Goal: Information Seeking & Learning: Get advice/opinions

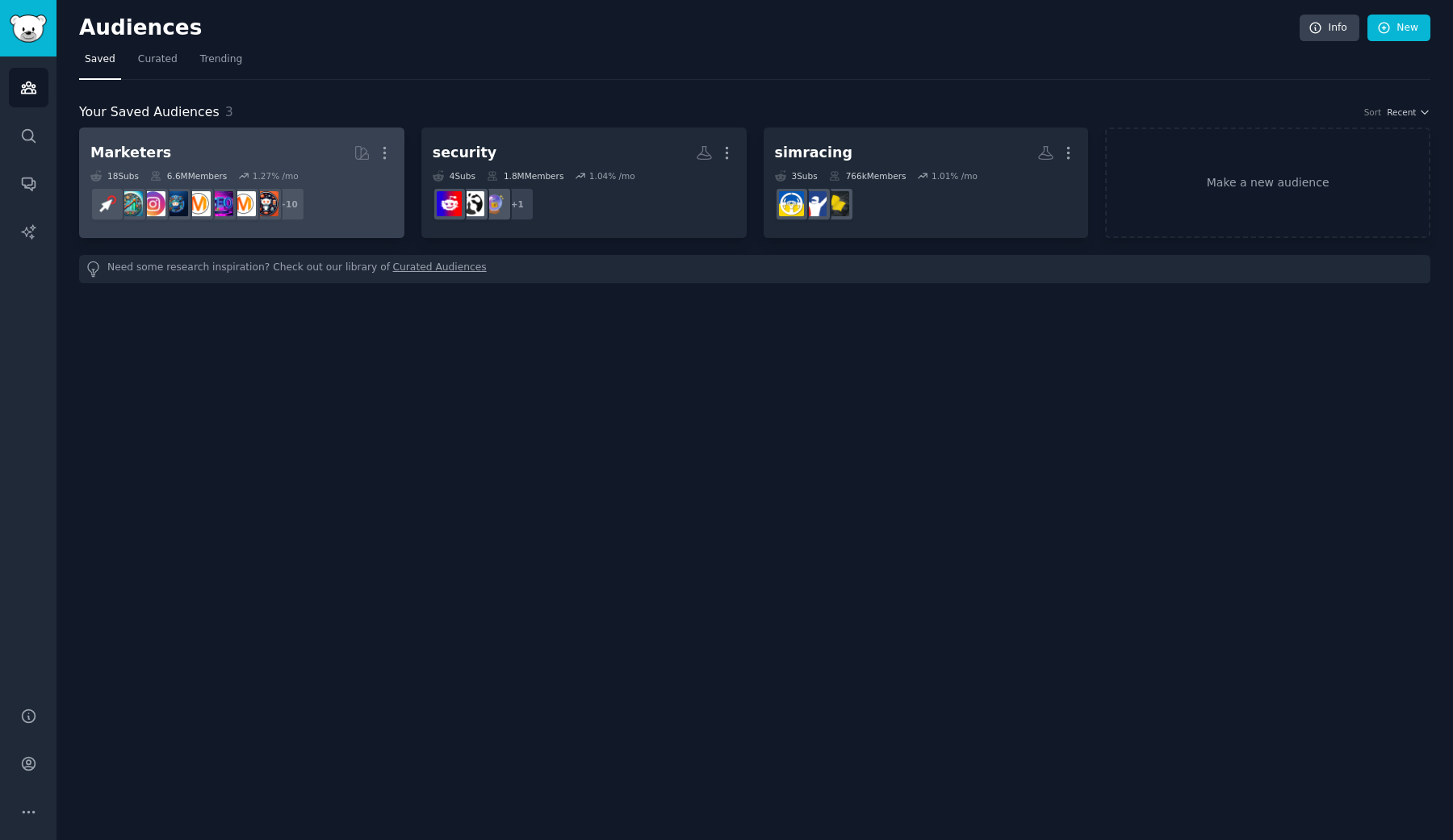
click at [197, 150] on h2 "Marketers Curated by GummySearch More" at bounding box center [242, 153] width 303 height 28
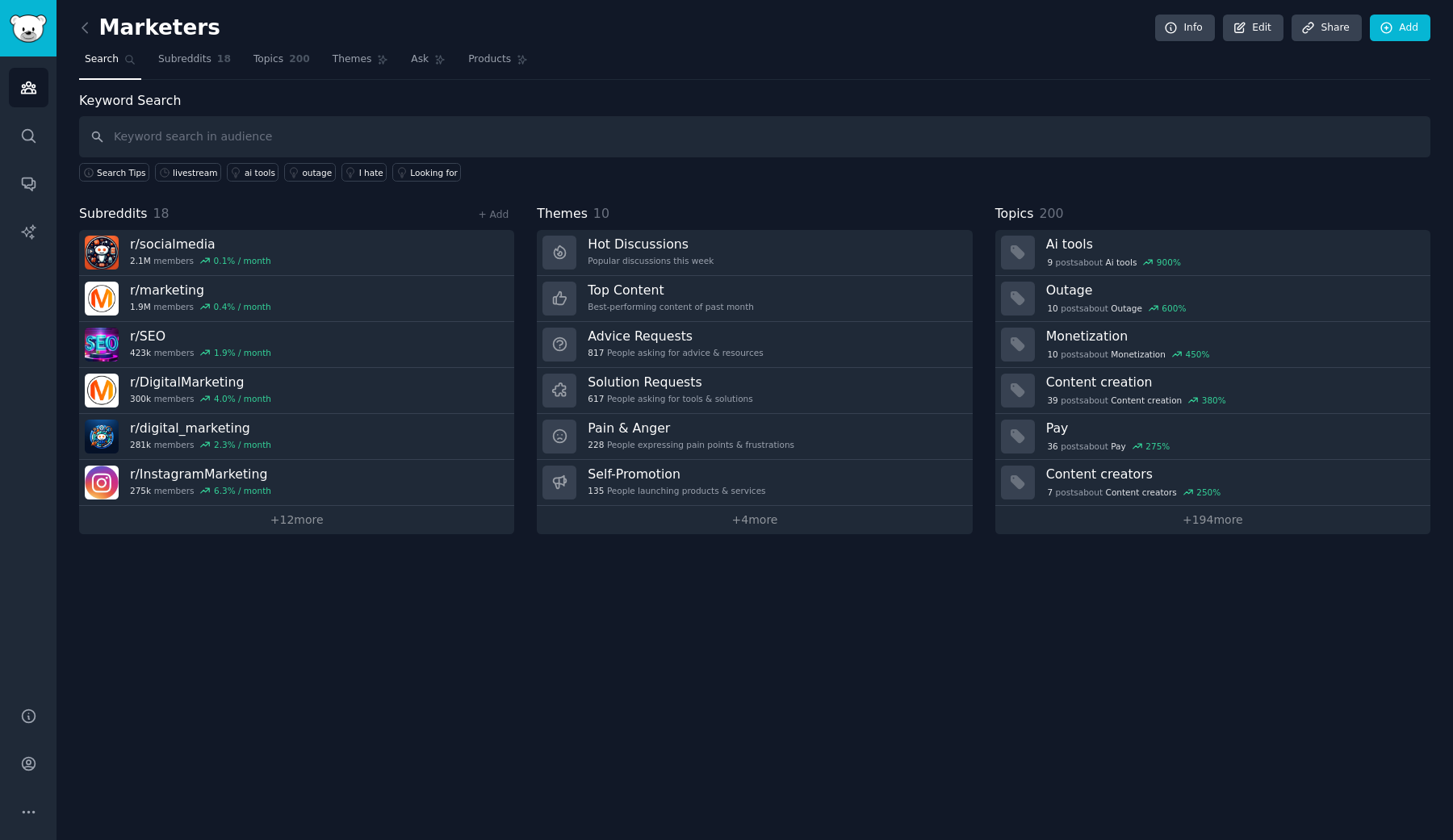
click at [37, 206] on div "Audiences Search Conversations AI Reports" at bounding box center [28, 372] width 57 height 631
click at [37, 199] on link "Conversations" at bounding box center [28, 183] width 39 height 39
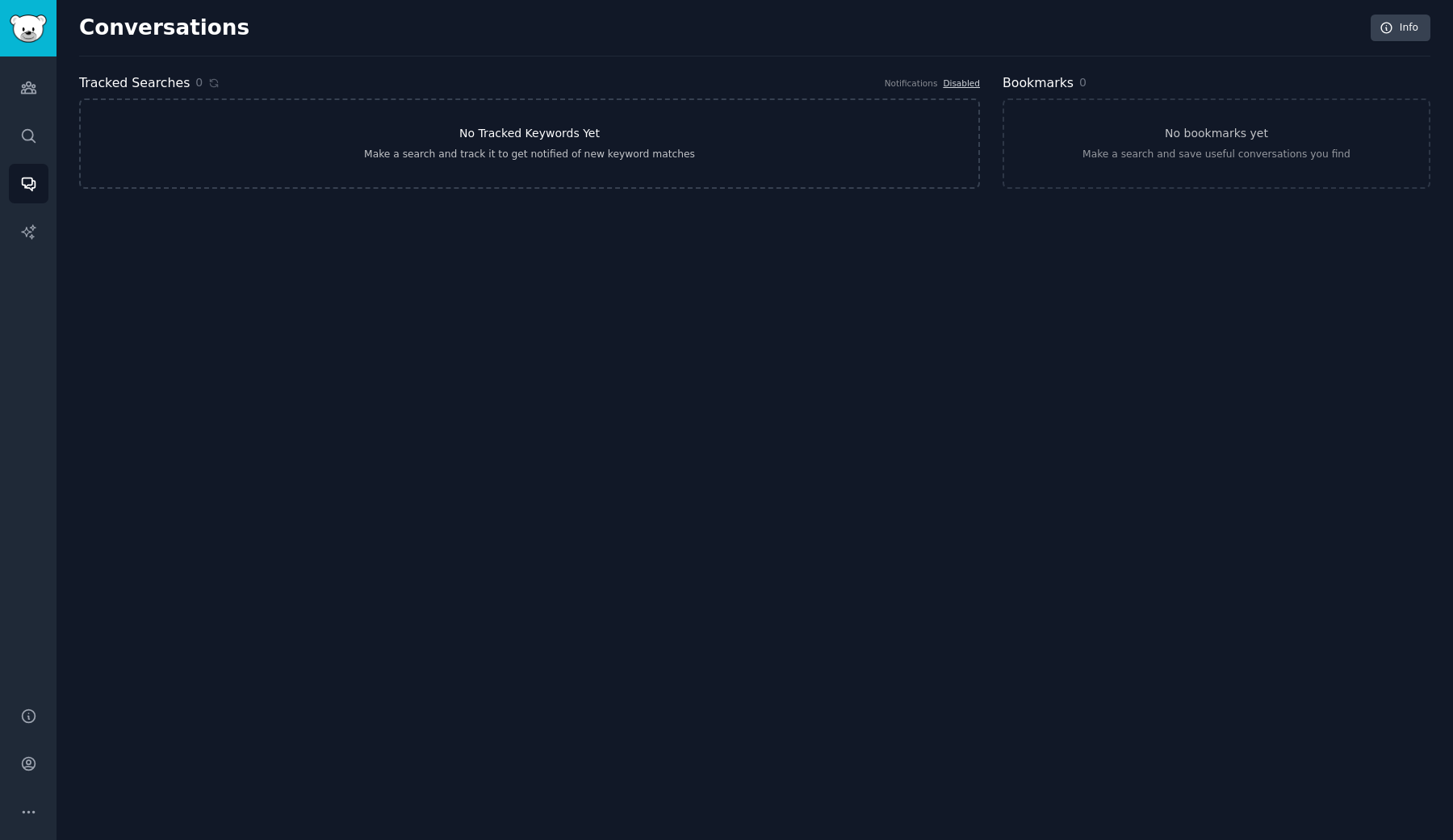
click at [573, 125] on link "No Tracked Keywords Yet Make a search and track it to get notified of new keywo…" at bounding box center [530, 143] width 901 height 91
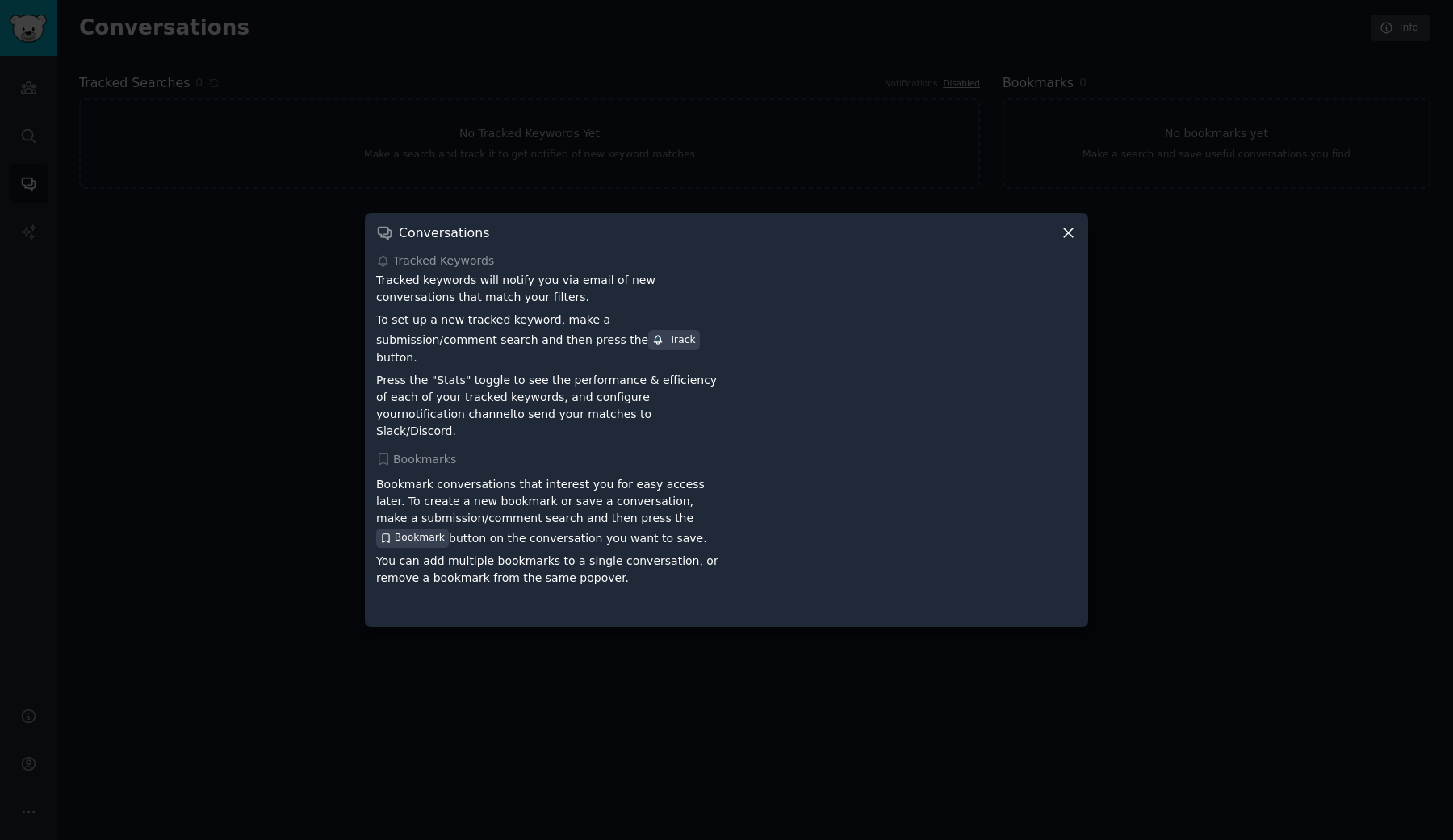
click at [1065, 241] on icon at bounding box center [1068, 232] width 17 height 17
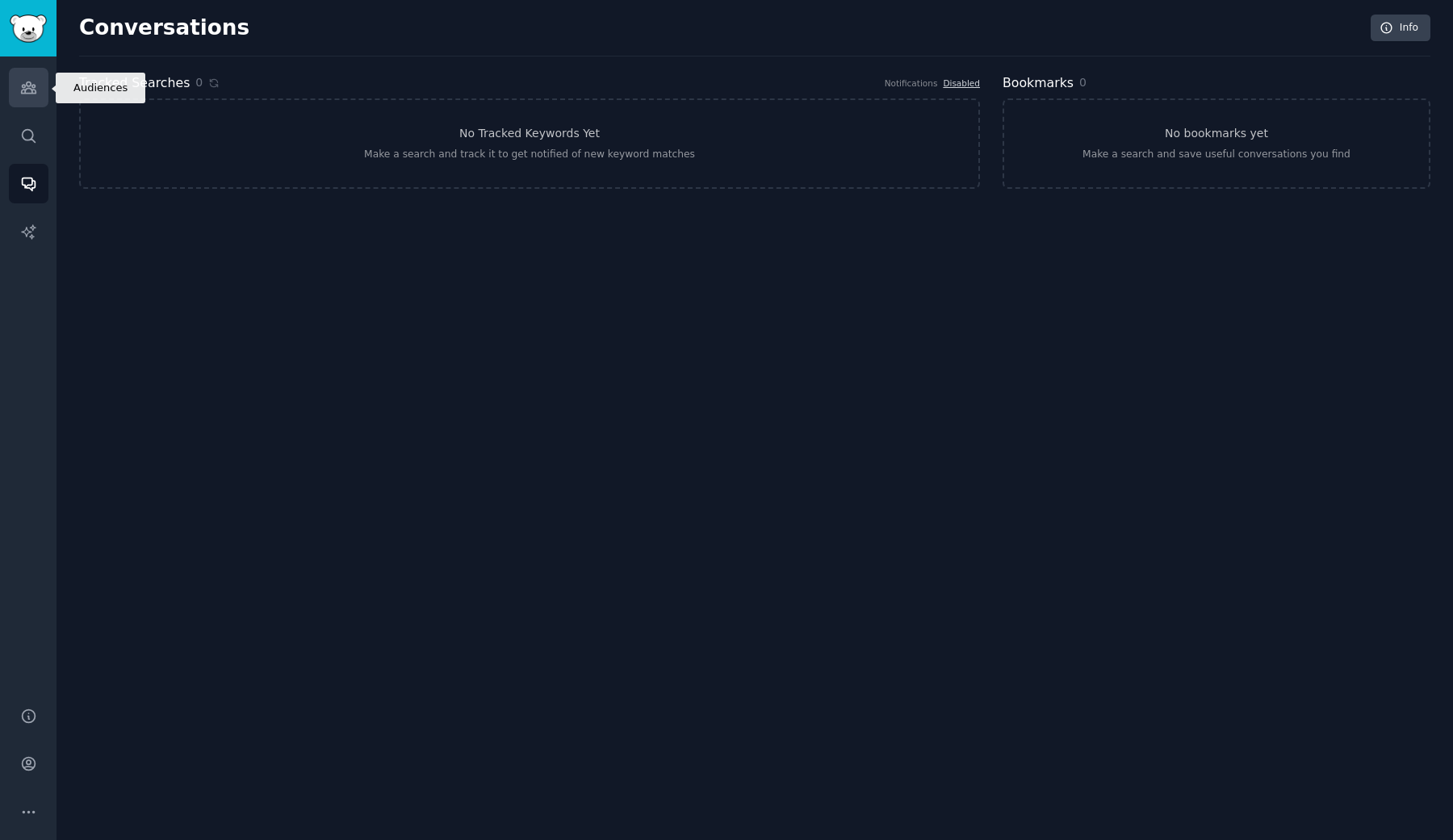
click at [39, 103] on link "Audiences" at bounding box center [28, 87] width 39 height 39
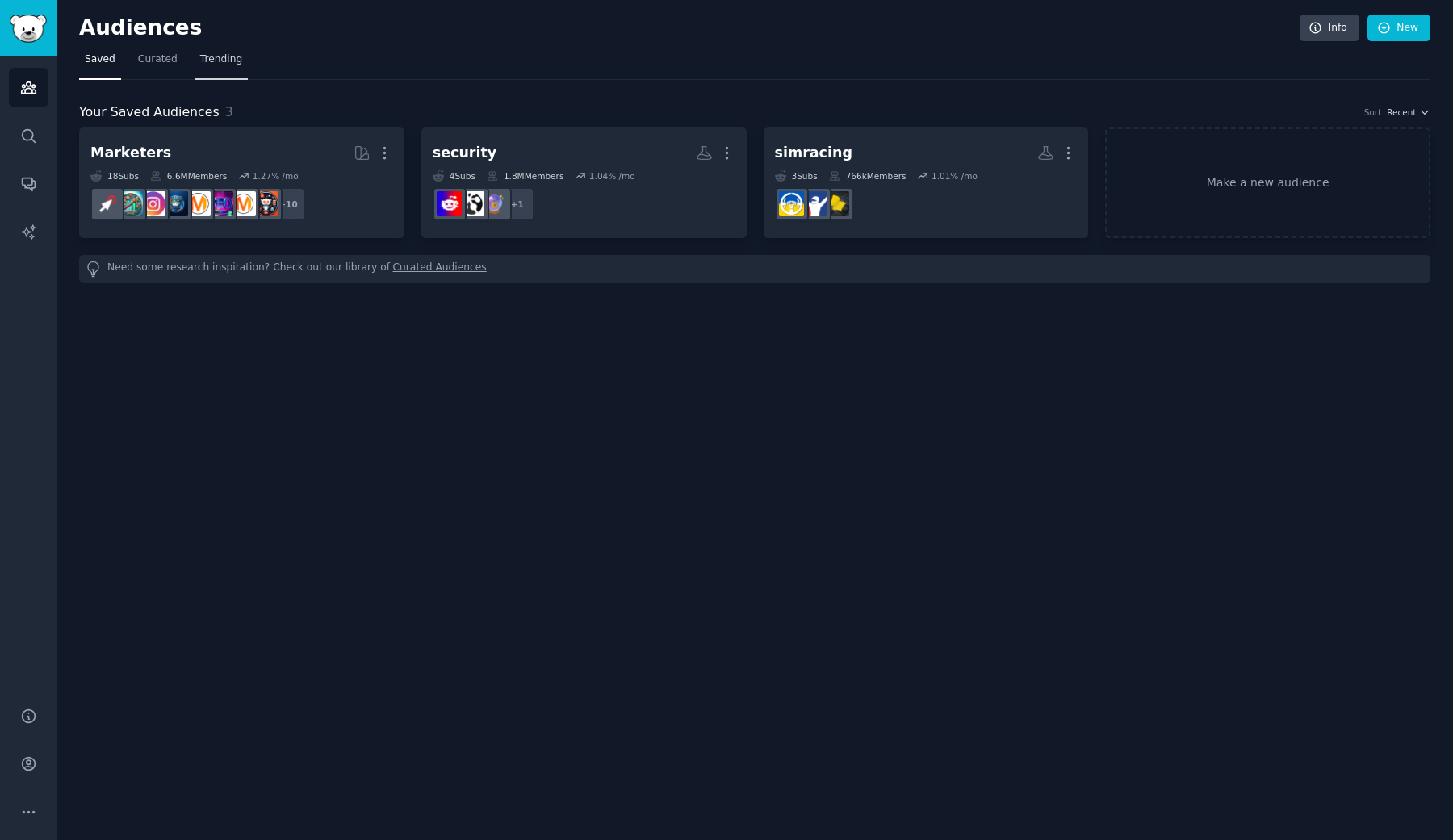
click at [221, 72] on link "Trending" at bounding box center [221, 63] width 53 height 33
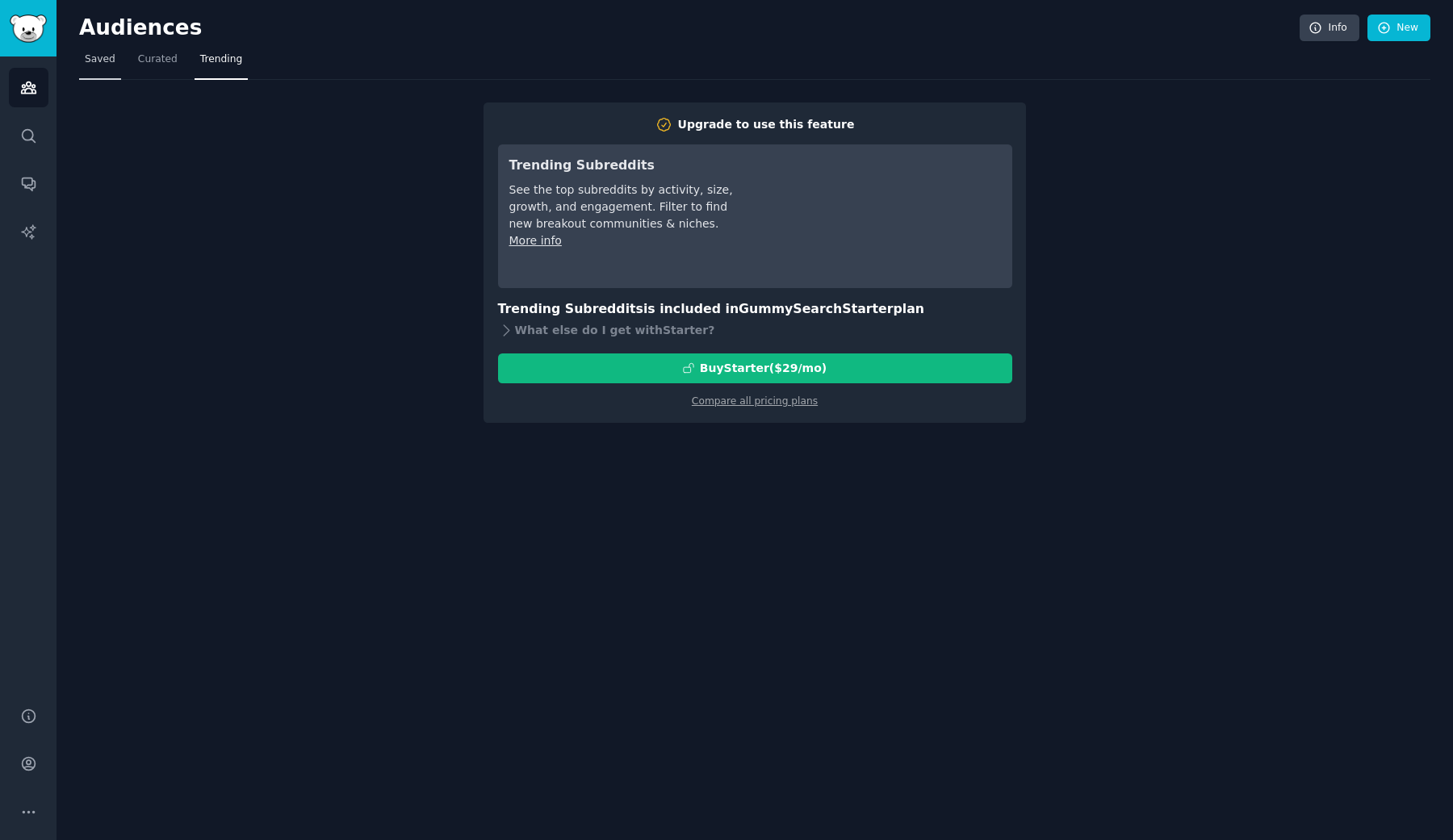
click at [100, 70] on link "Saved" at bounding box center [100, 63] width 42 height 33
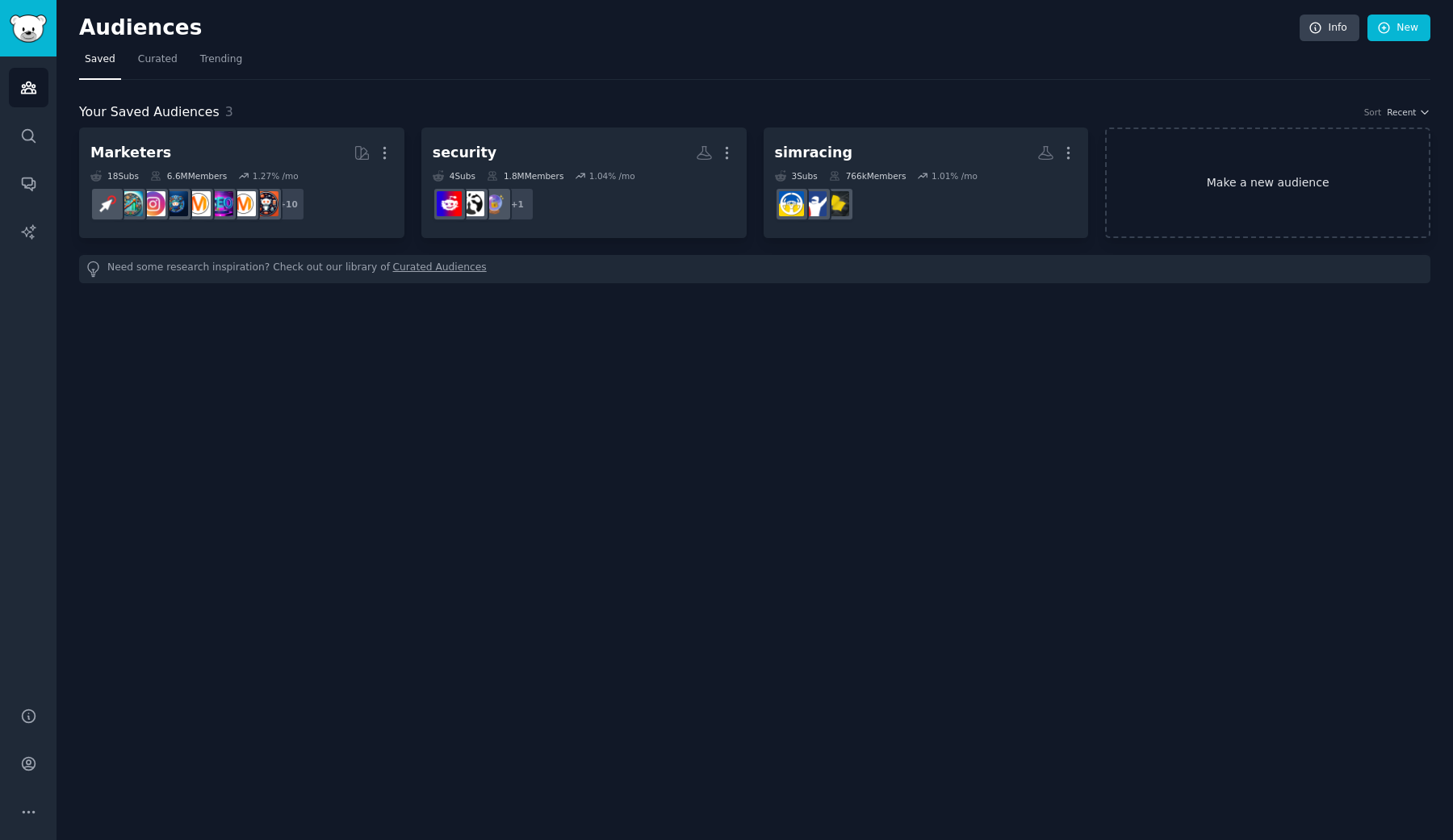
click at [1194, 171] on link "Make a new audience" at bounding box center [1267, 182] width 326 height 111
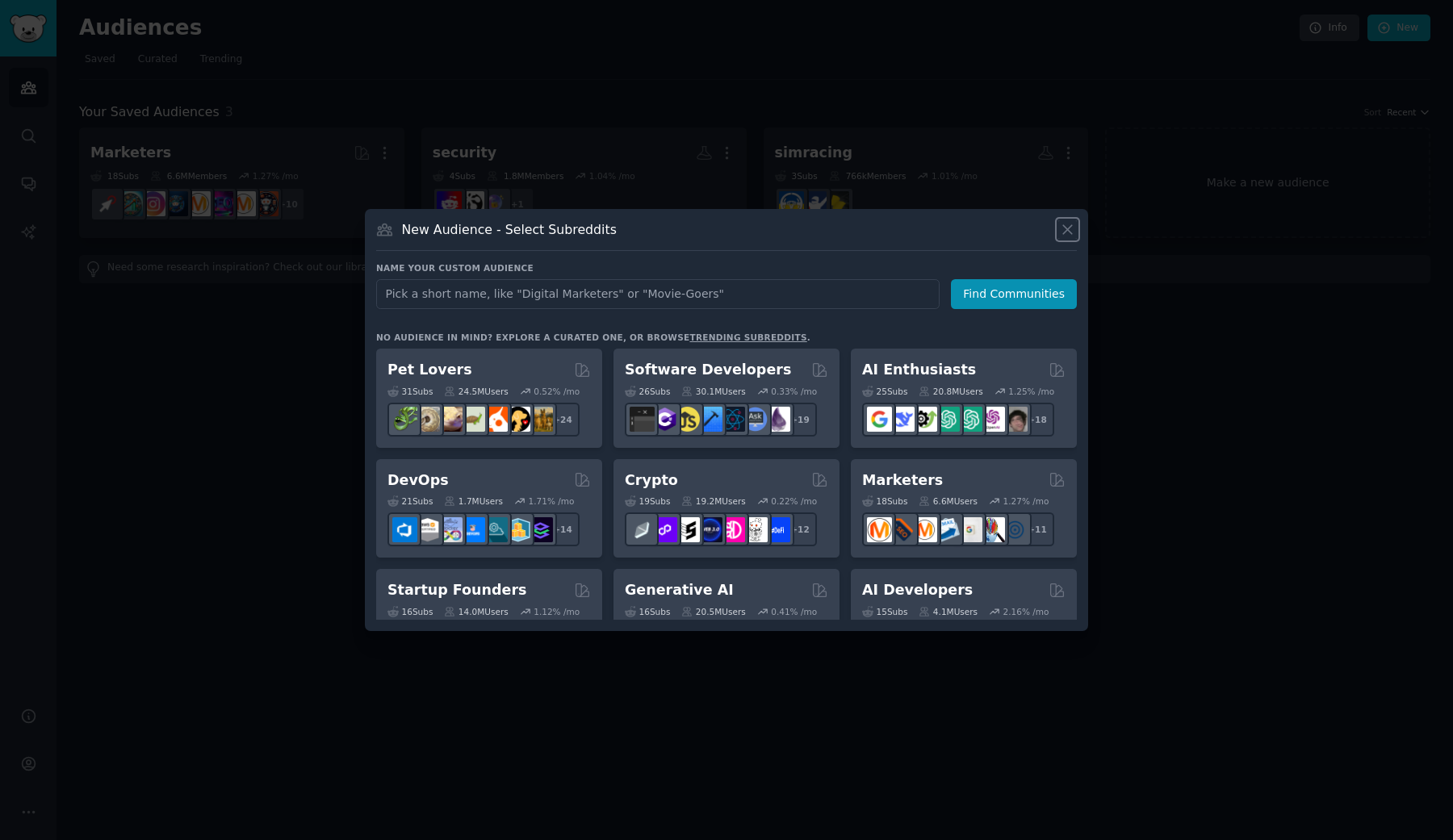
click at [1072, 233] on icon at bounding box center [1067, 230] width 17 height 17
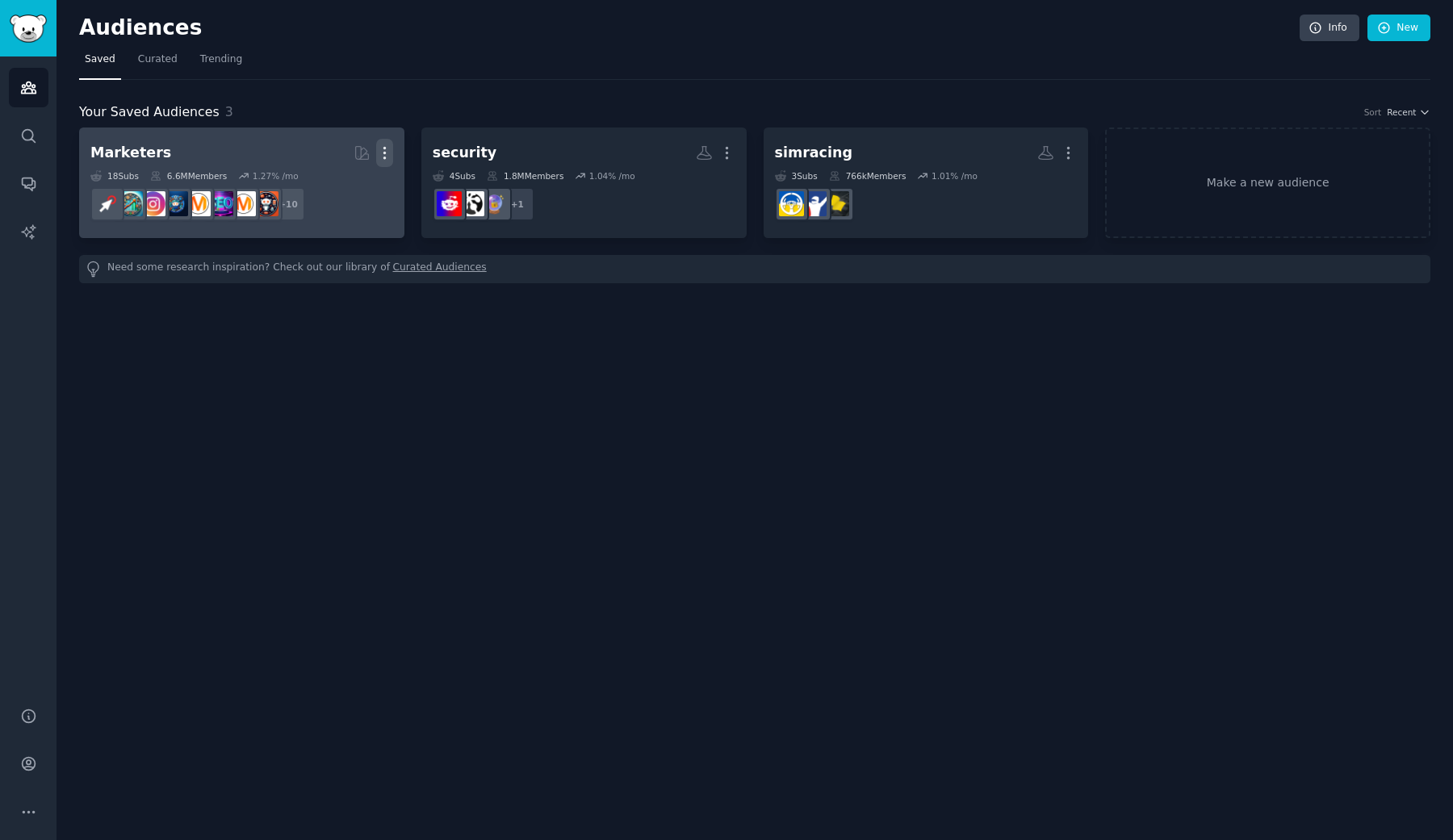
click at [382, 149] on icon "button" at bounding box center [385, 153] width 17 height 17
click at [343, 149] on link "View" at bounding box center [329, 159] width 77 height 34
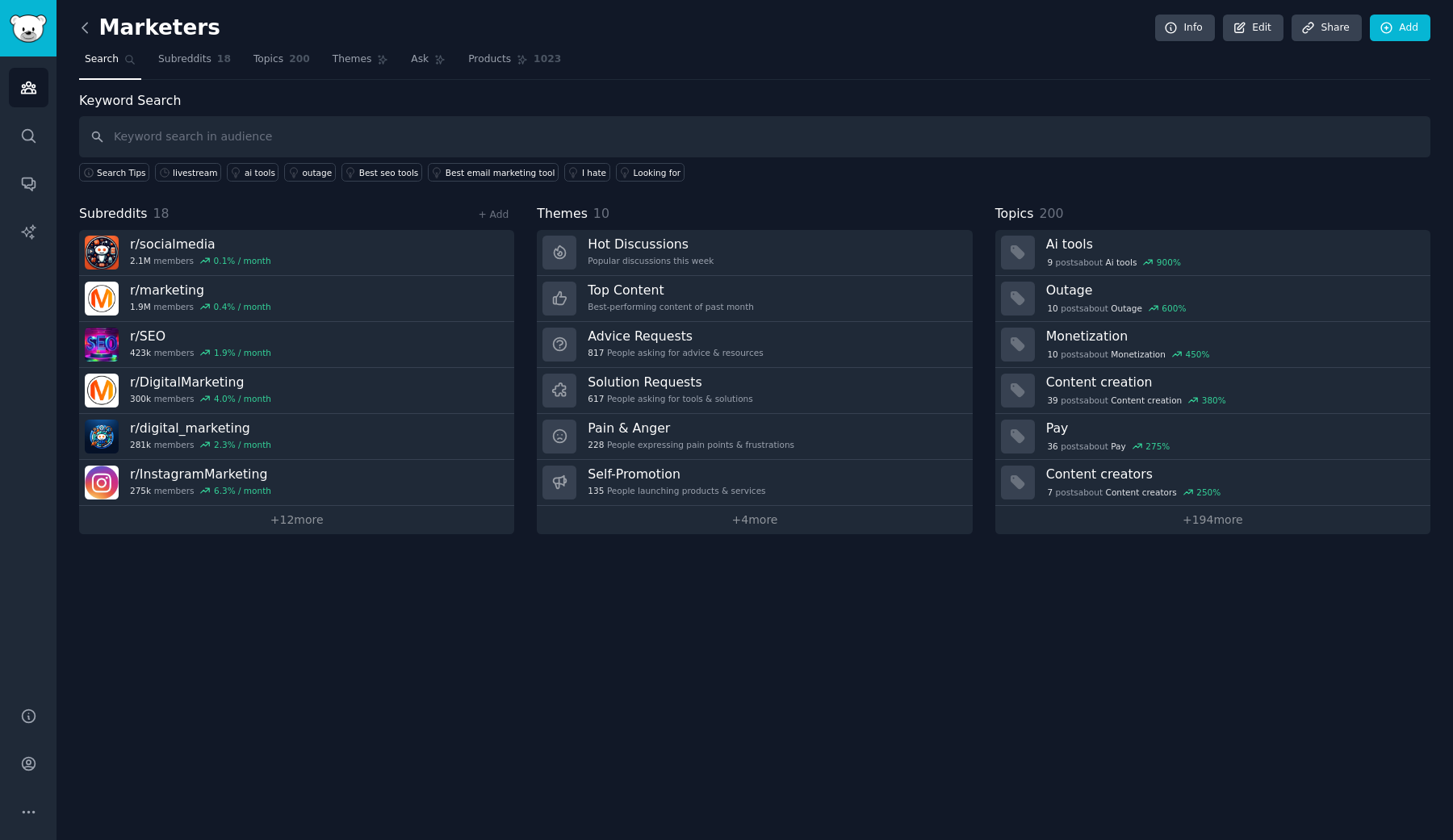
click at [92, 32] on icon at bounding box center [85, 27] width 17 height 17
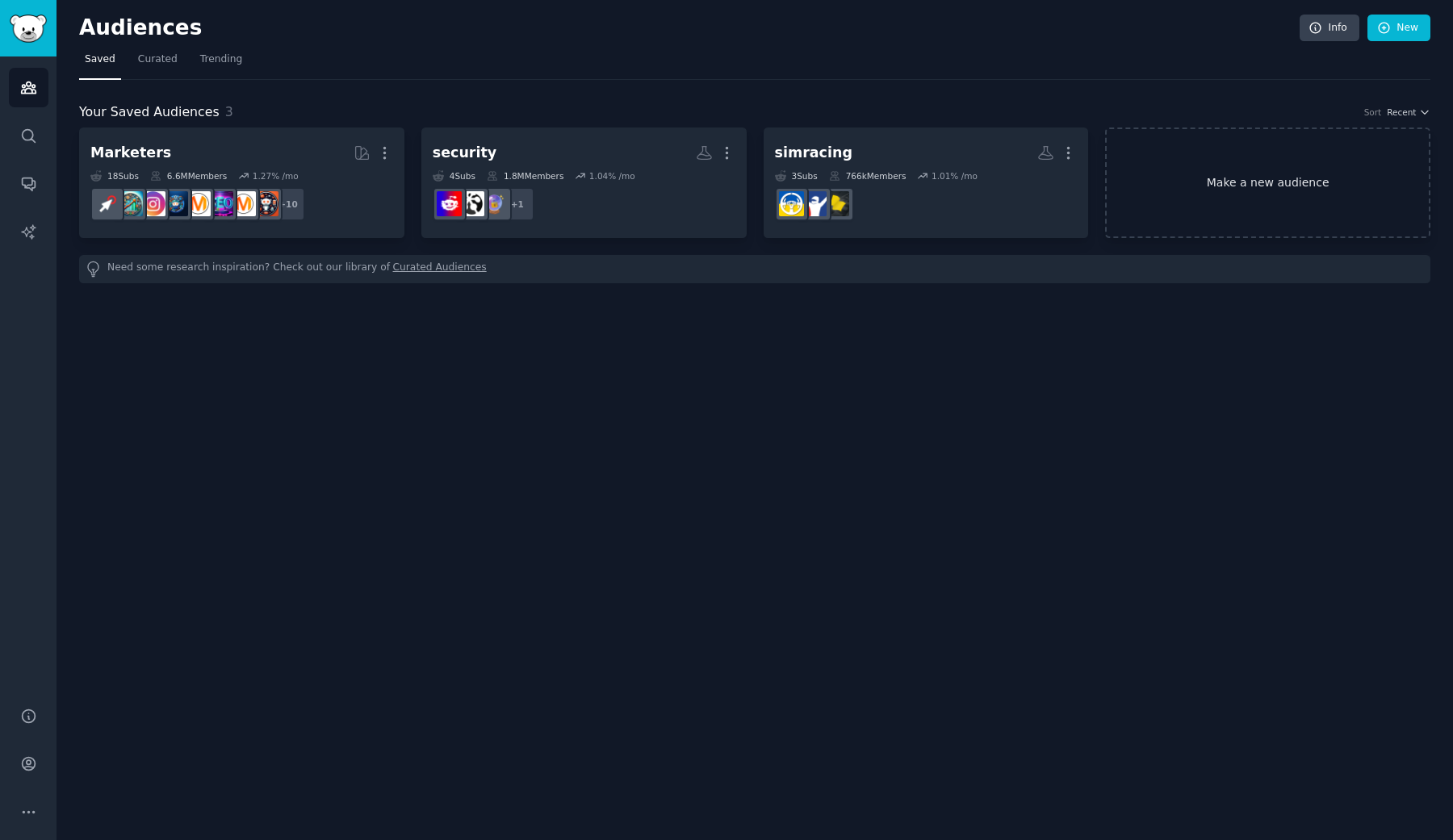
click at [1169, 175] on link "Make a new audience" at bounding box center [1267, 182] width 326 height 111
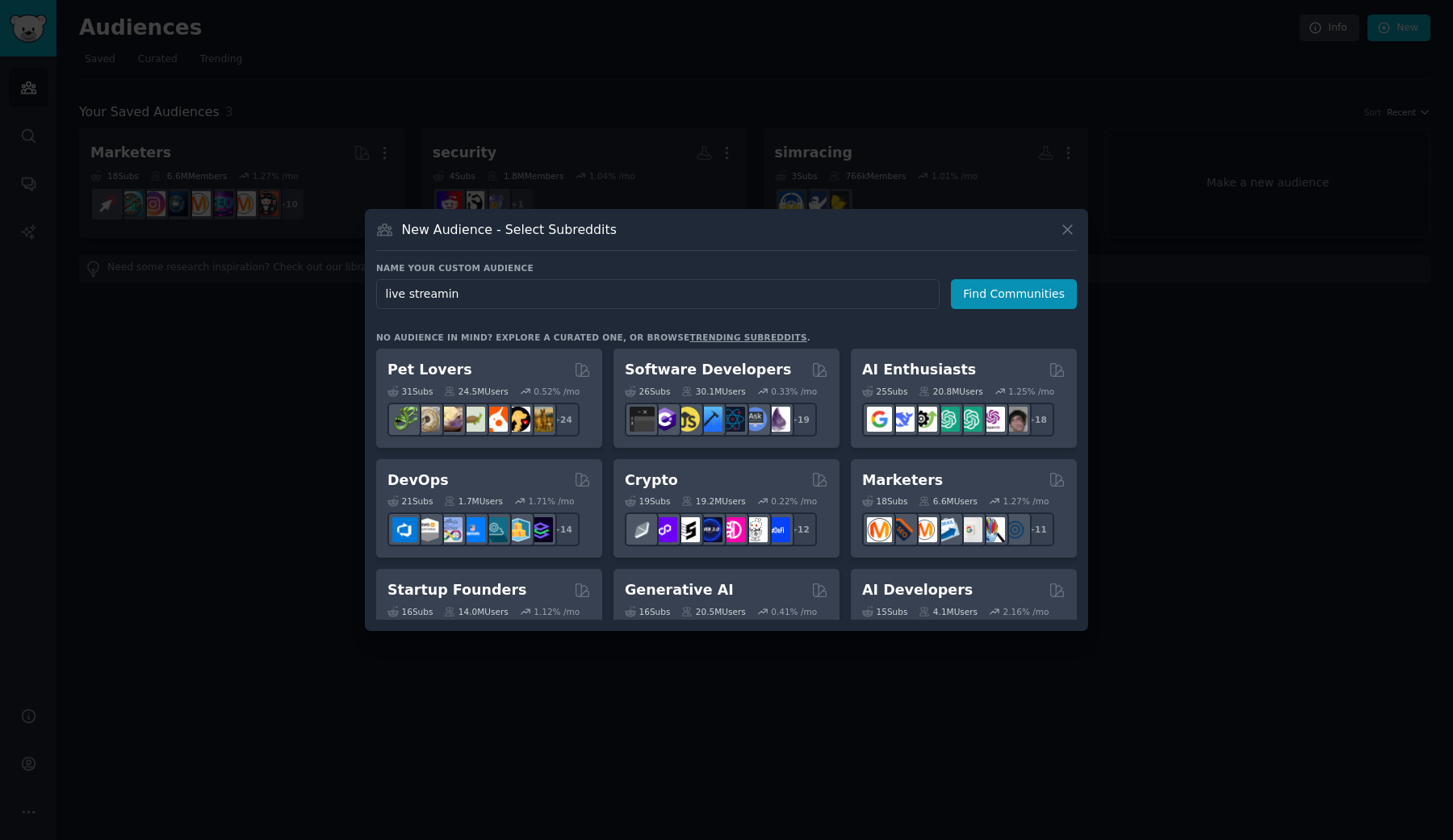
type input "live streaming"
click button "Find Communities" at bounding box center [1013, 294] width 126 height 30
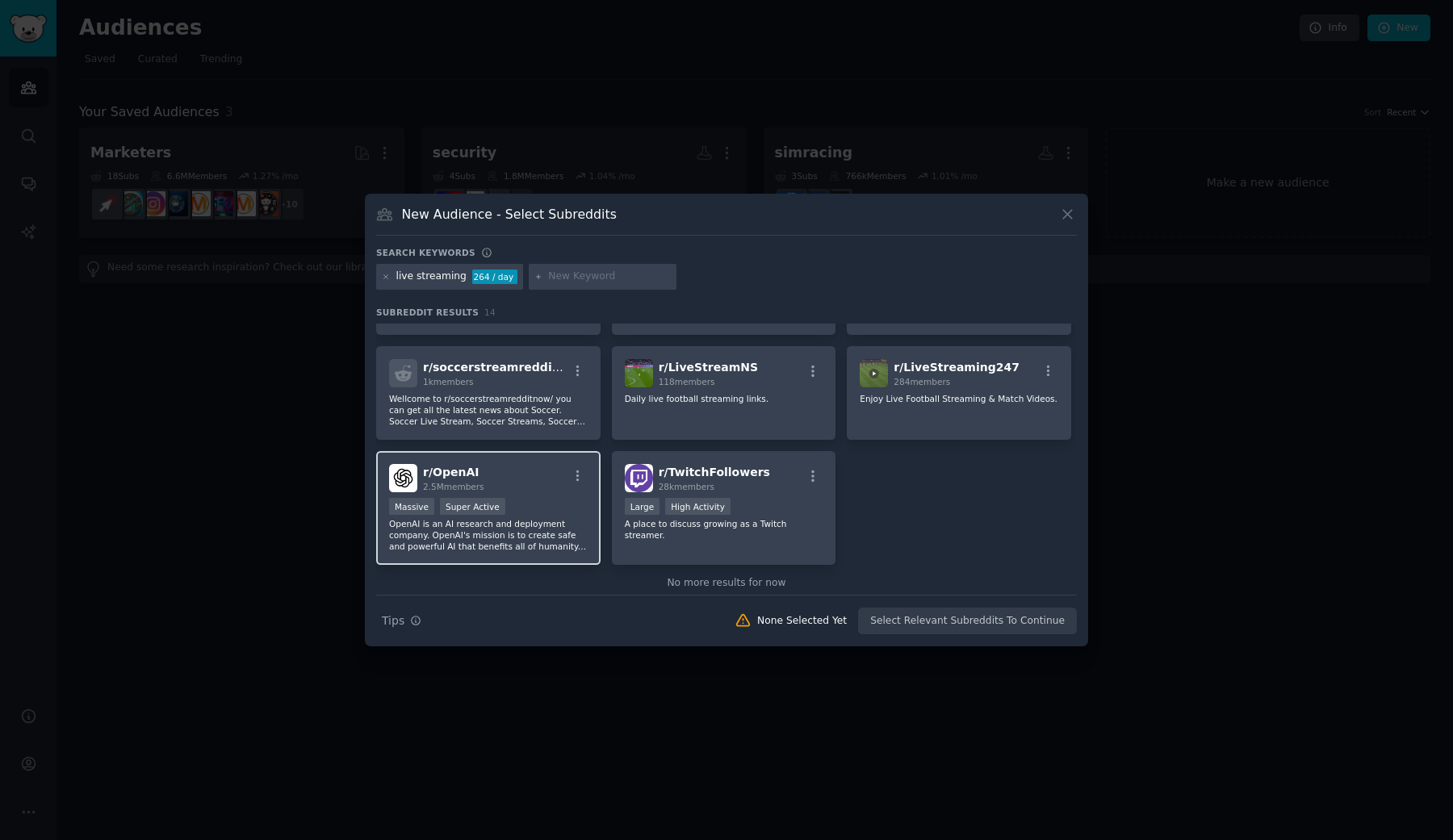
scroll to position [330, 0]
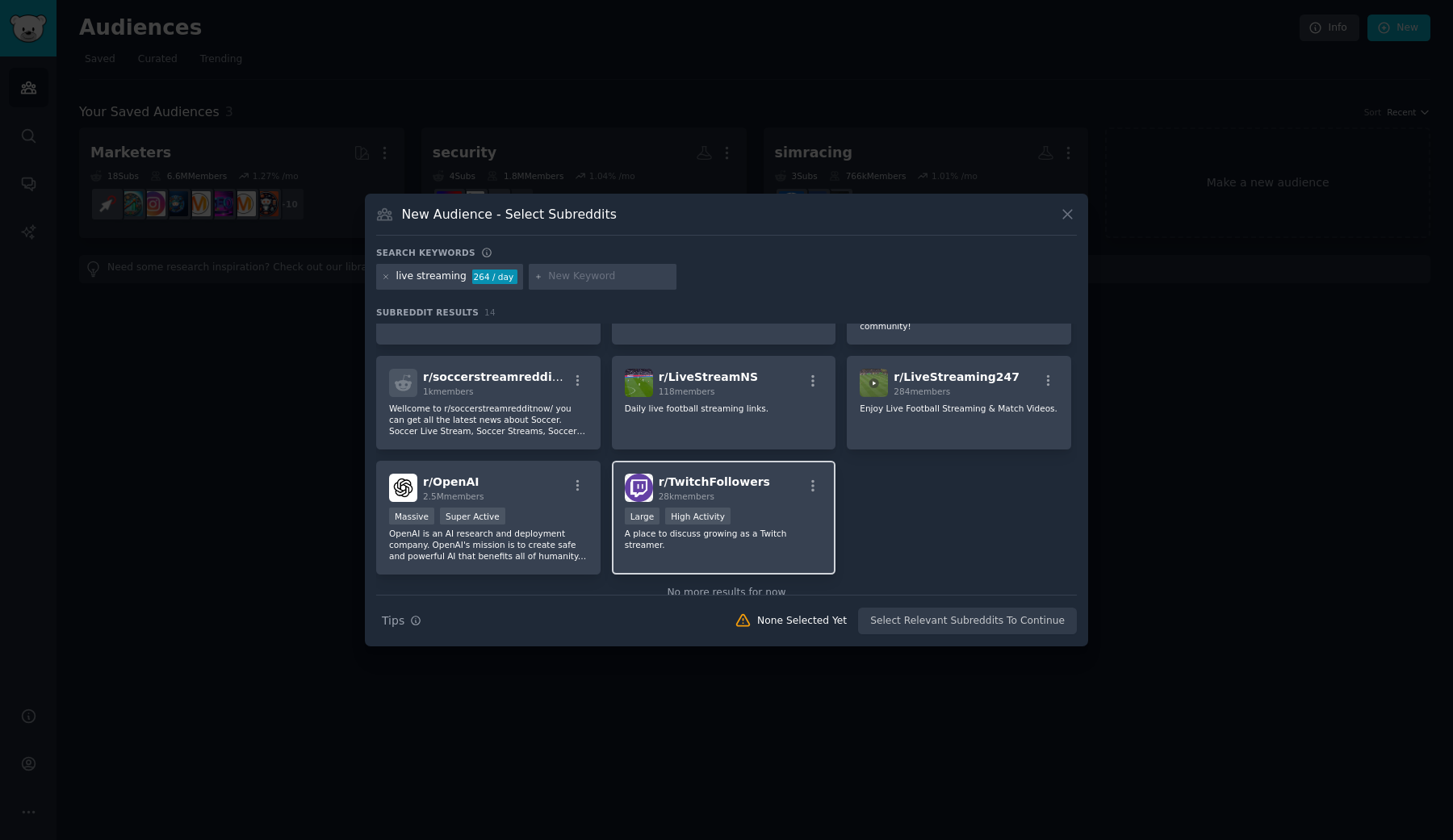
click at [794, 534] on p "A place to discuss growing as a Twitch streamer." at bounding box center [724, 539] width 198 height 22
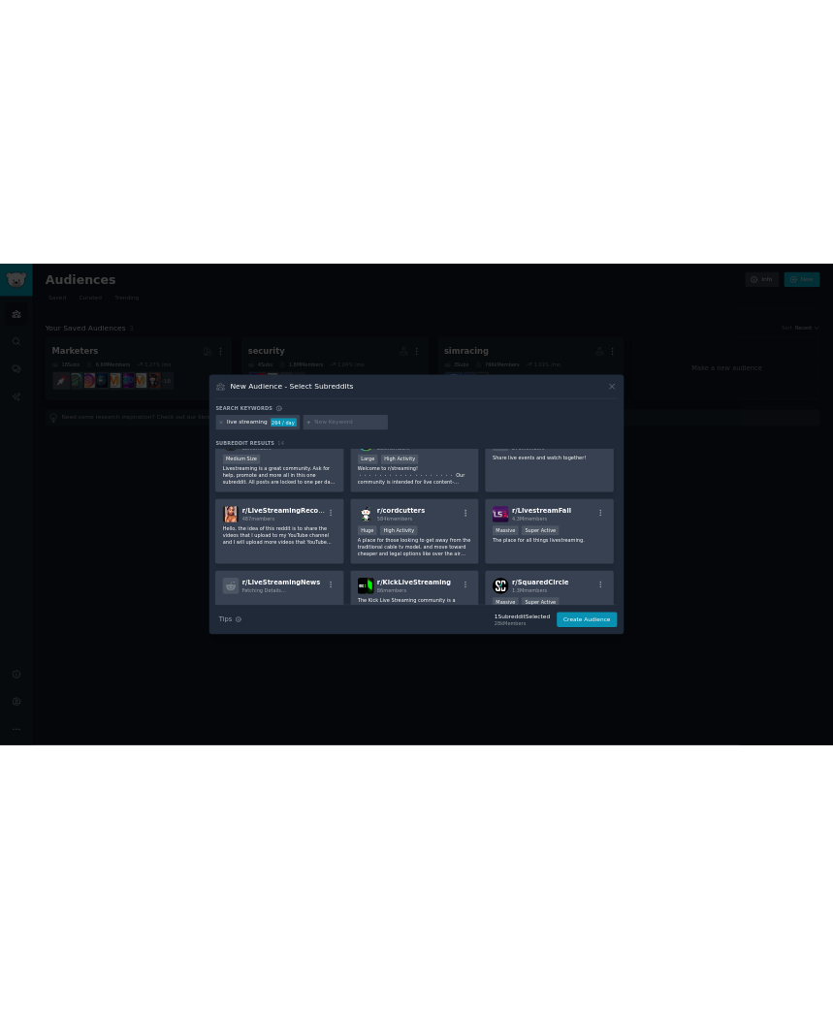
scroll to position [0, 0]
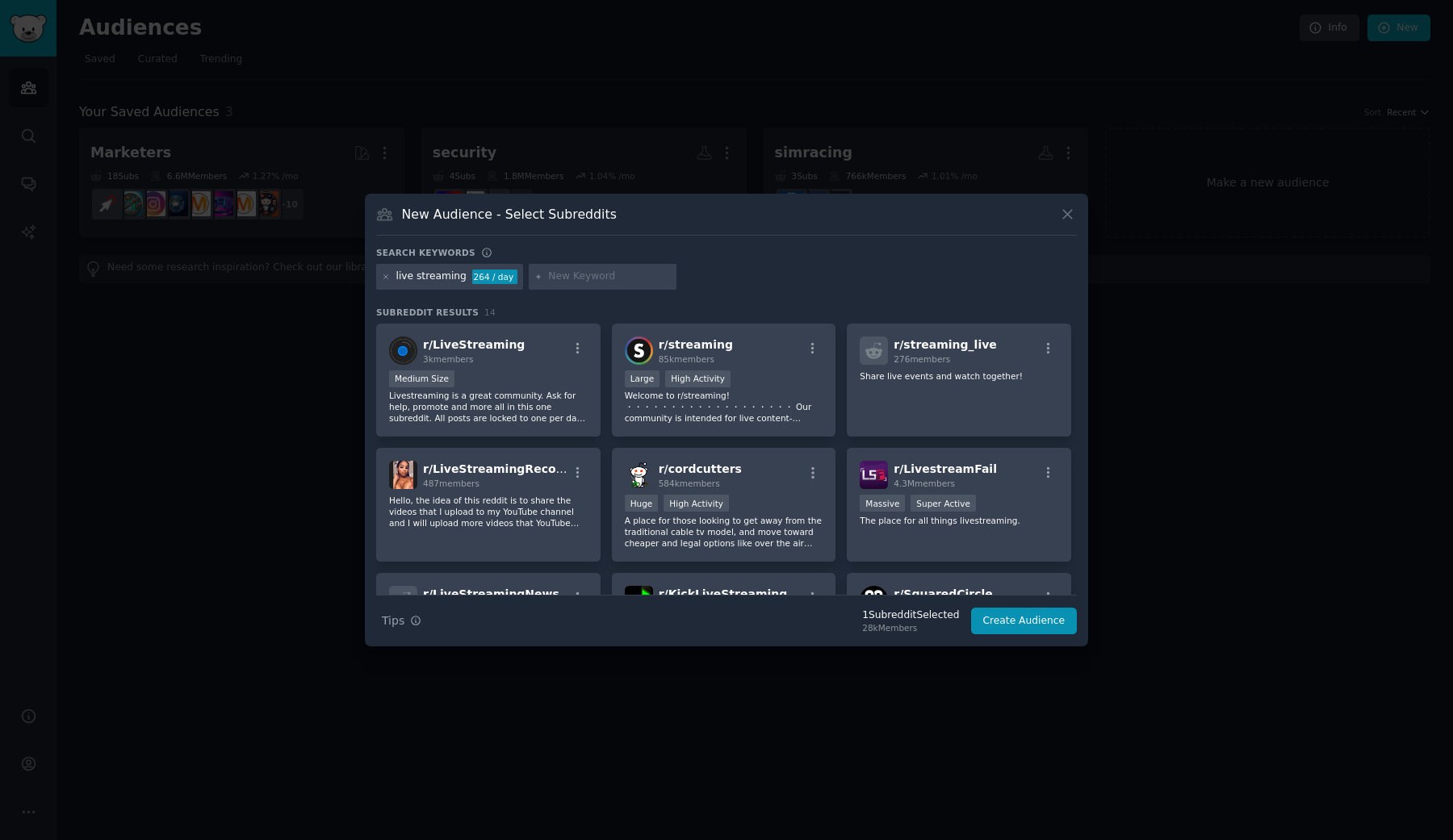
click at [534, 253] on div "Search keywords" at bounding box center [726, 256] width 700 height 17
click at [386, 280] on icon at bounding box center [386, 277] width 9 height 9
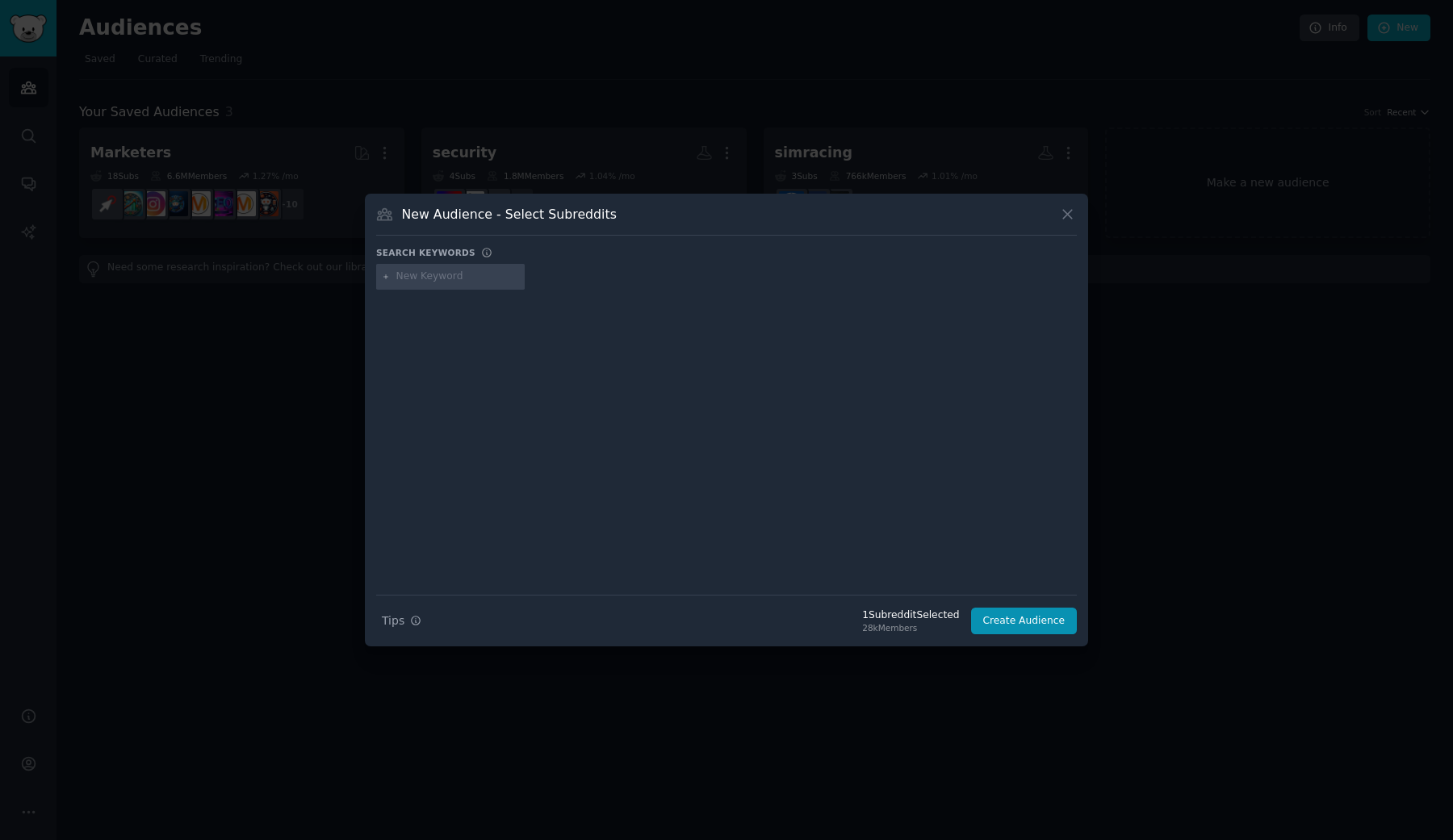
click at [425, 277] on input "text" at bounding box center [457, 276] width 122 height 14
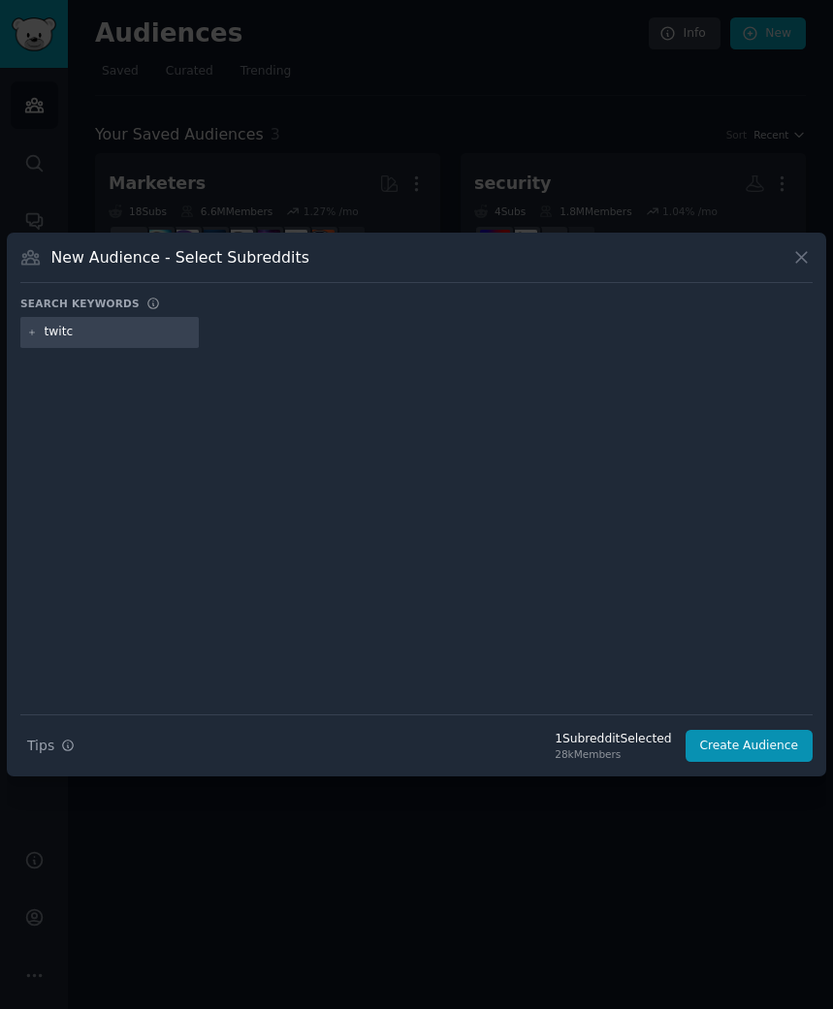
type input "twitch"
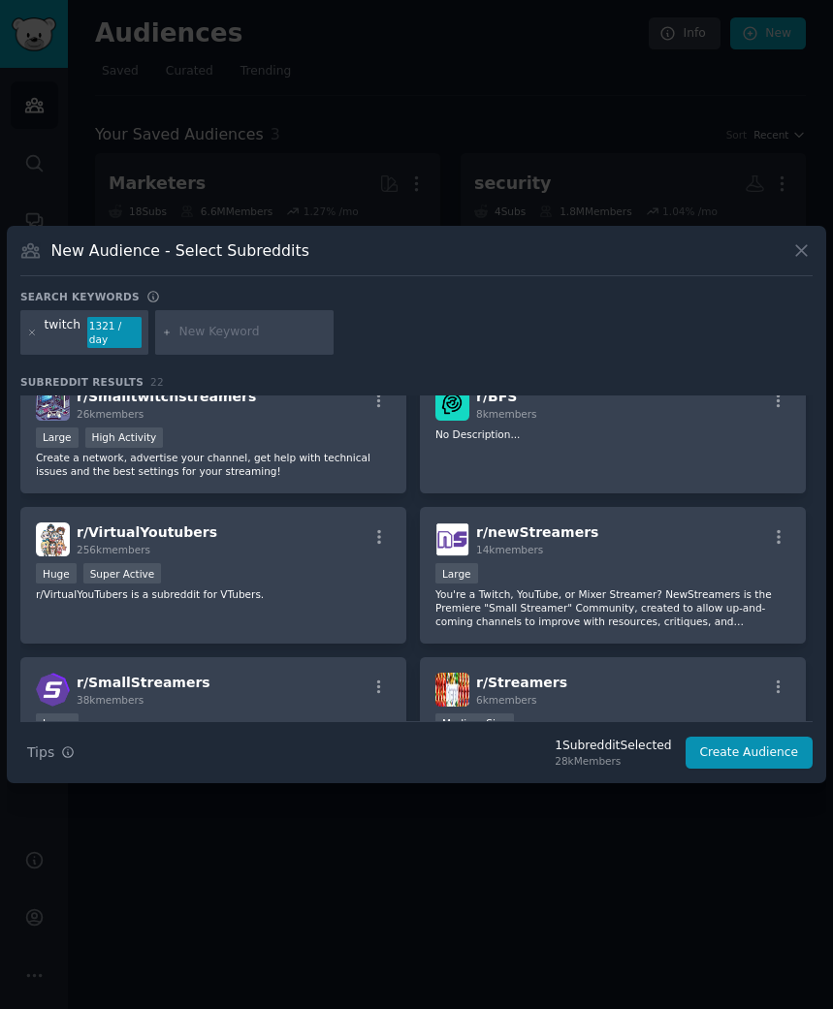
scroll to position [824, 0]
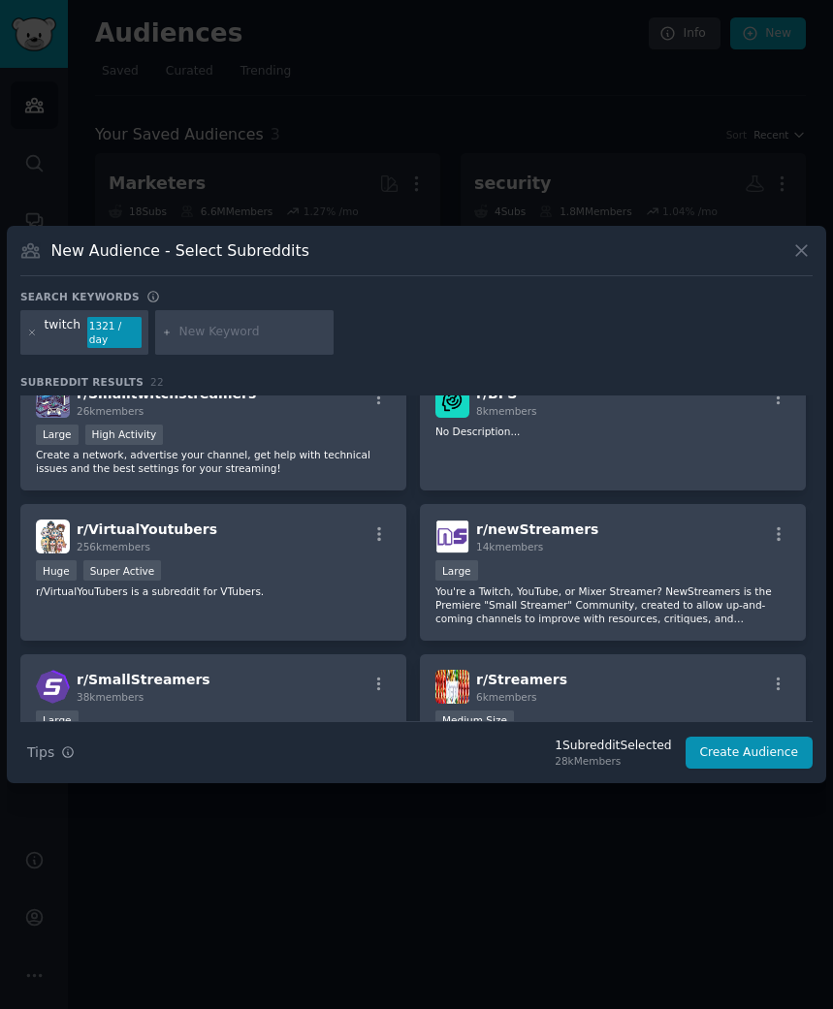
click at [600, 754] on div "28k Members" at bounding box center [612, 761] width 116 height 14
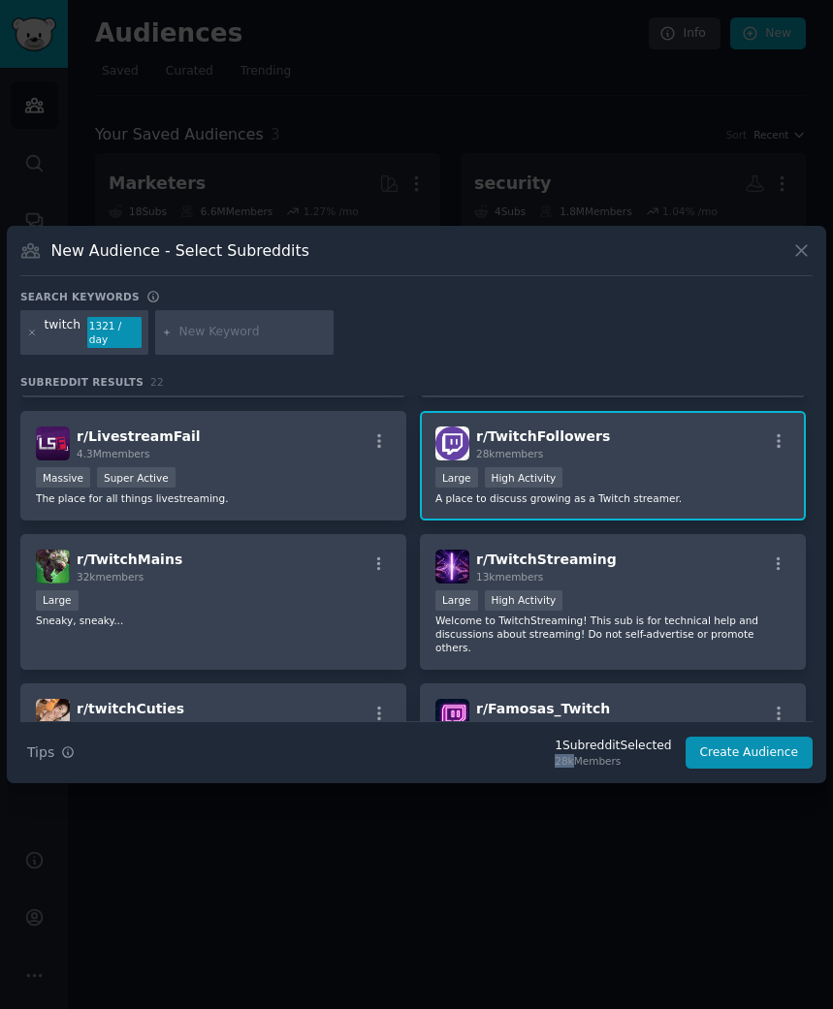
scroll to position [0, 0]
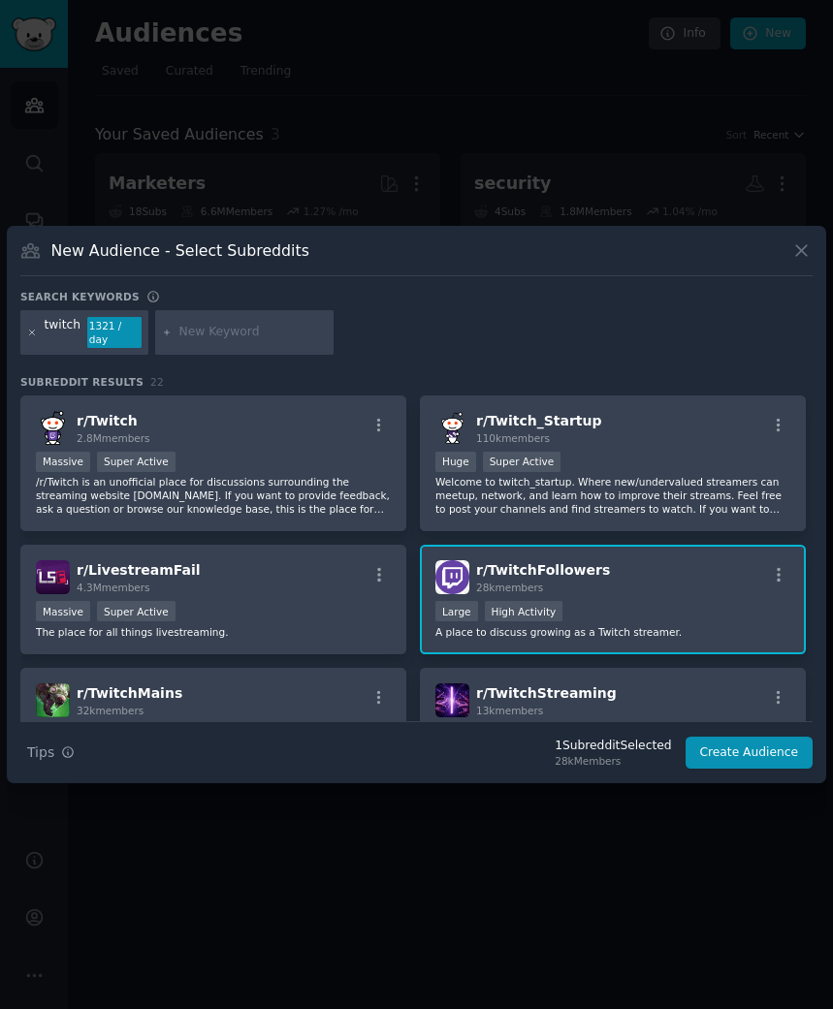
click at [31, 332] on icon at bounding box center [32, 333] width 11 height 11
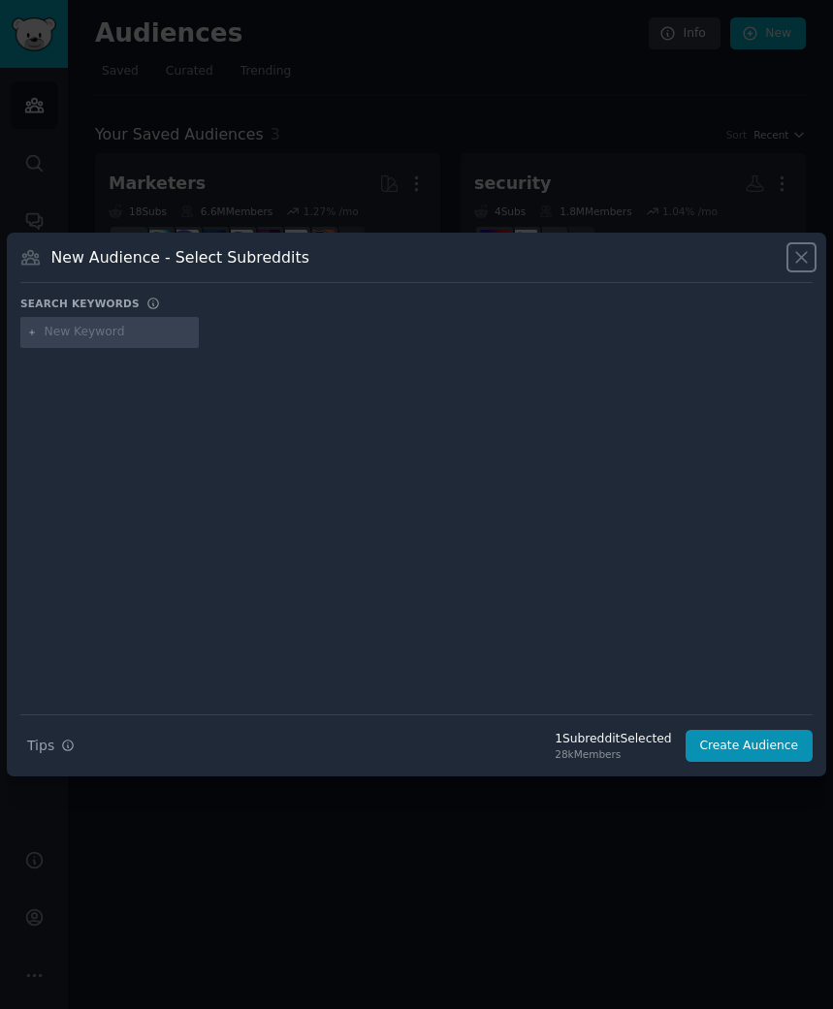
click at [802, 256] on icon at bounding box center [801, 257] width 20 height 20
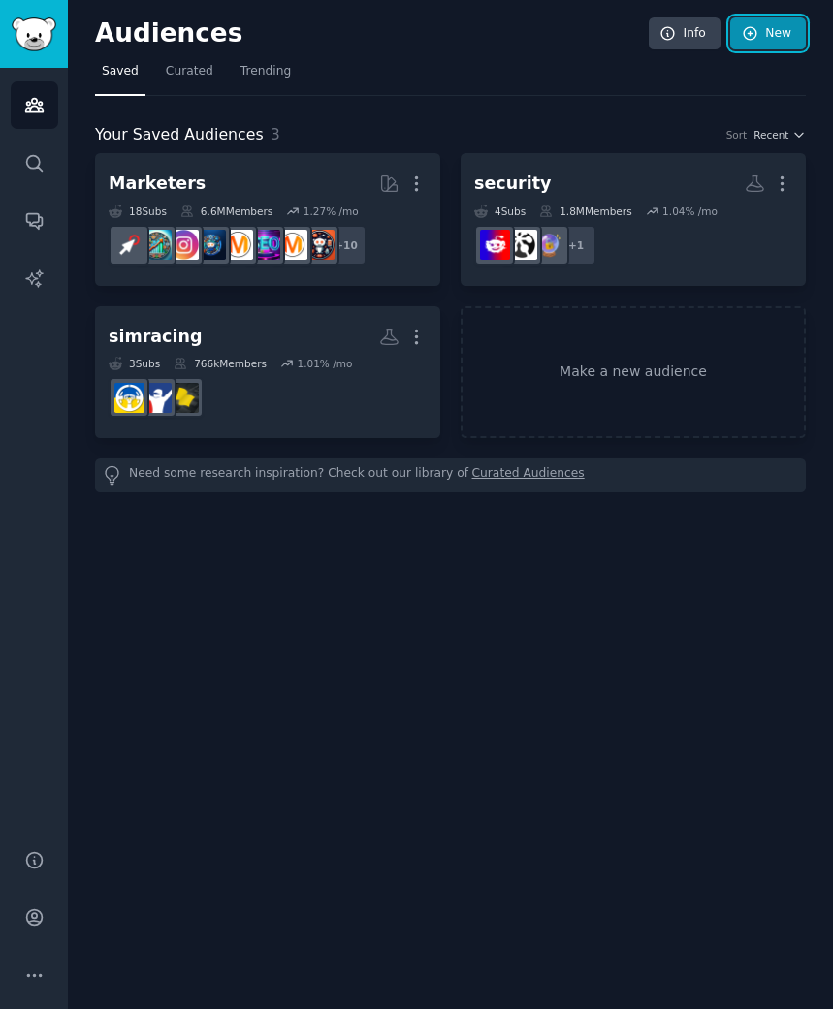
click at [795, 38] on link "New" at bounding box center [768, 33] width 76 height 33
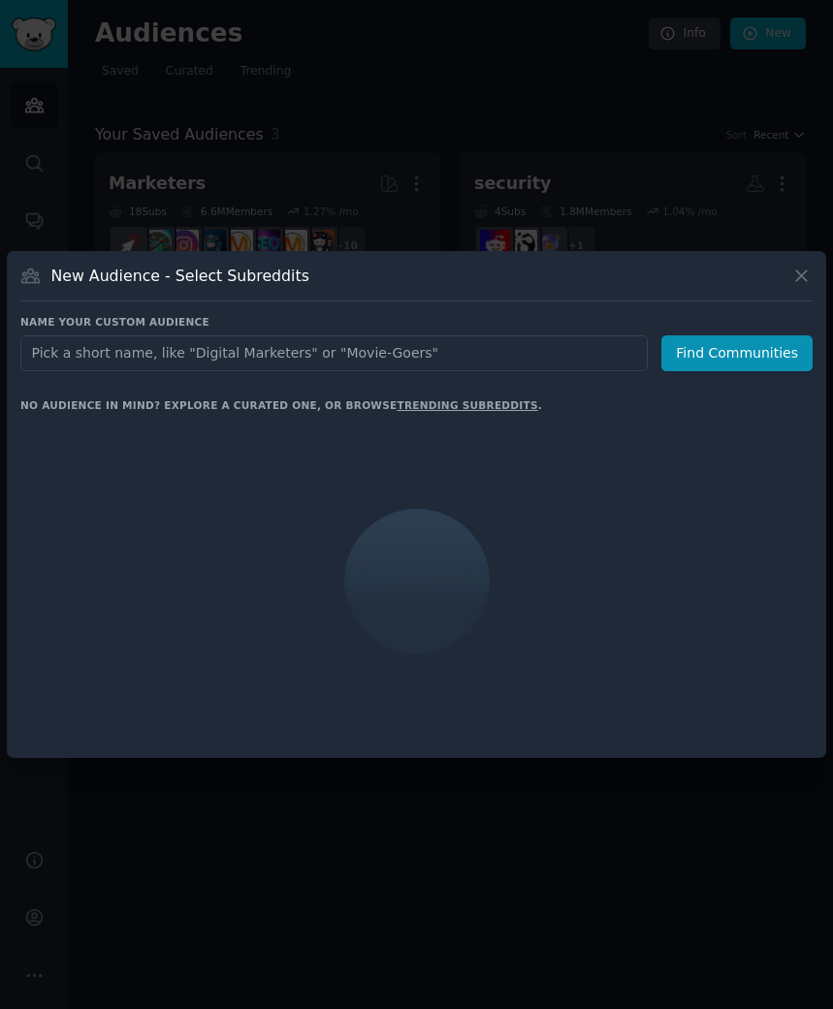
click at [421, 354] on input "text" at bounding box center [333, 353] width 627 height 36
type input "l"
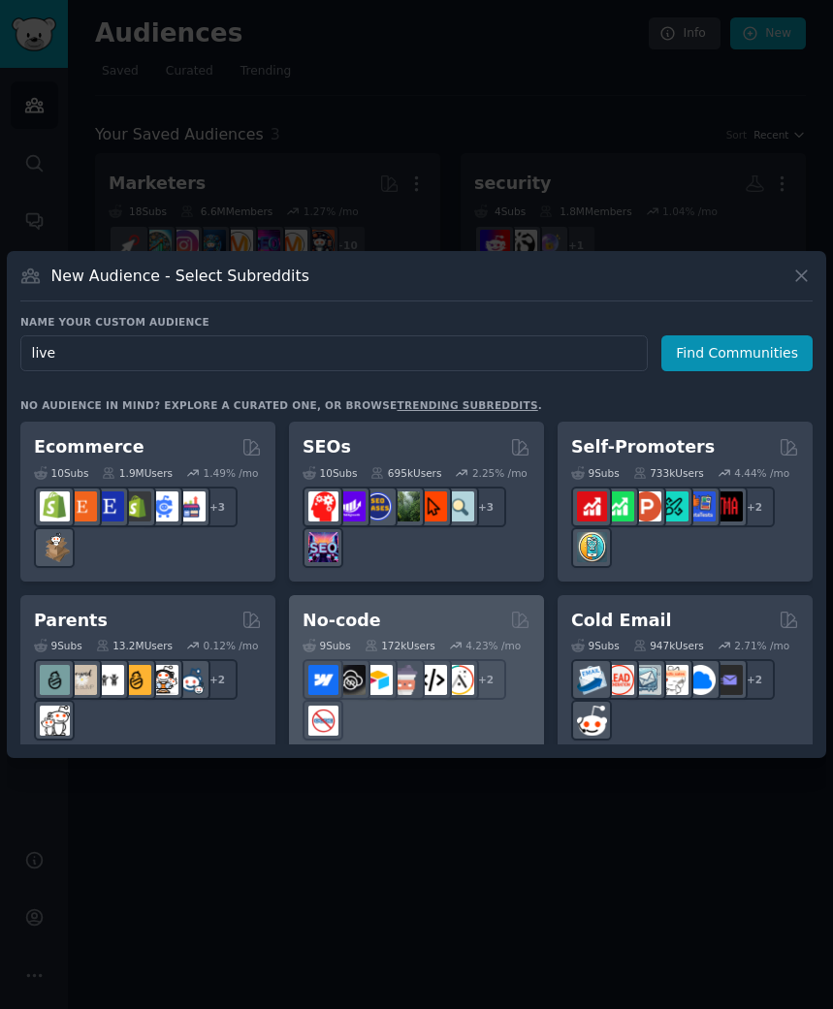
scroll to position [1143, 0]
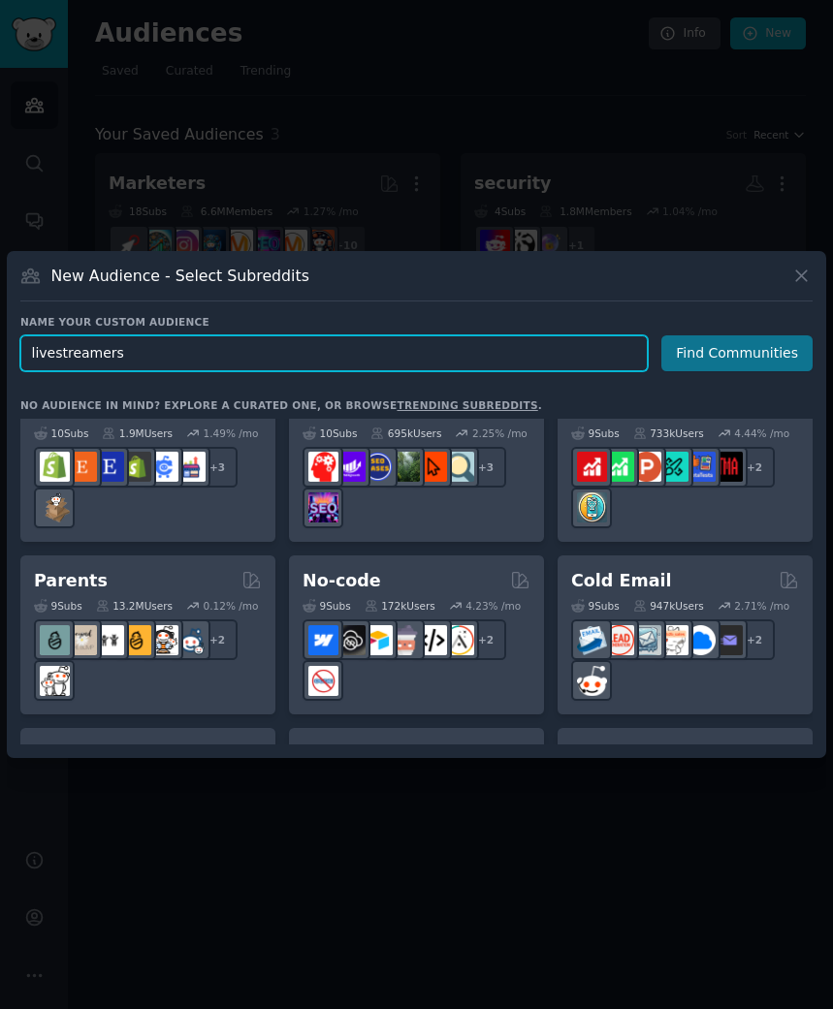
type input "livestreamers"
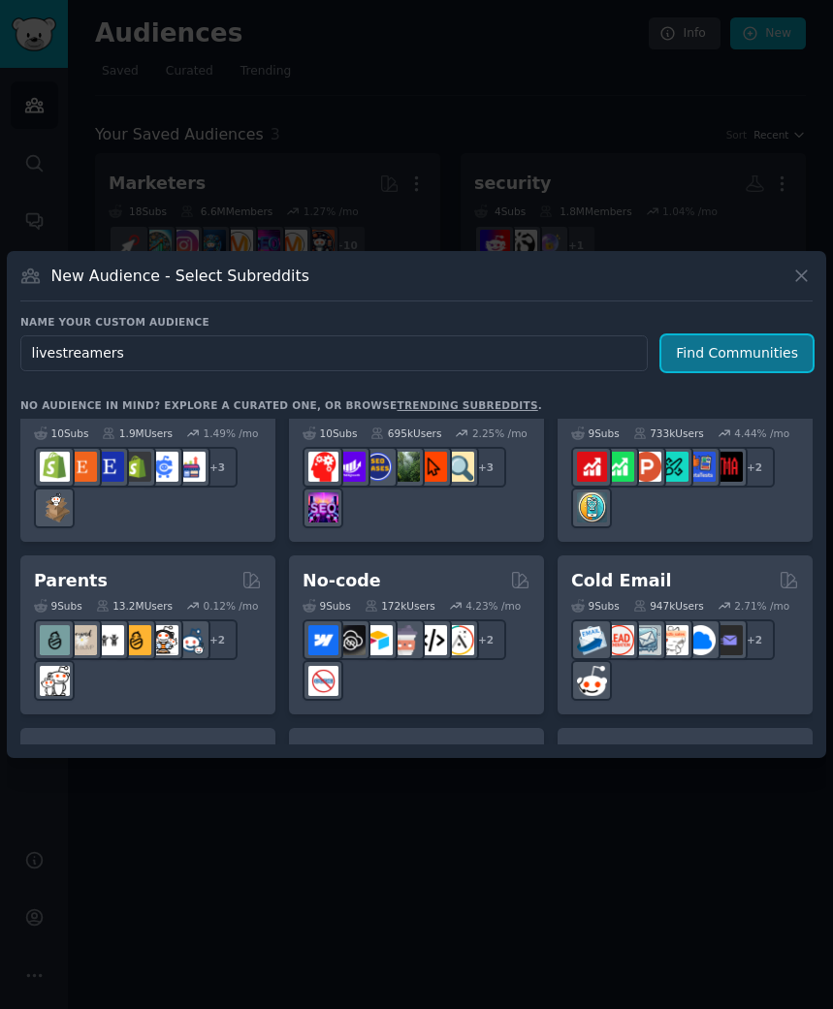
click at [747, 363] on button "Find Communities" at bounding box center [736, 353] width 151 height 36
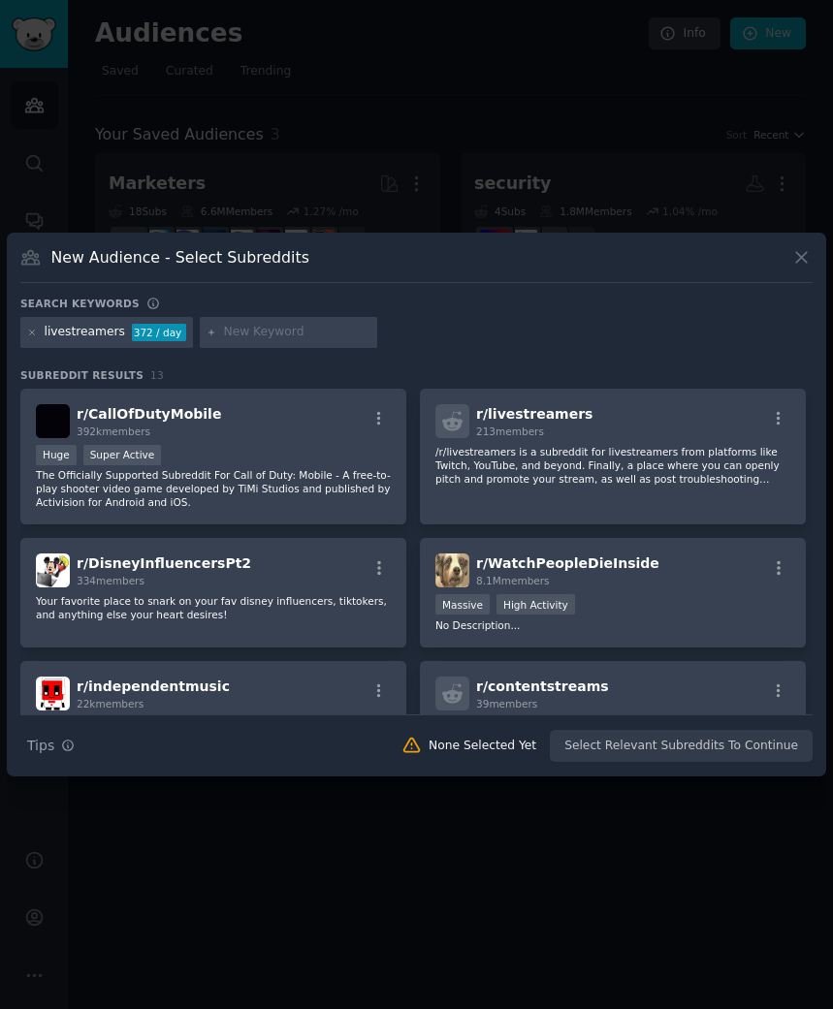
click at [252, 322] on div at bounding box center [289, 332] width 178 height 31
click at [103, 333] on div "livestreamers" at bounding box center [85, 332] width 80 height 17
click at [36, 332] on icon at bounding box center [32, 333] width 11 height 11
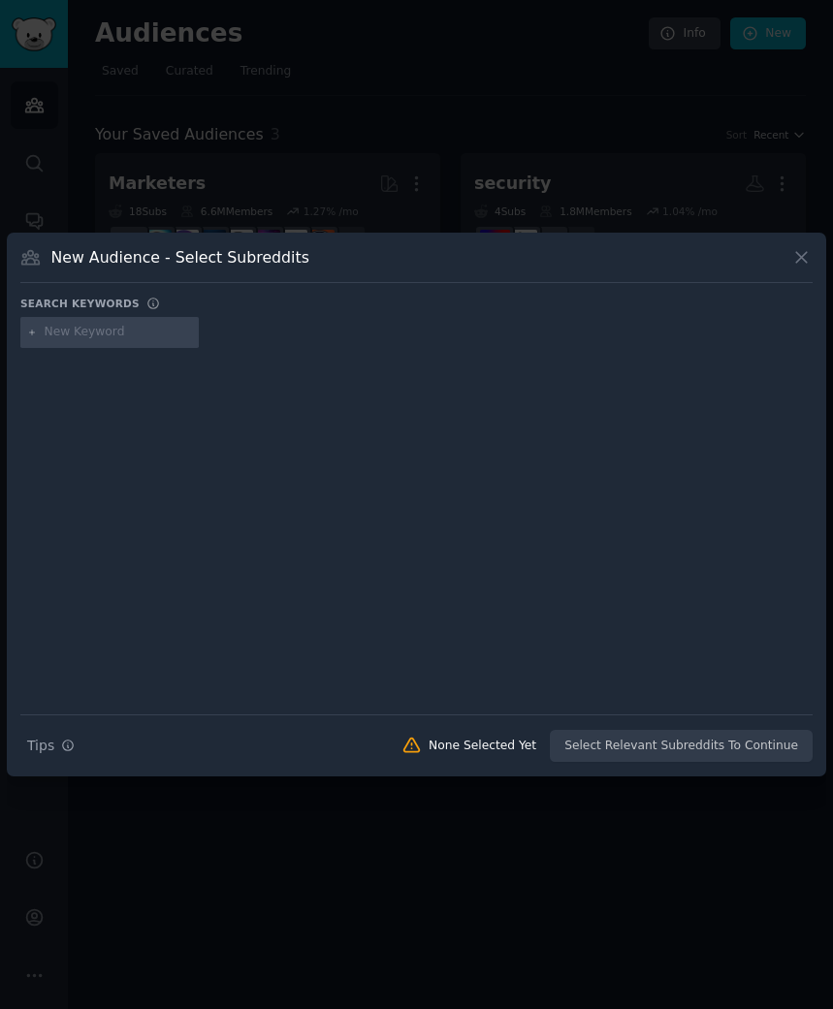
click at [130, 325] on input "text" at bounding box center [118, 332] width 147 height 17
paste input "Asmongold"
type input "Asmongold"
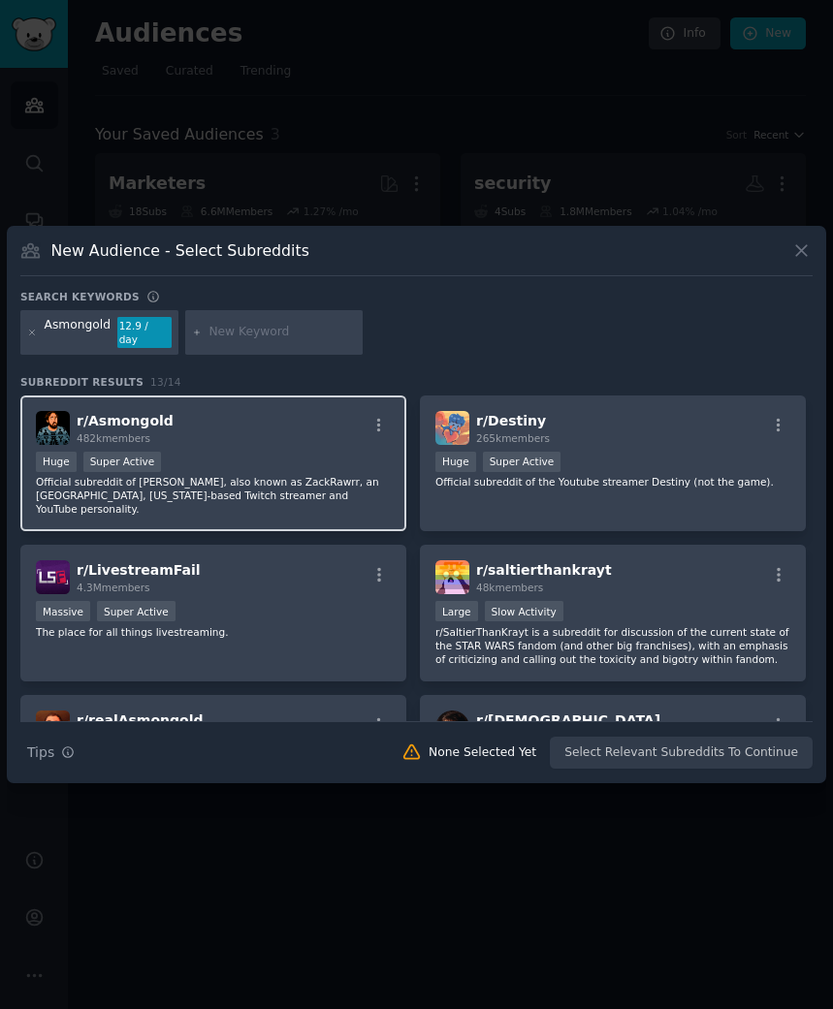
click at [196, 442] on div "r/ Asmongold 482k members >= 95th percentile for submissions / day Huge Super A…" at bounding box center [213, 463] width 386 height 137
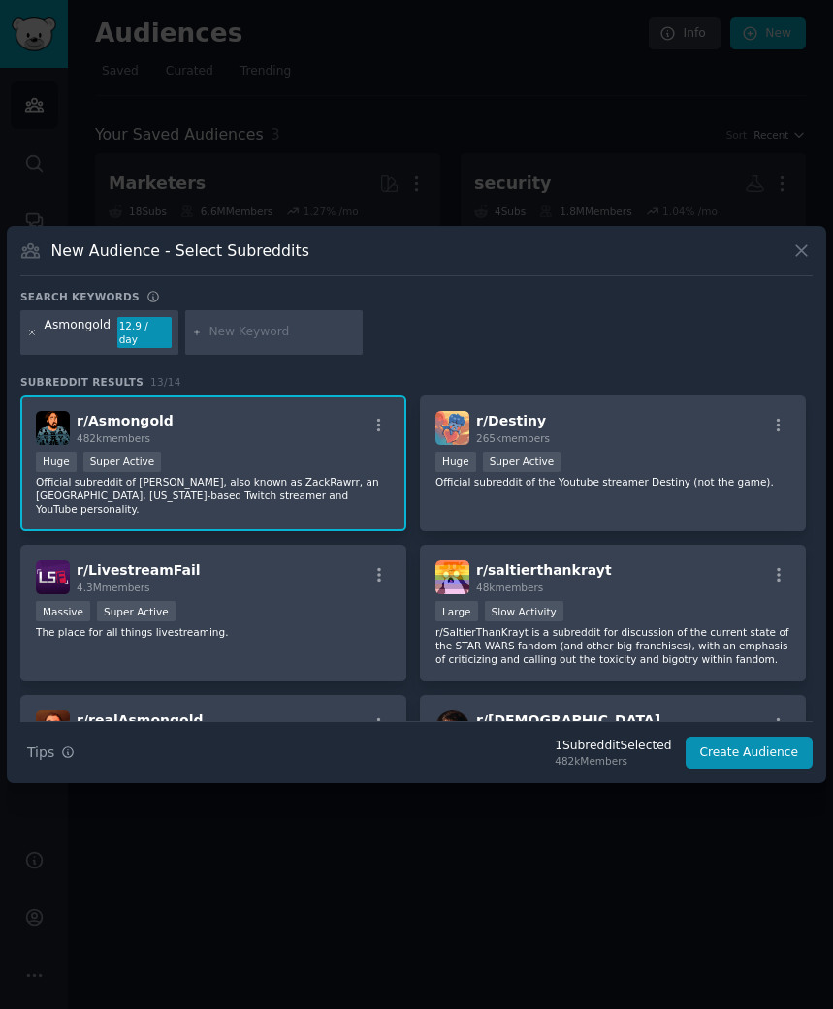
click at [36, 336] on icon at bounding box center [32, 333] width 11 height 11
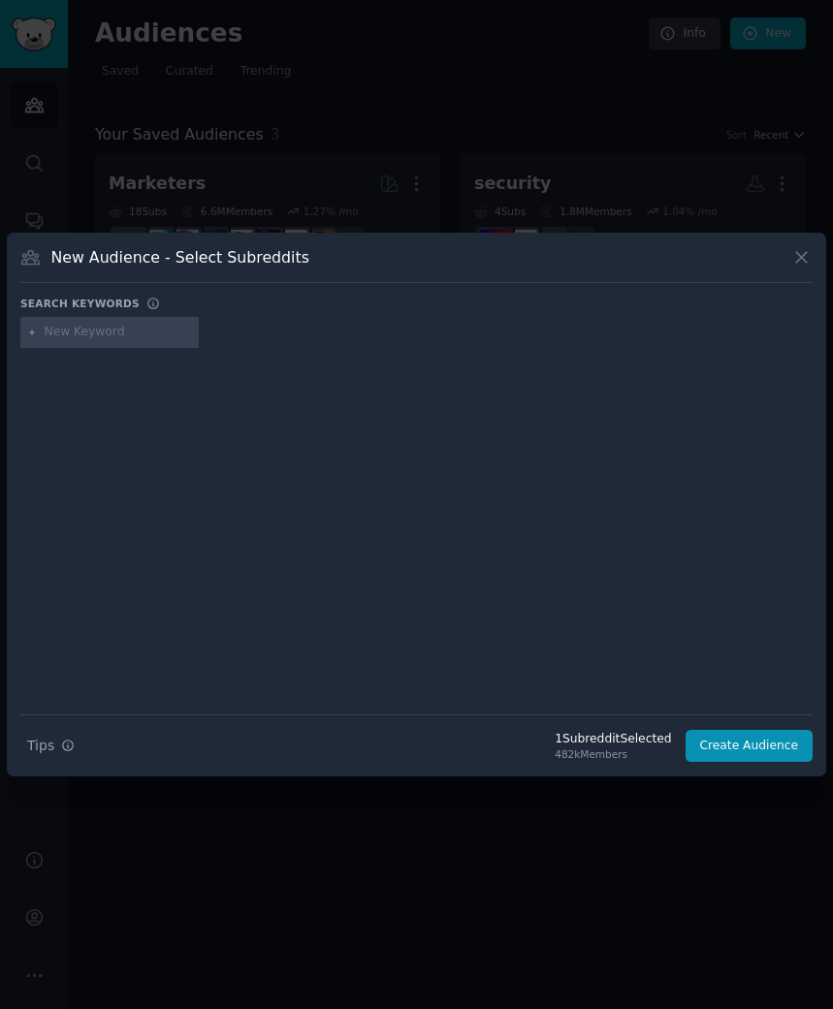
click at [103, 319] on div at bounding box center [109, 332] width 178 height 31
click at [105, 329] on input "text" at bounding box center [118, 332] width 147 height 17
type input "xqcow"
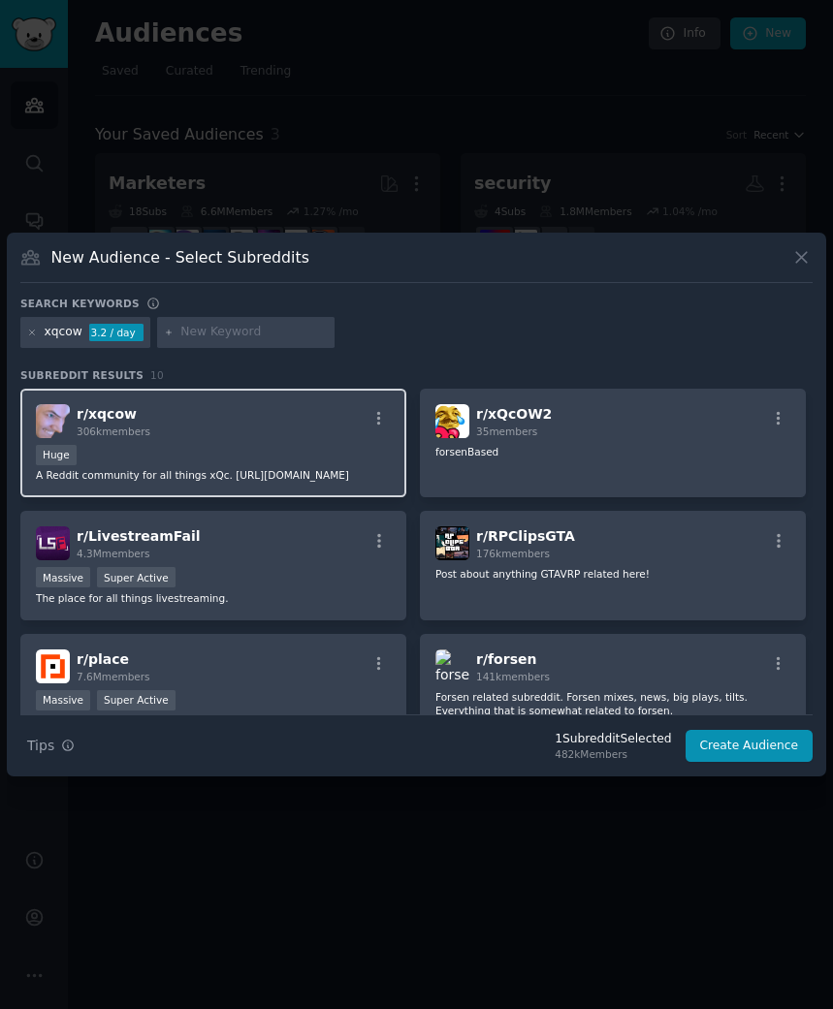
click at [233, 448] on div "Huge" at bounding box center [213, 457] width 355 height 24
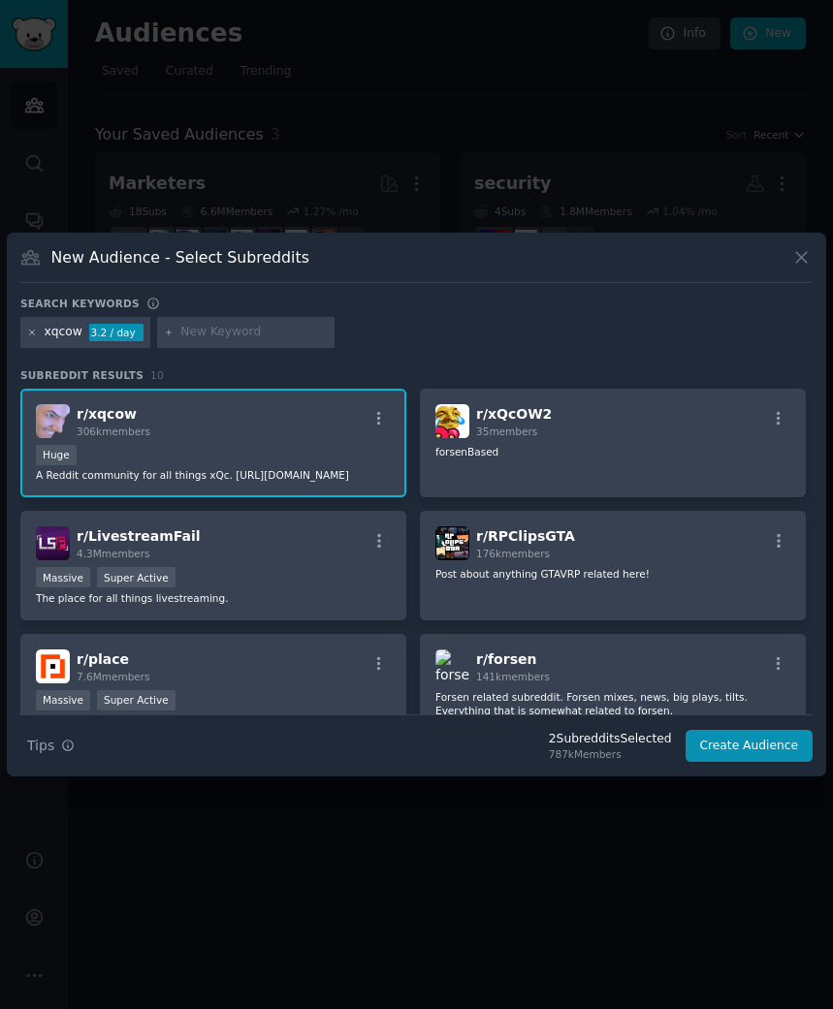
click at [29, 335] on icon at bounding box center [32, 333] width 11 height 11
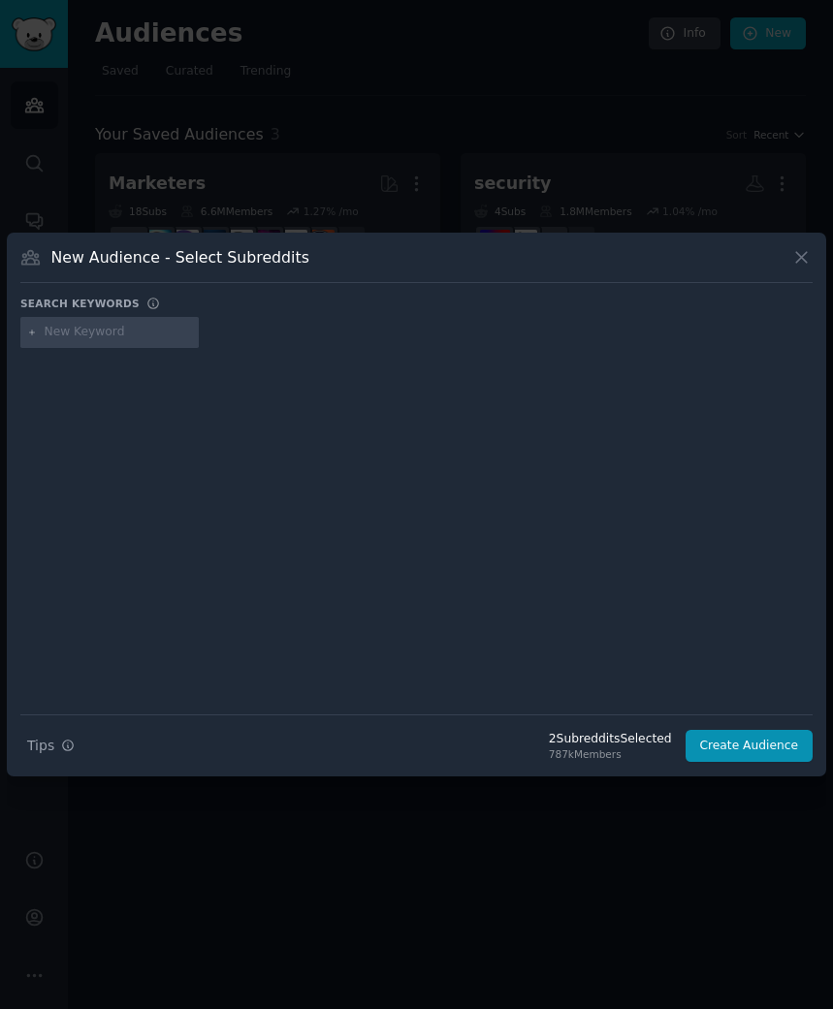
click at [76, 334] on input "text" at bounding box center [118, 332] width 147 height 17
type input "pokimane"
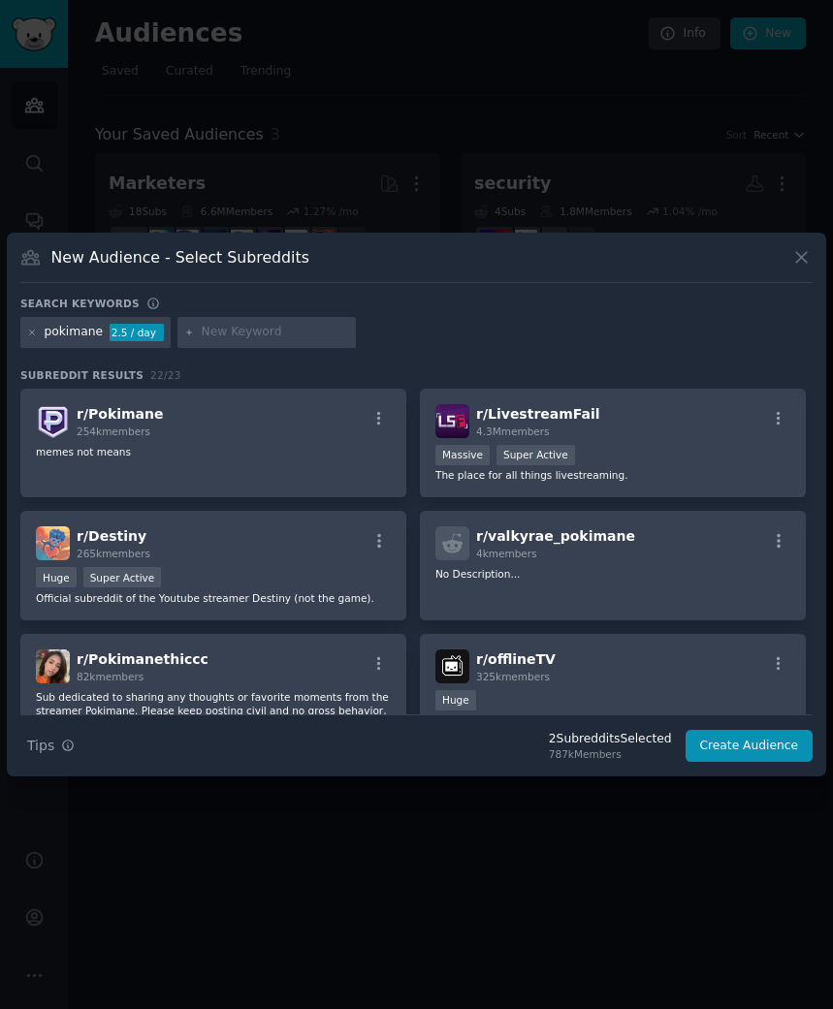
click at [200, 457] on p "memes not means" at bounding box center [213, 452] width 355 height 14
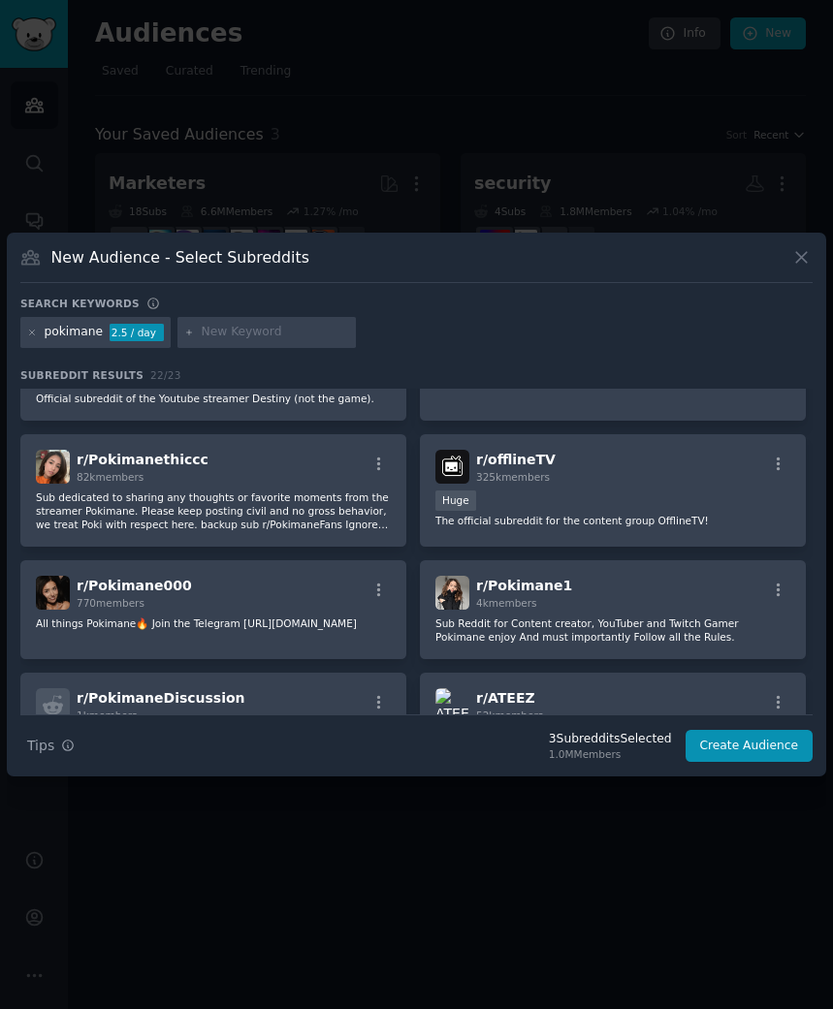
scroll to position [207, 0]
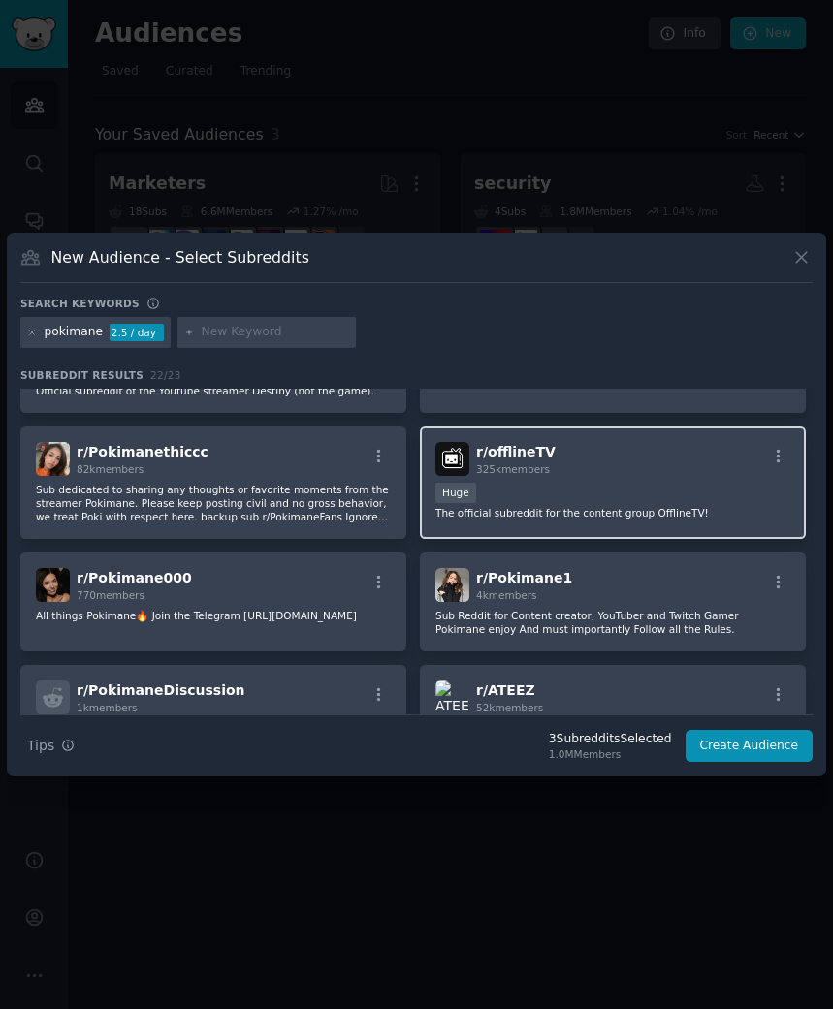
click at [660, 515] on p "The official subreddit for the content group OfflineTV!" at bounding box center [612, 513] width 355 height 14
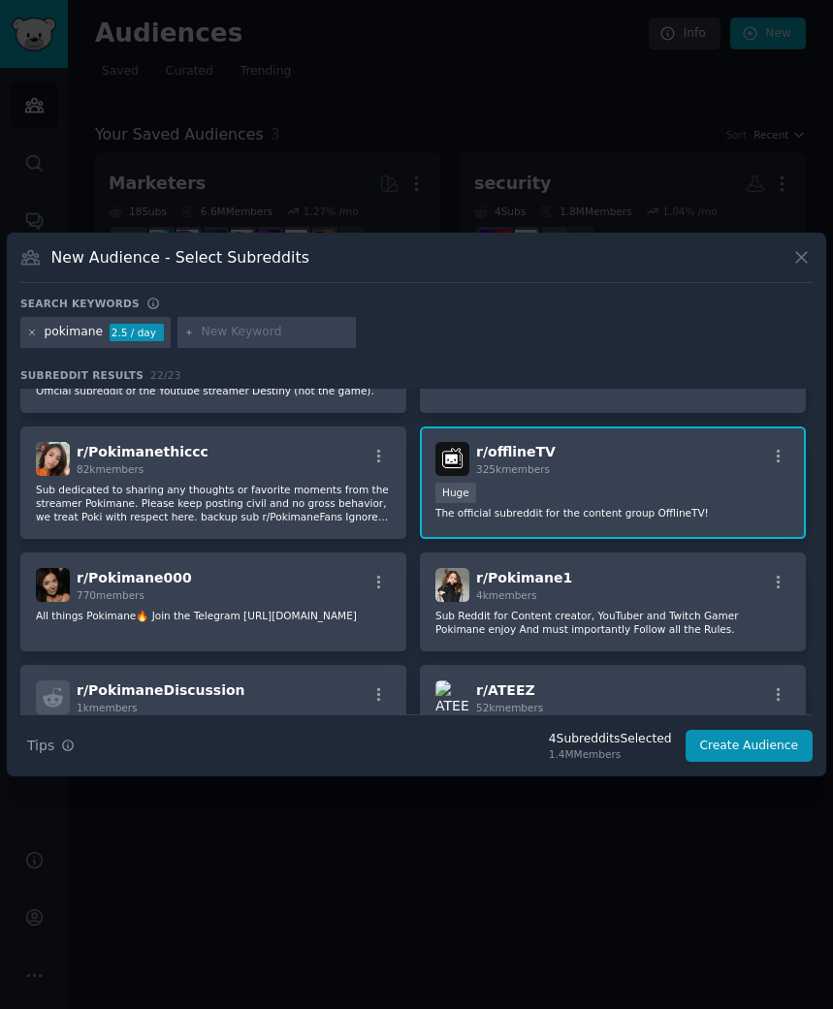
click at [36, 333] on icon at bounding box center [32, 333] width 11 height 11
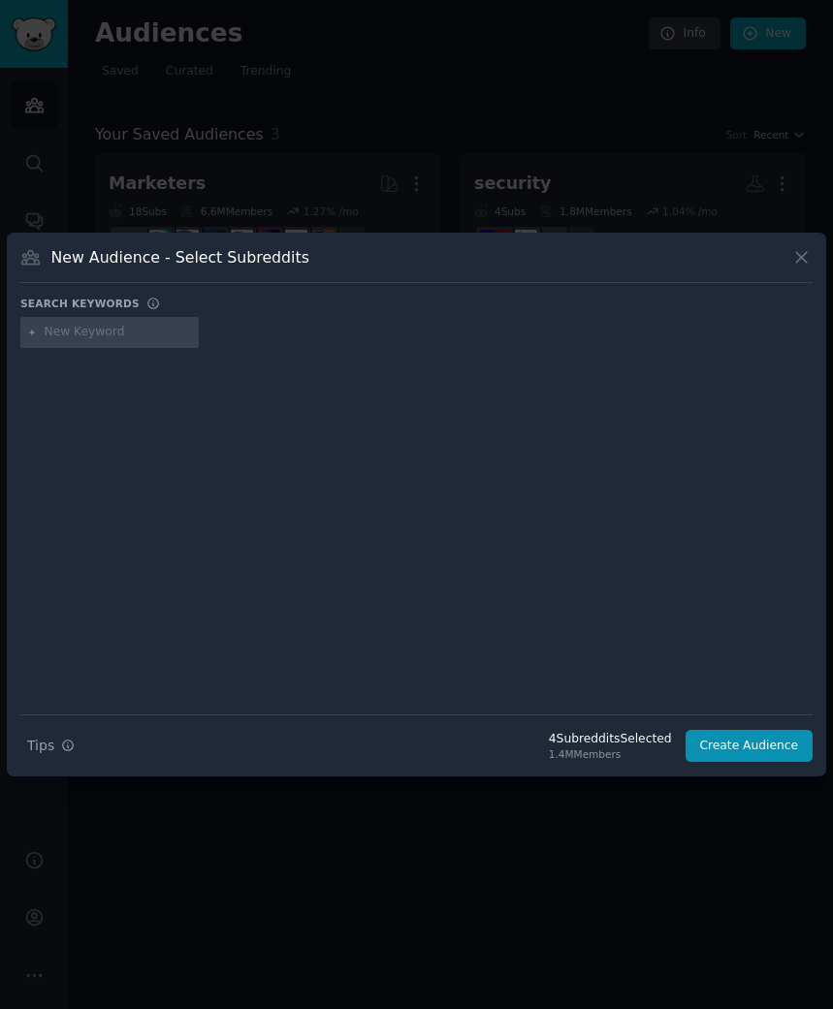
click at [95, 334] on input "text" at bounding box center [118, 332] width 147 height 17
paste input "Shroud"
type input "Shroud"
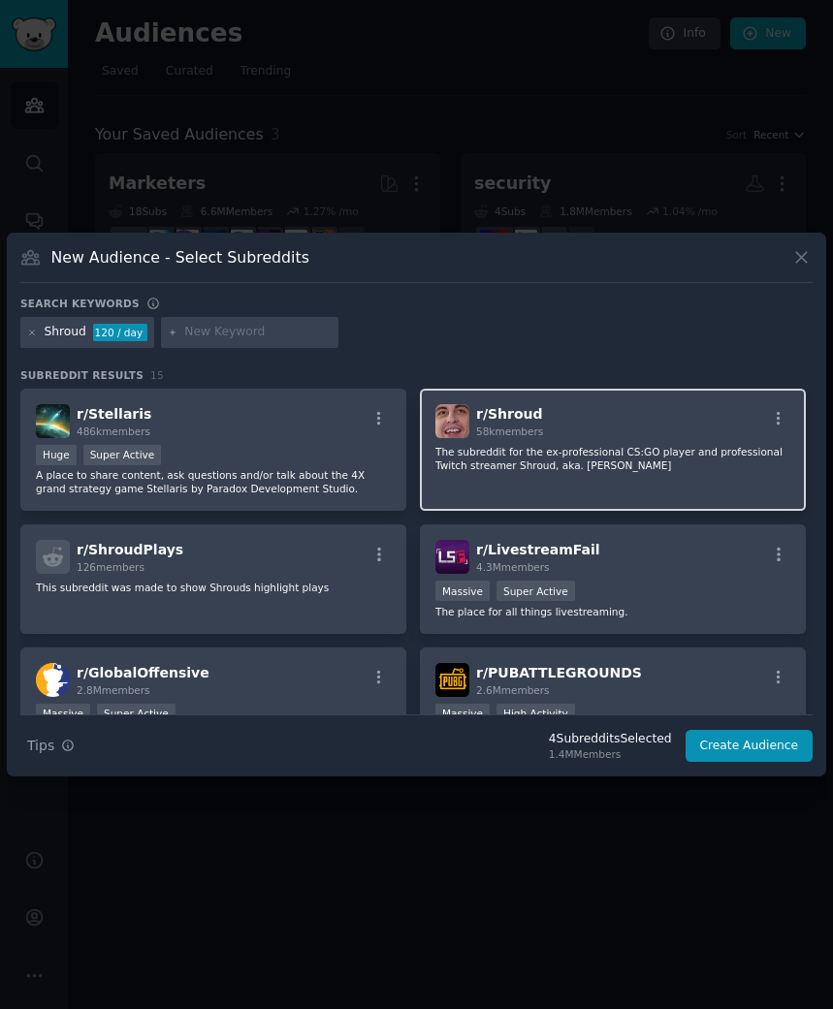
click at [634, 427] on div "r/ Shroud 58k members" at bounding box center [612, 421] width 355 height 34
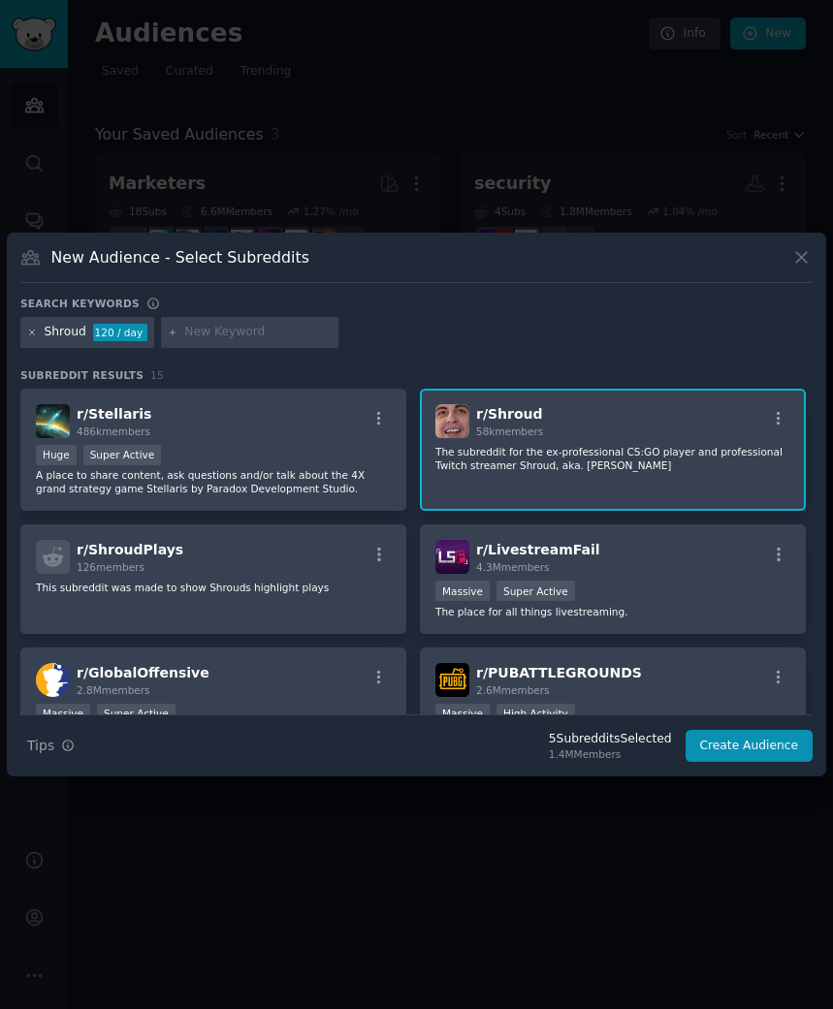
click at [32, 337] on icon at bounding box center [32, 333] width 11 height 11
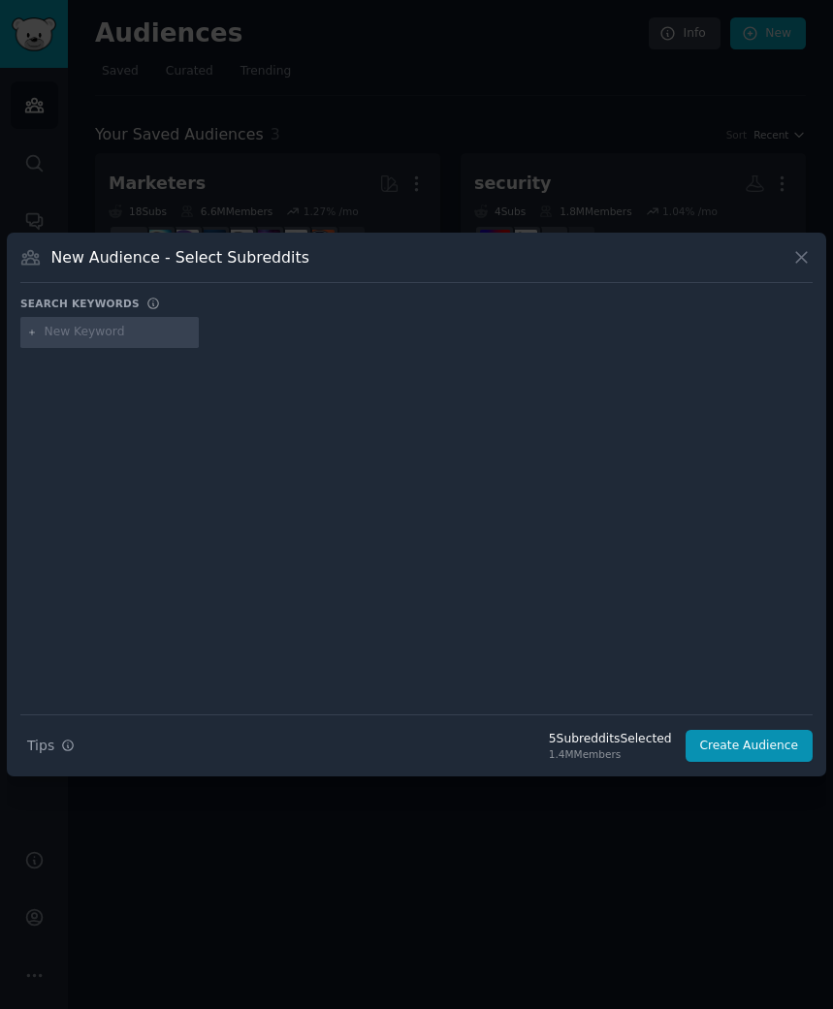
click at [102, 345] on div at bounding box center [109, 332] width 178 height 31
click at [104, 338] on input "text" at bounding box center [118, 332] width 147 height 17
paste input "LudwigAhgren"
type input "LudwigAhgren"
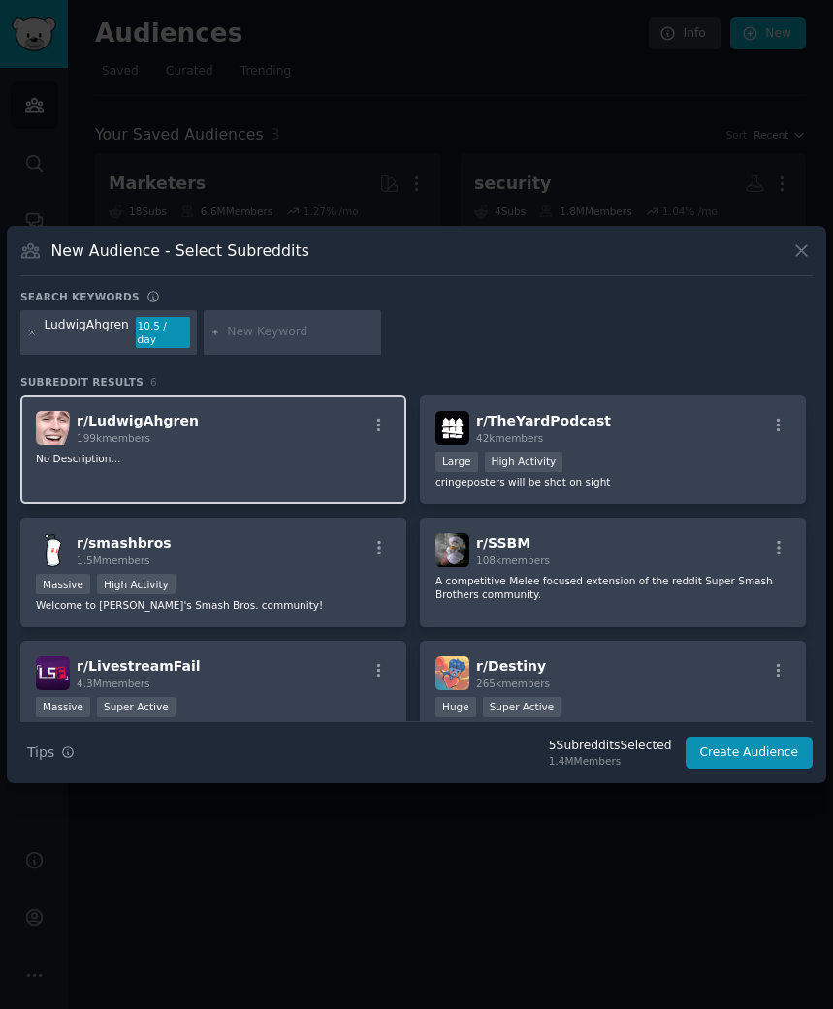
click at [248, 438] on div "r/ LudwigAhgren 199k members No Description..." at bounding box center [213, 450] width 386 height 110
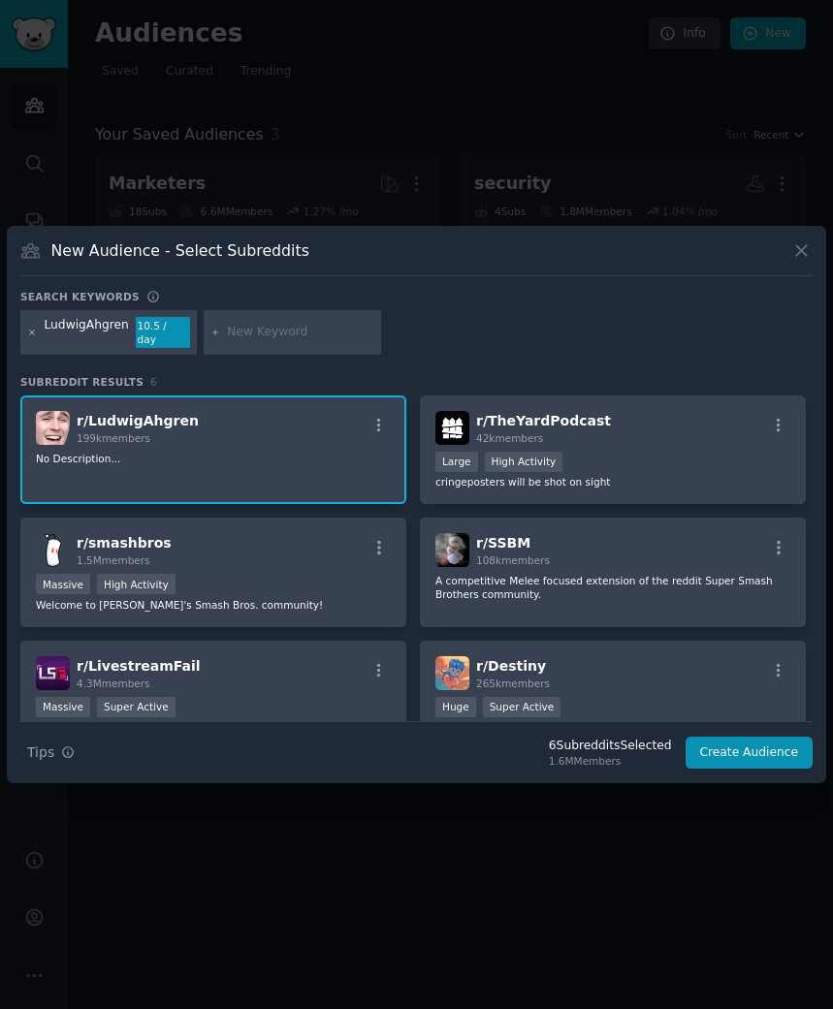
click at [33, 336] on icon at bounding box center [32, 333] width 11 height 11
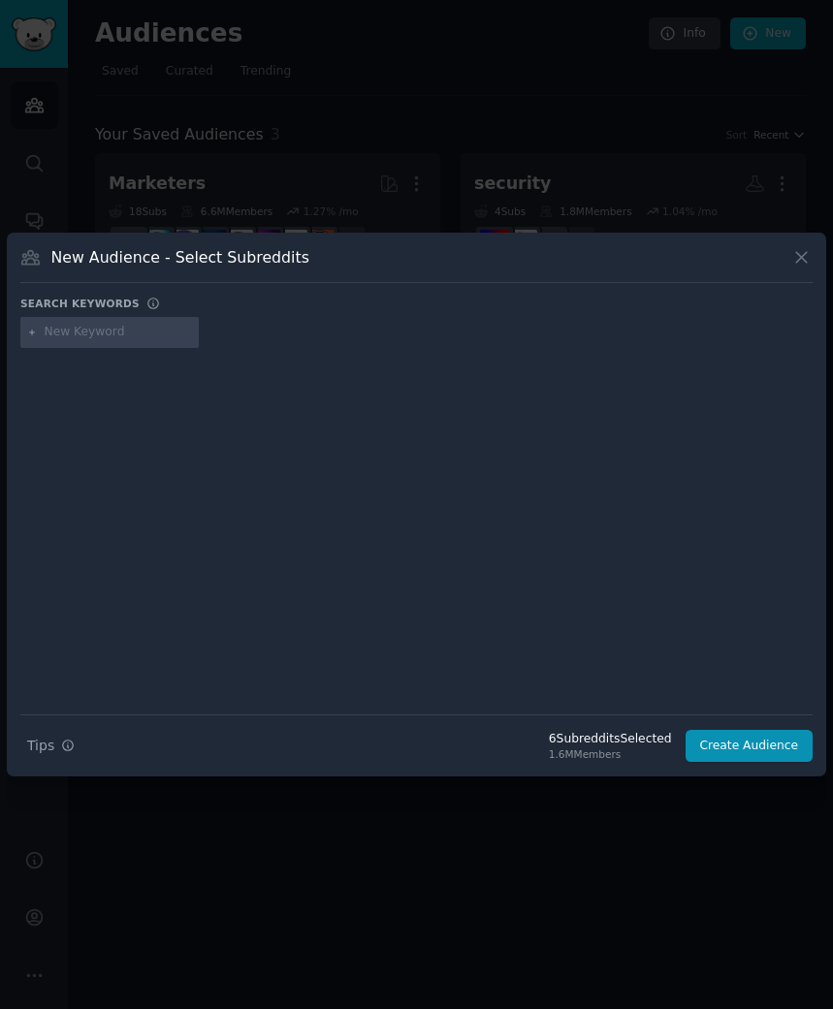
click at [87, 342] on div at bounding box center [109, 332] width 178 height 31
click at [104, 337] on input "text" at bounding box center [118, 332] width 147 height 17
type input "hasan_piker"
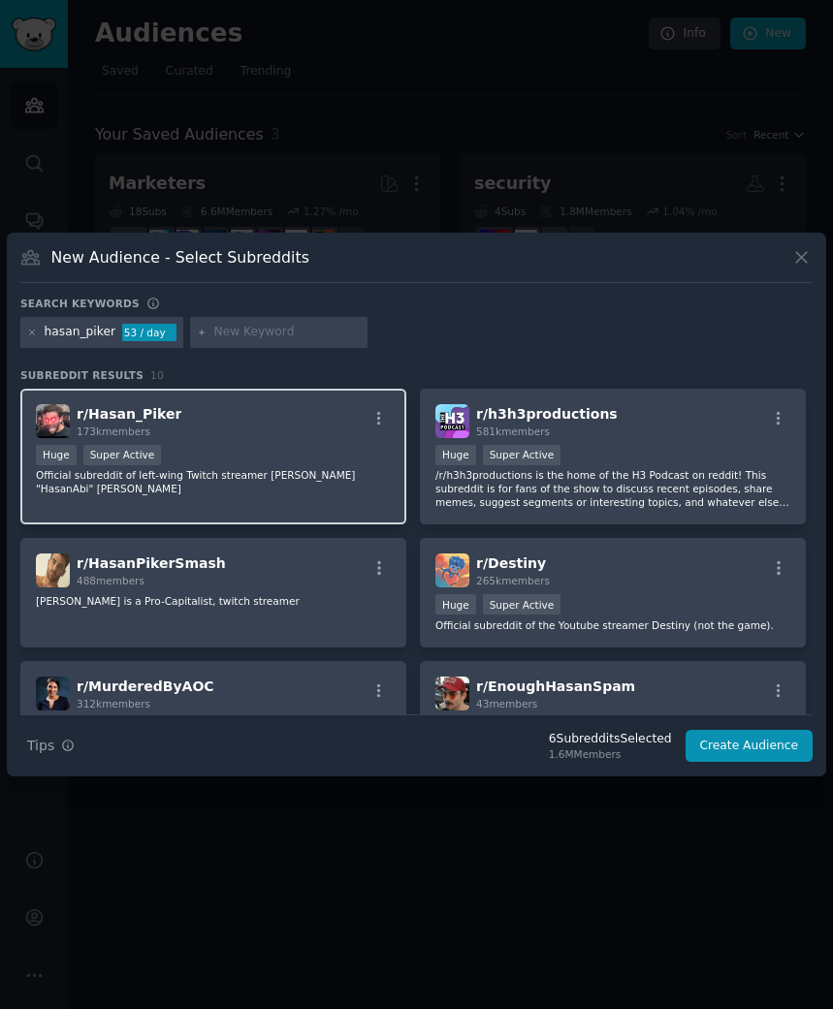
click at [302, 478] on p "Official subreddit of left-wing Twitch streamer Hasan "HasanAbi" Piker" at bounding box center [213, 481] width 355 height 27
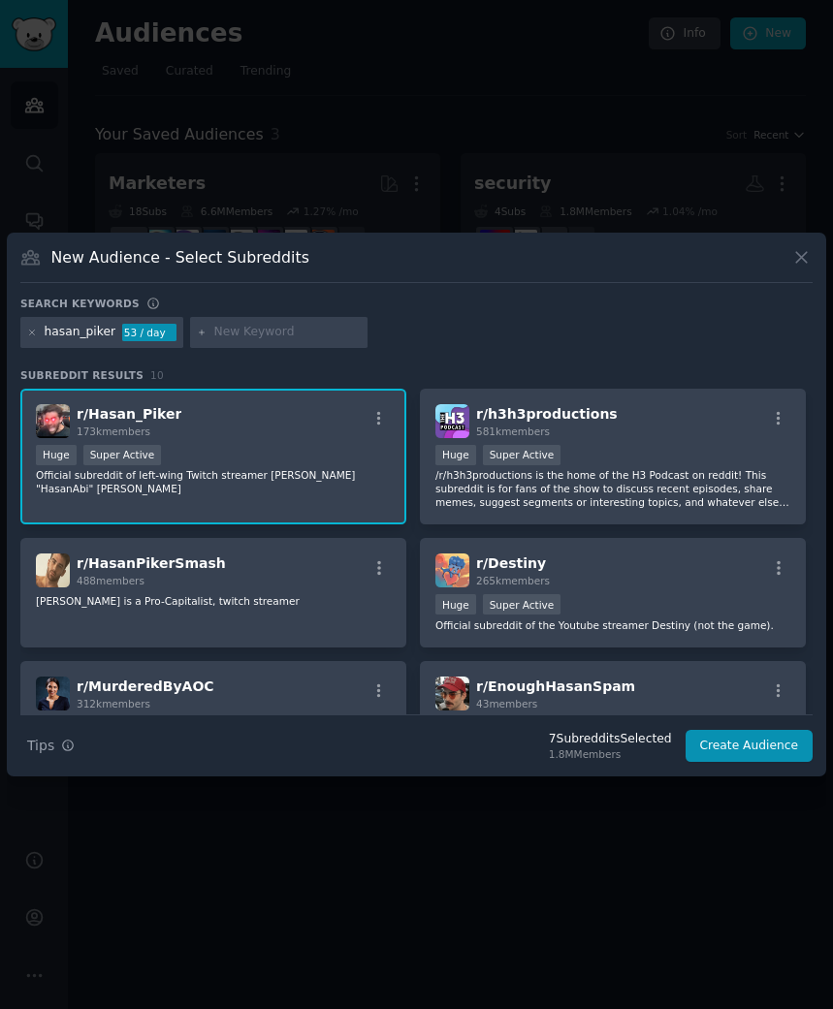
click at [243, 329] on input "text" at bounding box center [286, 332] width 147 height 17
paste input "jerma985"
type input "jerma985"
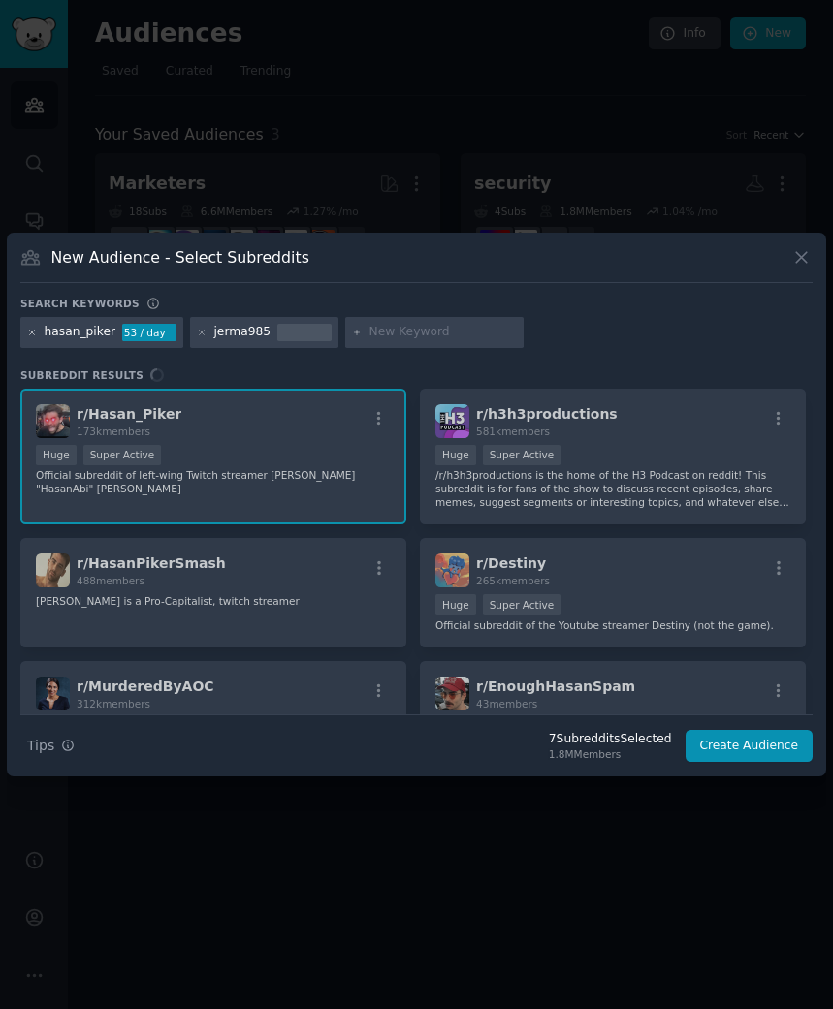
click at [32, 333] on icon at bounding box center [32, 332] width 5 height 5
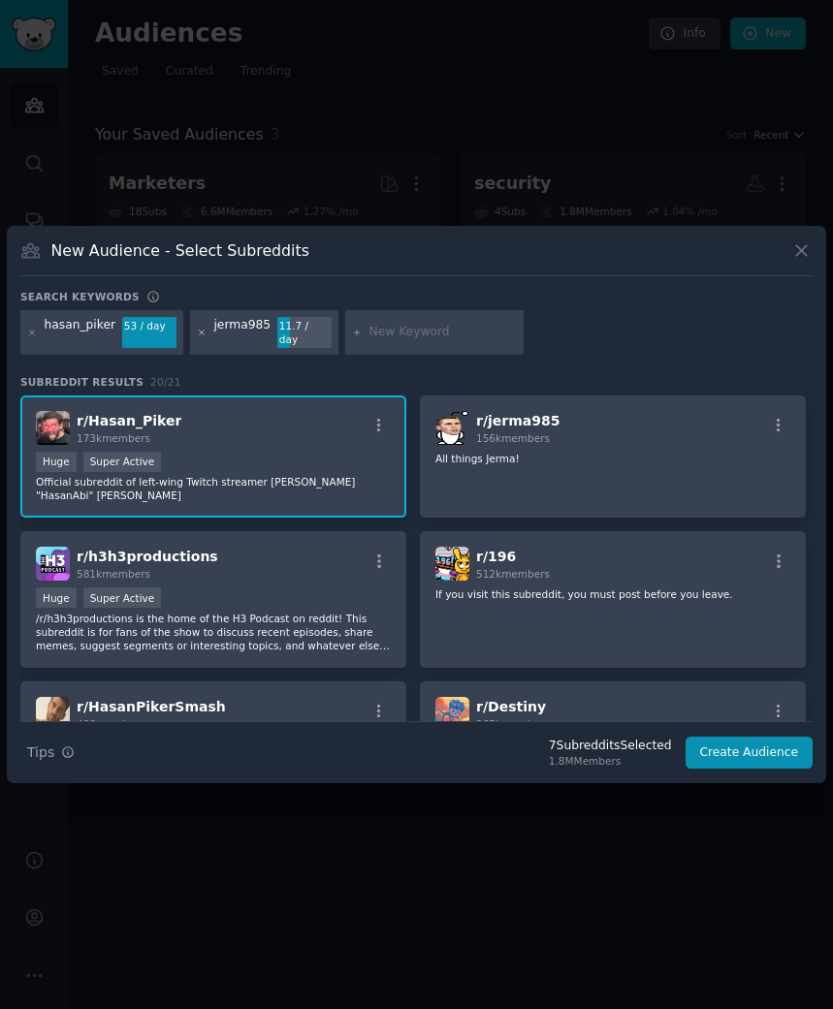
click at [204, 336] on icon at bounding box center [202, 333] width 11 height 11
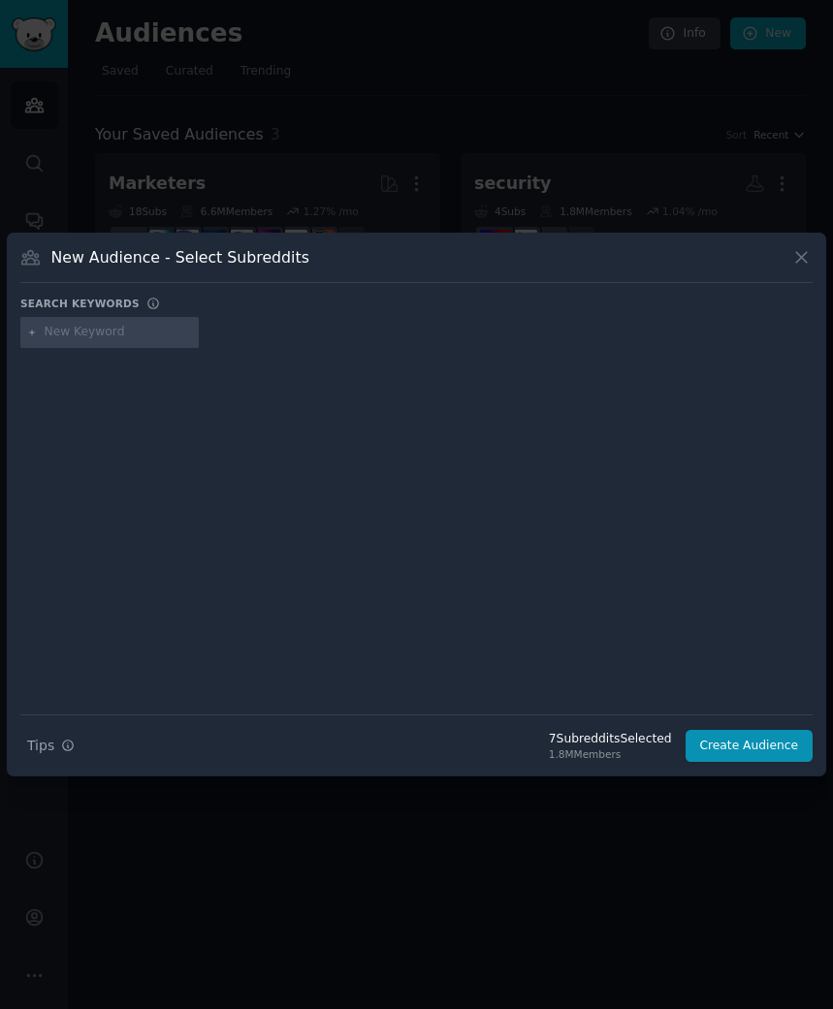
click at [165, 335] on input "text" at bounding box center [118, 332] width 147 height 17
type input "jerma"
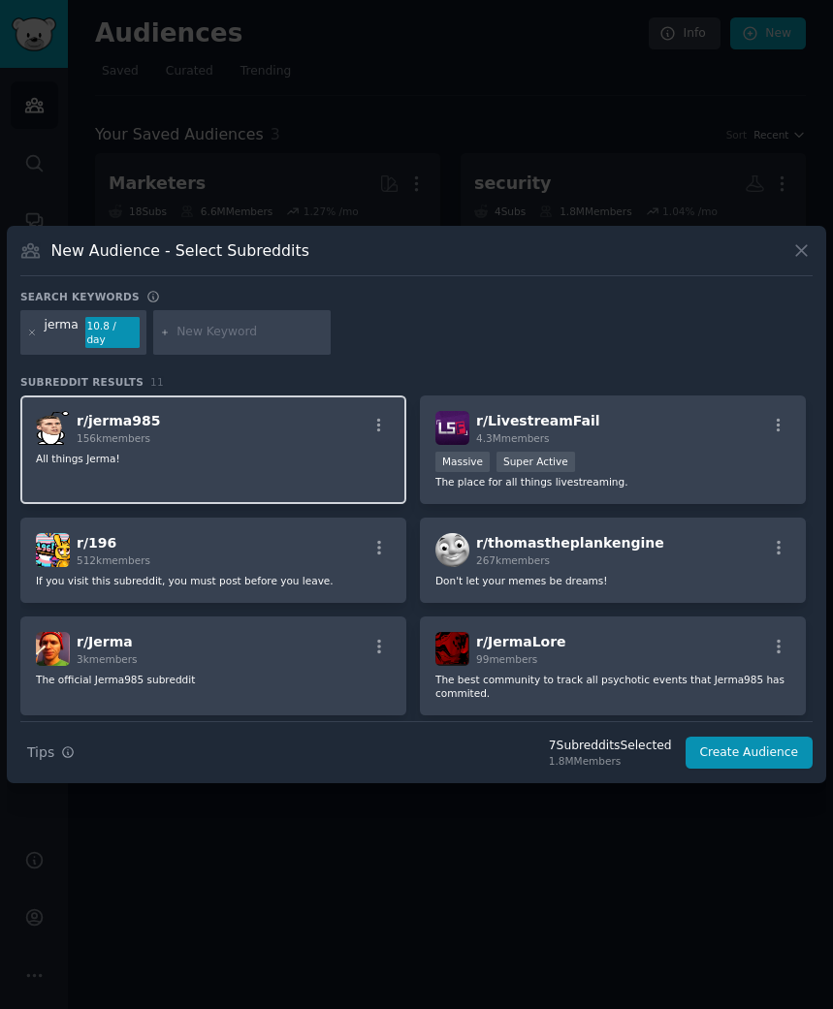
click at [174, 425] on div "r/ jerma985 156k members" at bounding box center [213, 428] width 355 height 34
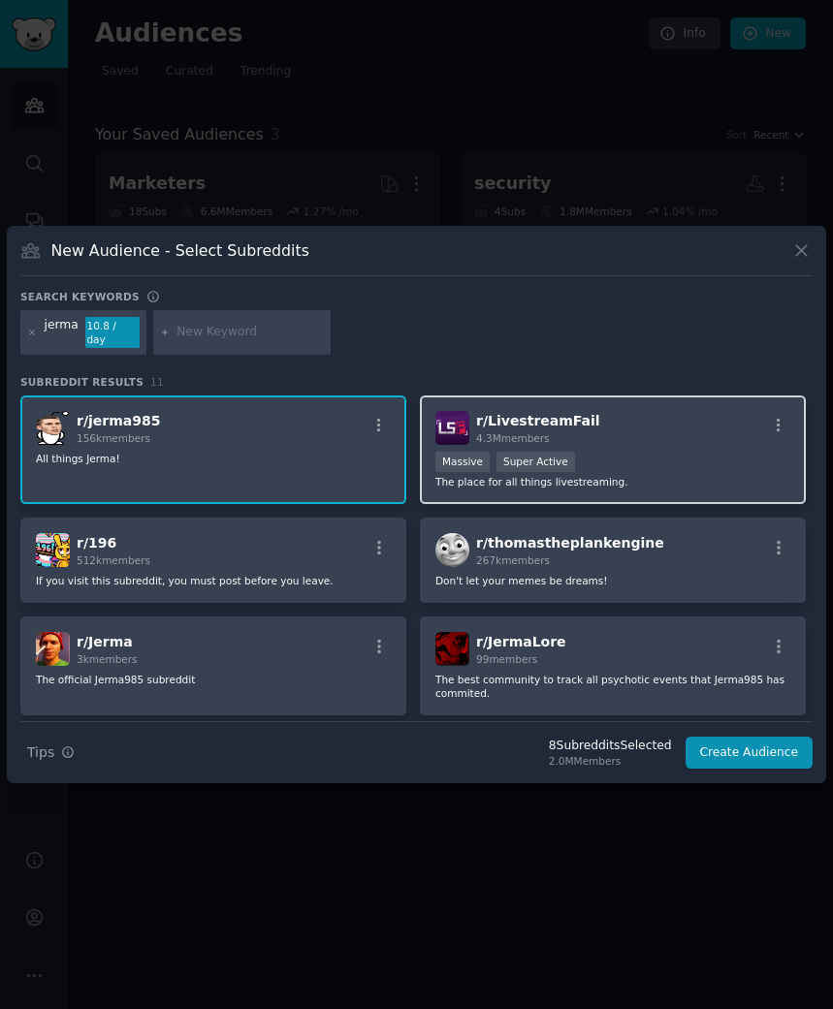
click at [716, 452] on div "Massive Super Active" at bounding box center [612, 464] width 355 height 24
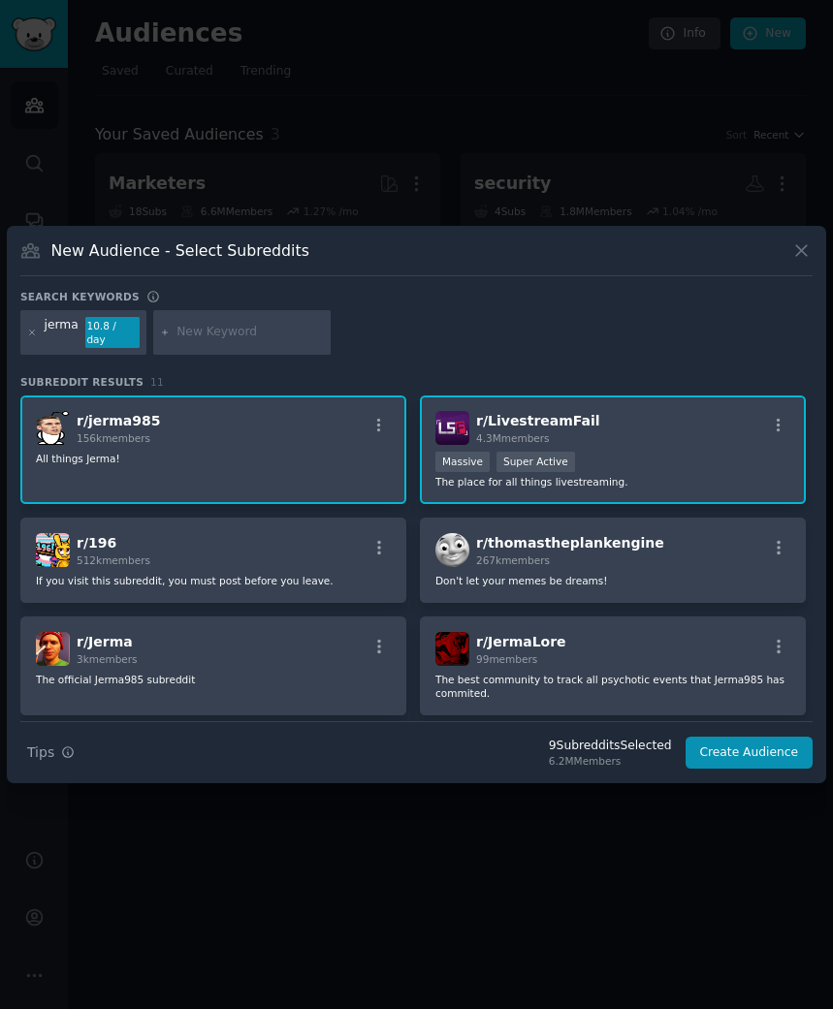
click at [719, 411] on div "r/ LivestreamFail 4.3M members" at bounding box center [612, 428] width 355 height 34
click at [30, 334] on icon at bounding box center [32, 333] width 11 height 11
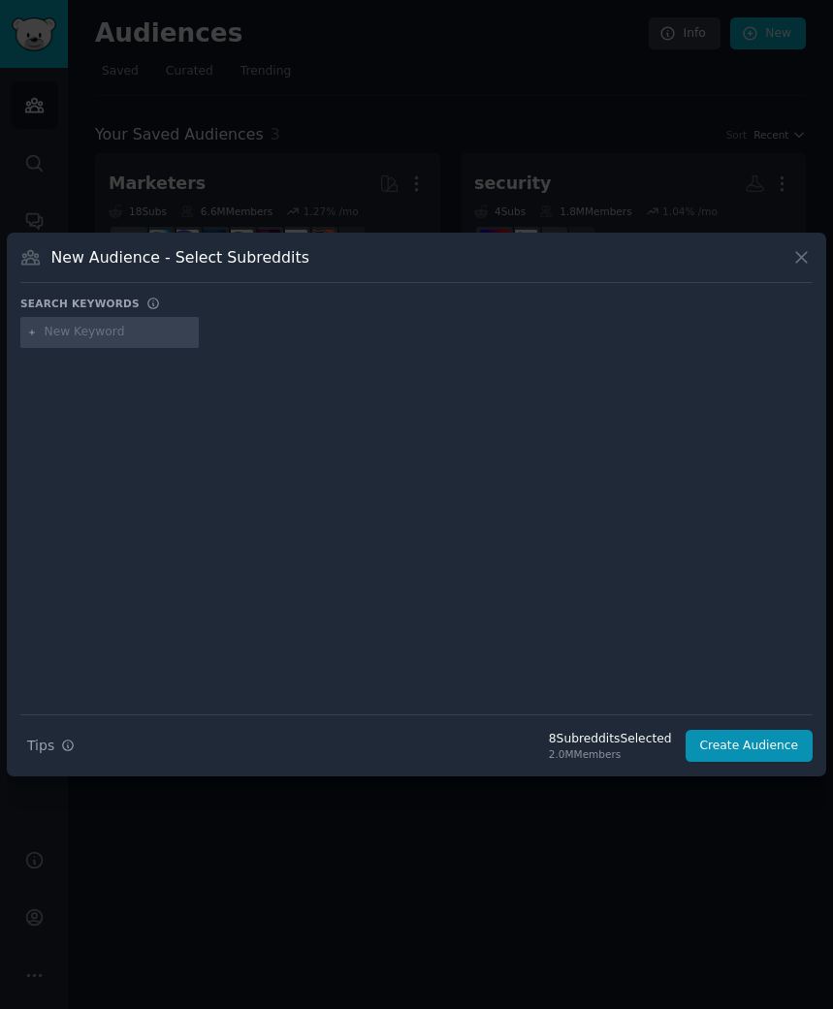
click at [76, 336] on input "text" at bounding box center [118, 332] width 147 height 17
type input "summit1g"
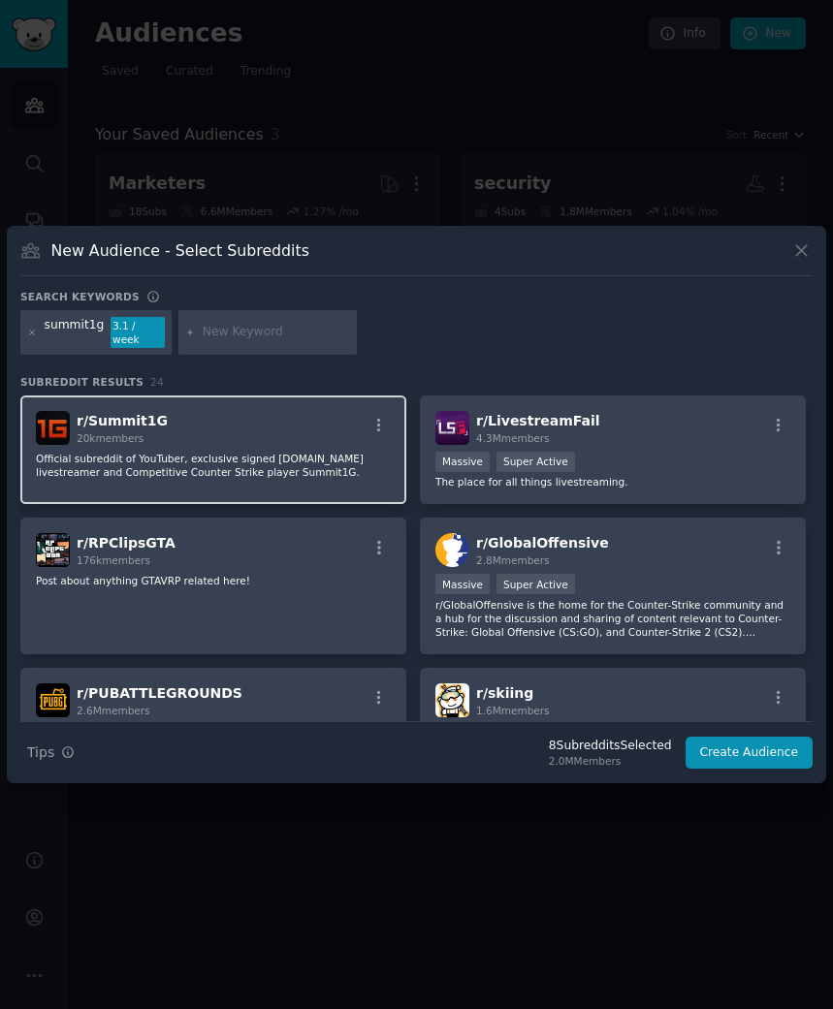
click at [172, 420] on div "r/ Summit1G 20k members" at bounding box center [213, 428] width 355 height 34
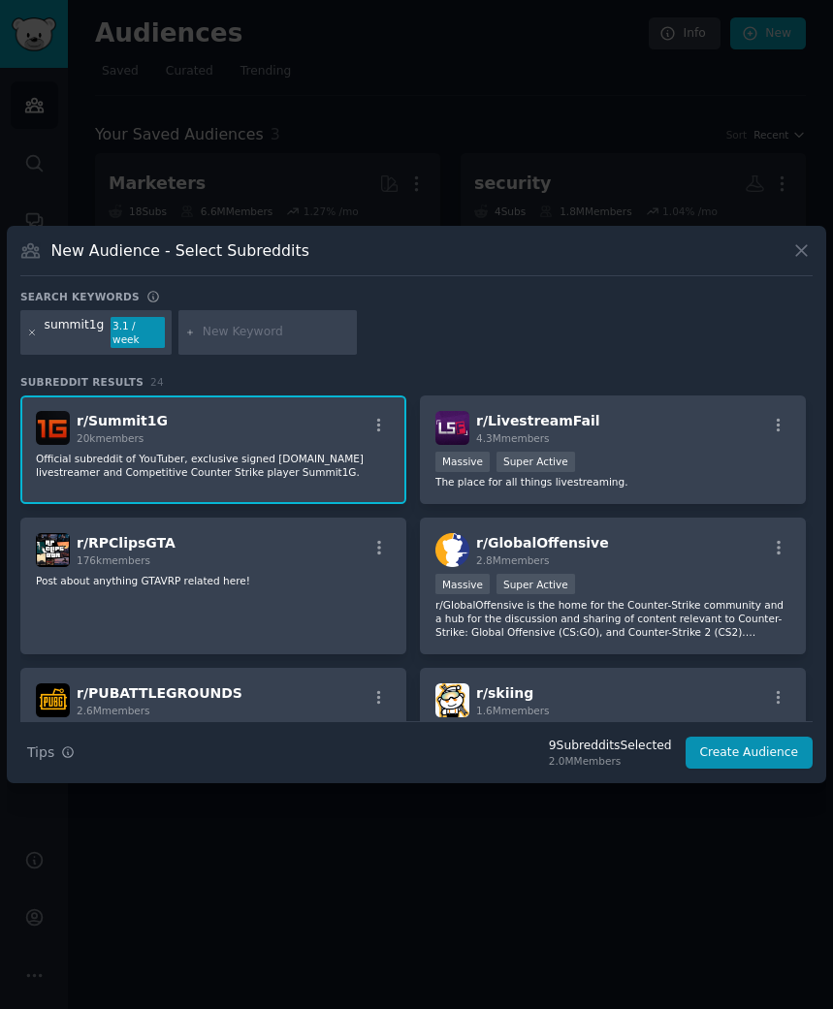
click at [34, 335] on icon at bounding box center [32, 333] width 11 height 11
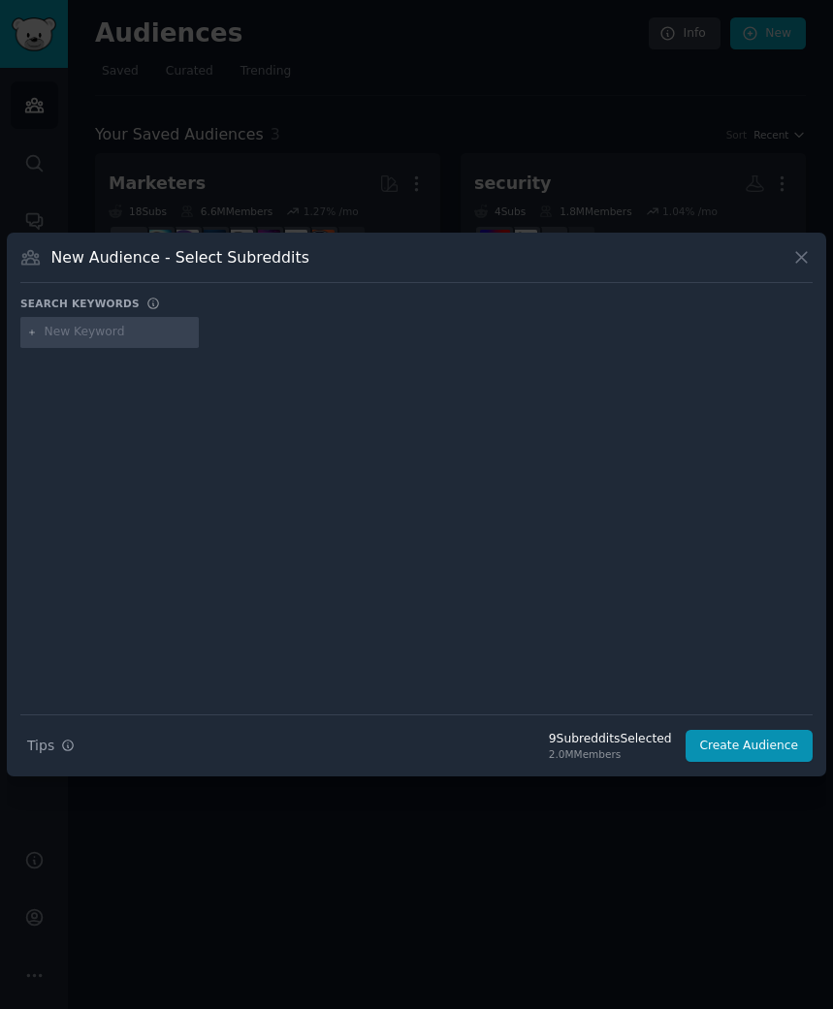
click at [111, 341] on div at bounding box center [109, 332] width 178 height 31
click at [130, 330] on input "text" at bounding box center [118, 332] width 147 height 17
type input "sodapoppin"
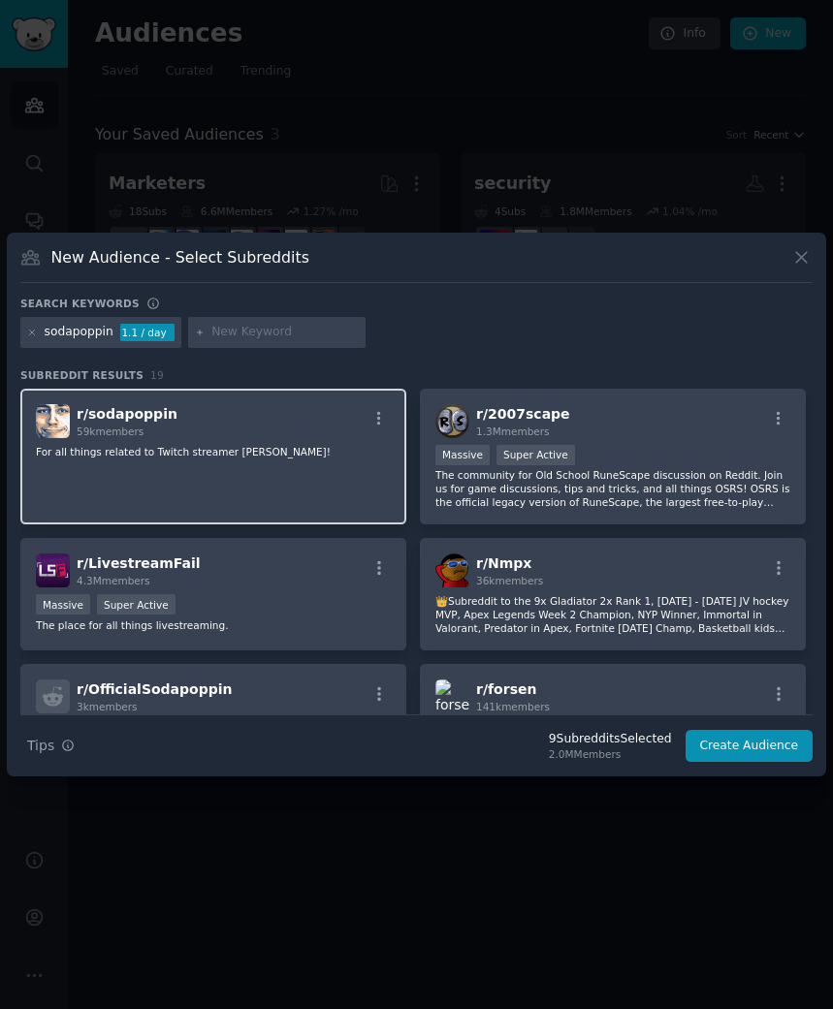
click at [194, 460] on div "r/ sodapoppin 59k members For all things related to Twitch streamer Thomas Jeff…" at bounding box center [213, 457] width 386 height 137
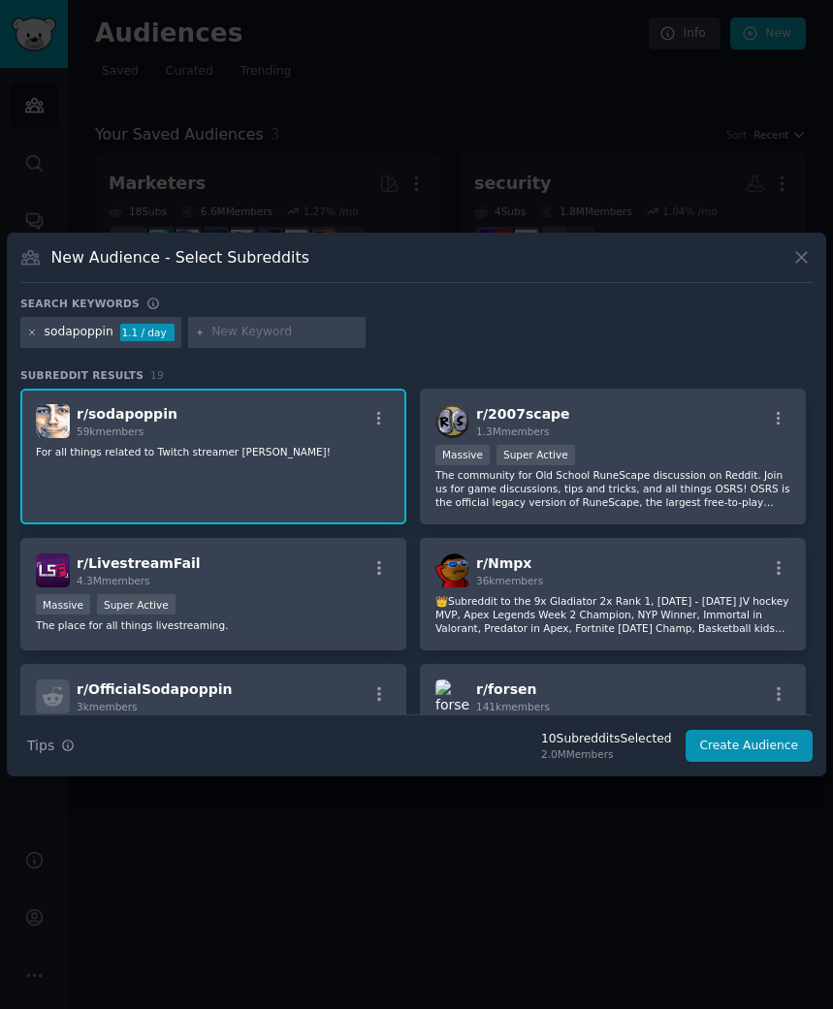
click at [35, 331] on icon at bounding box center [32, 333] width 11 height 11
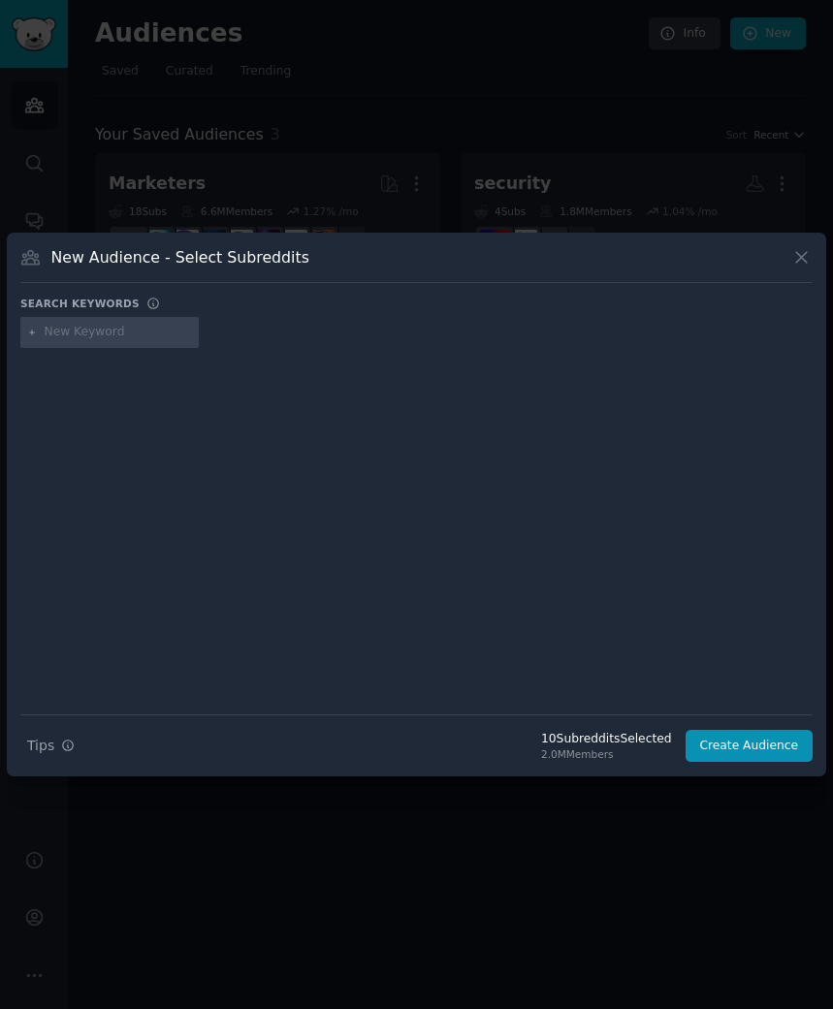
click at [129, 341] on div at bounding box center [109, 332] width 178 height 31
click at [140, 336] on input "text" at bounding box center [118, 332] width 147 height 17
type input "datguylirik"
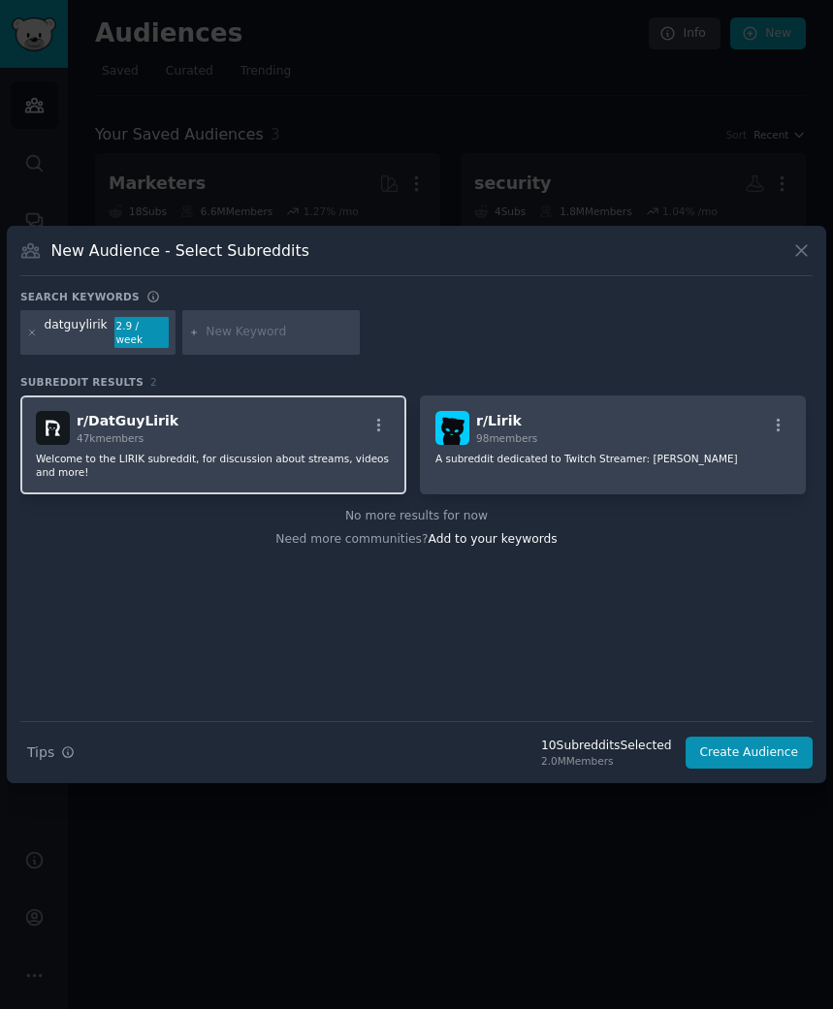
click at [192, 444] on div "r/ DatGuyLirik 47k members Welcome to the LIRIK subreddit, for discussion about…" at bounding box center [213, 444] width 386 height 99
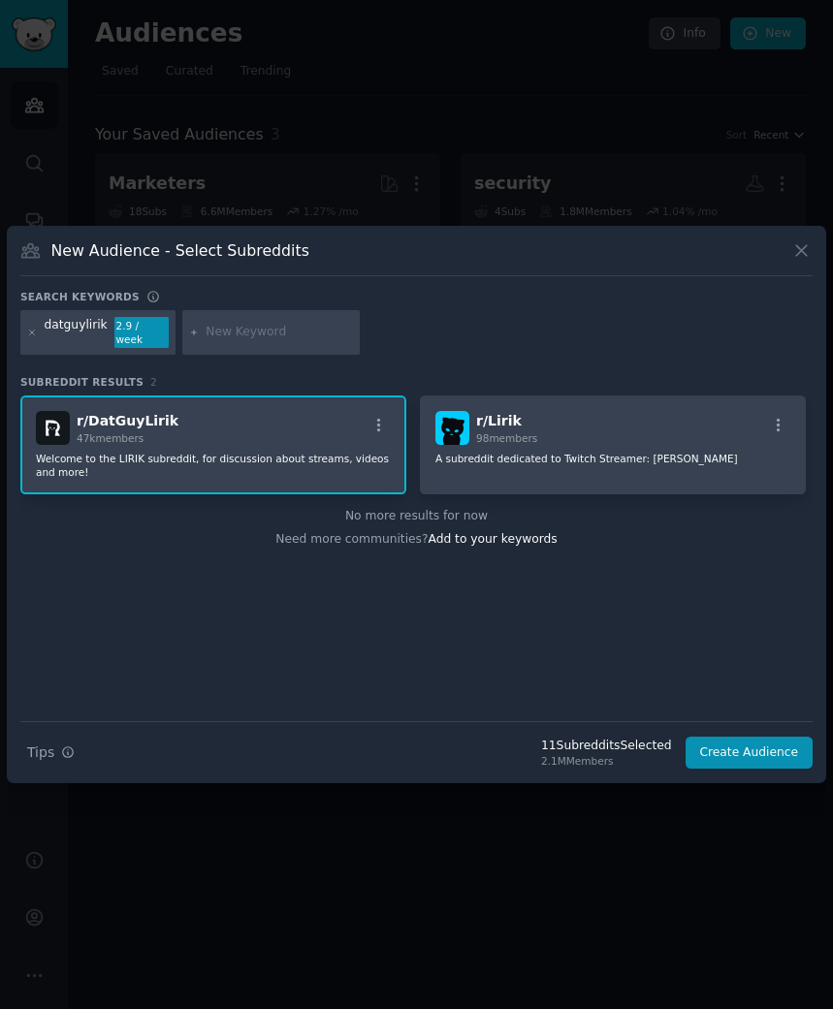
click at [35, 337] on div at bounding box center [32, 332] width 11 height 31
click at [35, 333] on icon at bounding box center [32, 333] width 11 height 11
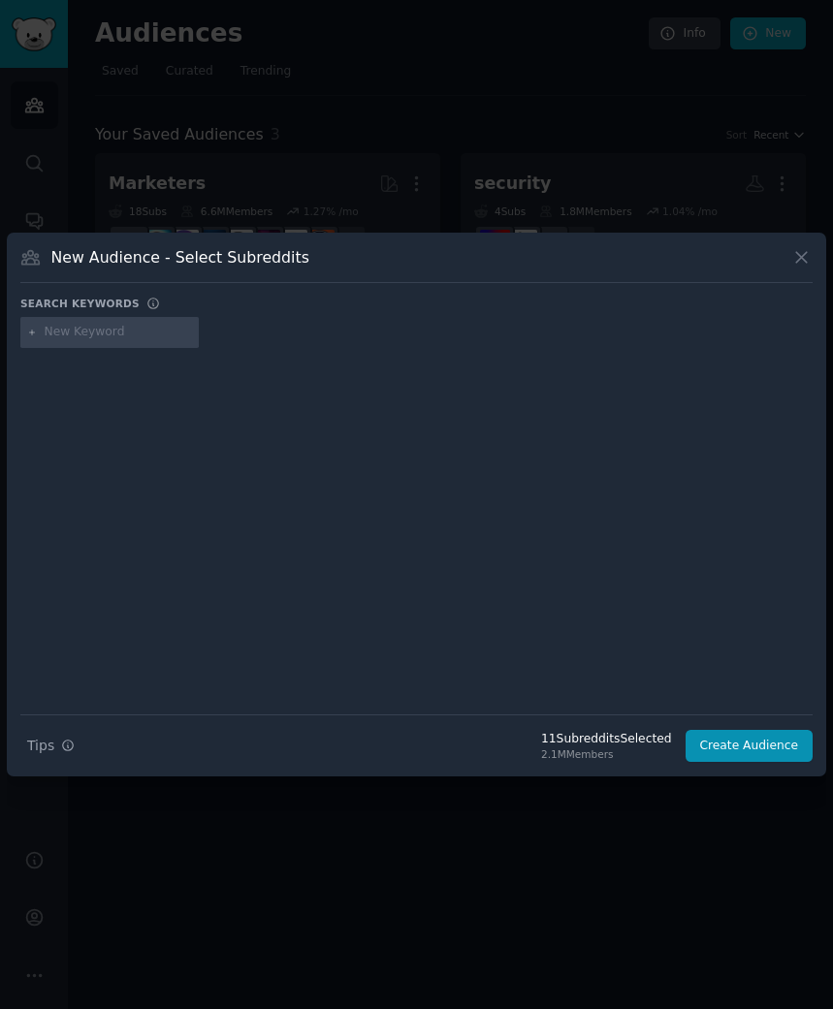
click at [74, 334] on input "text" at bounding box center [118, 332] width 147 height 17
type input "timthetatman"
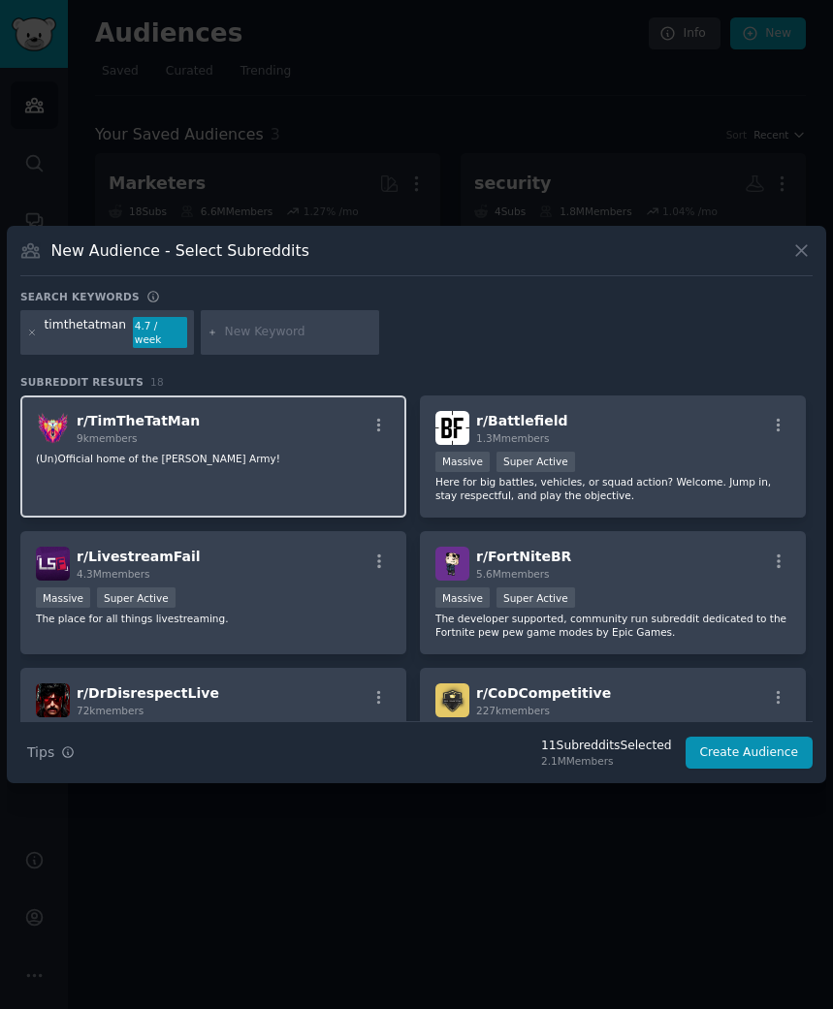
click at [289, 483] on div "r/ TimTheTatMan 9k members (Un)Official home of the Tatman Army!" at bounding box center [213, 456] width 386 height 123
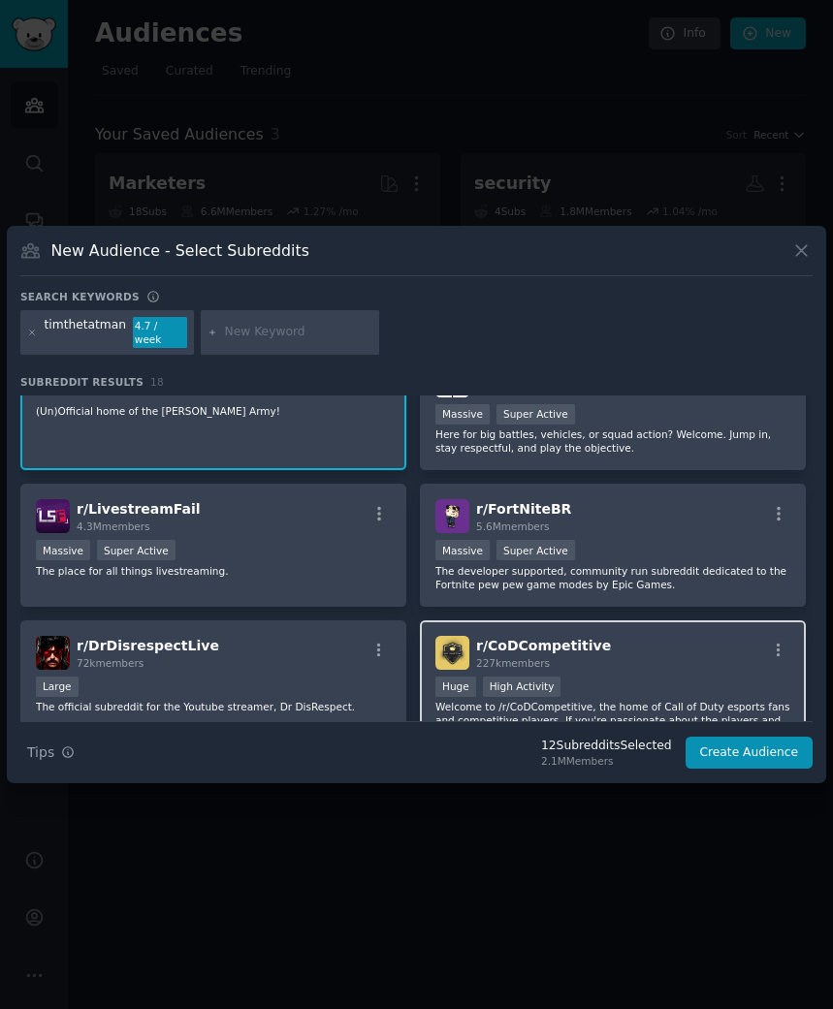
scroll to position [80, 0]
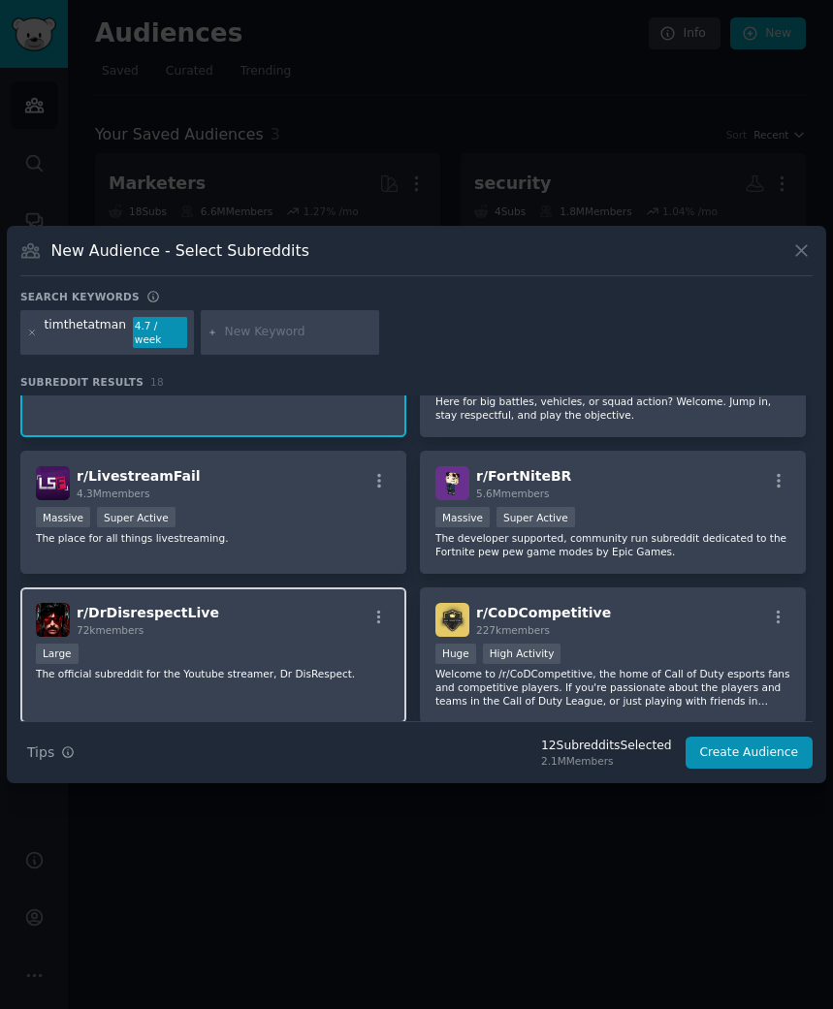
click at [282, 667] on p "The official subreddit for the Youtube streamer, Dr DisRespect." at bounding box center [213, 674] width 355 height 14
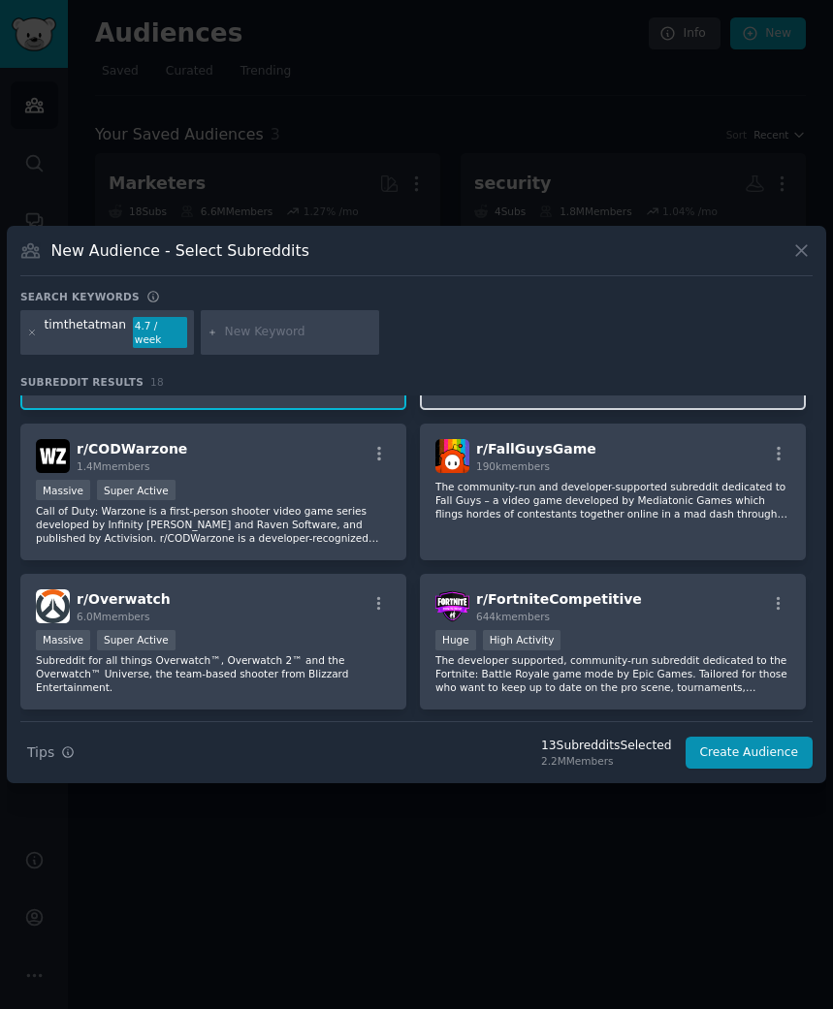
scroll to position [0, 0]
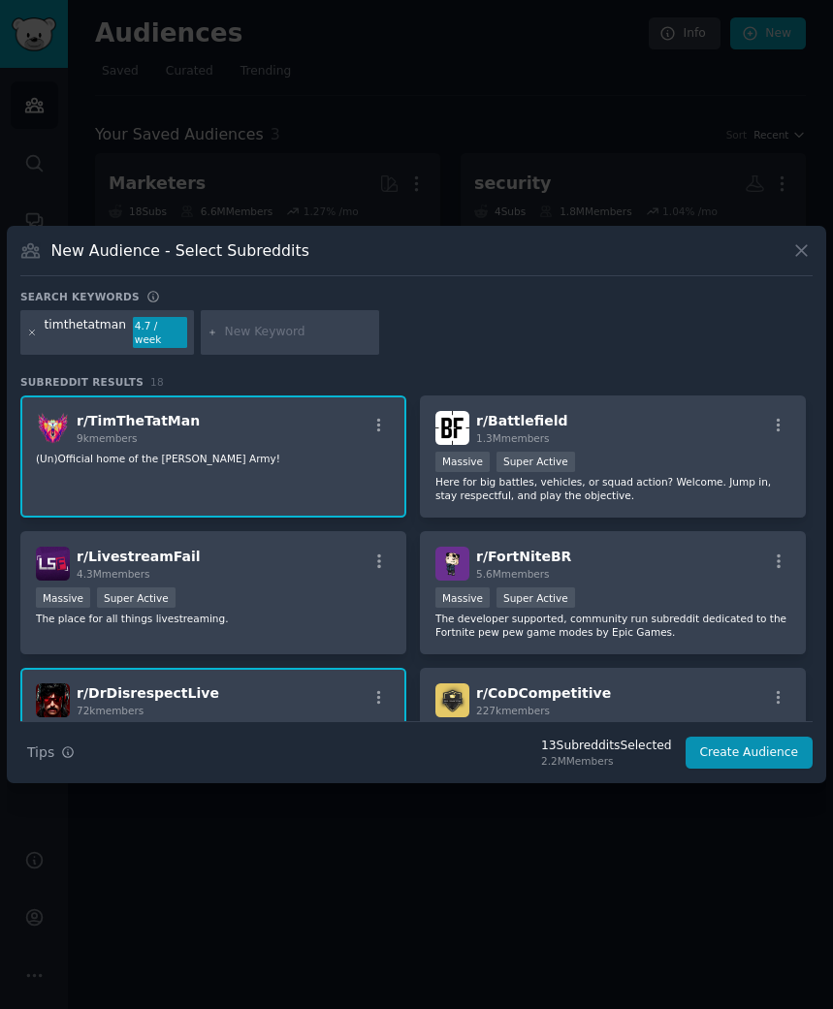
click at [33, 334] on icon at bounding box center [32, 333] width 11 height 11
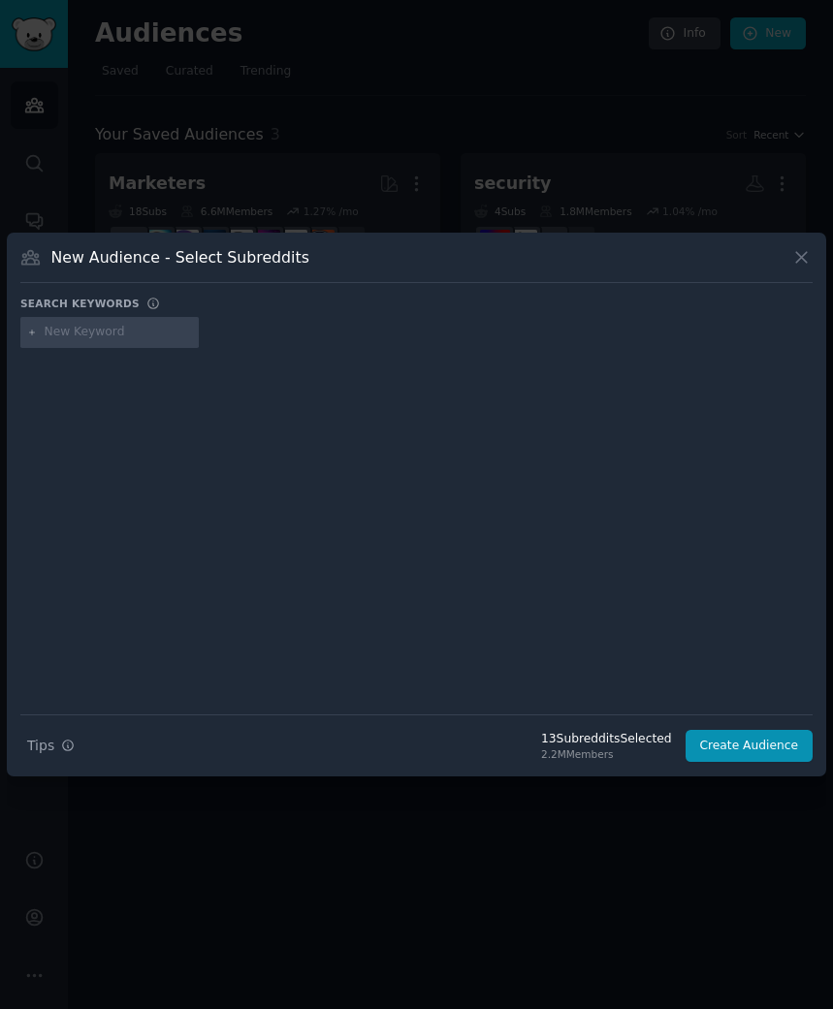
click at [112, 334] on input "text" at bounding box center [118, 332] width 147 height 17
type input "mizkif"
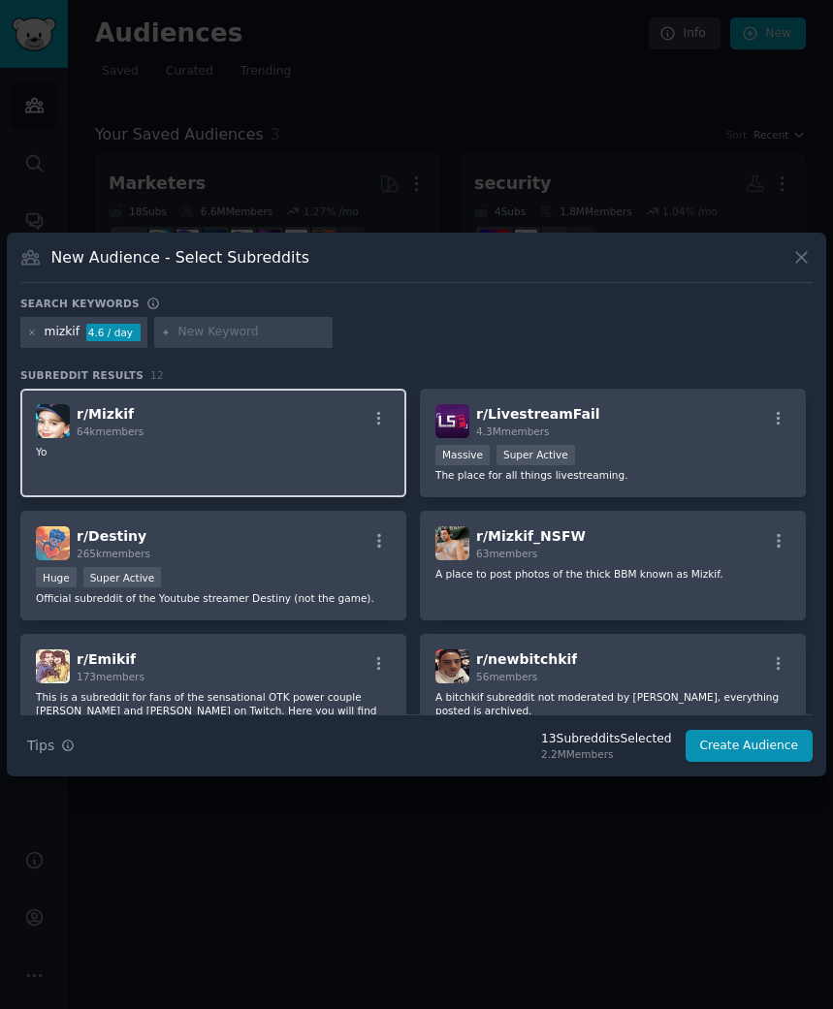
click at [210, 457] on p "Yo" at bounding box center [213, 452] width 355 height 14
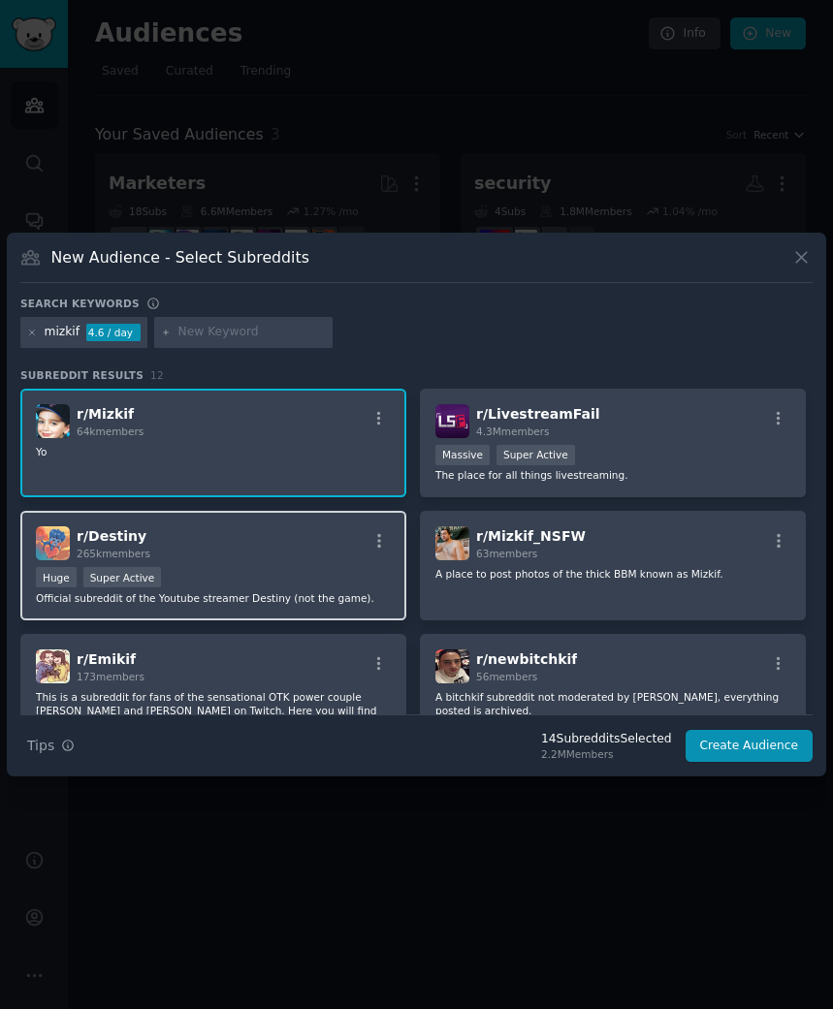
click at [222, 536] on div "r/ Destiny 265k members" at bounding box center [213, 543] width 355 height 34
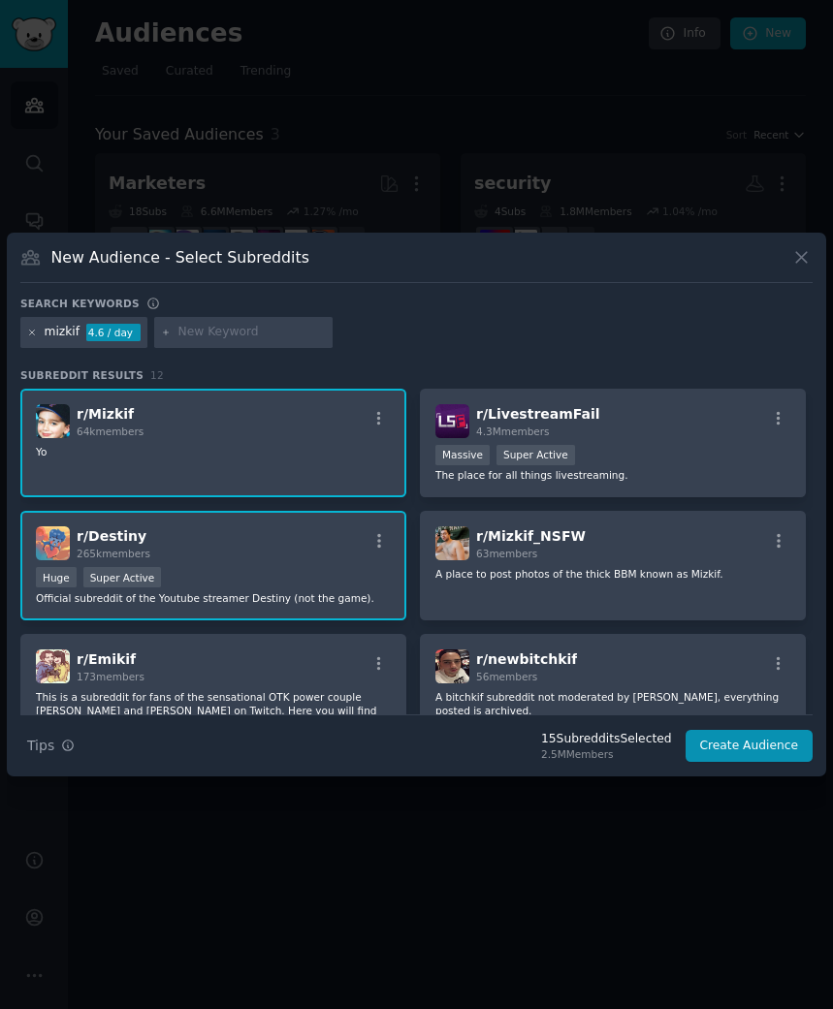
click at [31, 331] on icon at bounding box center [32, 332] width 5 height 5
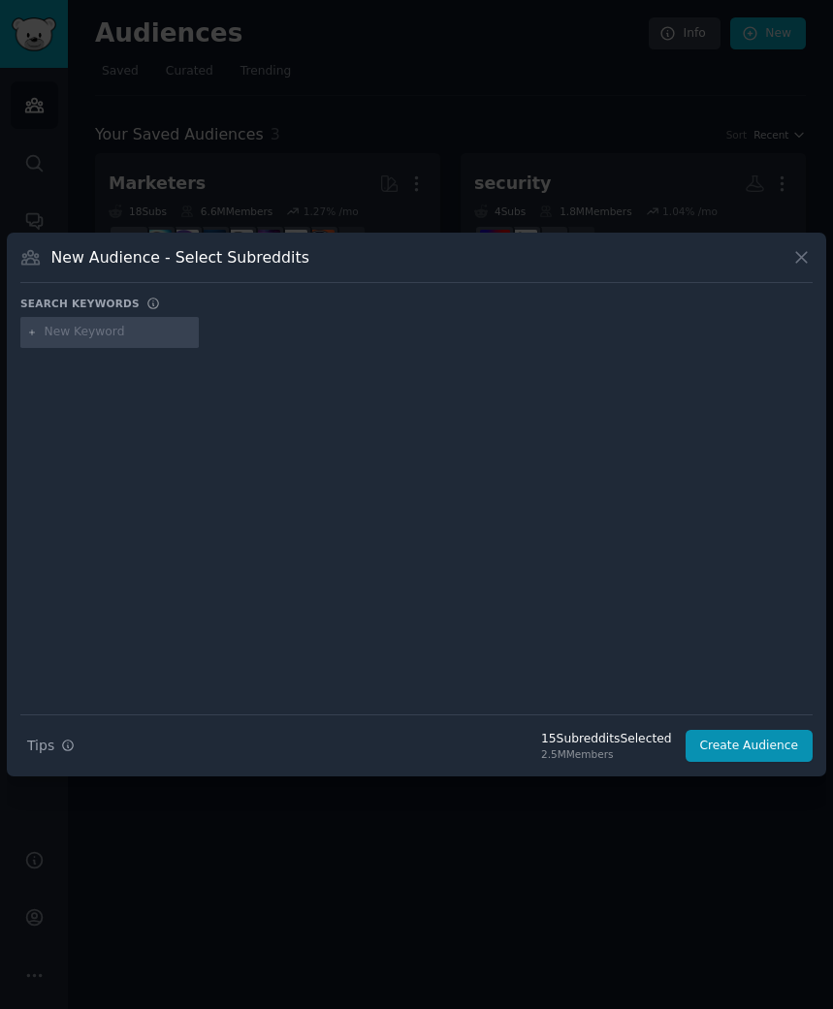
click at [86, 335] on input "text" at bounding box center [118, 332] width 147 height 17
type input "nickmercs"
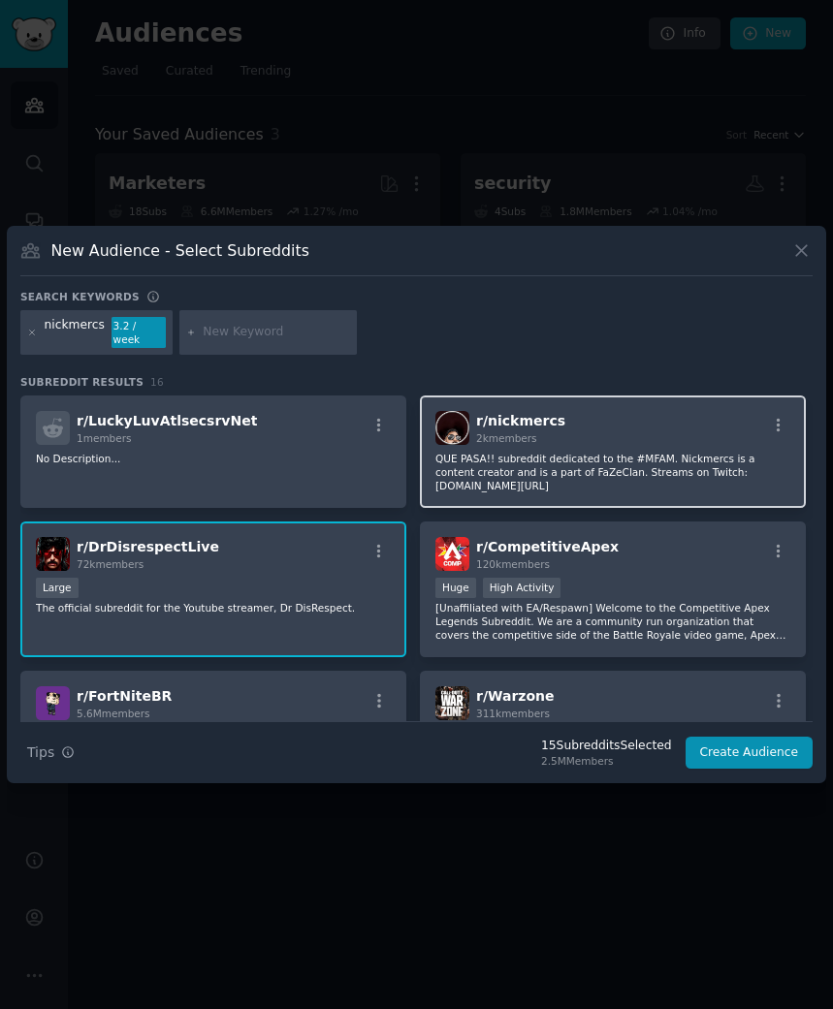
click at [534, 468] on p "QUE PASA!! subreddit dedicated to the #MFAM. Nickmercs is a content creator and…" at bounding box center [612, 472] width 355 height 41
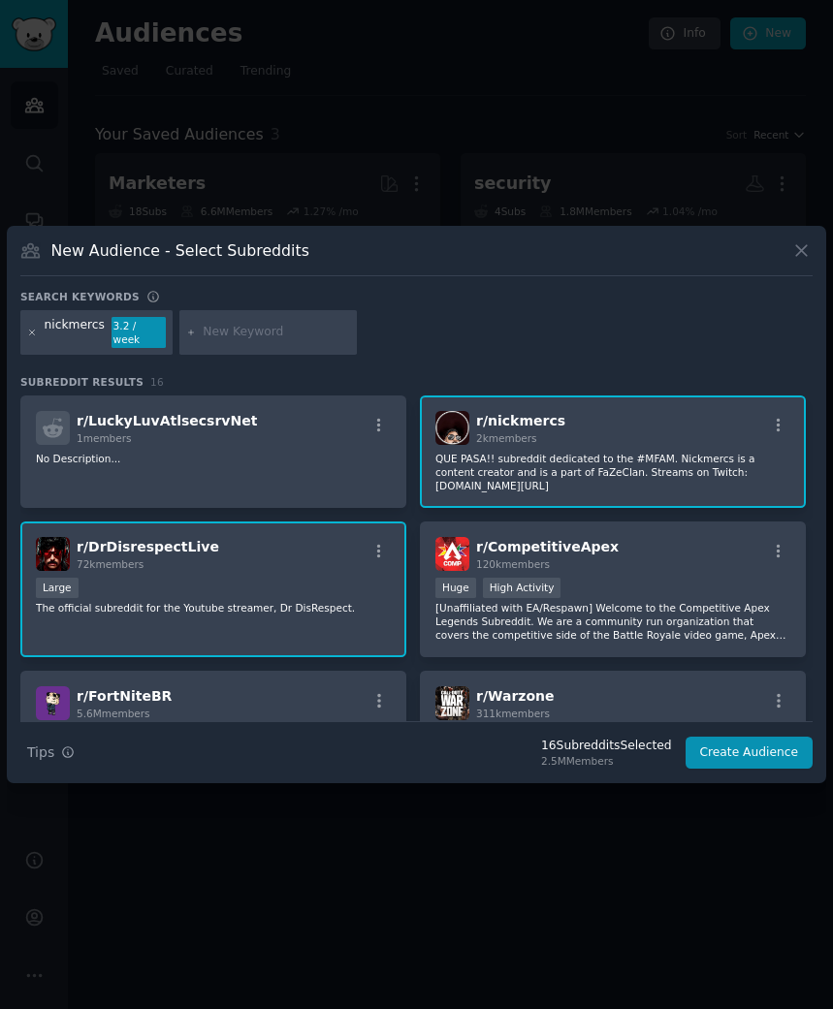
click at [30, 335] on icon at bounding box center [32, 333] width 11 height 11
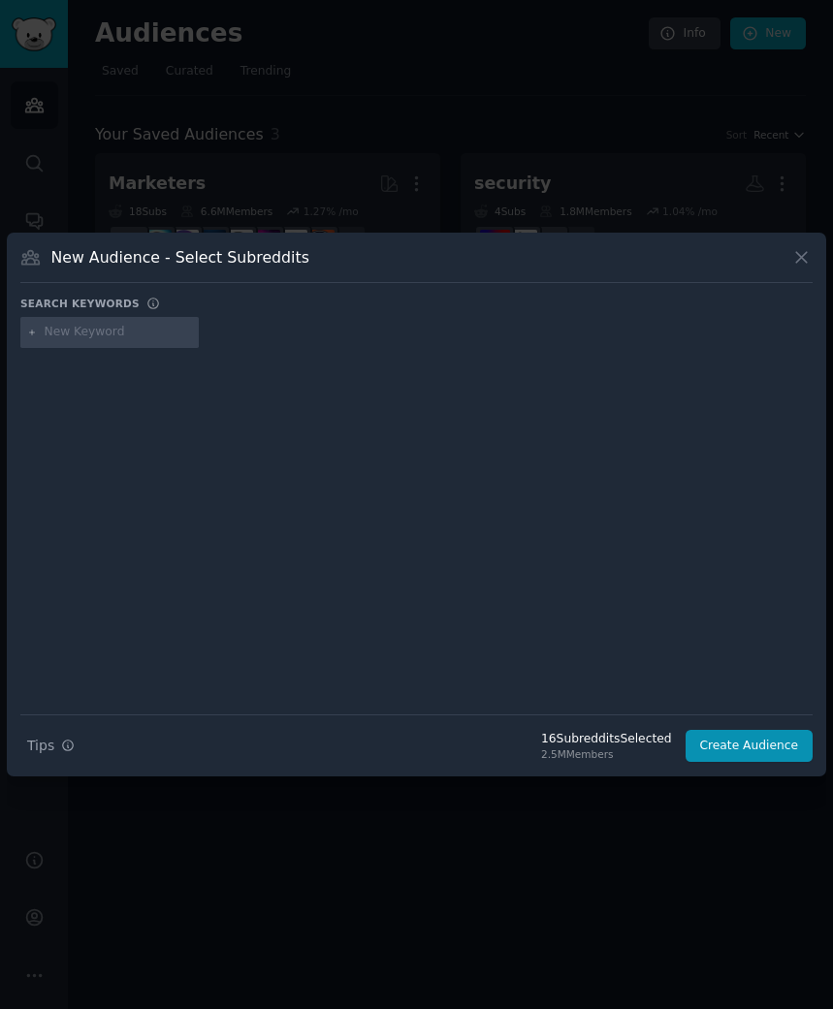
click at [104, 344] on div at bounding box center [109, 332] width 178 height 31
click at [117, 338] on input "text" at bounding box center [118, 332] width 147 height 17
type input "kaicenat"
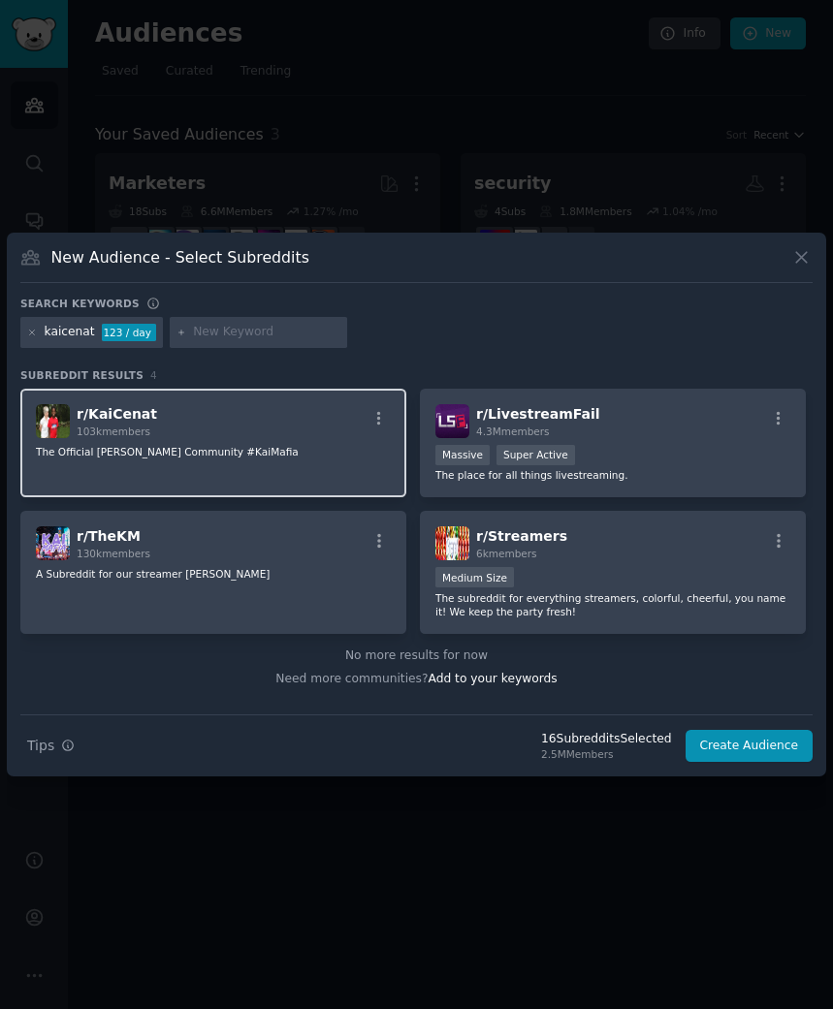
click at [183, 432] on div "r/ KaiCenat 103k members" at bounding box center [213, 421] width 355 height 34
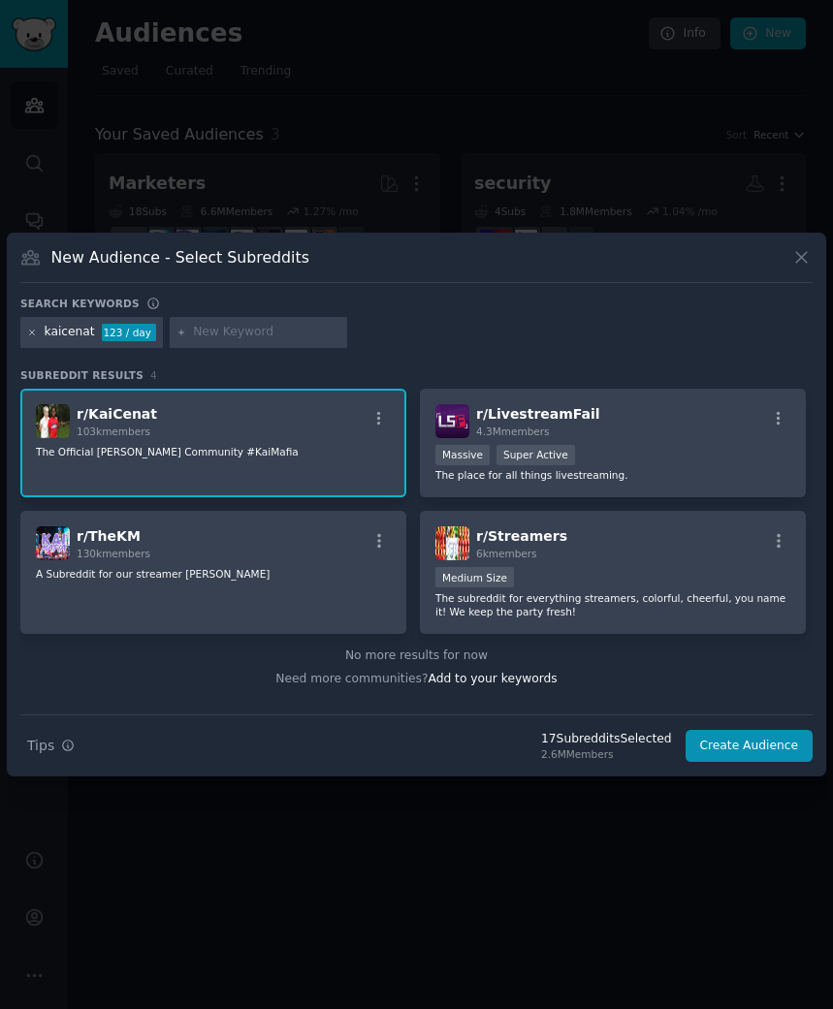
click at [35, 334] on icon at bounding box center [32, 332] width 5 height 5
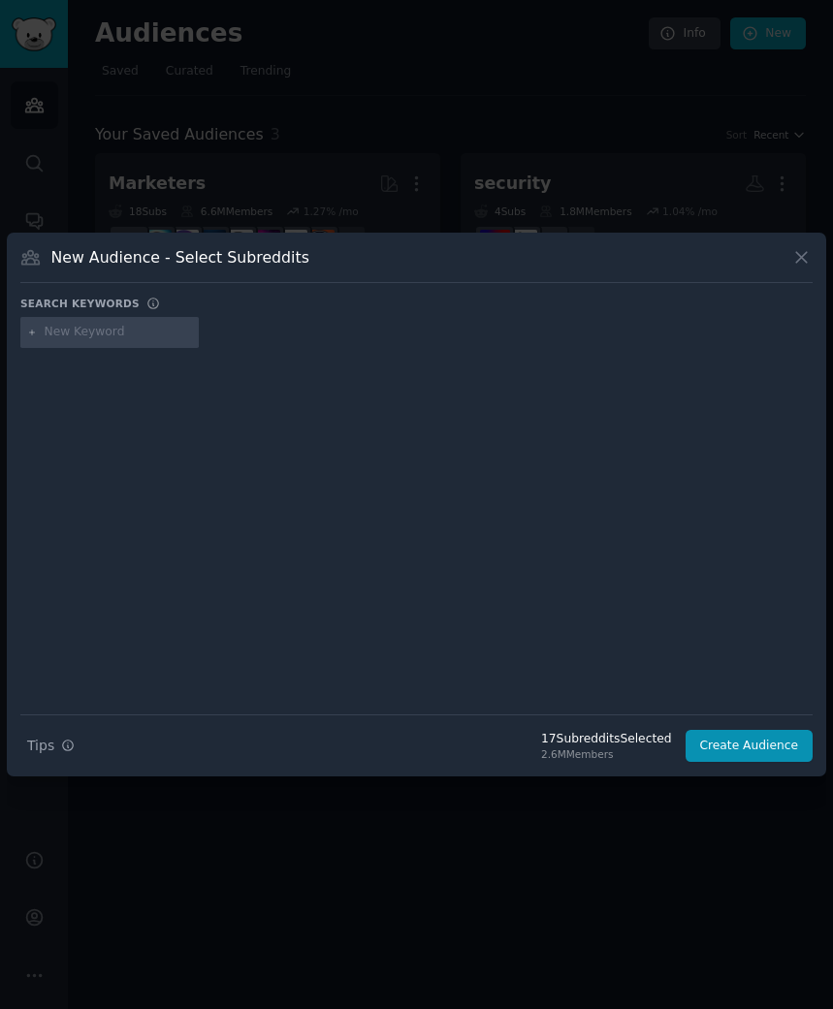
click at [169, 335] on input "text" at bounding box center [118, 332] width 147 height 17
type input "edisguisedtoast"
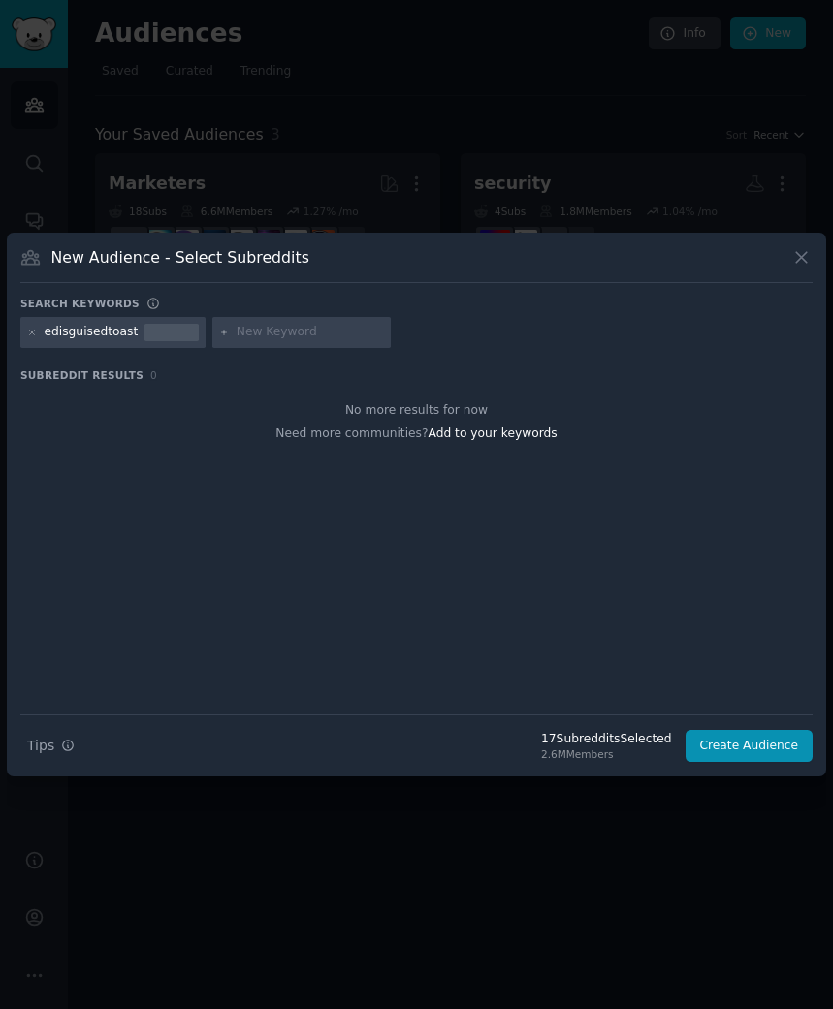
click at [70, 339] on div "edisguisedtoast" at bounding box center [92, 332] width 94 height 17
click at [58, 335] on div "edisguisedtoast" at bounding box center [92, 332] width 94 height 17
click at [162, 334] on div at bounding box center [171, 332] width 54 height 17
click at [31, 334] on icon at bounding box center [32, 332] width 5 height 5
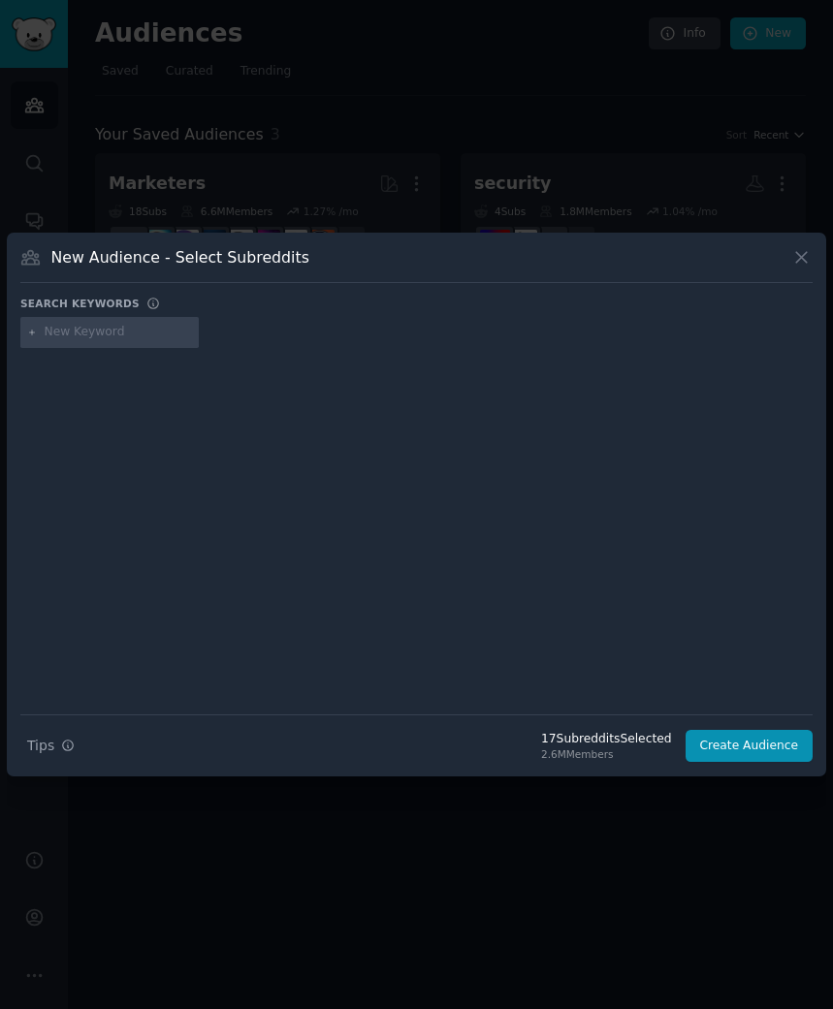
click at [97, 334] on input "text" at bounding box center [118, 332] width 147 height 17
type input "toast"
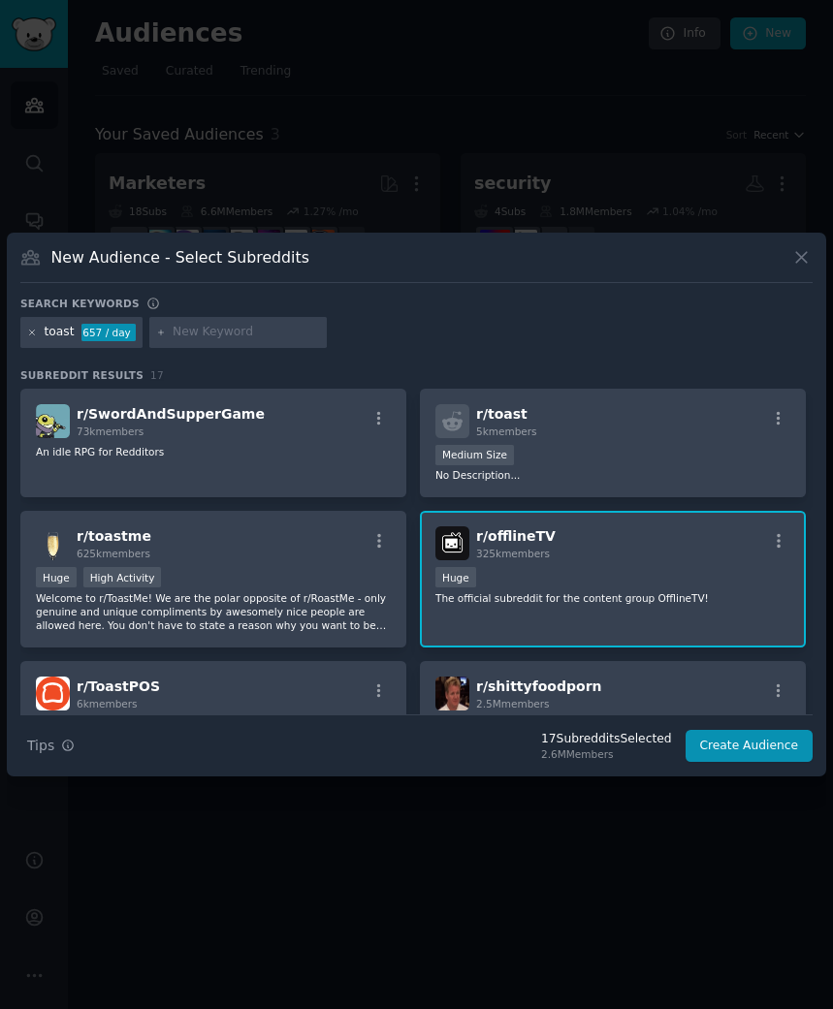
click at [36, 337] on icon at bounding box center [32, 333] width 11 height 11
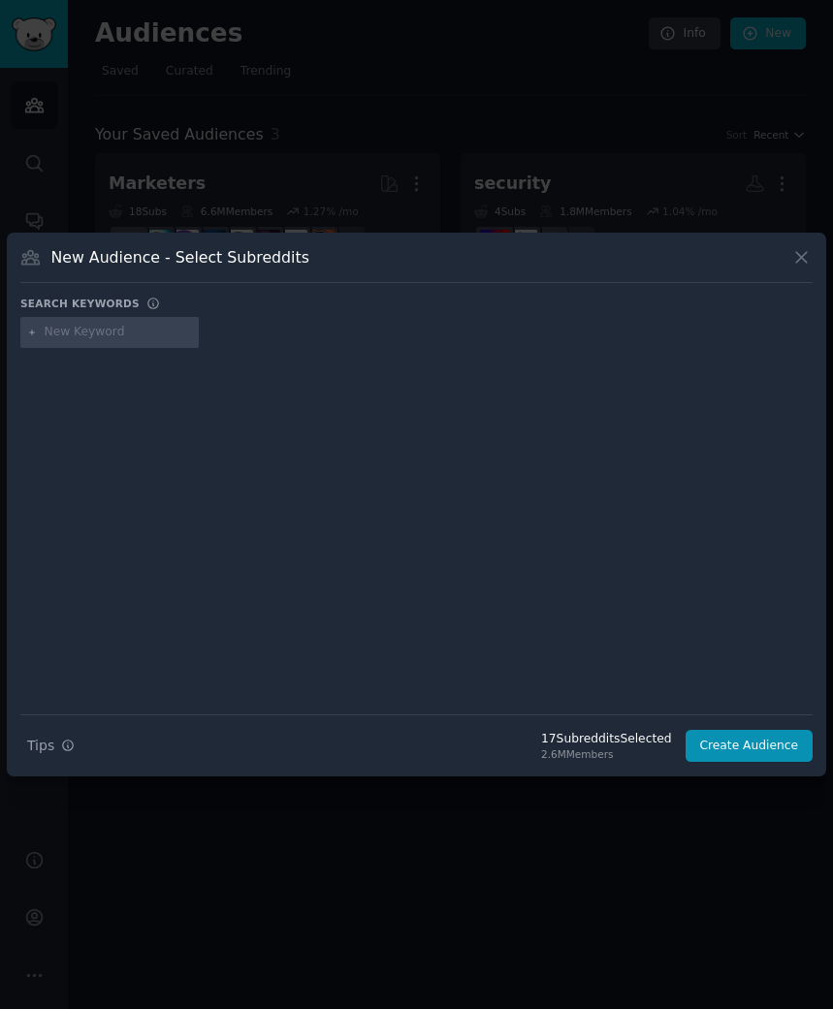
click at [96, 337] on input "text" at bounding box center [118, 332] width 147 height 17
type input "disguisedtoast"
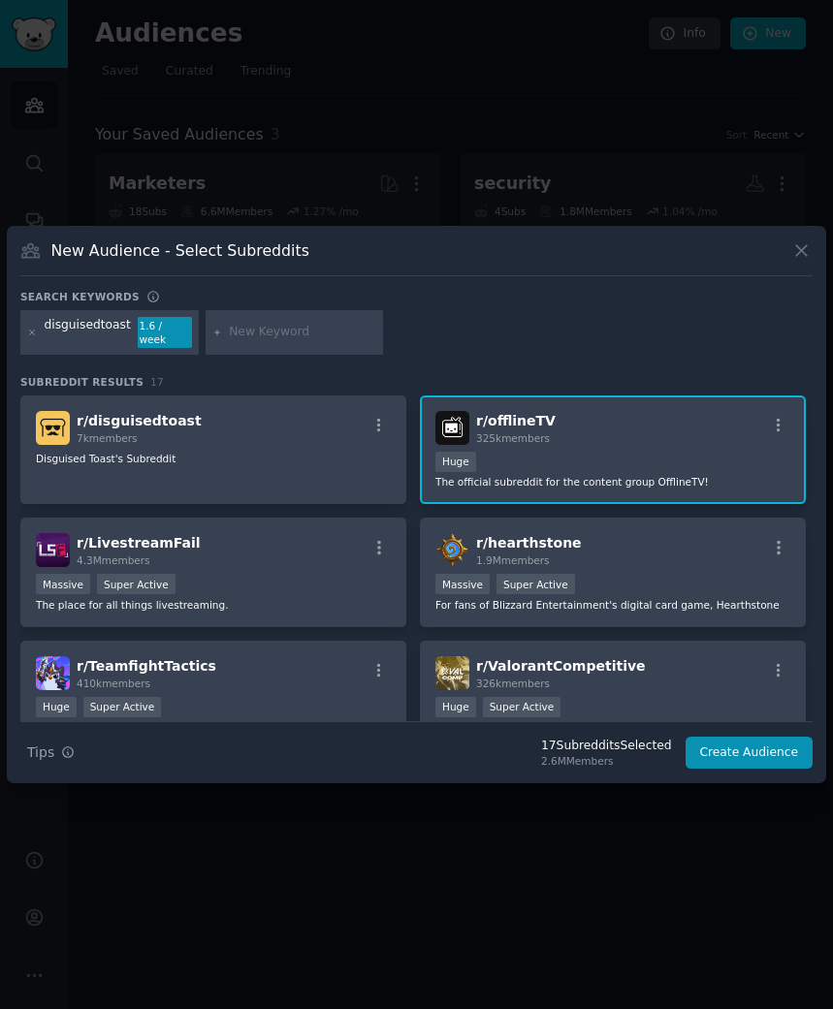
click at [186, 477] on div "r/ disguisedtoast 7k members Disguised Toast's Subreddit" at bounding box center [213, 450] width 386 height 110
click at [32, 337] on icon at bounding box center [32, 333] width 11 height 11
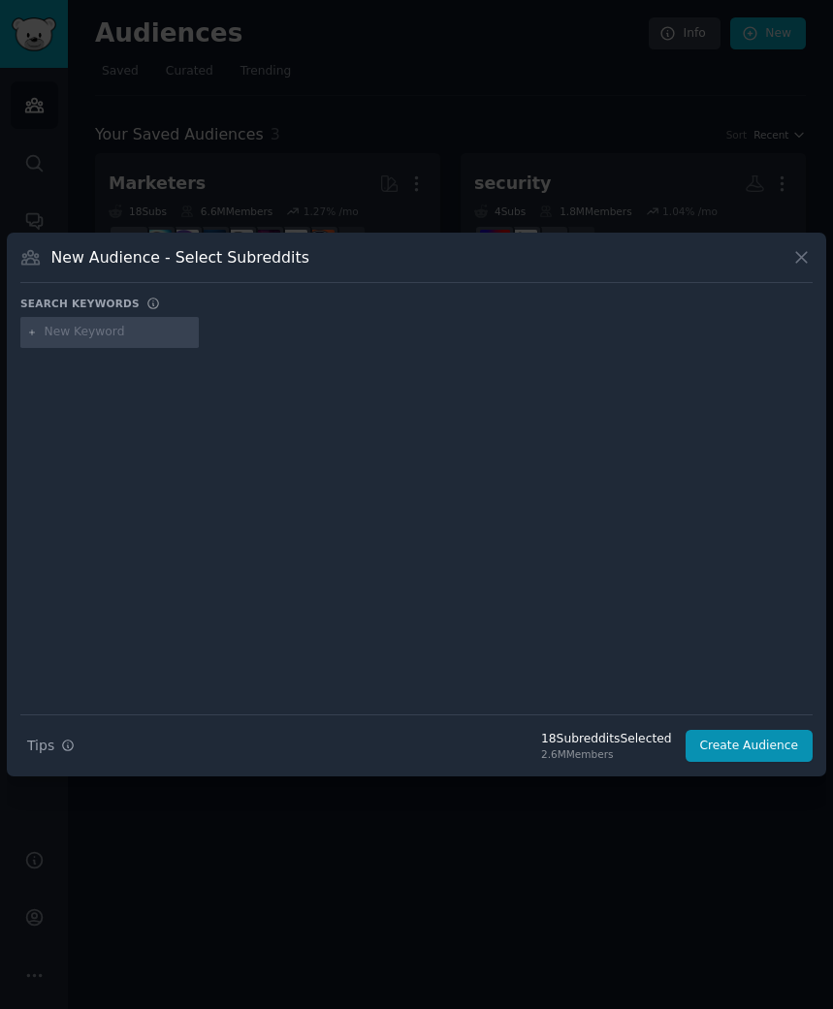
click at [166, 329] on input "text" at bounding box center [118, 332] width 147 height 17
type input "extraemily"
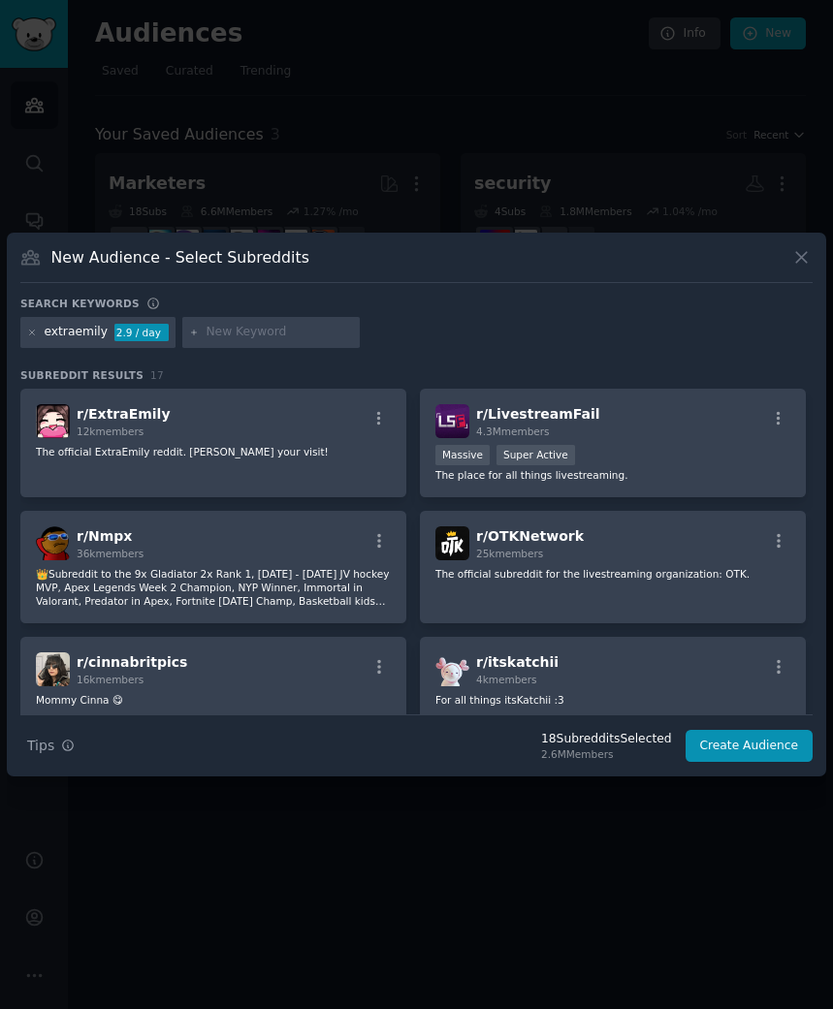
click at [242, 475] on div "r/ ExtraEmily 12k members The official ExtraEmily reddit. Em-joy your visit!" at bounding box center [213, 444] width 386 height 110
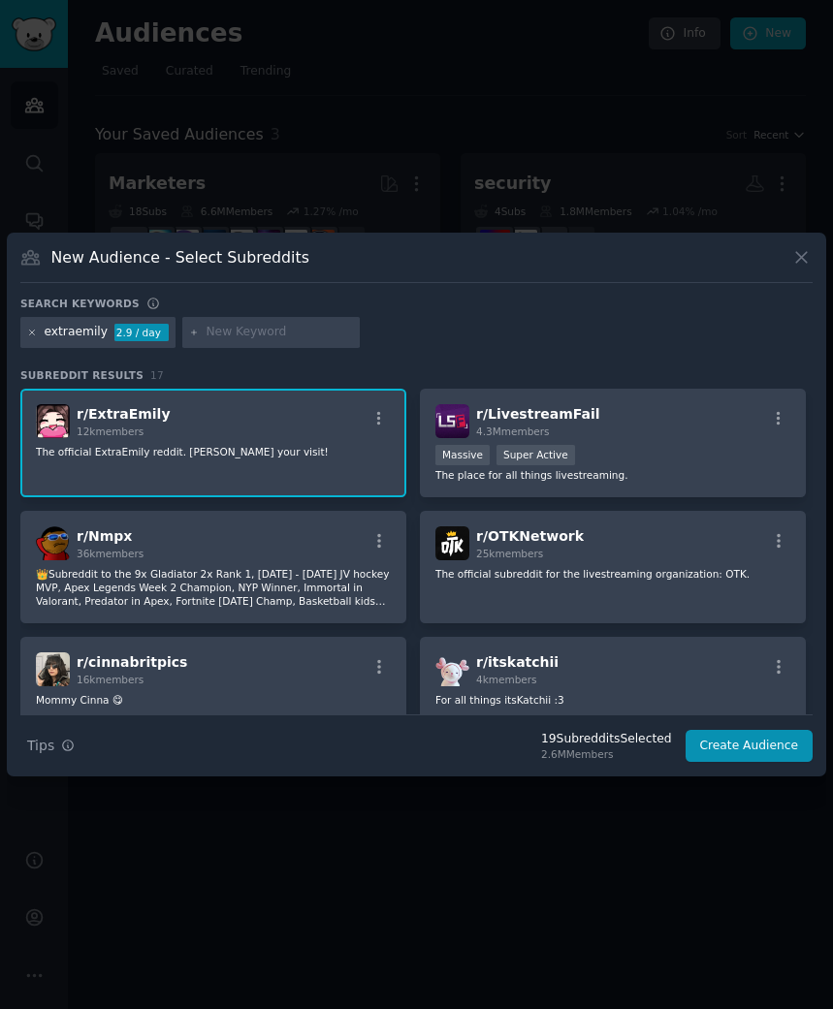
click at [36, 336] on icon at bounding box center [32, 333] width 11 height 11
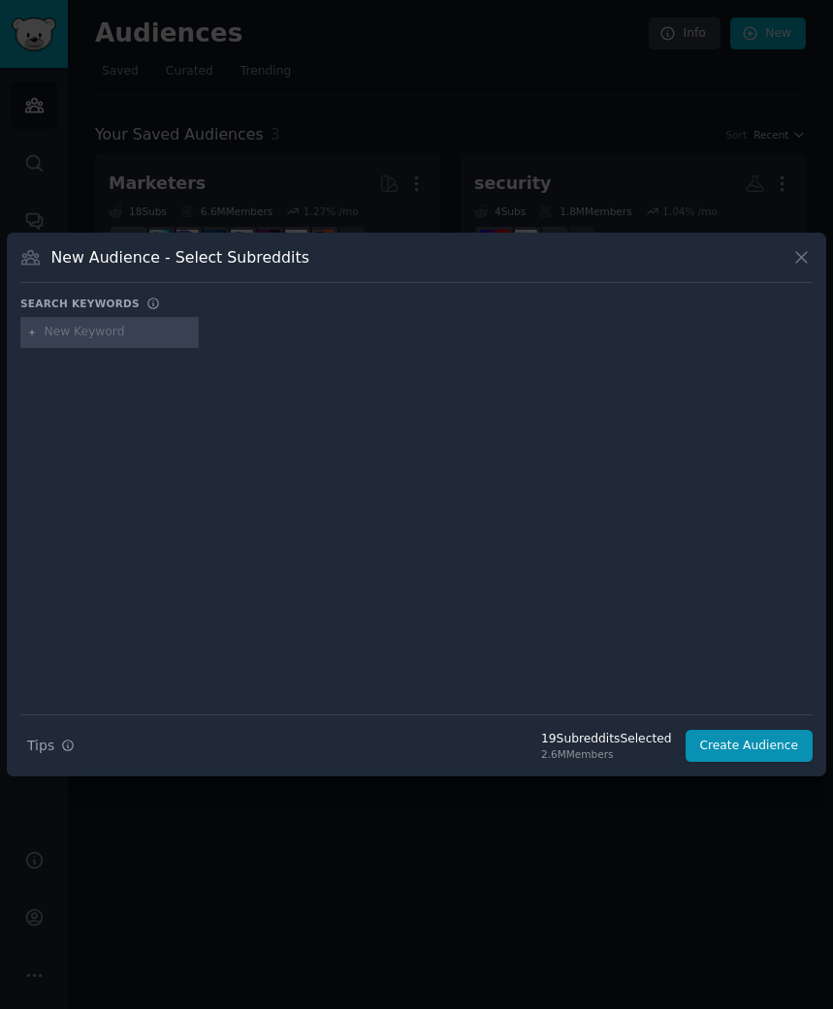
click at [108, 332] on input "text" at bounding box center [118, 332] width 147 height 17
paste input "Amouranth"
type input "Amouranth"
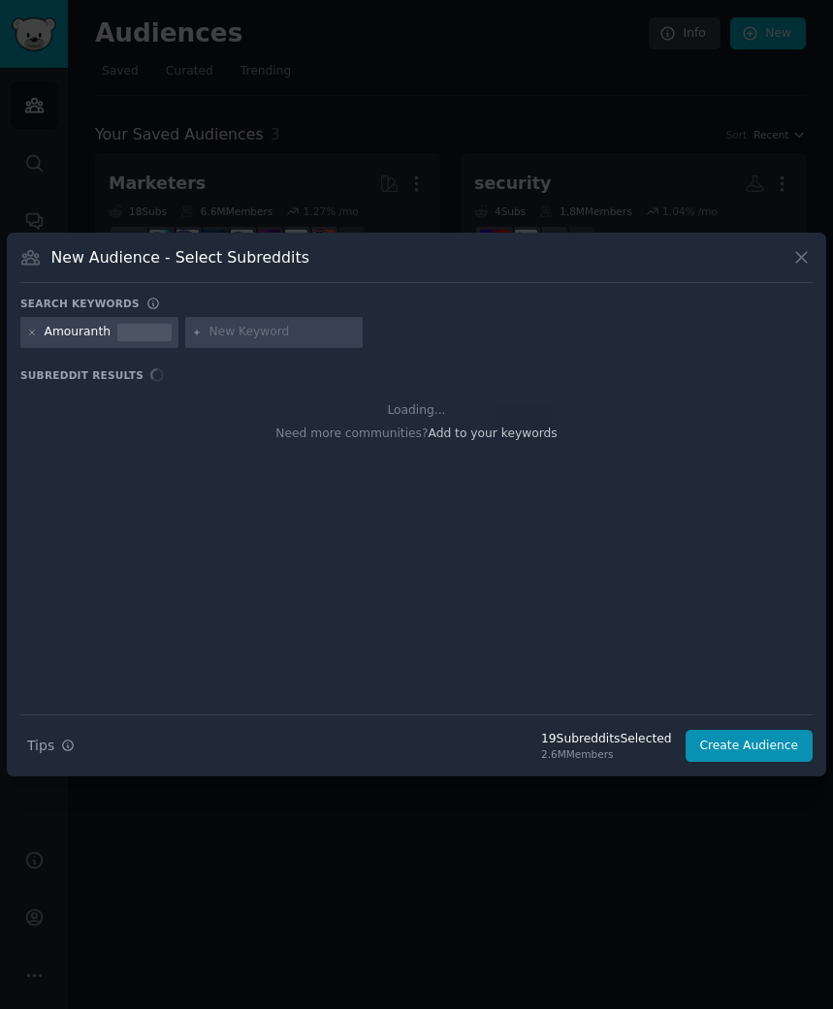
click at [289, 411] on div "Loading... Need more communities? Add to your keywords" at bounding box center [416, 552] width 792 height 326
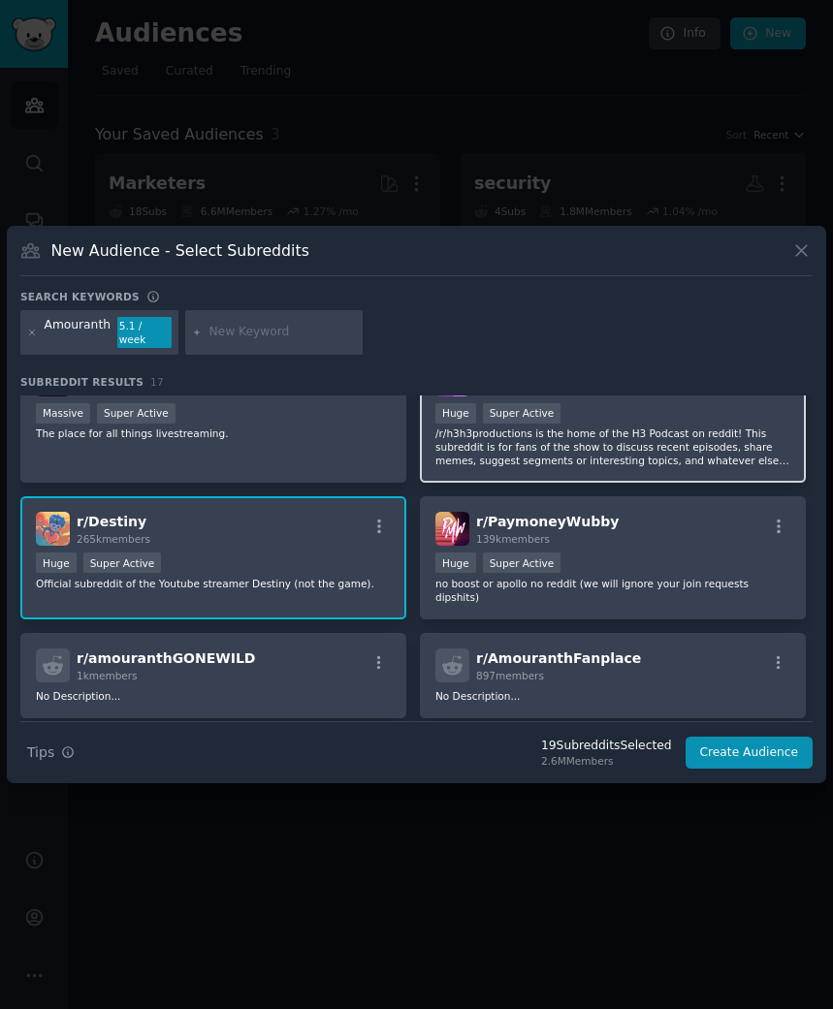
scroll to position [52, 0]
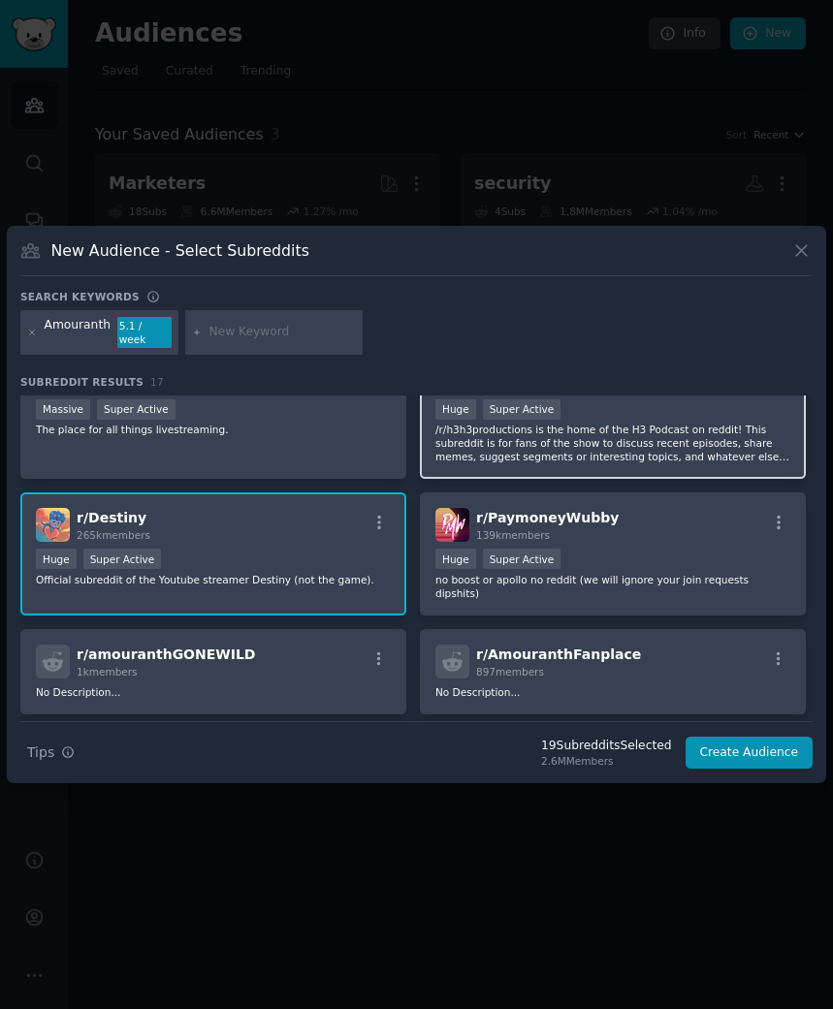
click at [31, 332] on icon at bounding box center [32, 333] width 11 height 11
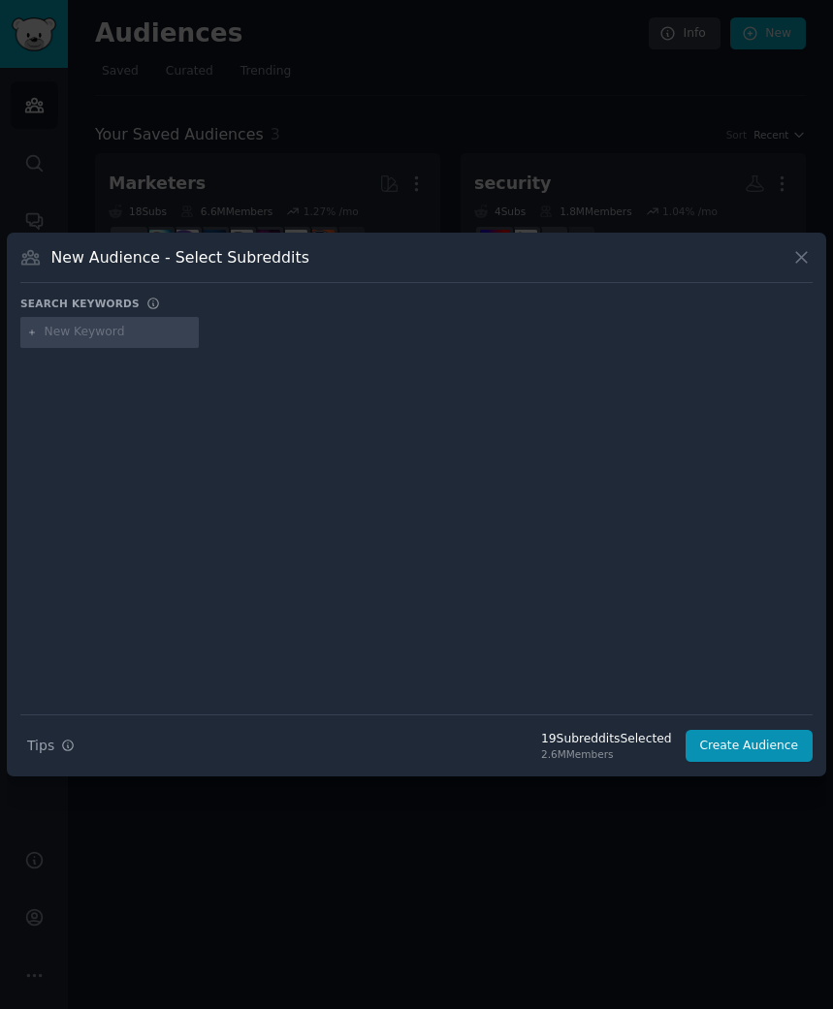
click at [74, 334] on input "text" at bounding box center [118, 332] width 147 height 17
type input "tenz"
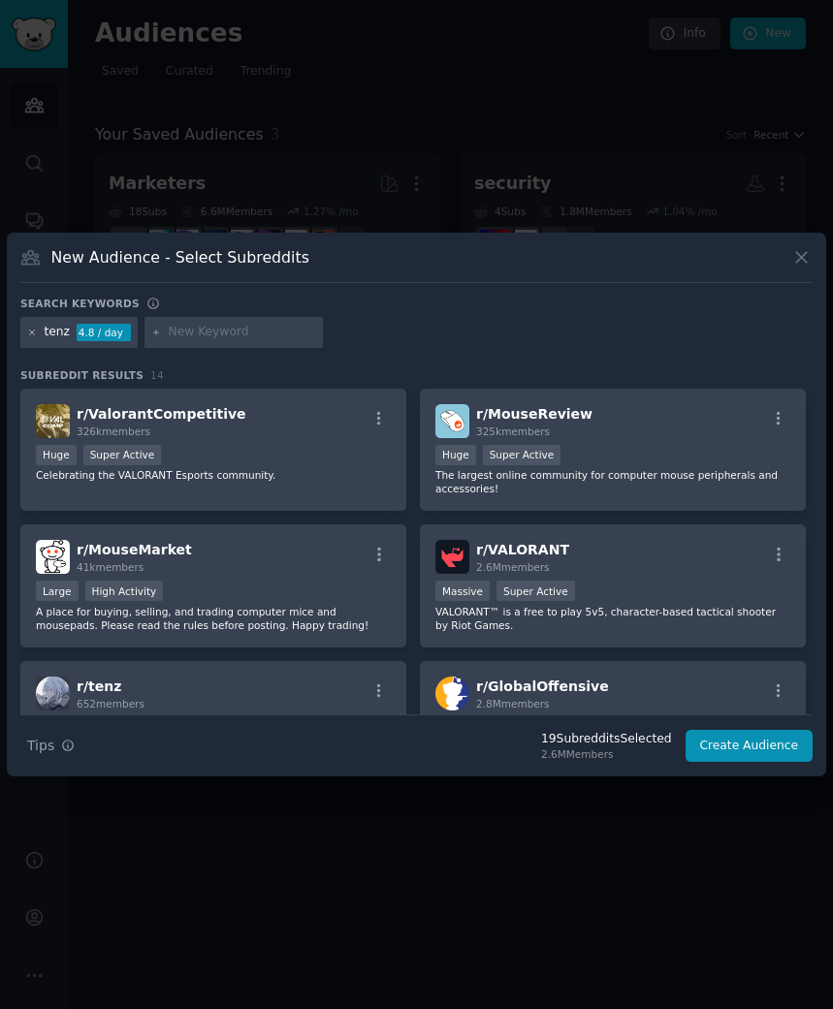
click at [37, 335] on icon at bounding box center [32, 333] width 11 height 11
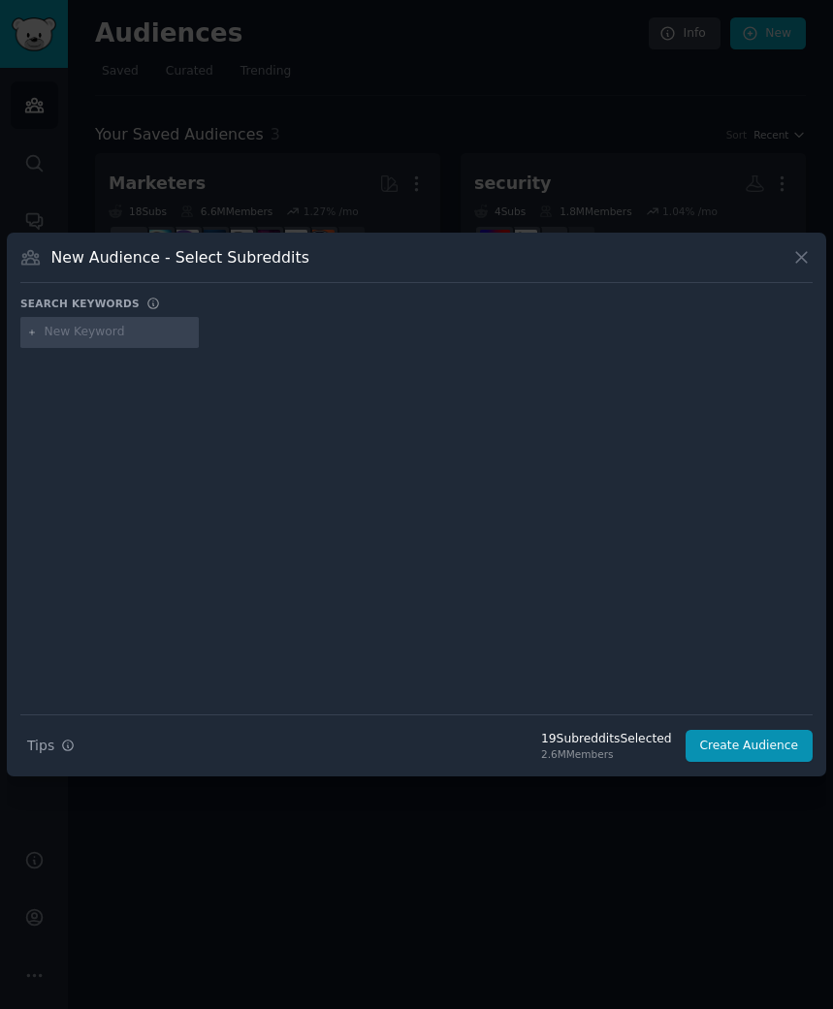
click at [70, 334] on input "text" at bounding box center [118, 332] width 147 height 17
paste input "Veibae"
type input "Veibae"
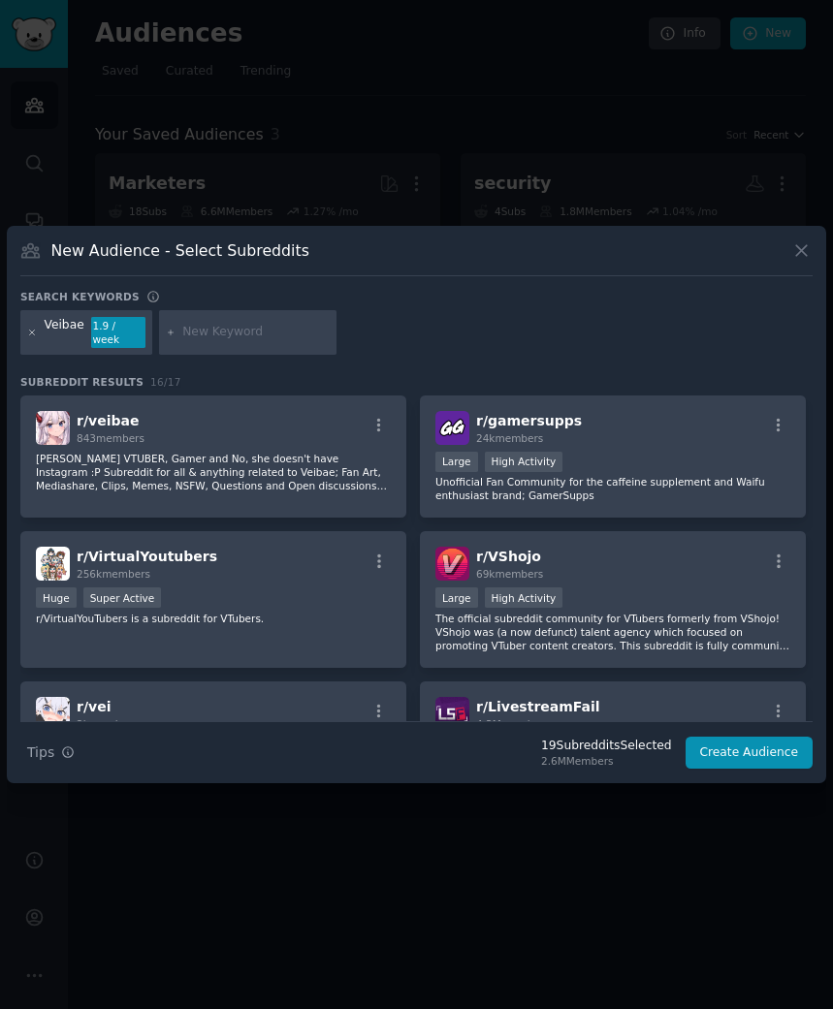
click at [33, 335] on icon at bounding box center [32, 333] width 11 height 11
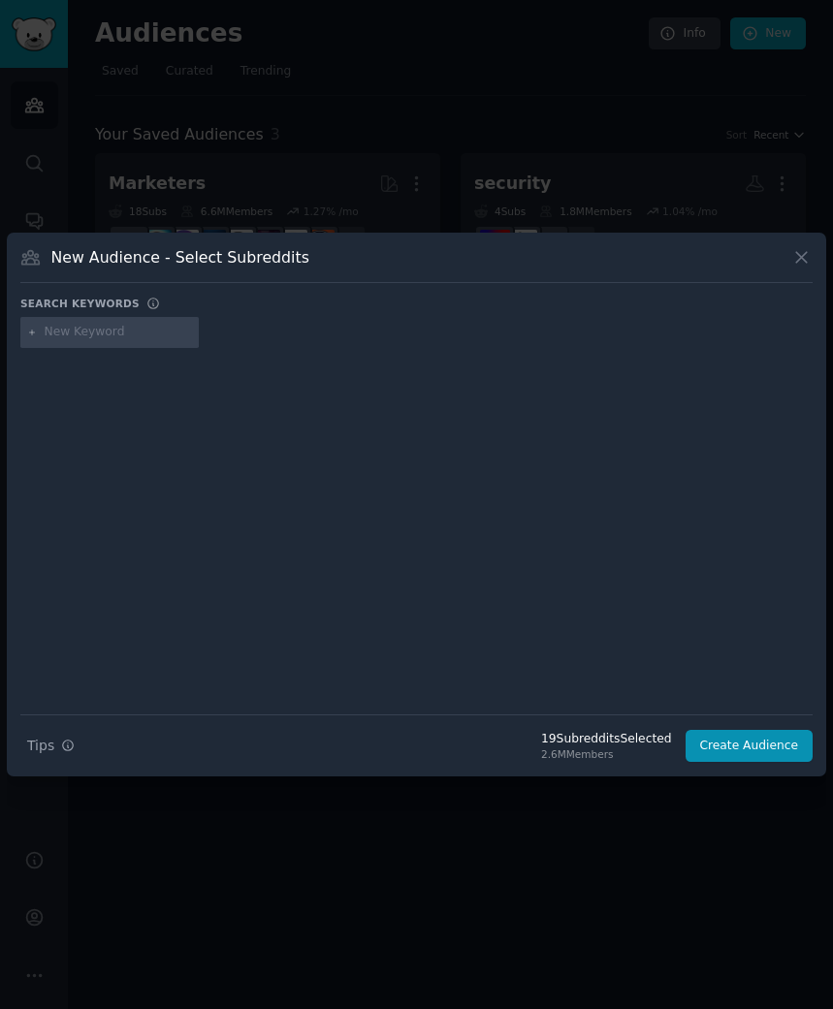
click at [95, 336] on input "text" at bounding box center [118, 332] width 147 height 17
paste input "nyanners"
type input "nyanners"
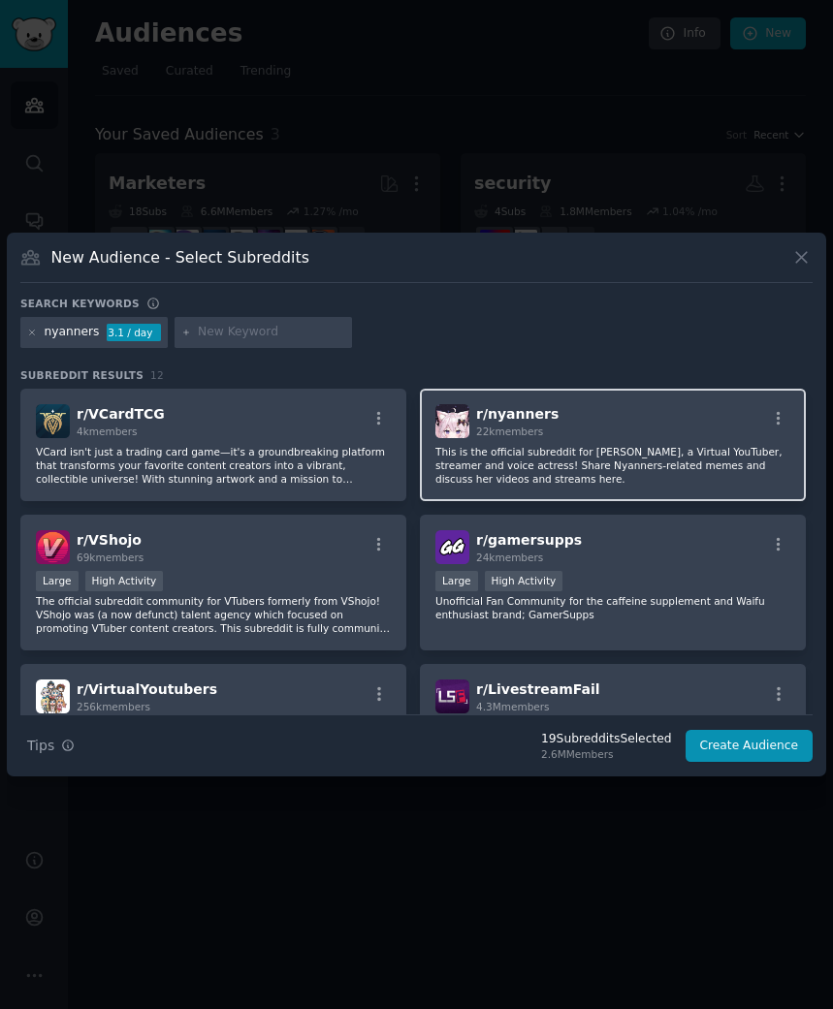
click at [480, 477] on p "This is the official subreddit for Nyanners, a Virtual YouTuber, streamer and v…" at bounding box center [612, 465] width 355 height 41
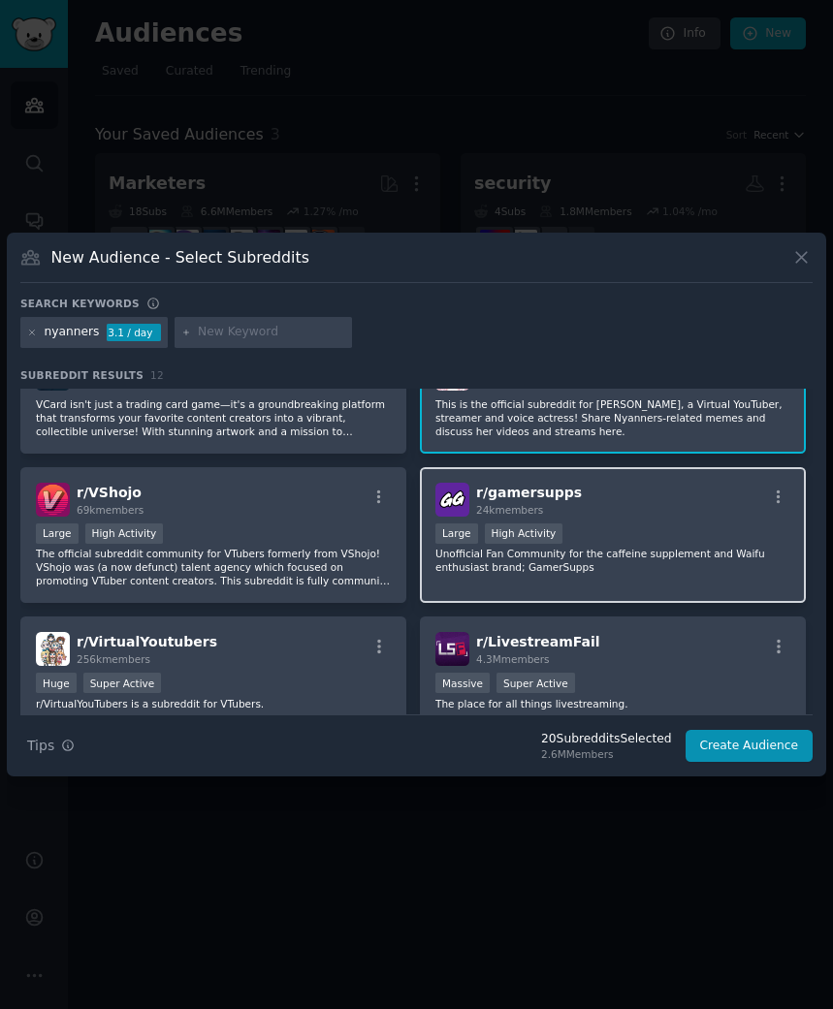
scroll to position [51, 0]
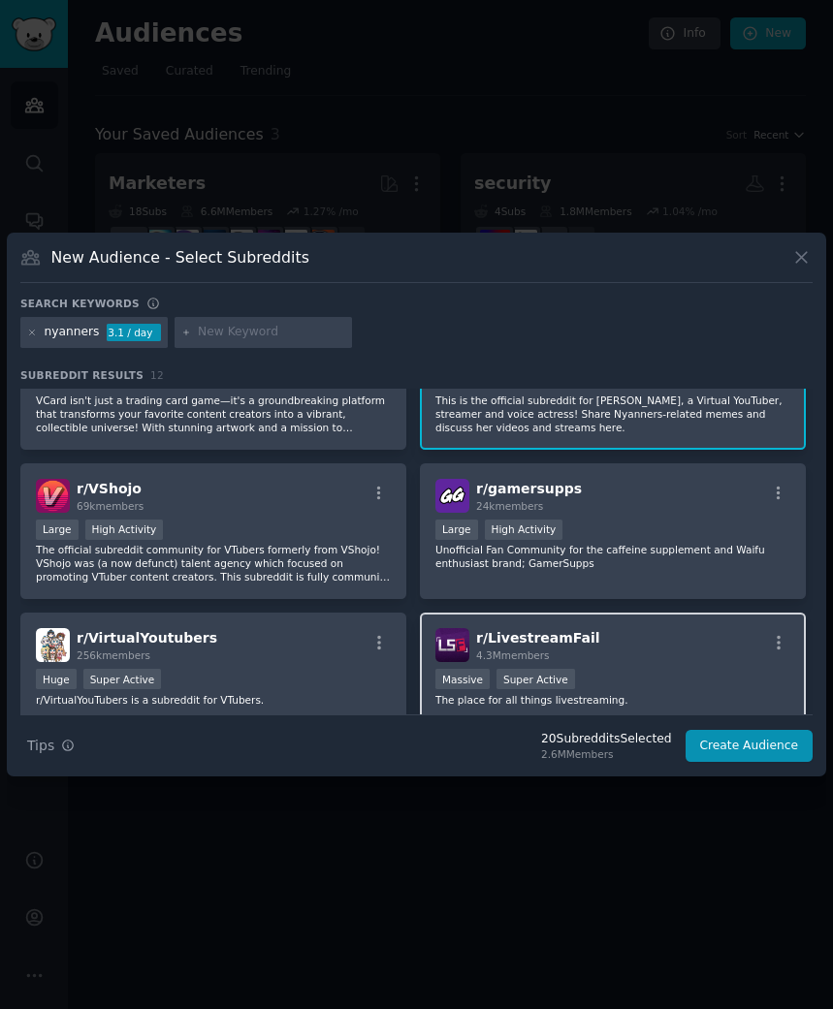
click at [563, 643] on span "r/ LivestreamFail" at bounding box center [538, 638] width 124 height 16
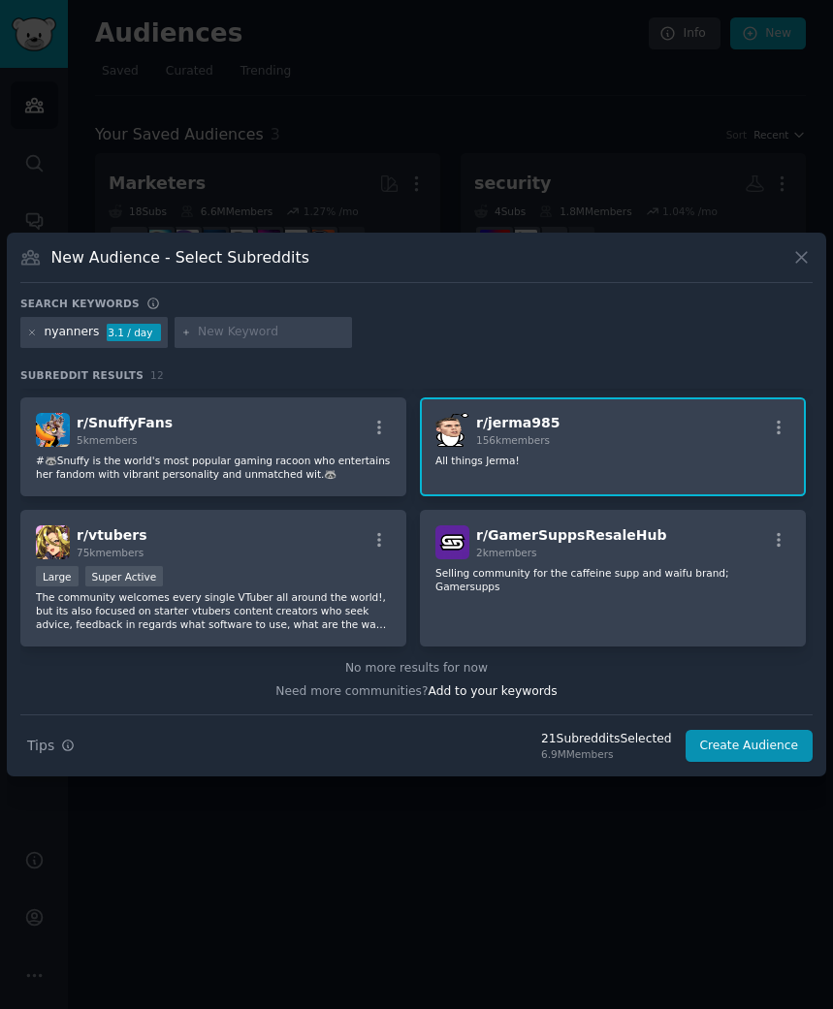
scroll to position [0, 0]
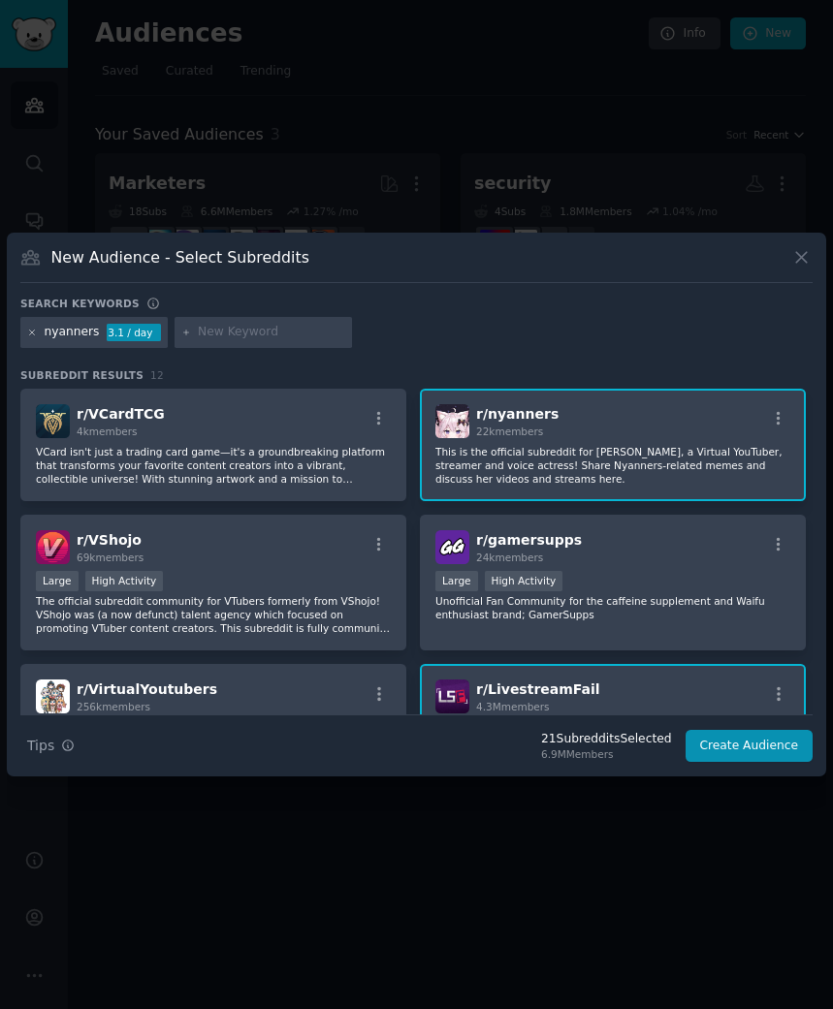
click at [34, 332] on icon at bounding box center [32, 333] width 11 height 11
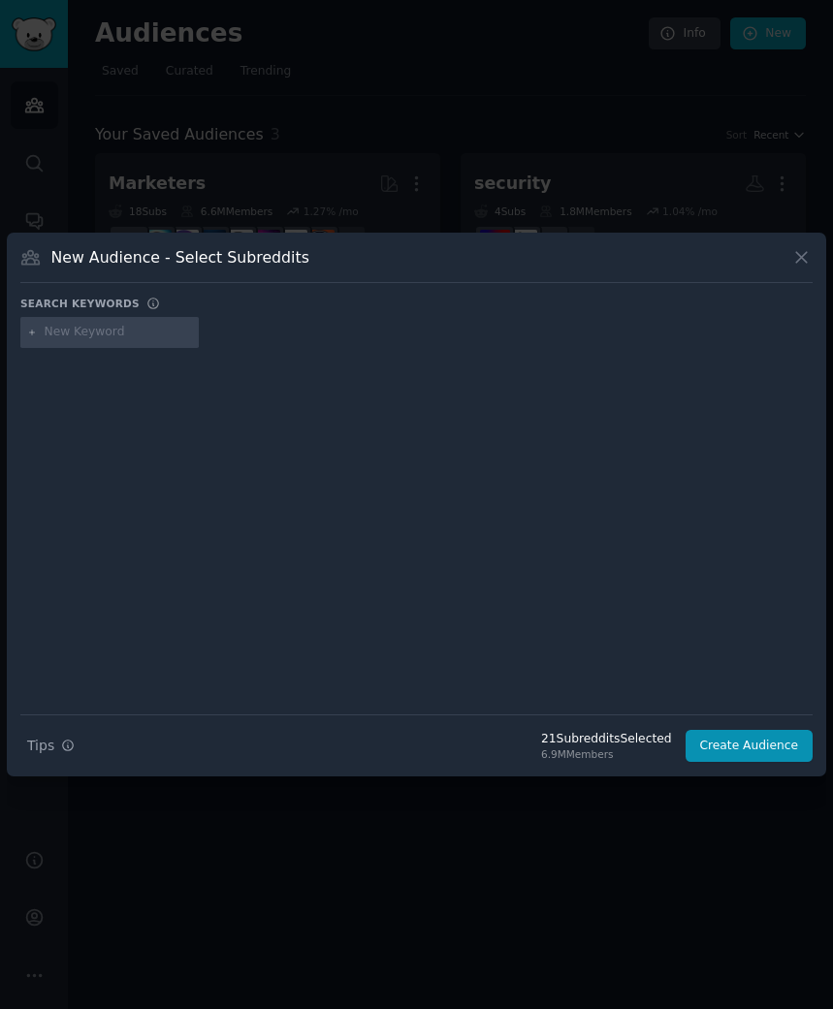
click at [82, 340] on input "text" at bounding box center [118, 332] width 147 height 17
type input "twitch"
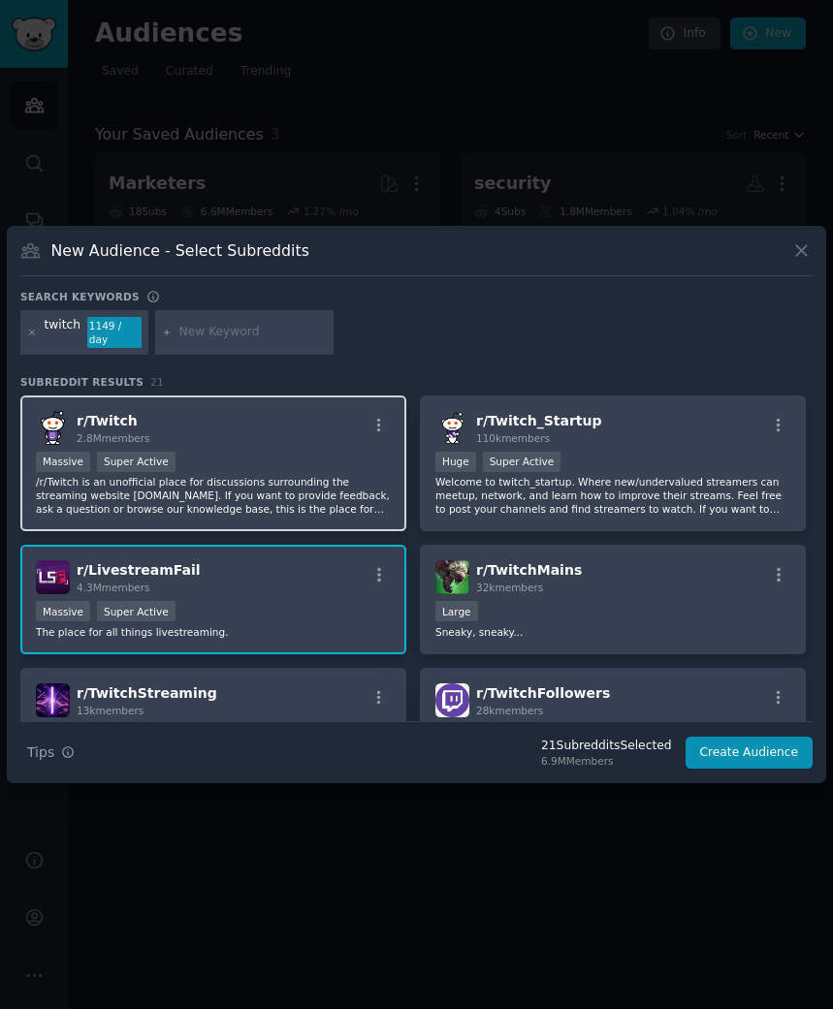
click at [272, 477] on p "/r/Twitch is an unofficial place for discussions surrounding the streaming webs…" at bounding box center [213, 495] width 355 height 41
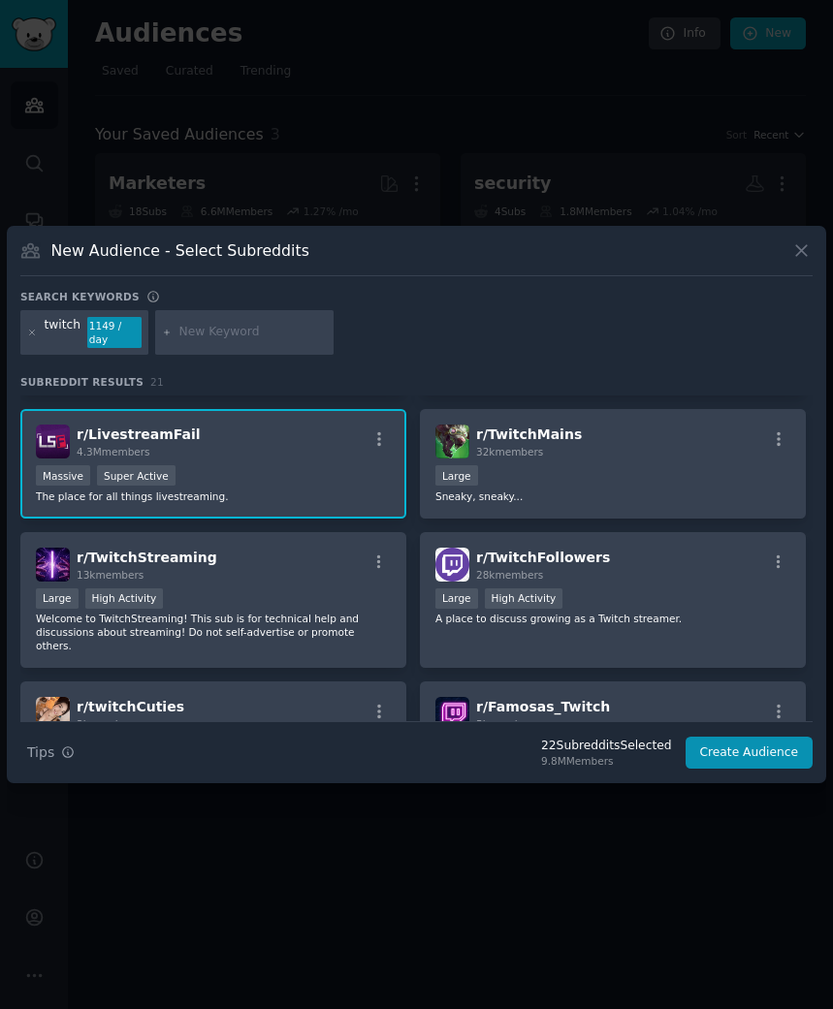
scroll to position [143, 0]
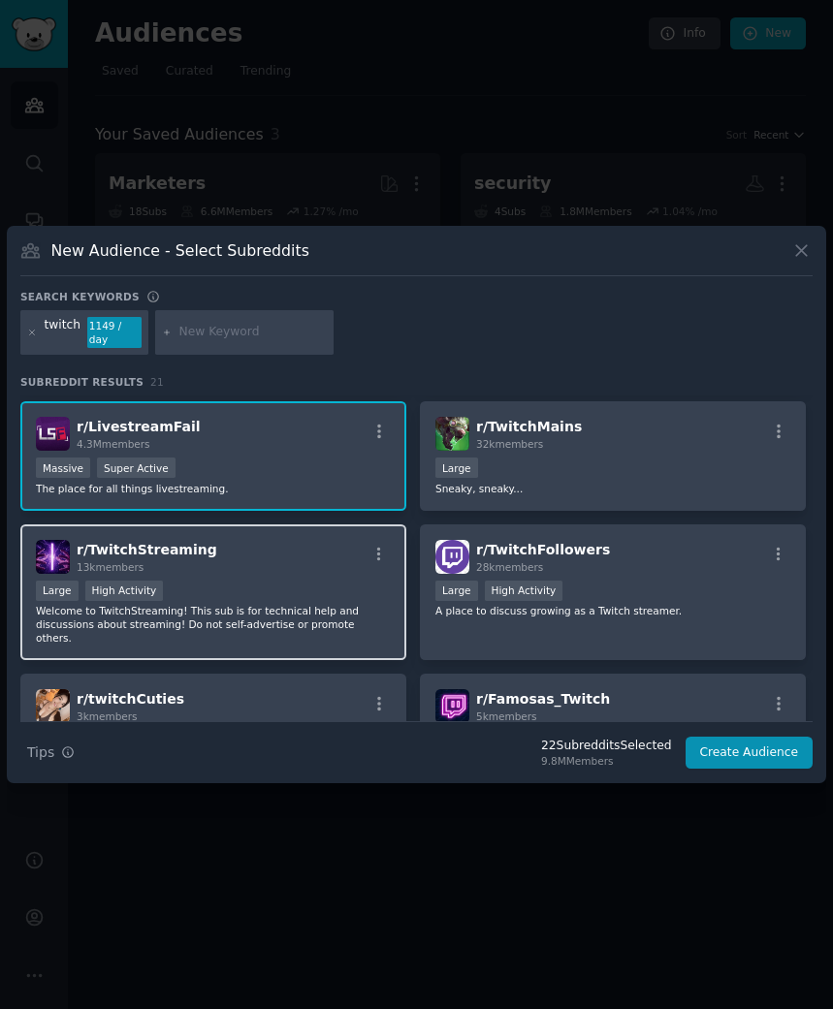
click at [327, 610] on p "Welcome to TwitchStreaming! This sub is for technical help and discussions abou…" at bounding box center [213, 624] width 355 height 41
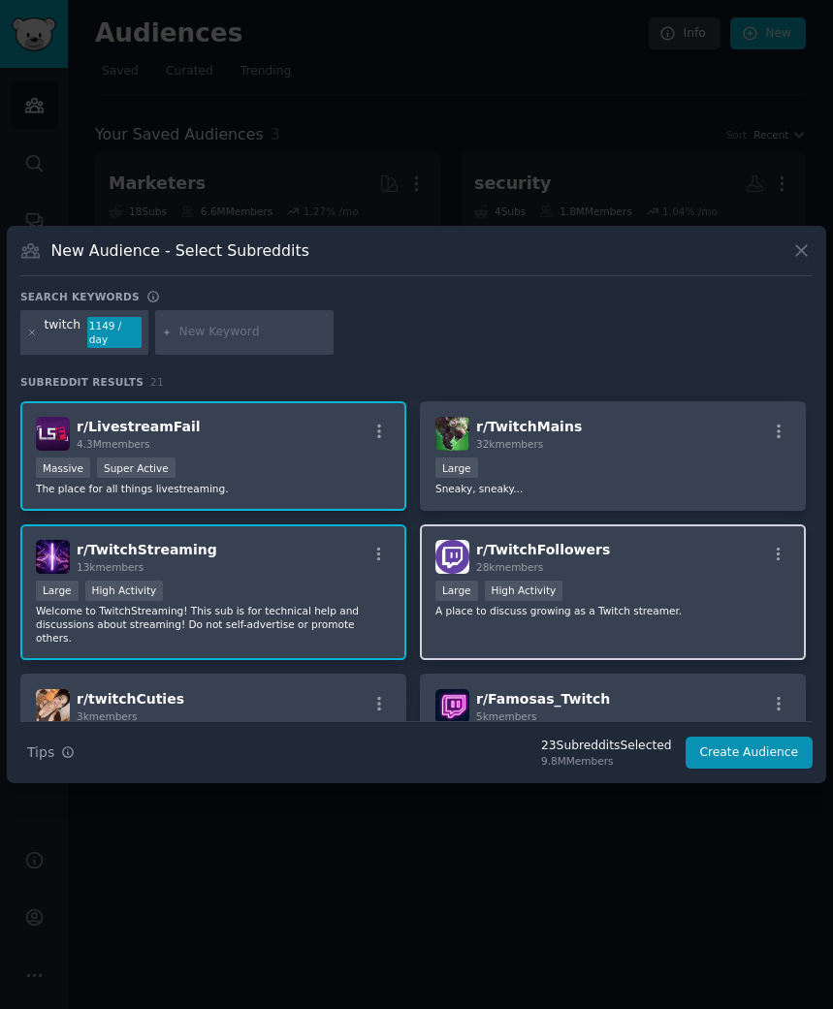
click at [639, 594] on div ">= 80th percentile for submissions / day Large High Activity" at bounding box center [612, 593] width 355 height 24
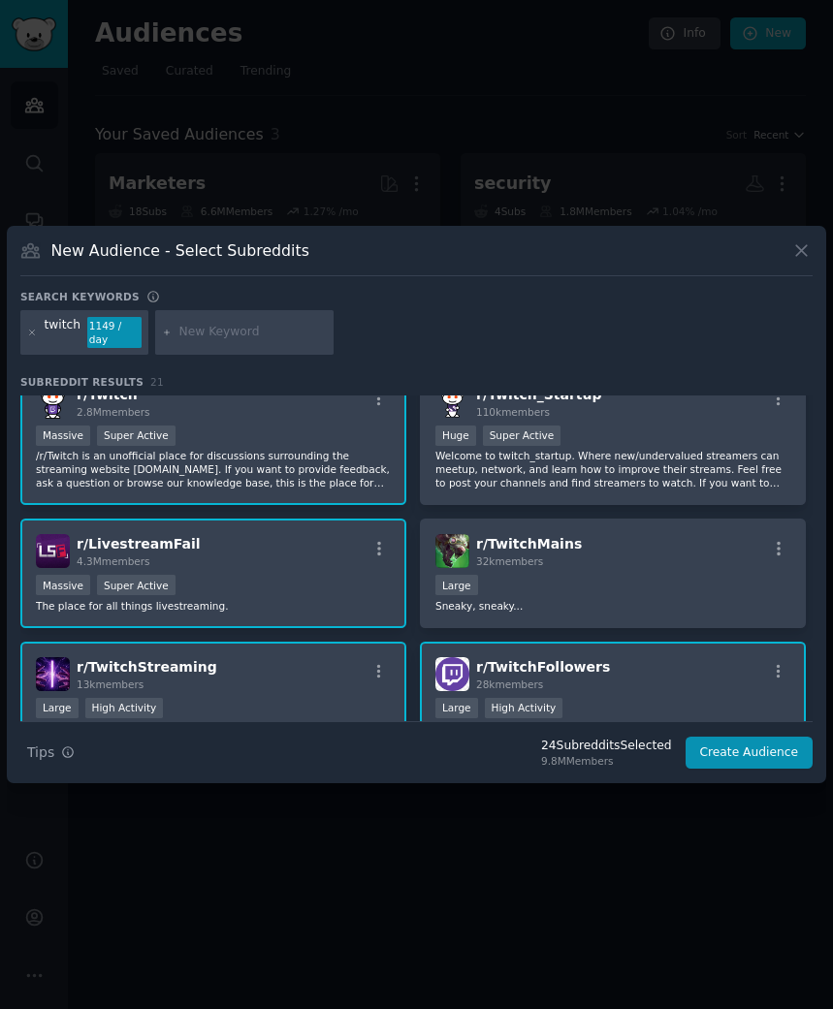
scroll to position [0, 0]
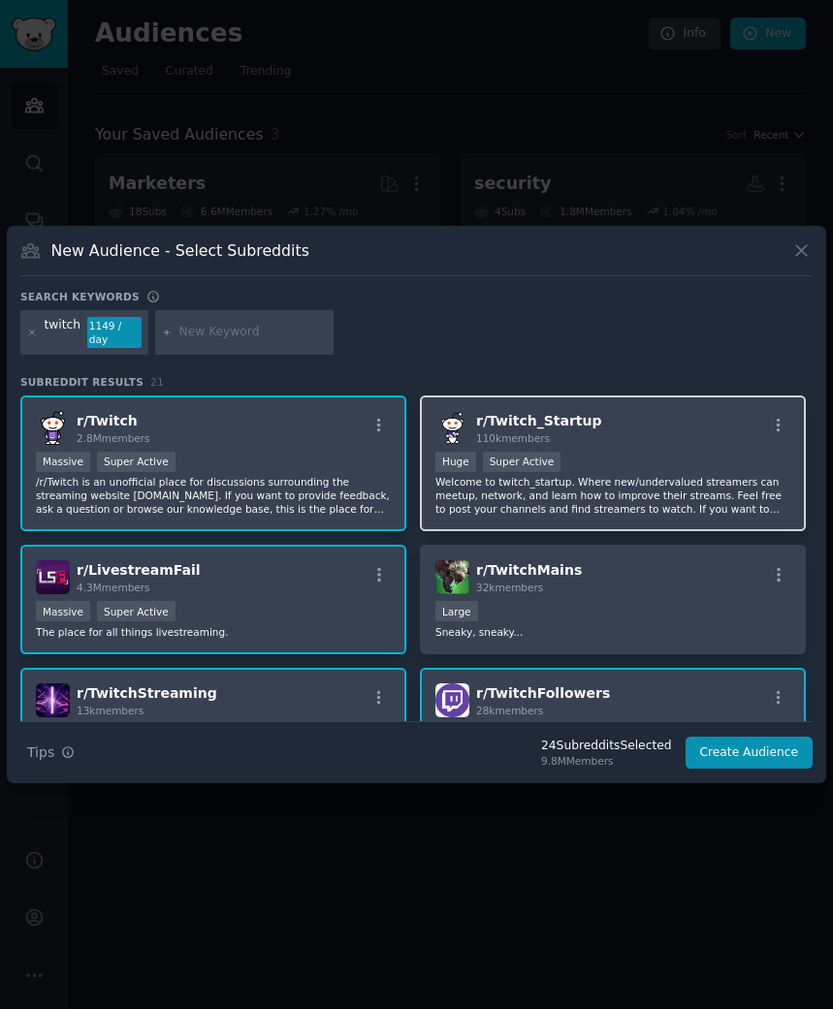
click at [630, 491] on p "Welcome to twitch_startup. Where new/undervalued streamers can meetup, network,…" at bounding box center [612, 495] width 355 height 41
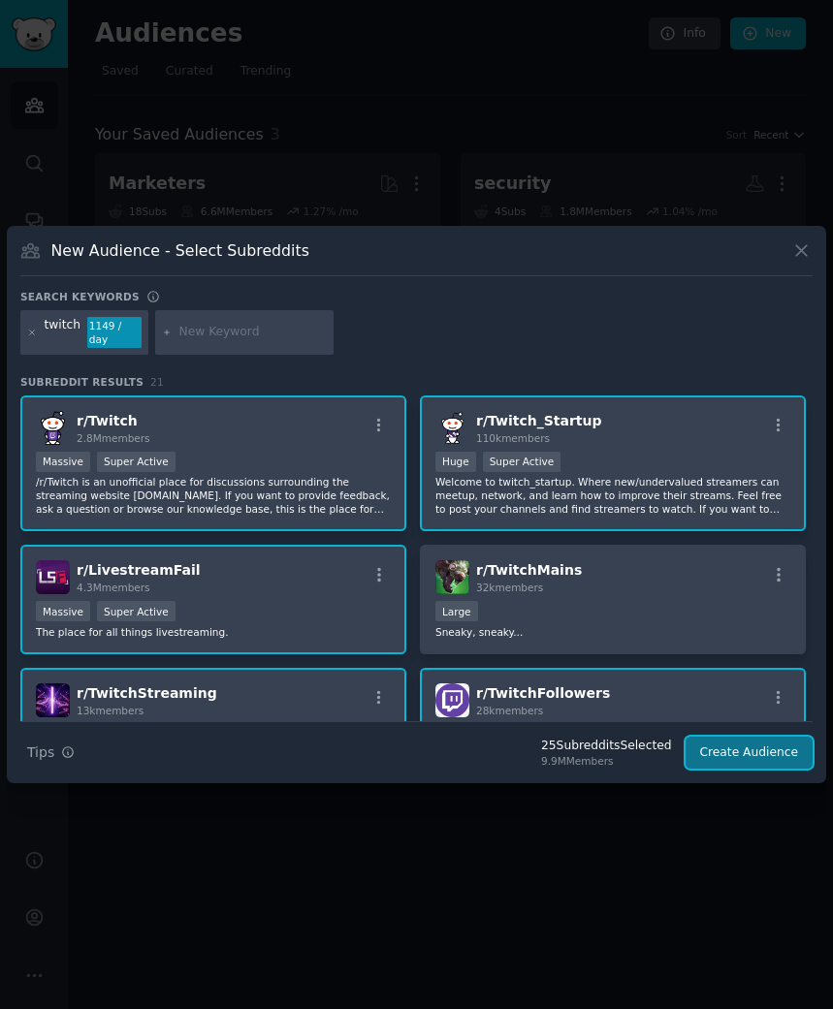
click at [721, 737] on button "Create Audience" at bounding box center [749, 753] width 128 height 33
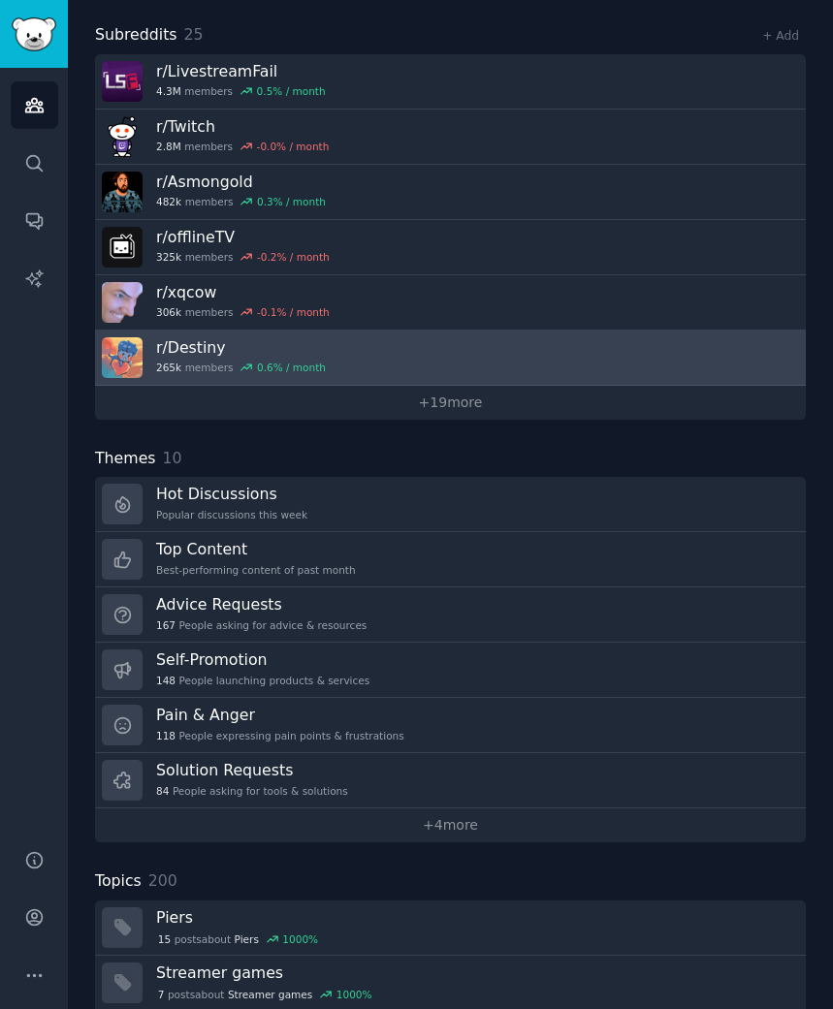
scroll to position [228, 0]
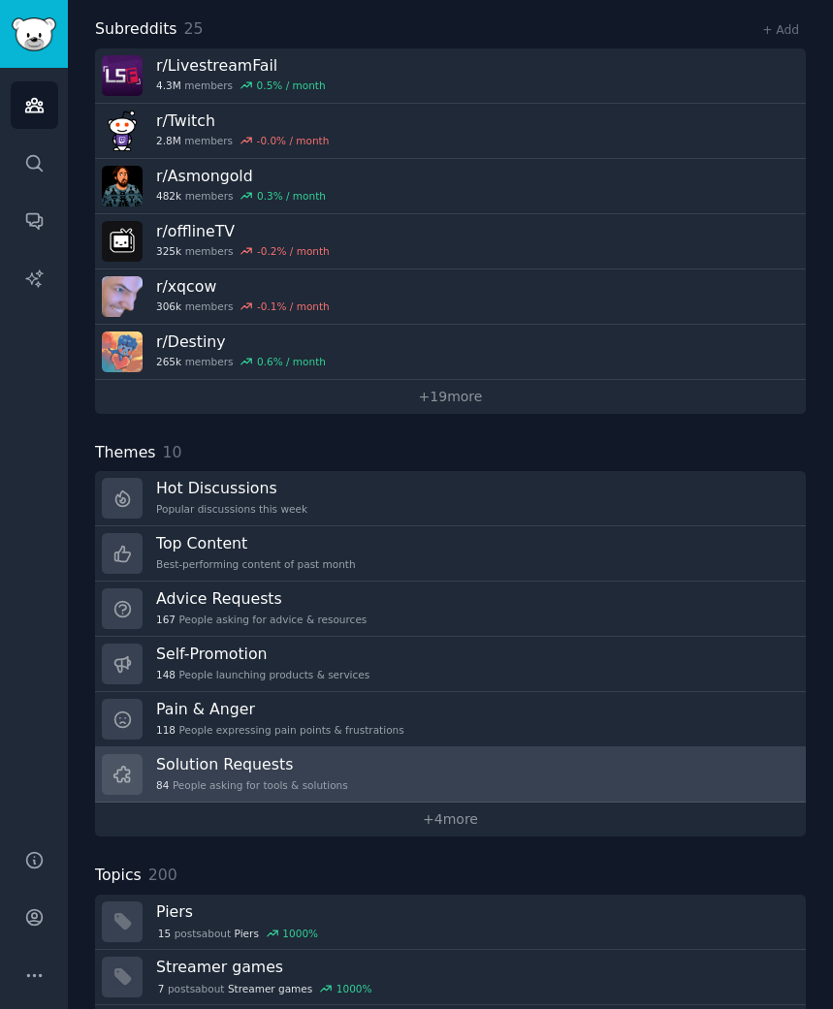
click at [266, 770] on h3 "Solution Requests" at bounding box center [252, 764] width 192 height 20
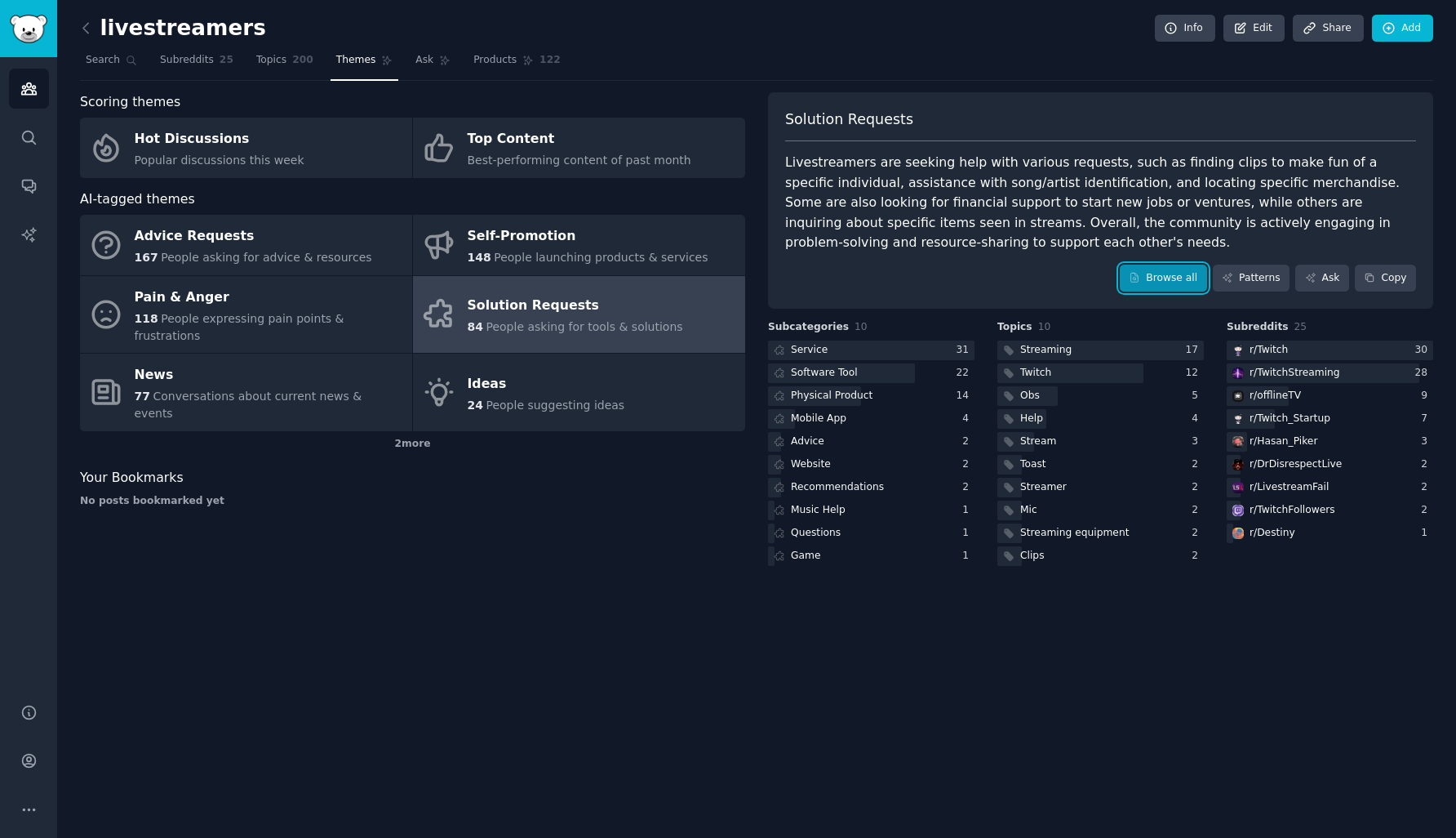
click at [1173, 280] on link "Browse all" at bounding box center [1164, 278] width 88 height 28
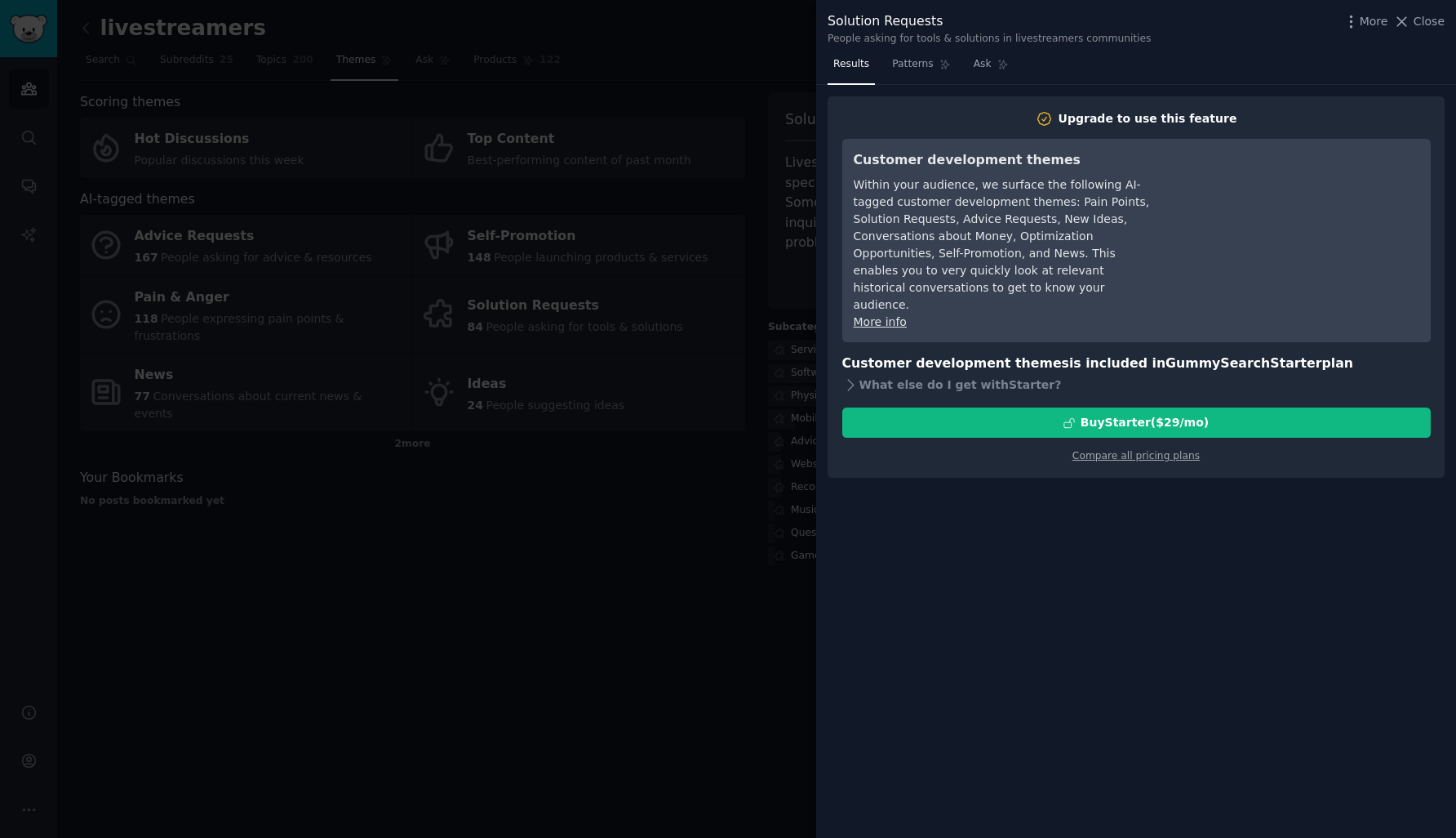
click at [811, 328] on div at bounding box center [728, 419] width 1456 height 838
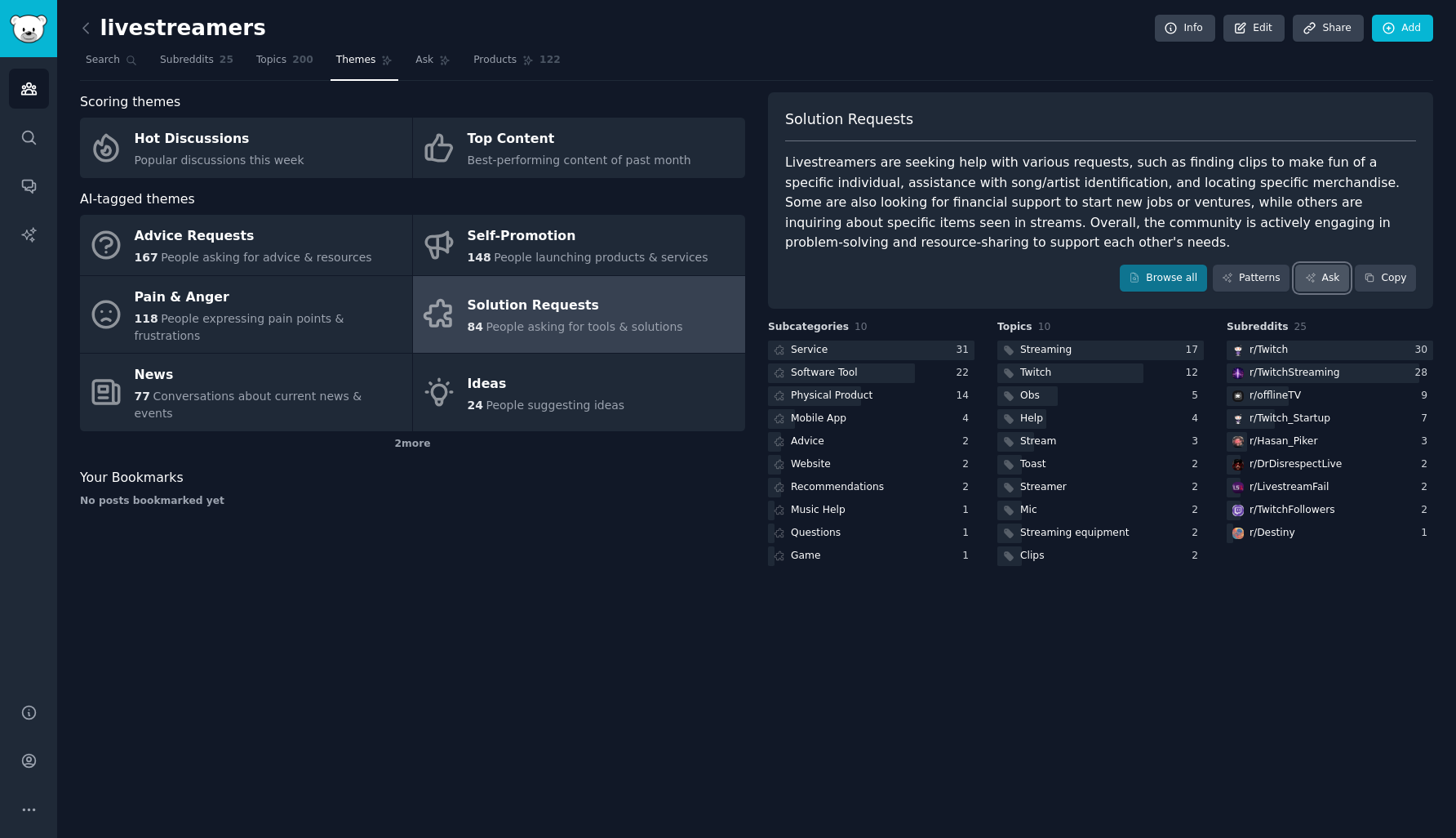
click at [1334, 278] on link "Ask" at bounding box center [1322, 278] width 54 height 28
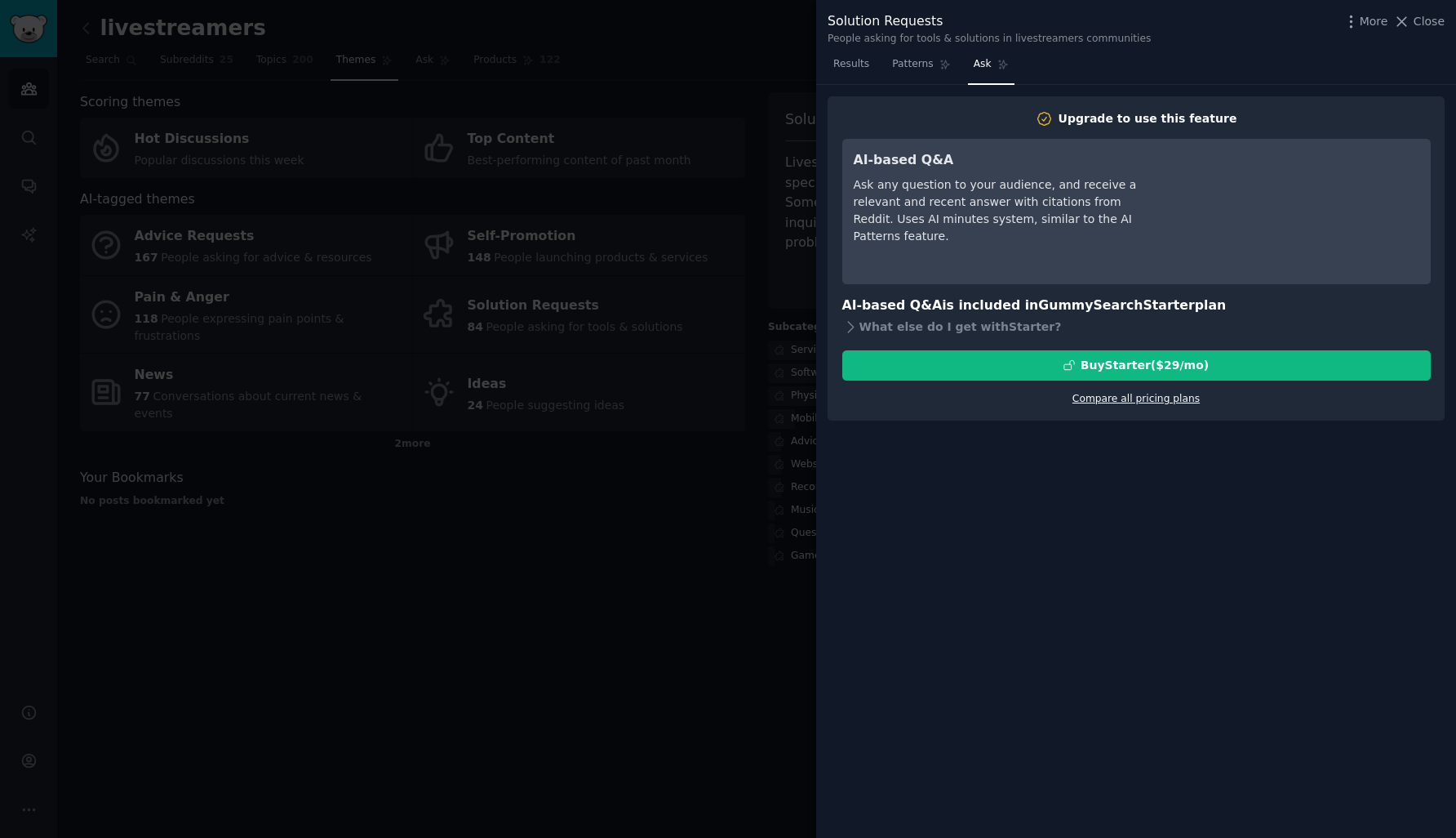
click at [1155, 403] on link "Compare all pricing plans" at bounding box center [1136, 398] width 127 height 12
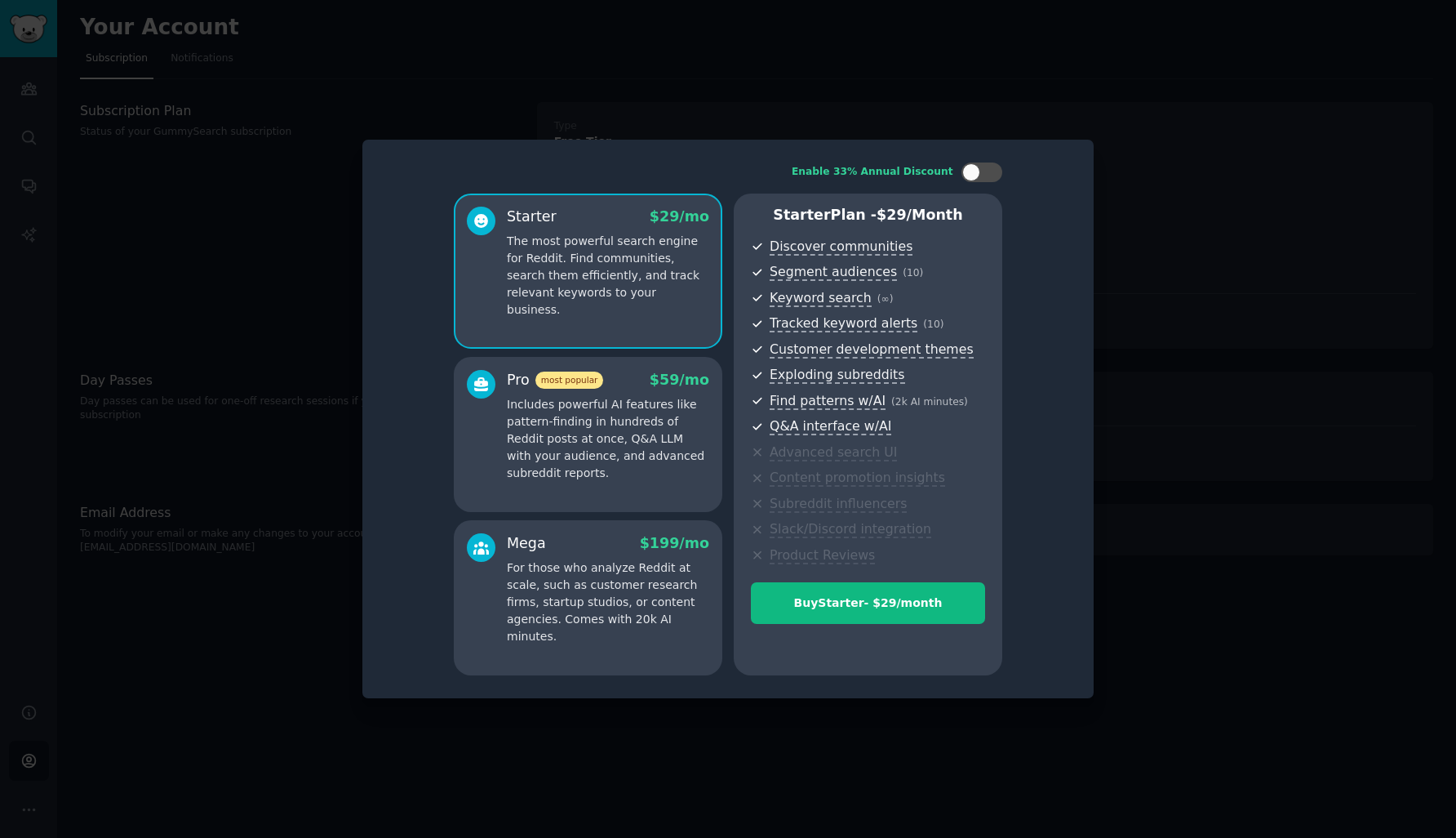
click at [651, 502] on div "Pro most popular $ 59 /mo Includes powerful AI features like pattern-finding in…" at bounding box center [588, 435] width 269 height 155
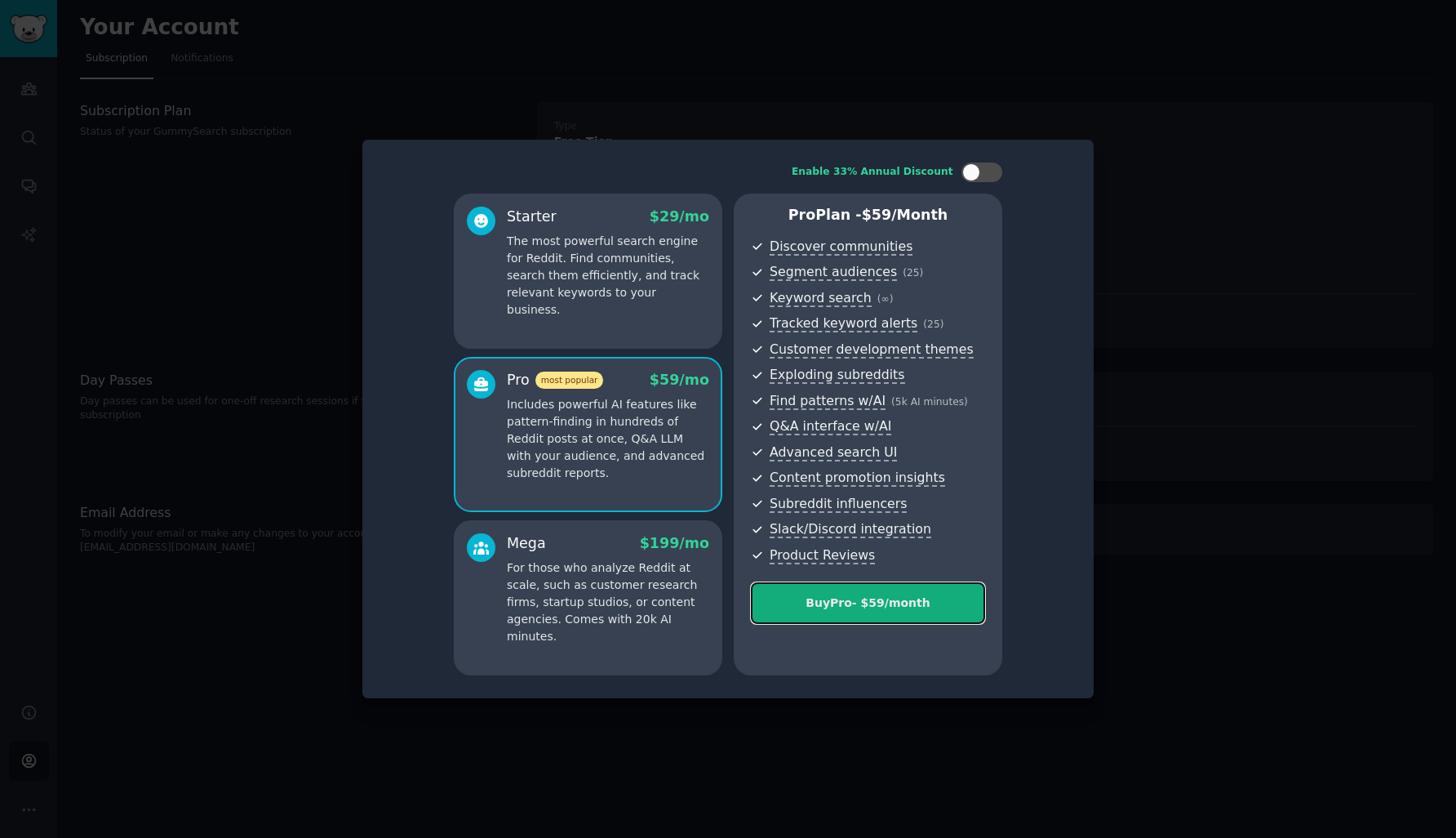
click at [820, 606] on div "Buy Pro - $ 59 /month" at bounding box center [868, 603] width 232 height 17
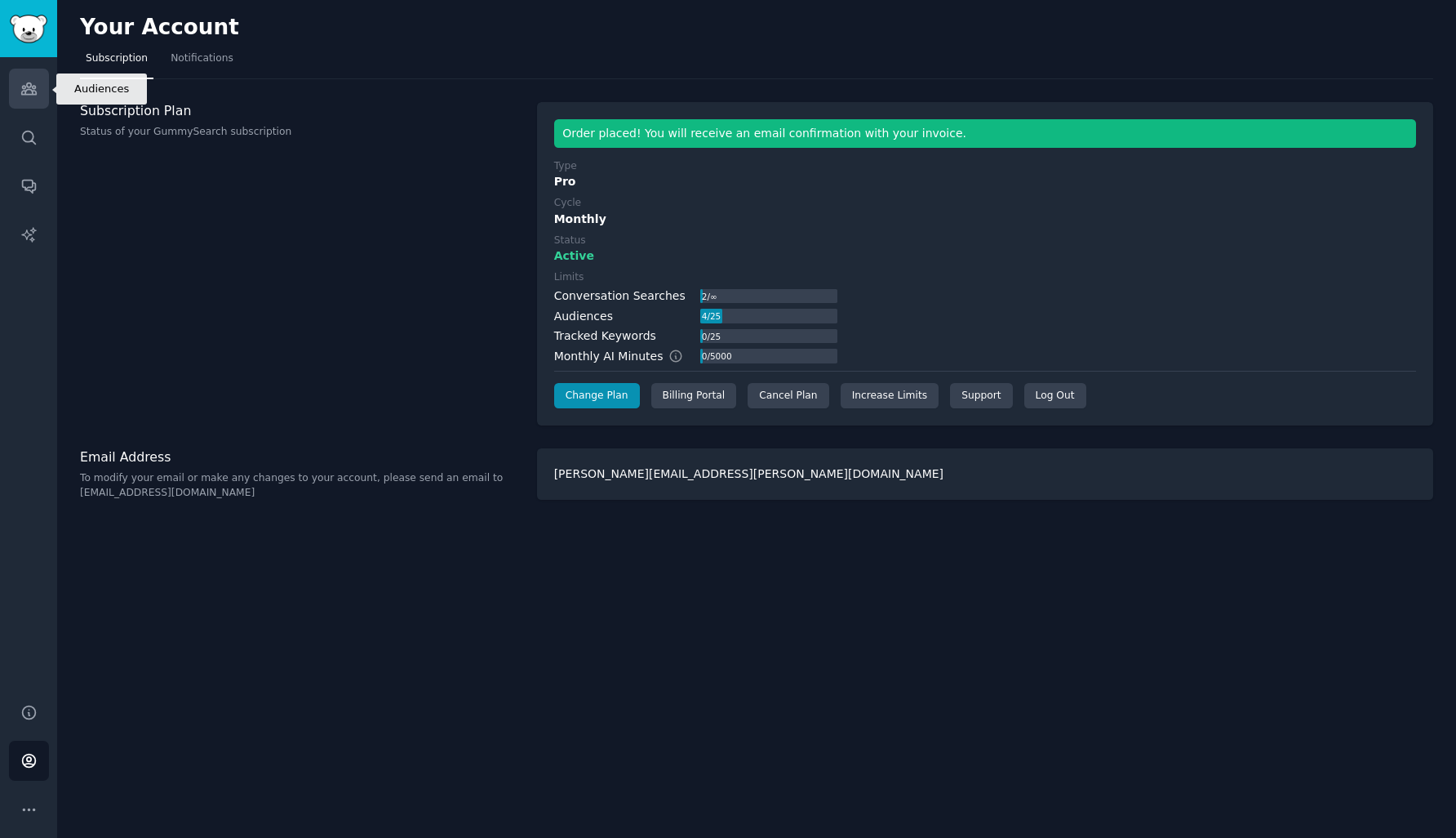
click at [32, 105] on link "Audiences" at bounding box center [29, 88] width 40 height 40
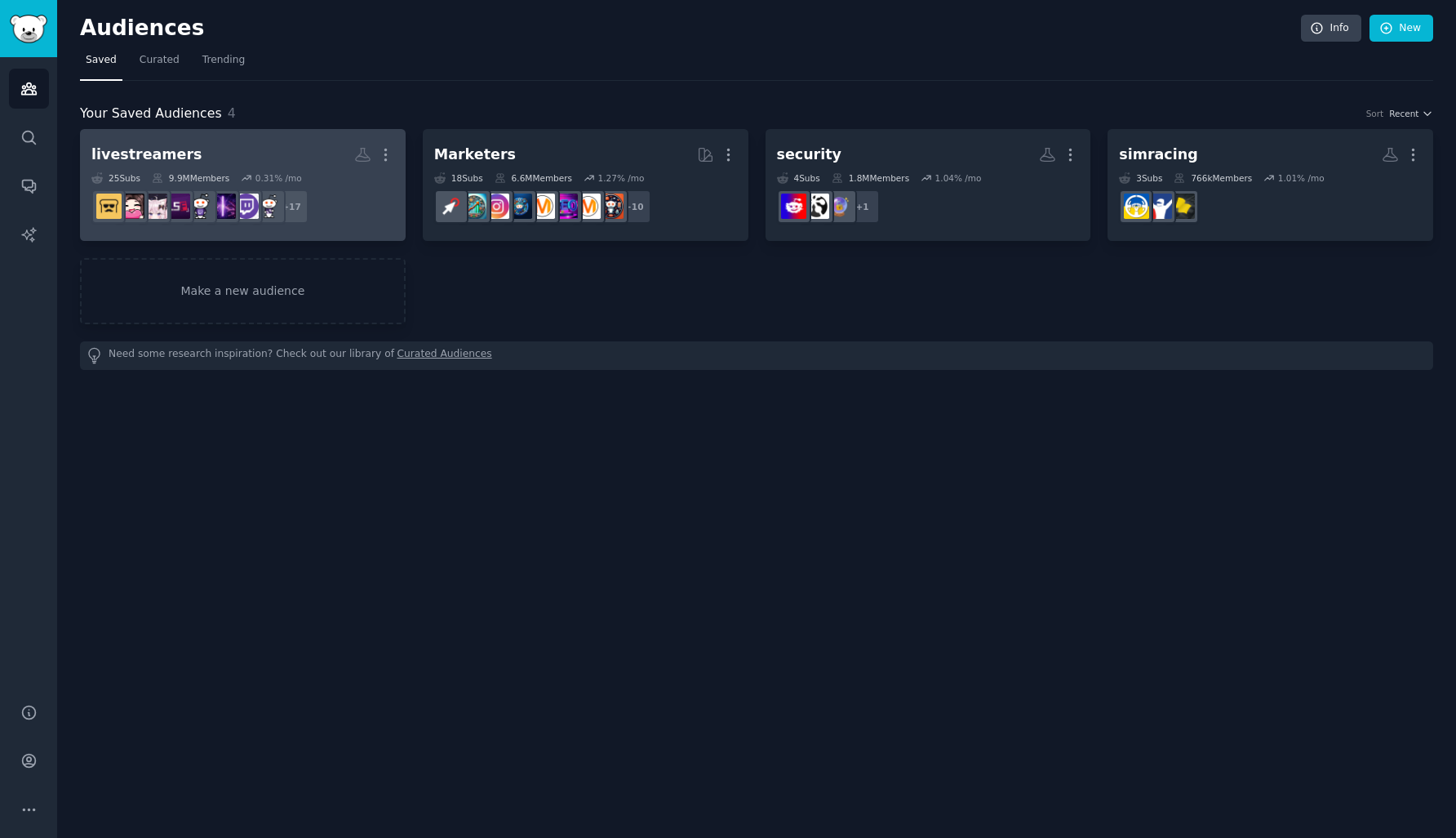
click at [305, 176] on div "25 Sub s 9.9M Members 0.31 % /mo" at bounding box center [243, 179] width 303 height 12
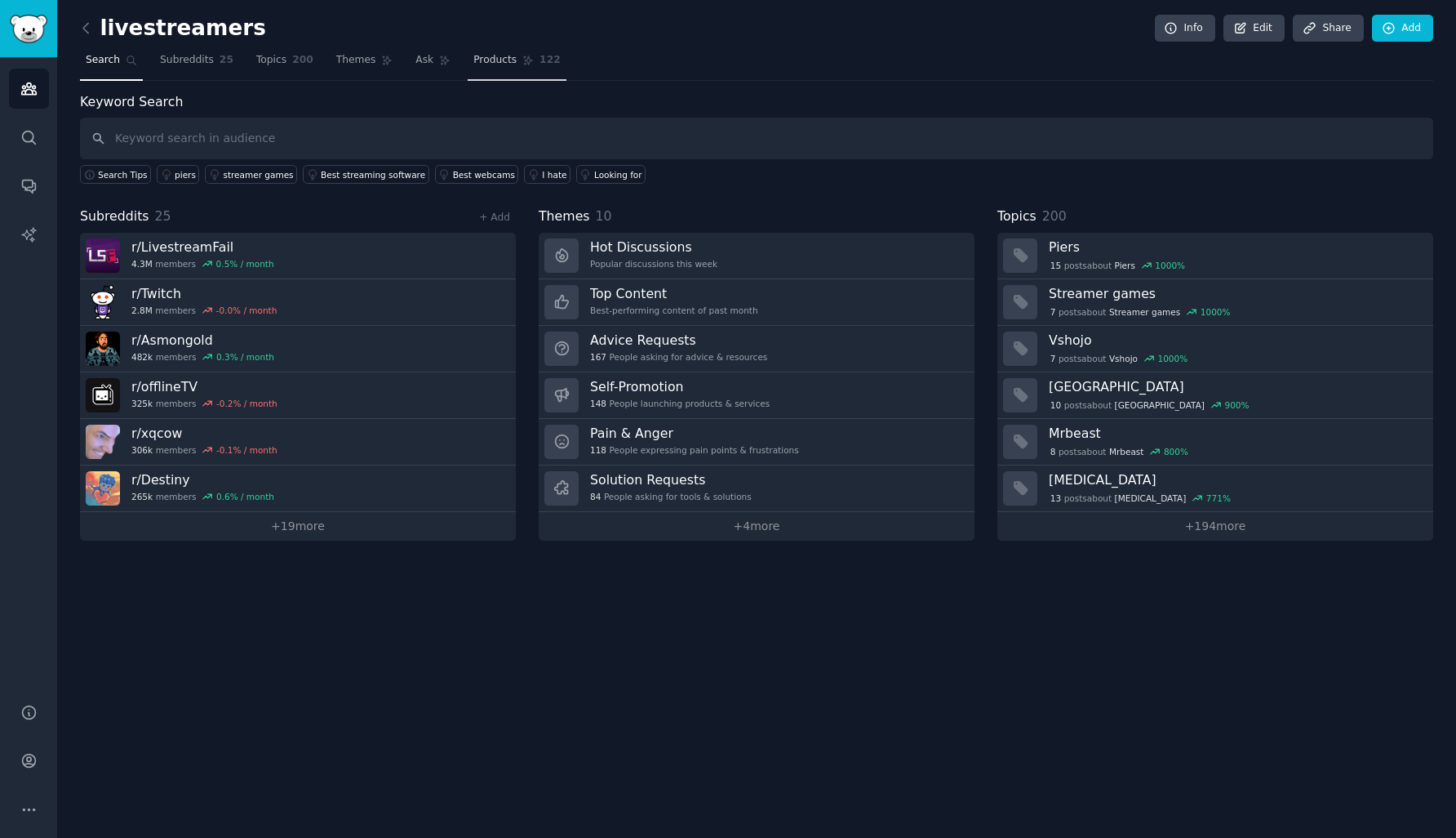
click at [520, 67] on link "Products 122" at bounding box center [516, 64] width 98 height 34
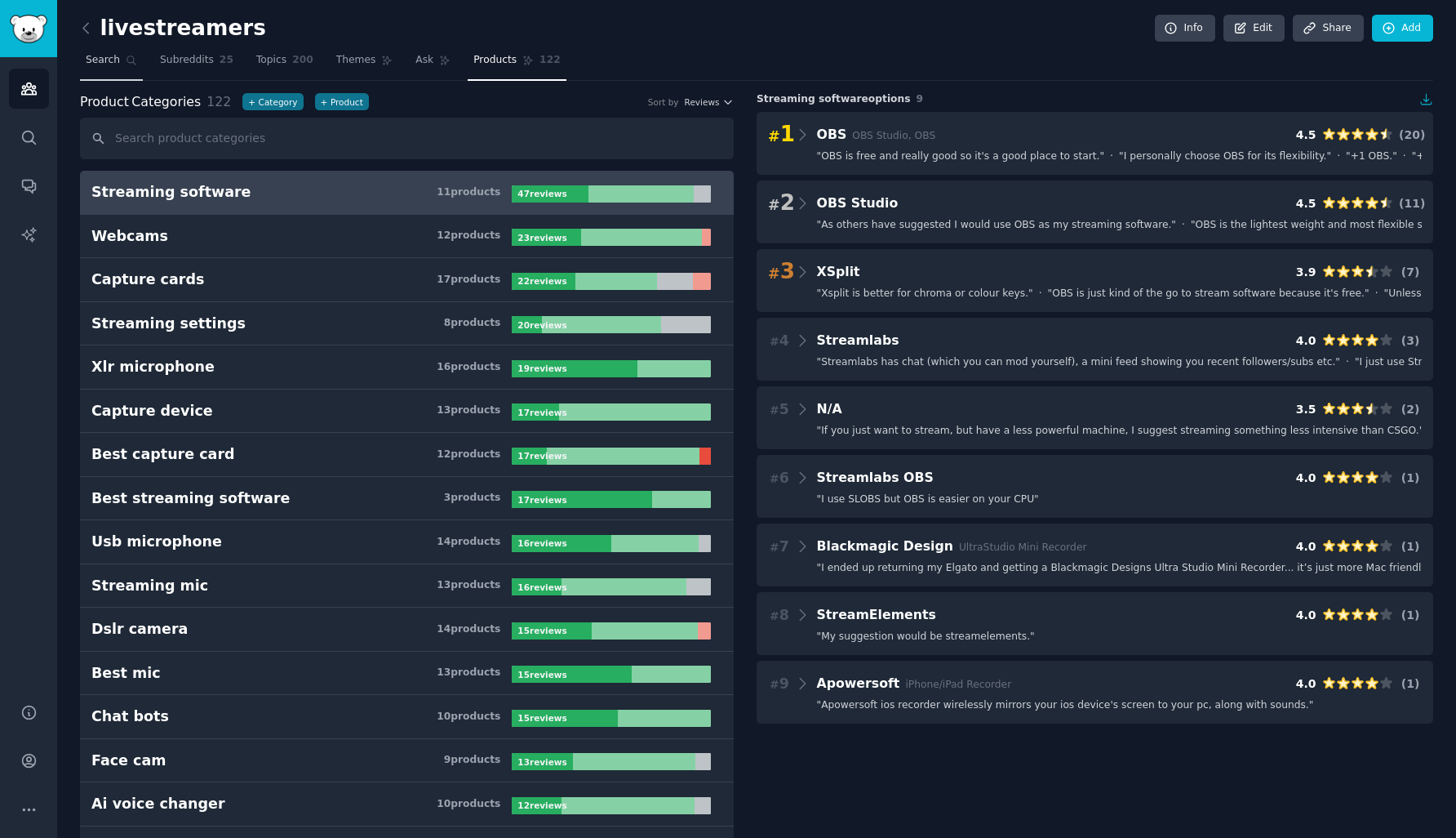
click at [93, 62] on span "Search" at bounding box center [103, 60] width 35 height 14
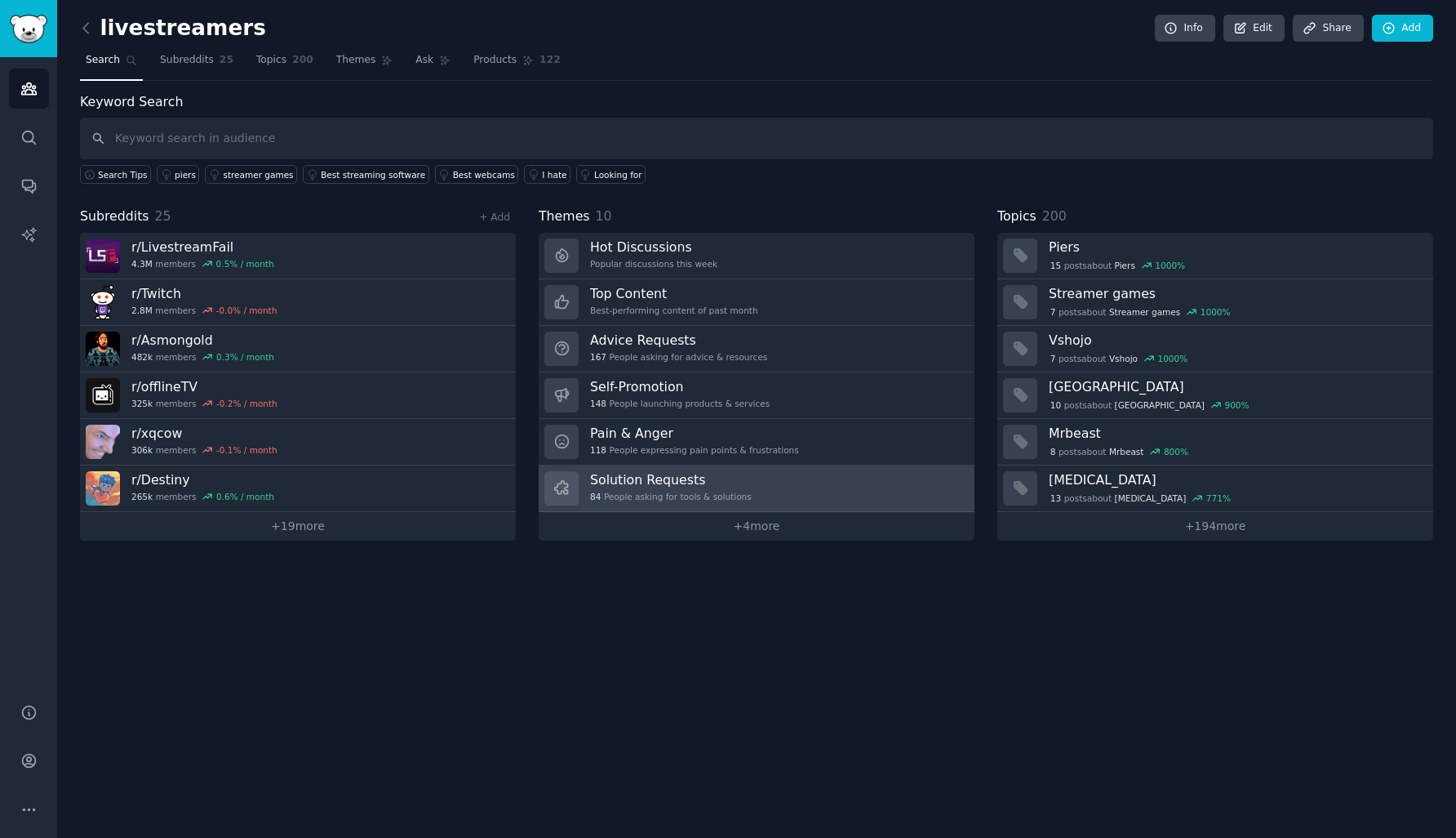
click at [675, 483] on h3 "Solution Requests" at bounding box center [671, 479] width 162 height 17
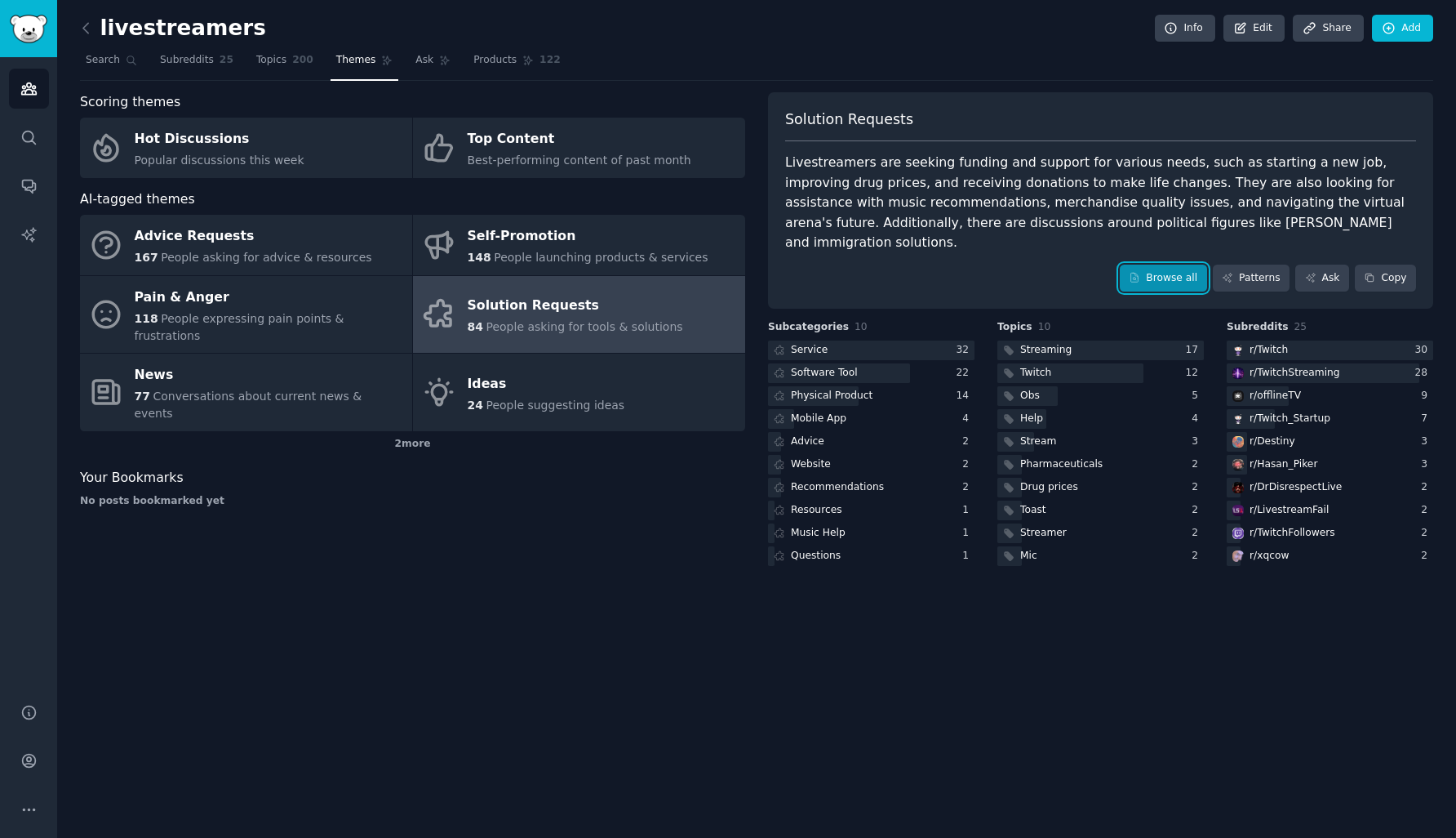
click at [1156, 264] on link "Browse all" at bounding box center [1164, 278] width 88 height 28
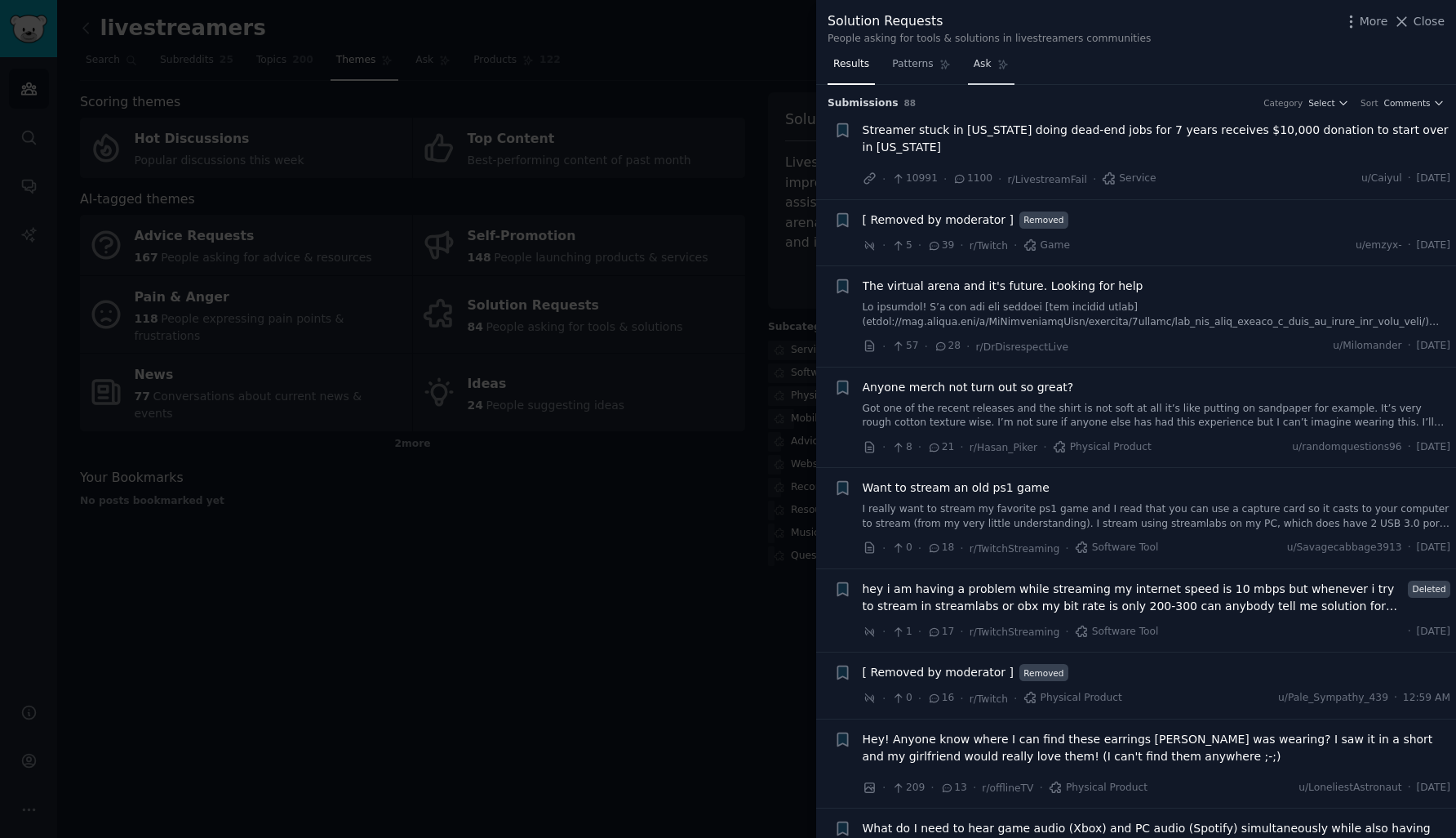
click at [990, 69] on link "Ask" at bounding box center [991, 68] width 46 height 34
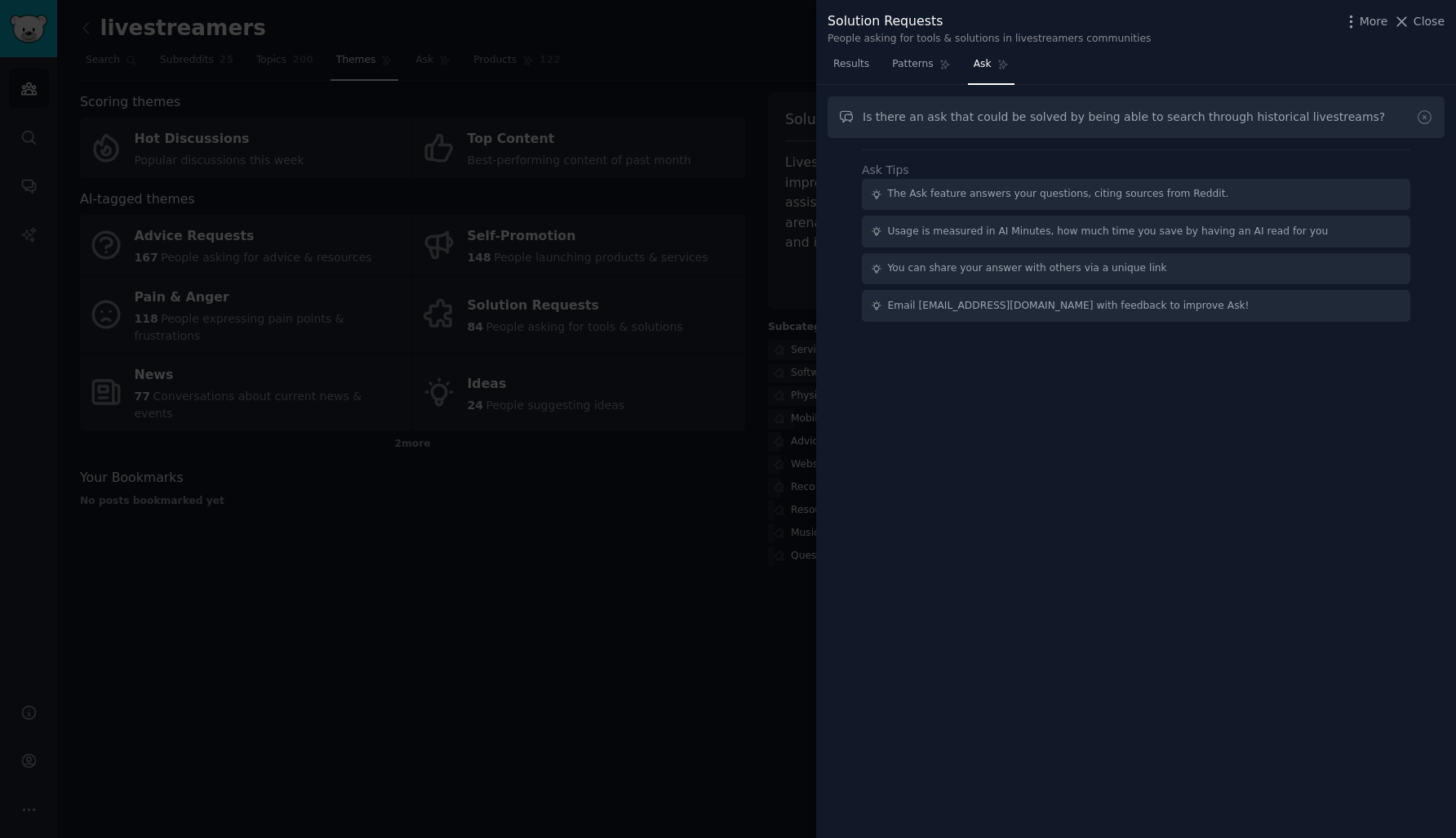
type input "Is there an ask that could be solved by being able to search through historical…"
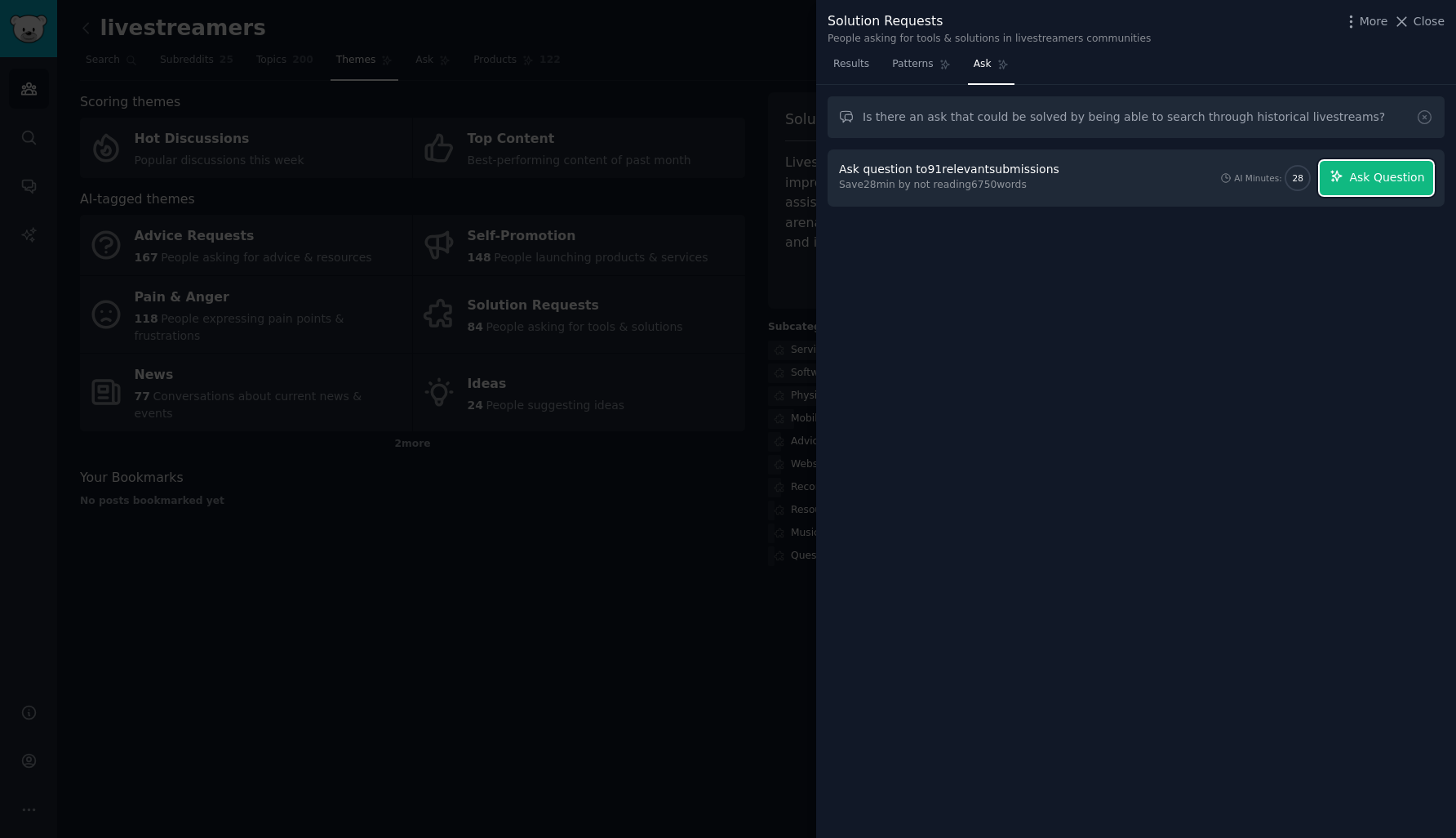
click at [1348, 183] on button "Ask Question" at bounding box center [1376, 178] width 114 height 35
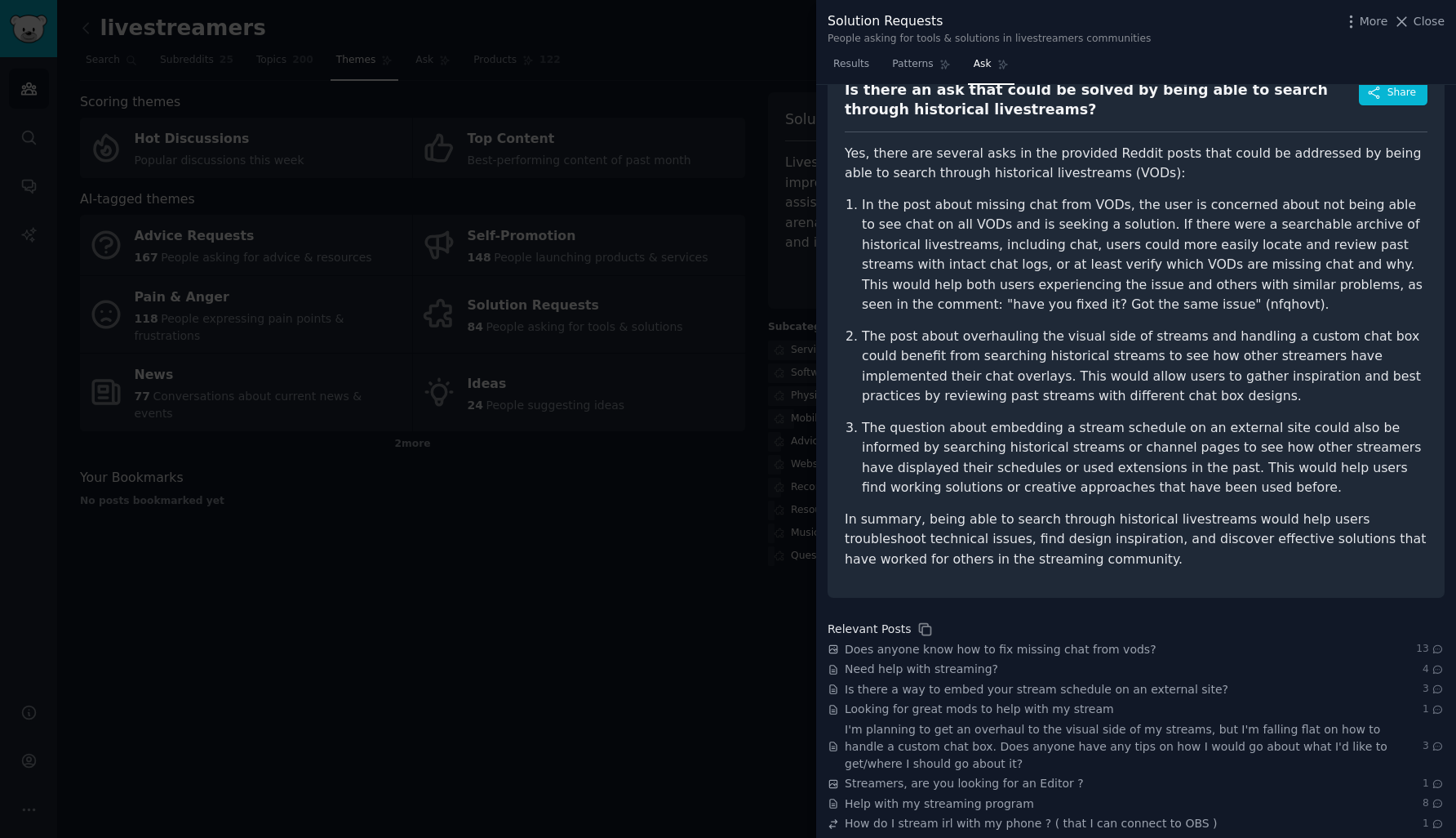
scroll to position [115, 0]
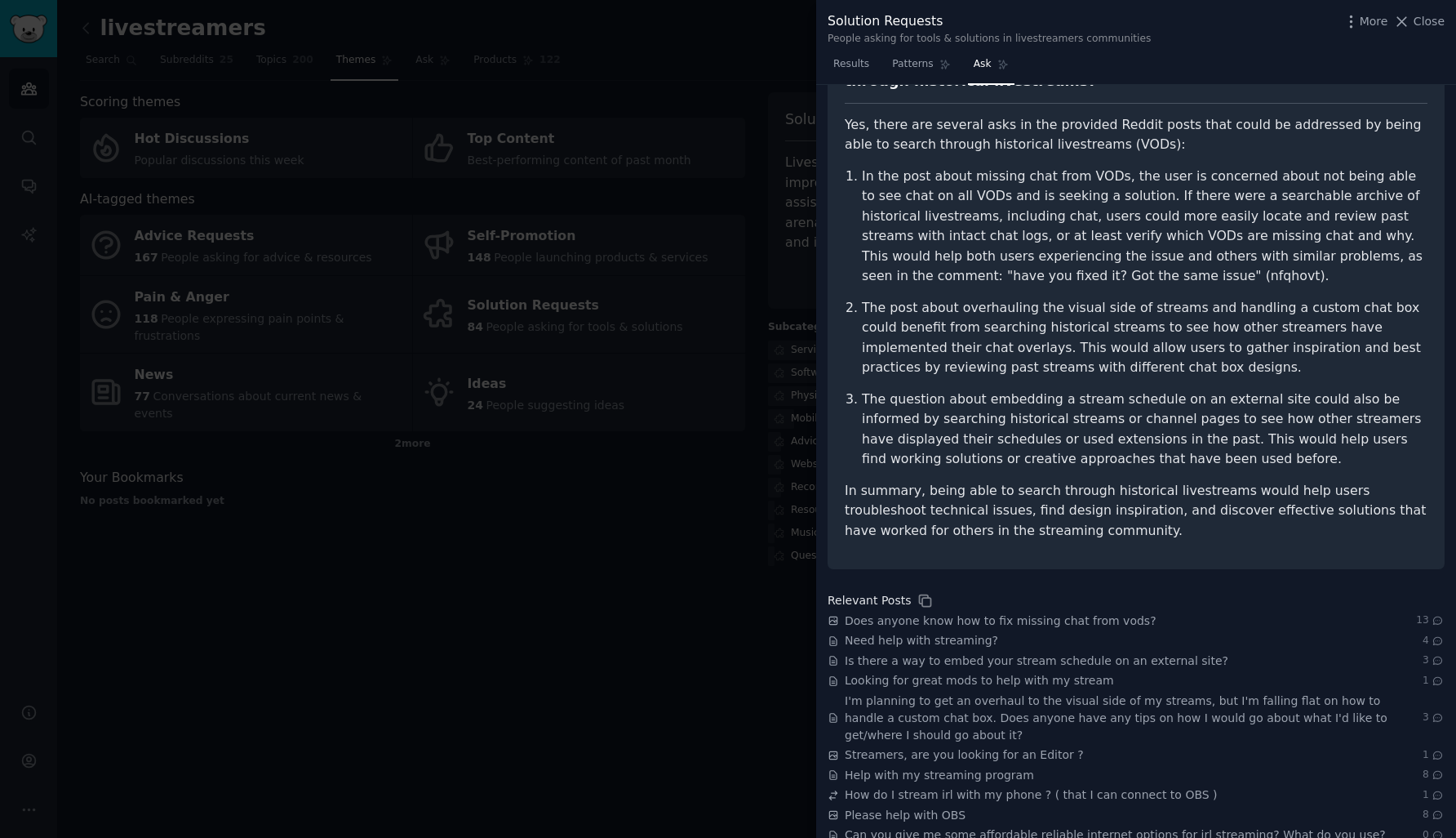
click at [493, 582] on div at bounding box center [728, 419] width 1456 height 838
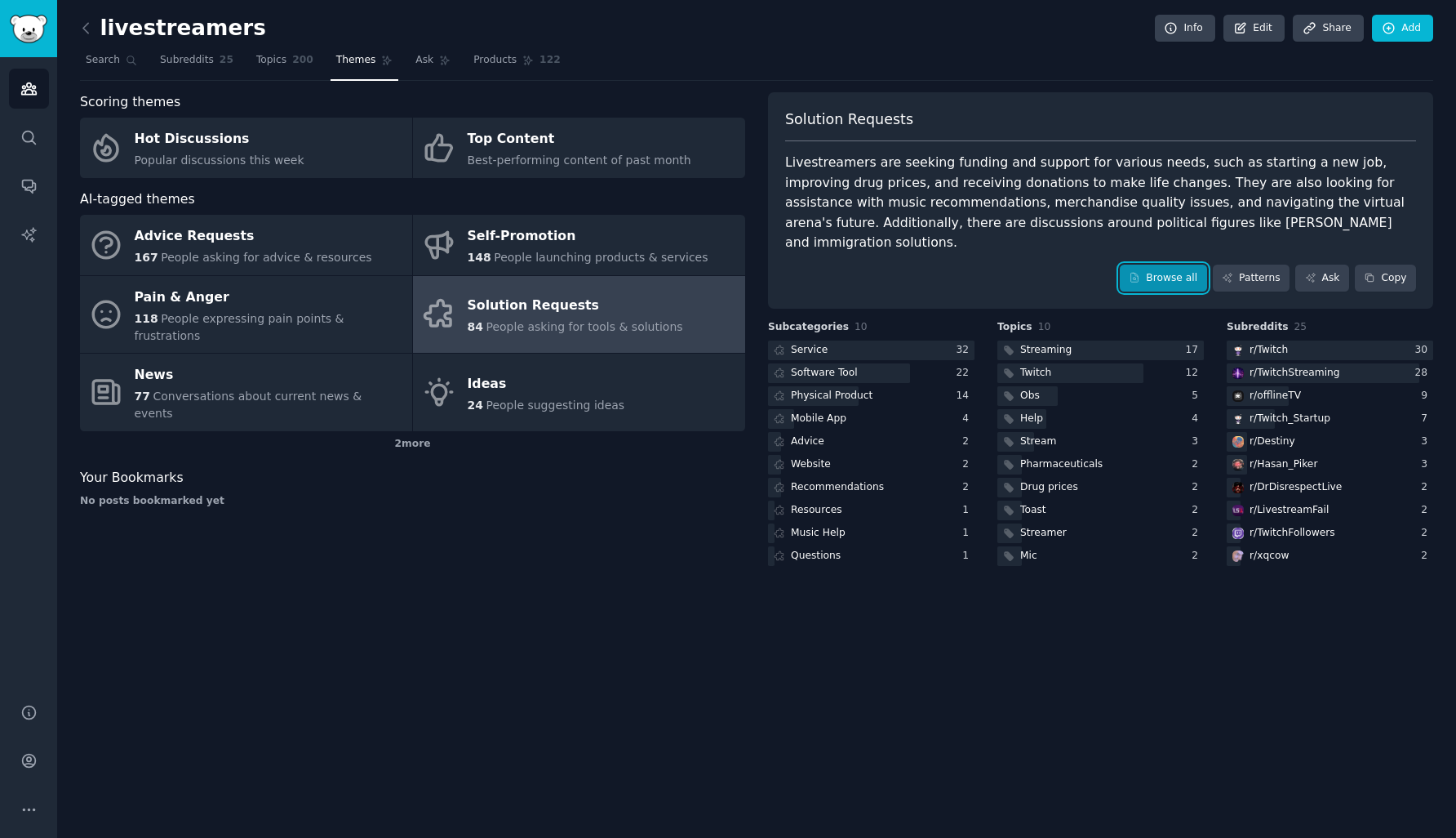
click at [1171, 264] on link "Browse all" at bounding box center [1164, 278] width 88 height 28
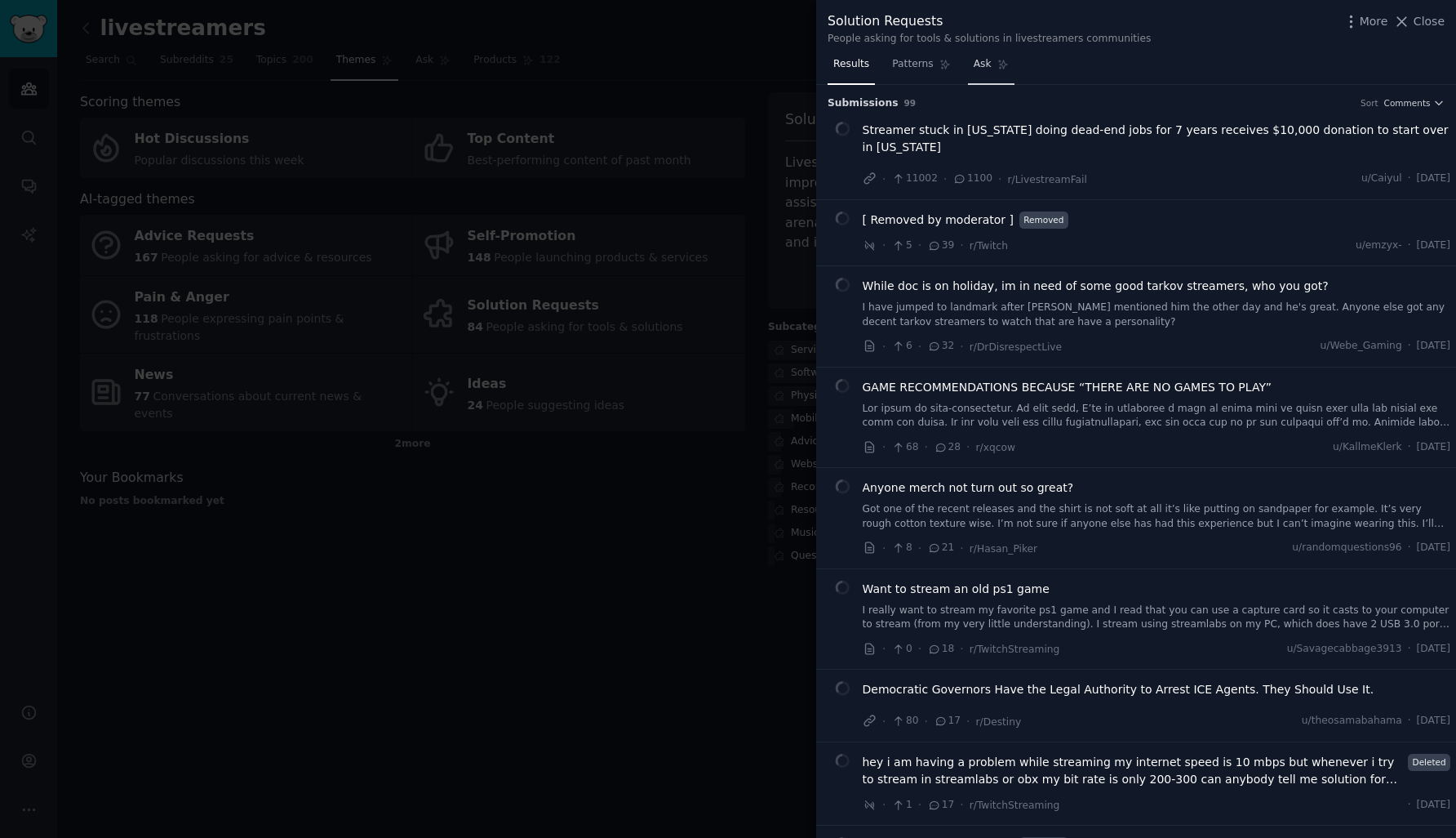
click at [994, 78] on link "Ask" at bounding box center [991, 68] width 46 height 34
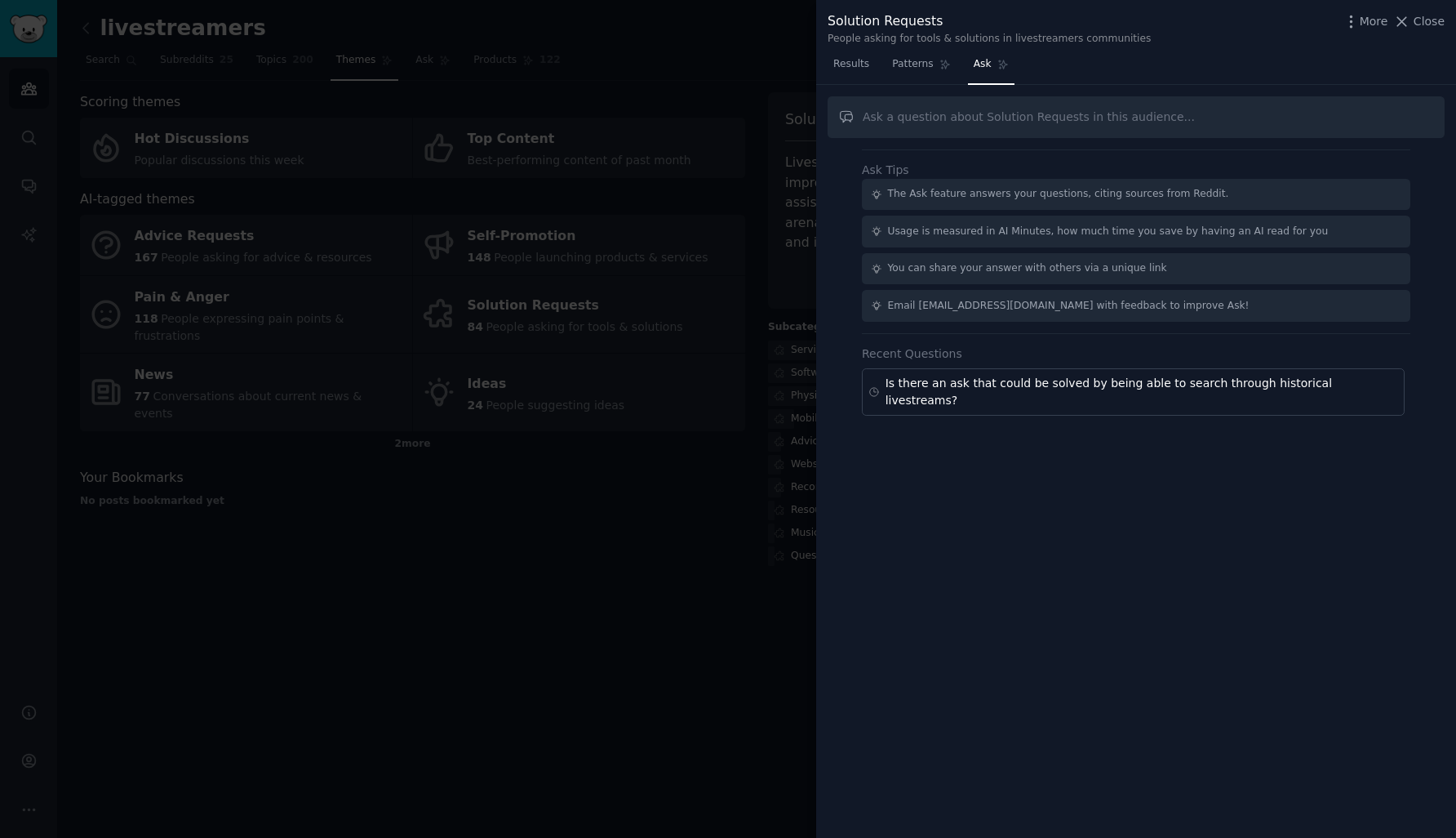
click at [1009, 120] on input "text" at bounding box center [1136, 116] width 617 height 41
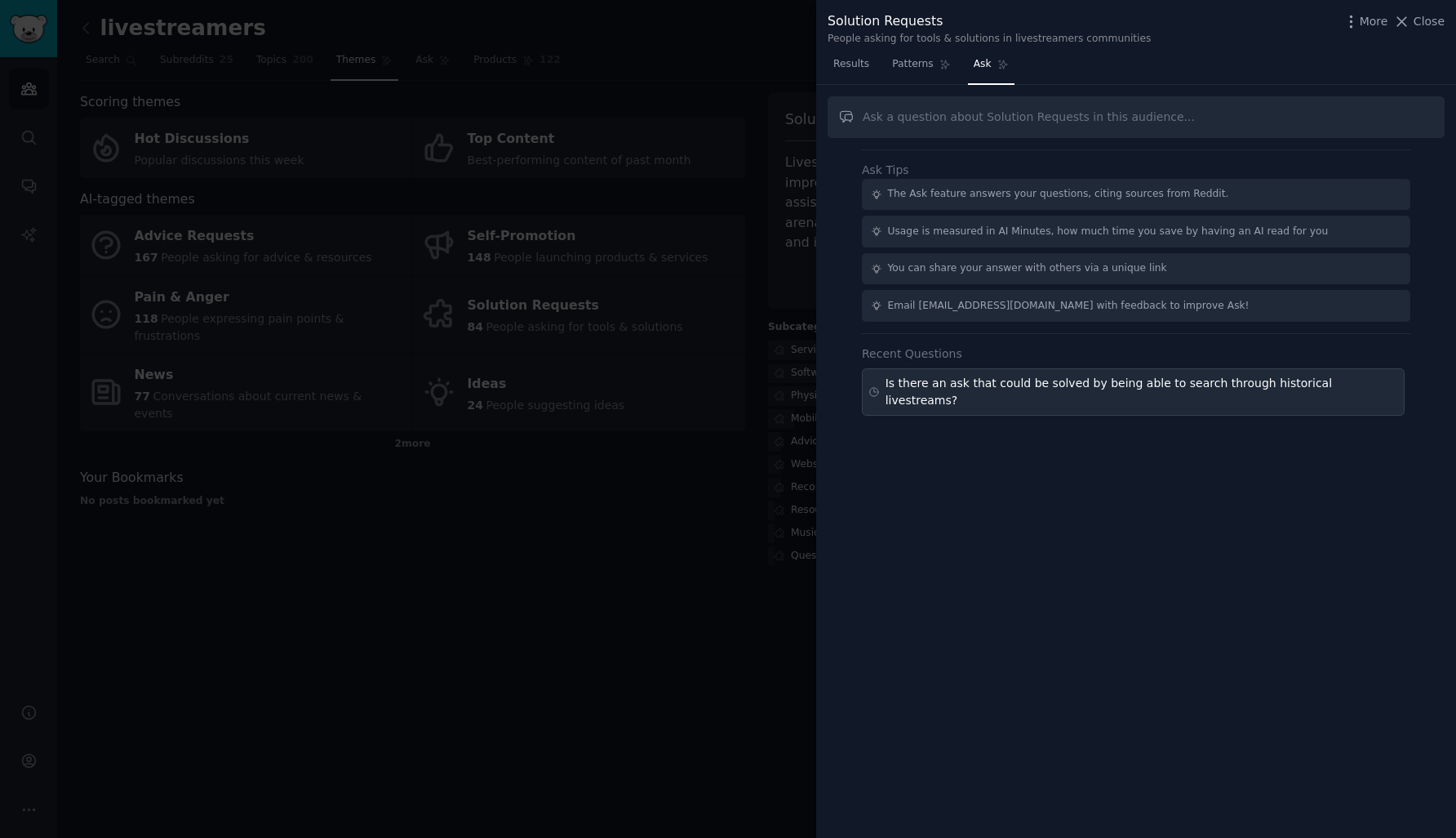
click at [980, 383] on div "Is there an ask that could be solved by being able to search through historical…" at bounding box center [1142, 392] width 513 height 35
type input "Is there an ask that could be solved by being able to search through historical…"
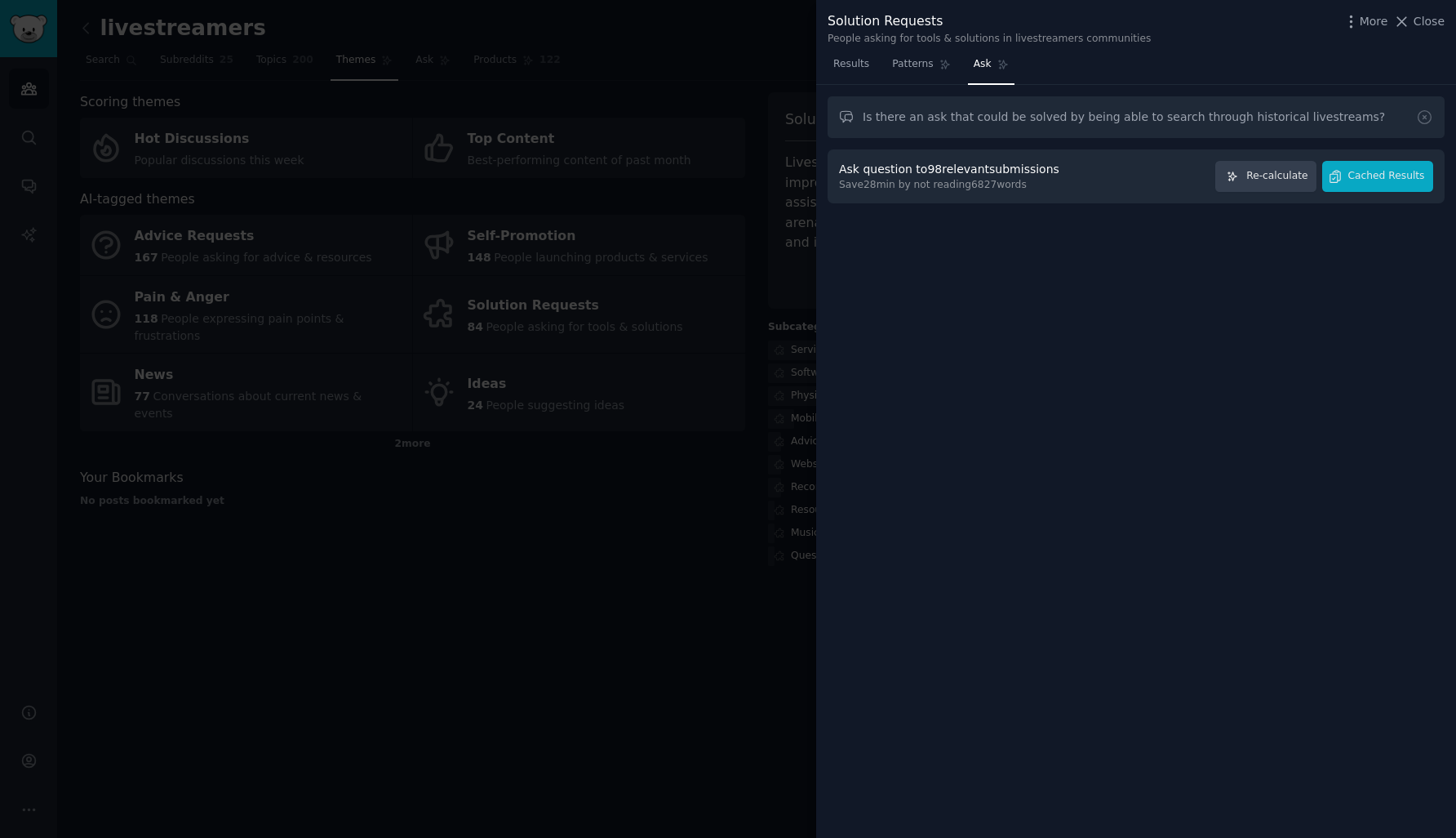
click at [522, 267] on div at bounding box center [728, 419] width 1456 height 838
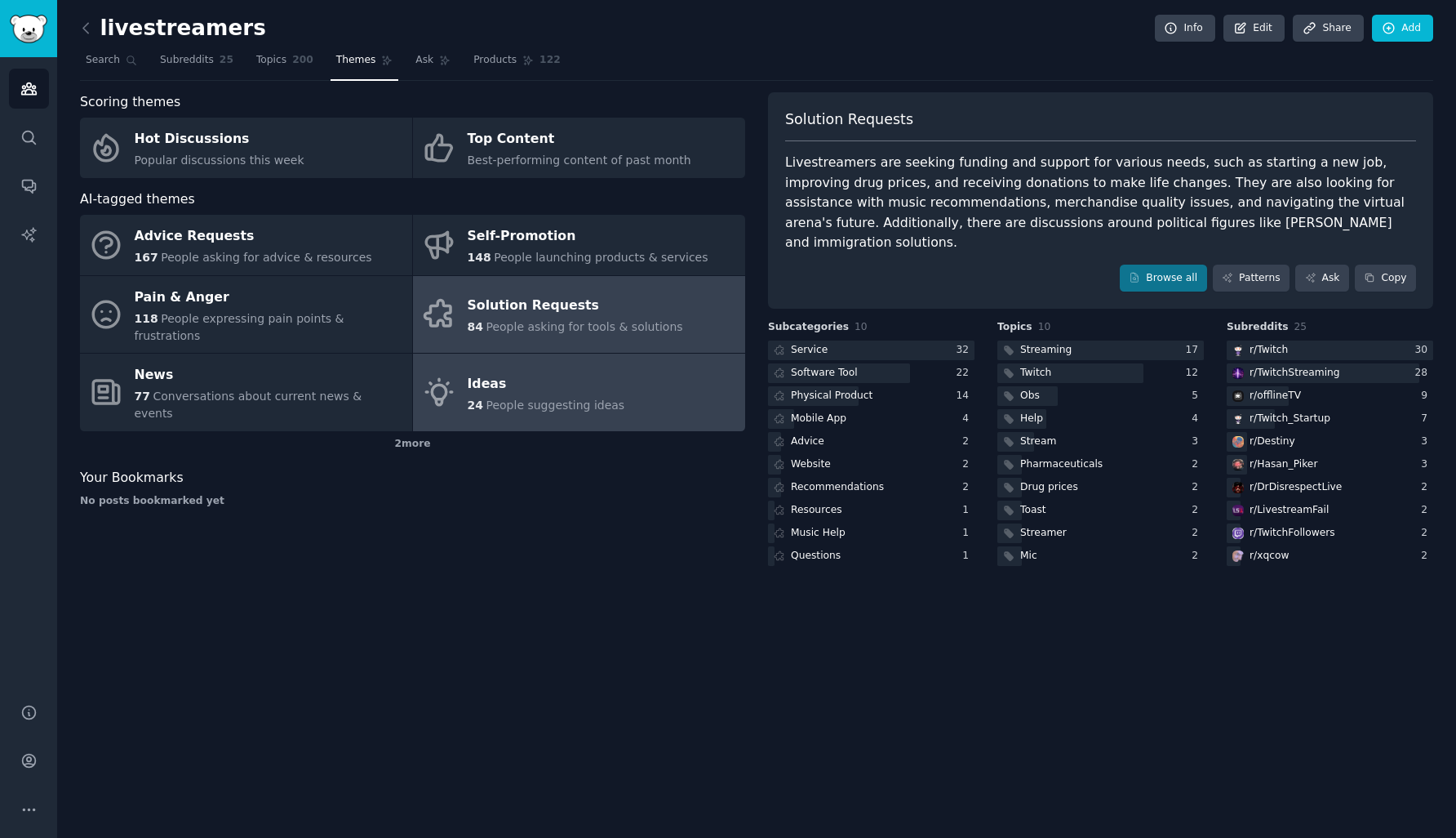
click at [470, 398] on span "24" at bounding box center [475, 405] width 15 height 13
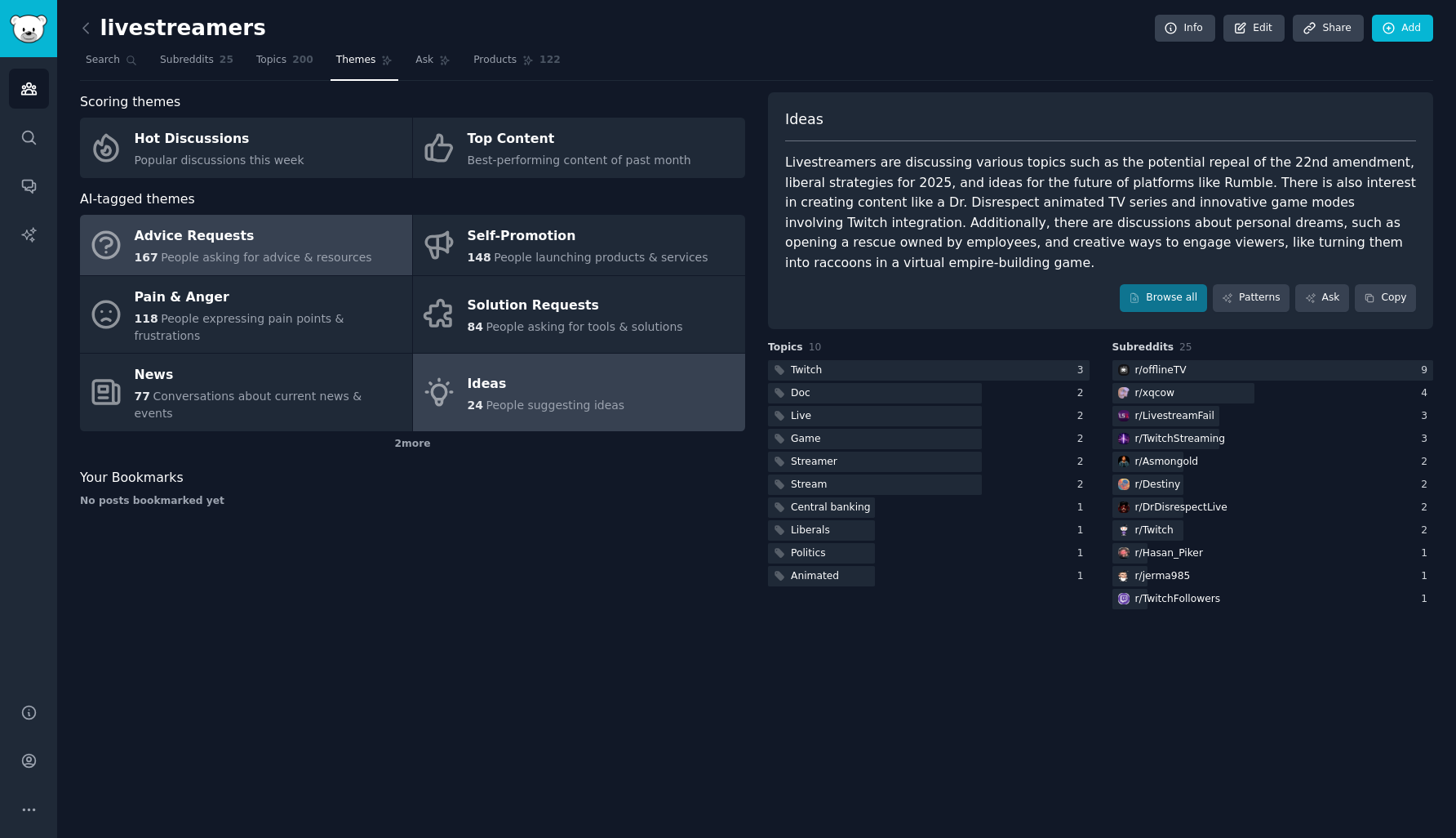
click at [248, 242] on div "Advice Requests" at bounding box center [253, 237] width 237 height 26
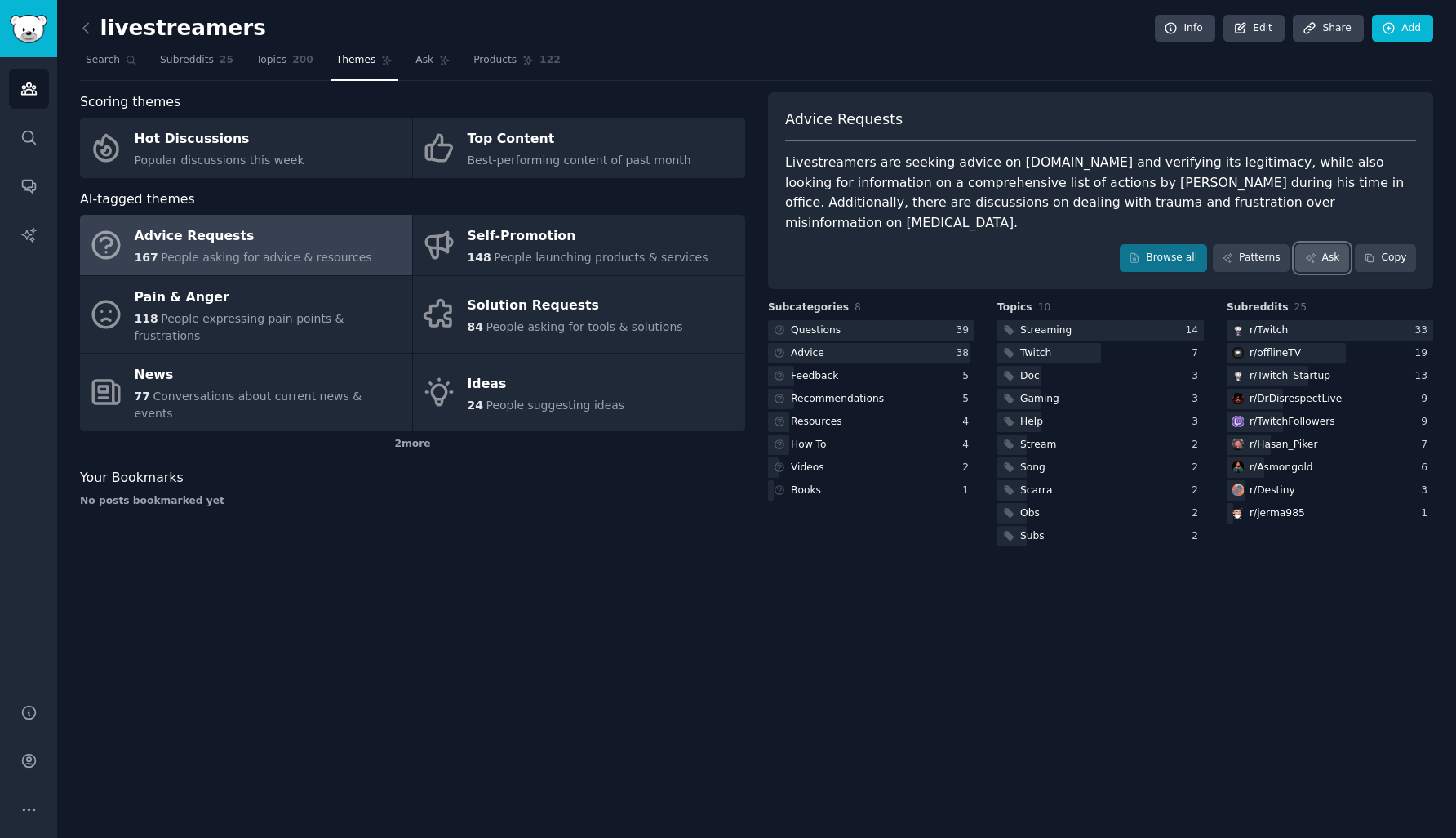
click at [1321, 244] on link "Ask" at bounding box center [1322, 258] width 54 height 28
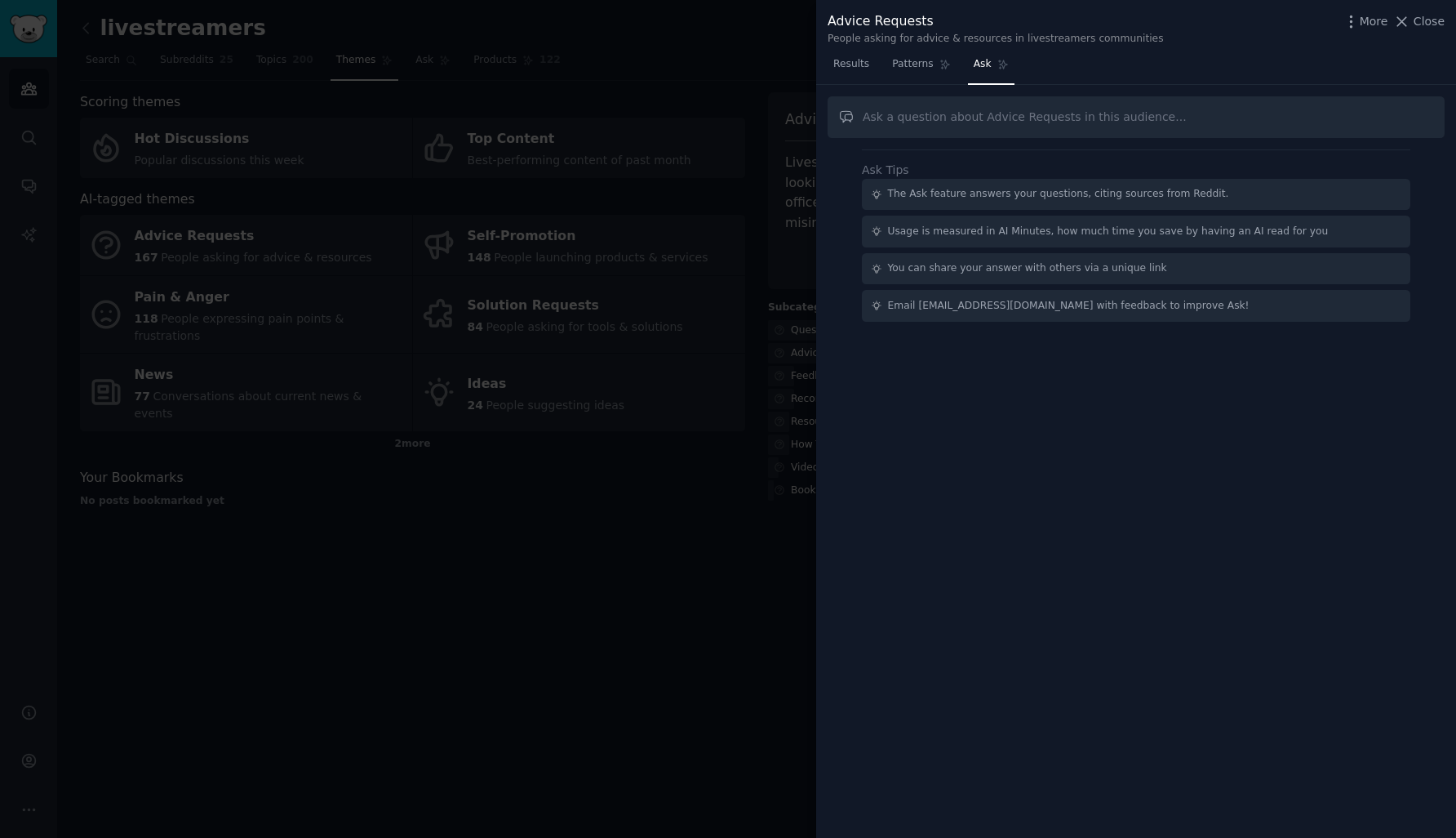
click at [770, 76] on div at bounding box center [728, 419] width 1456 height 838
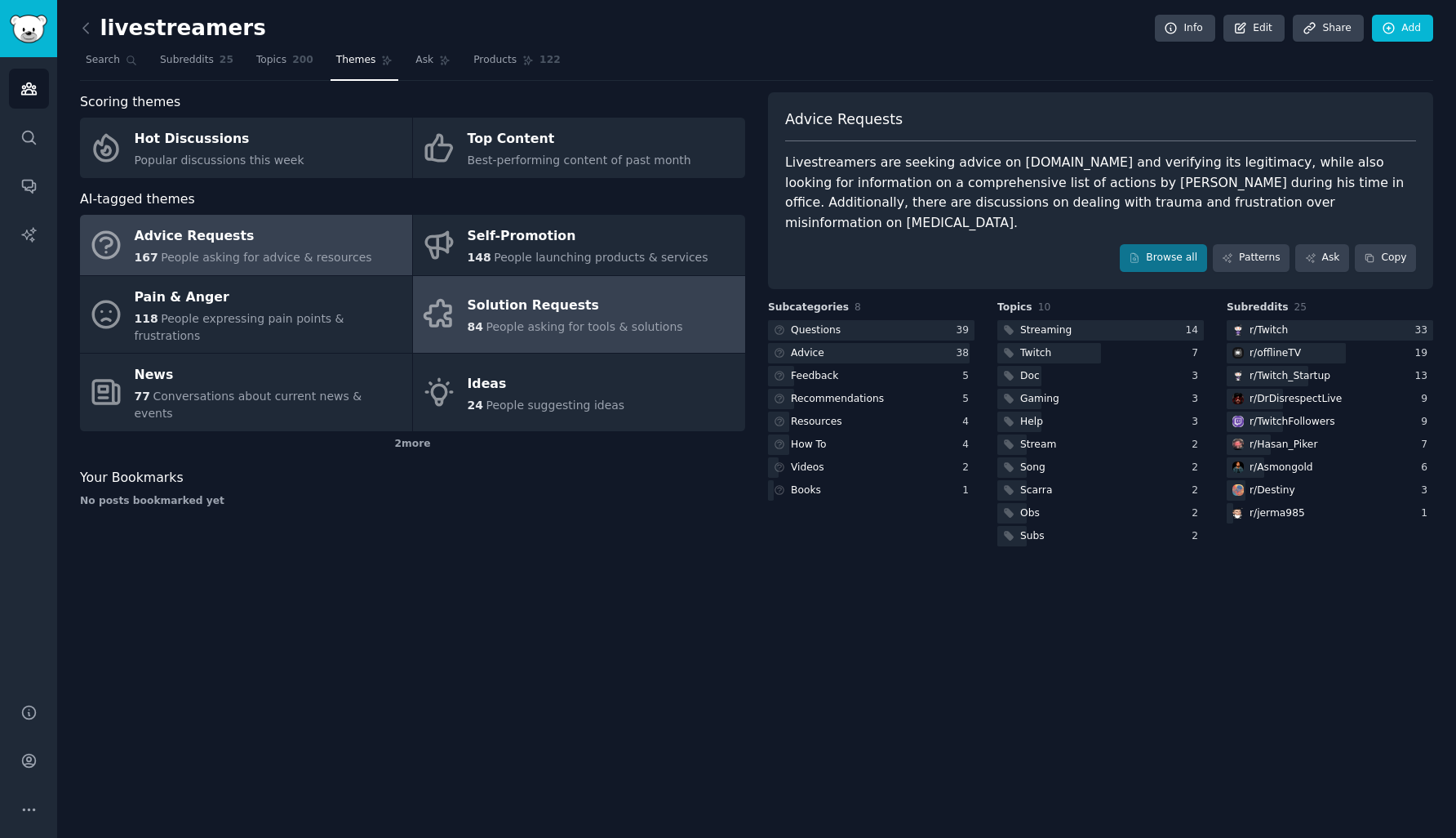
click at [557, 301] on div "Solution Requests" at bounding box center [575, 306] width 216 height 26
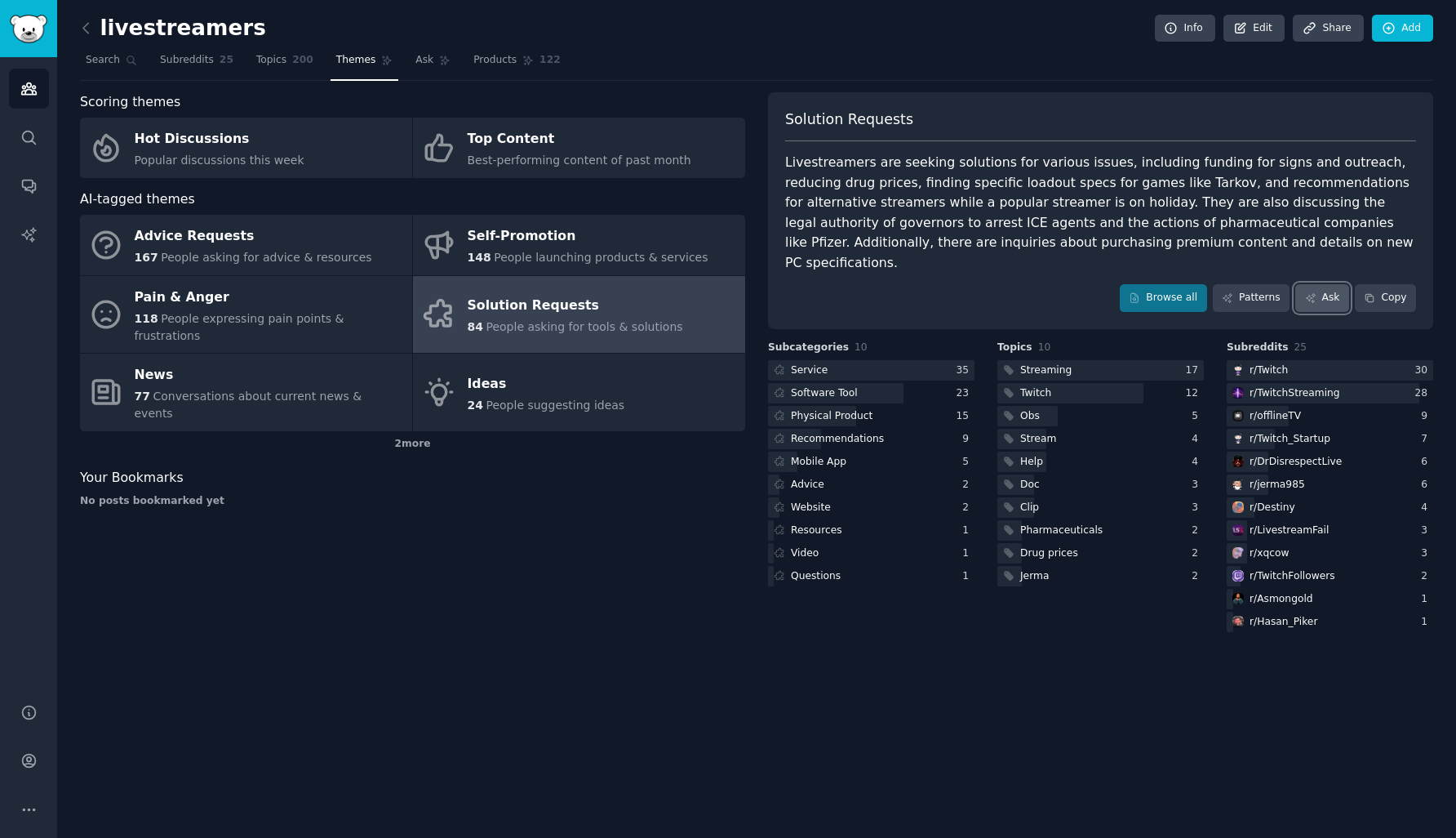
click at [1332, 284] on link "Ask" at bounding box center [1322, 297] width 54 height 28
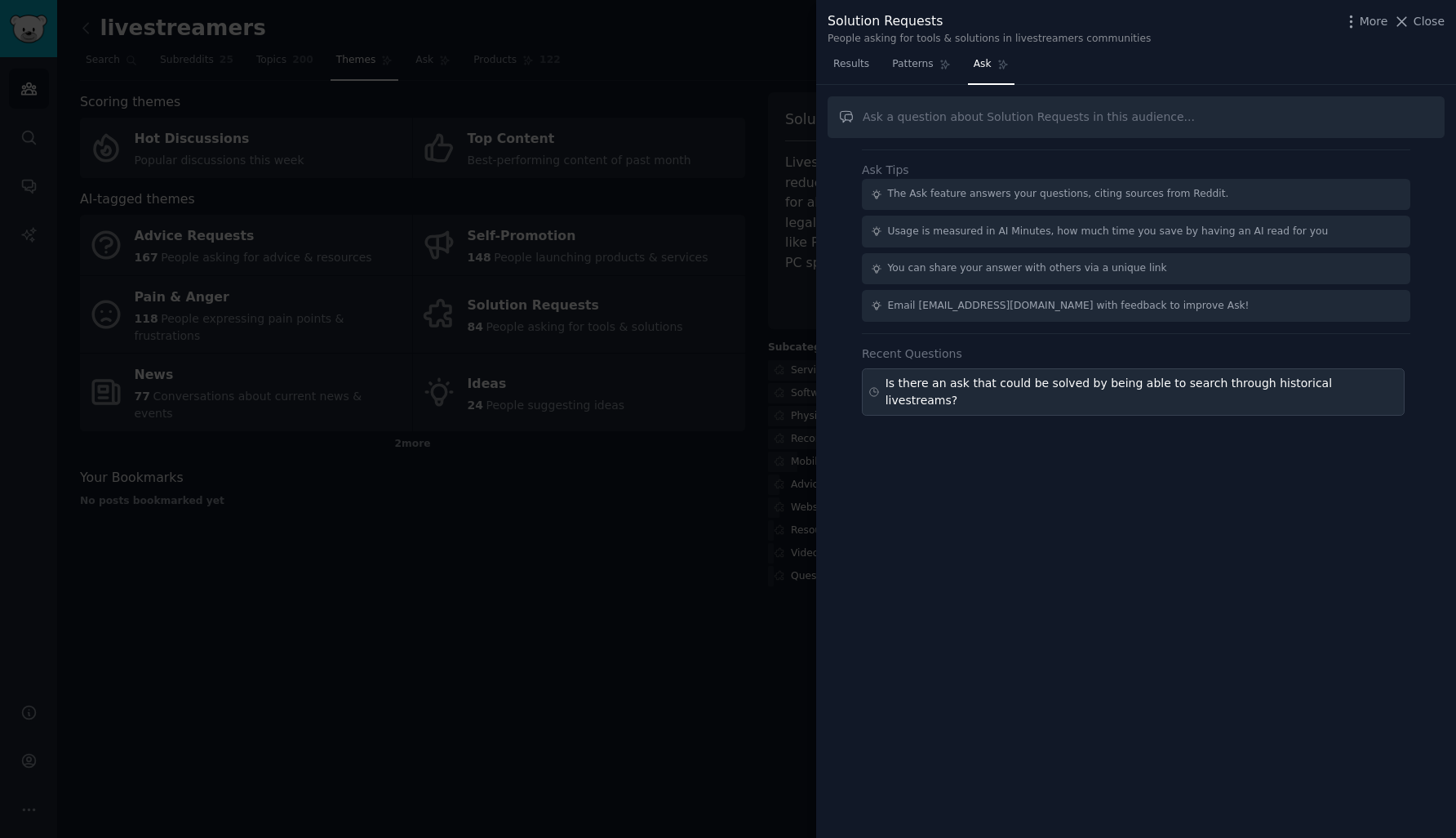
click at [1366, 387] on div "Is there an ask that could be solved by being able to search through historical…" at bounding box center [1133, 392] width 543 height 47
type input "Is there an ask that could be solved by being able to search through historical…"
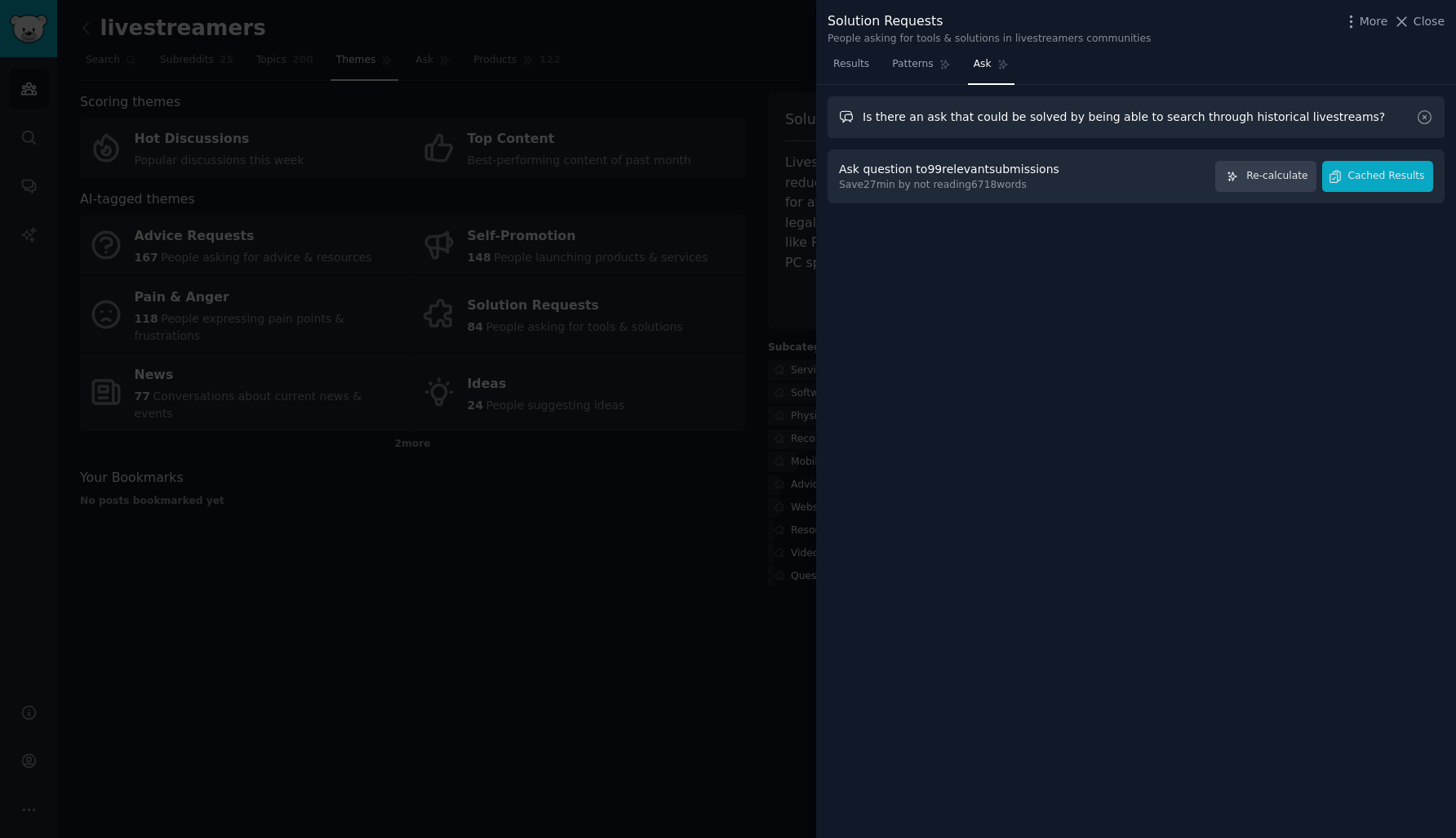
drag, startPoint x: 863, startPoint y: 118, endPoint x: 1356, endPoint y: 127, distance: 493.1
click at [1356, 127] on input "Is there an ask that could be solved by being able to search through historical…" at bounding box center [1136, 116] width 617 height 41
click at [1426, 23] on span "Close" at bounding box center [1429, 22] width 31 height 17
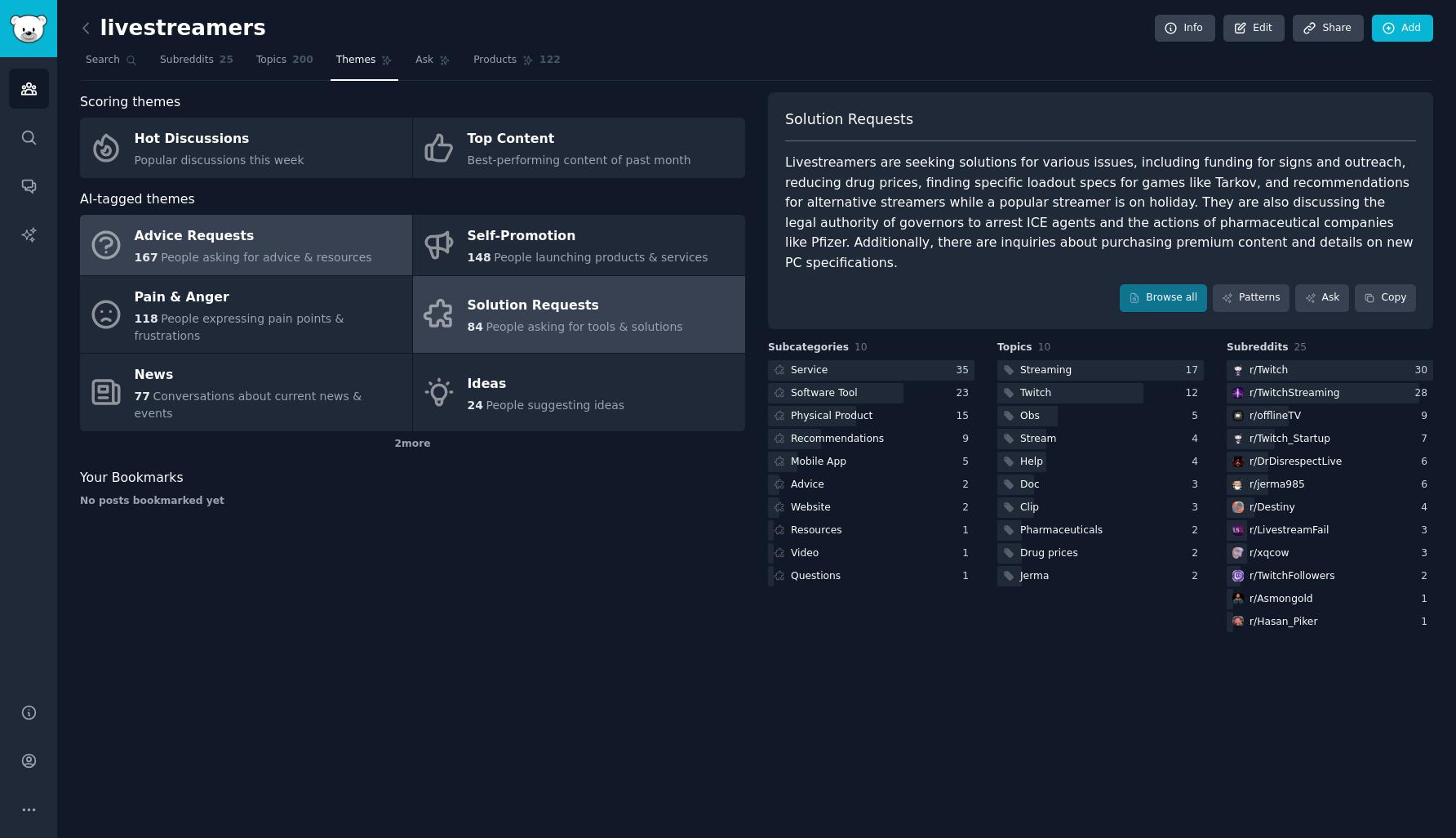
click at [237, 255] on span "People asking for advice & resources" at bounding box center [266, 258] width 211 height 13
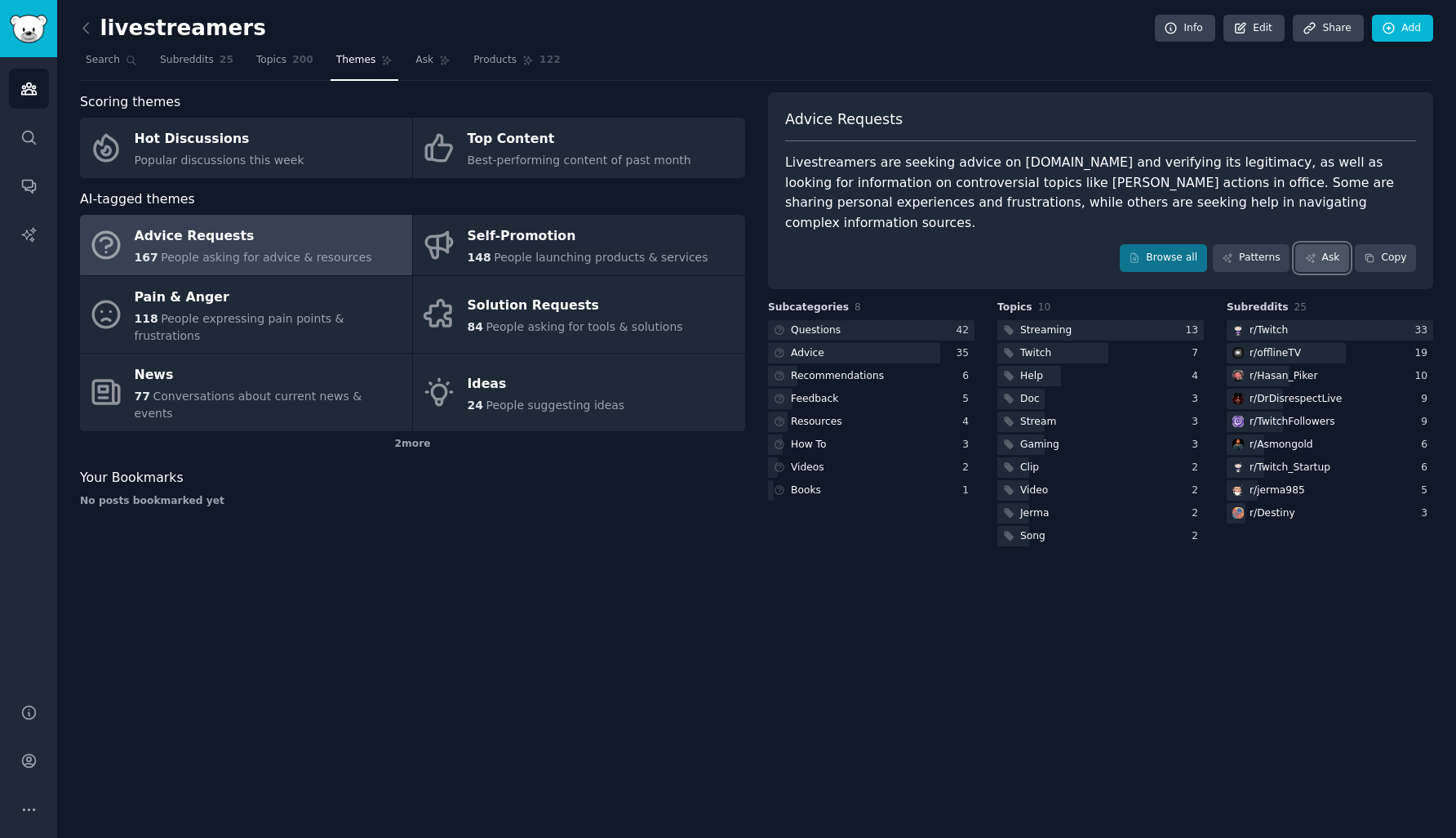
click at [1333, 244] on link "Ask" at bounding box center [1322, 258] width 54 height 28
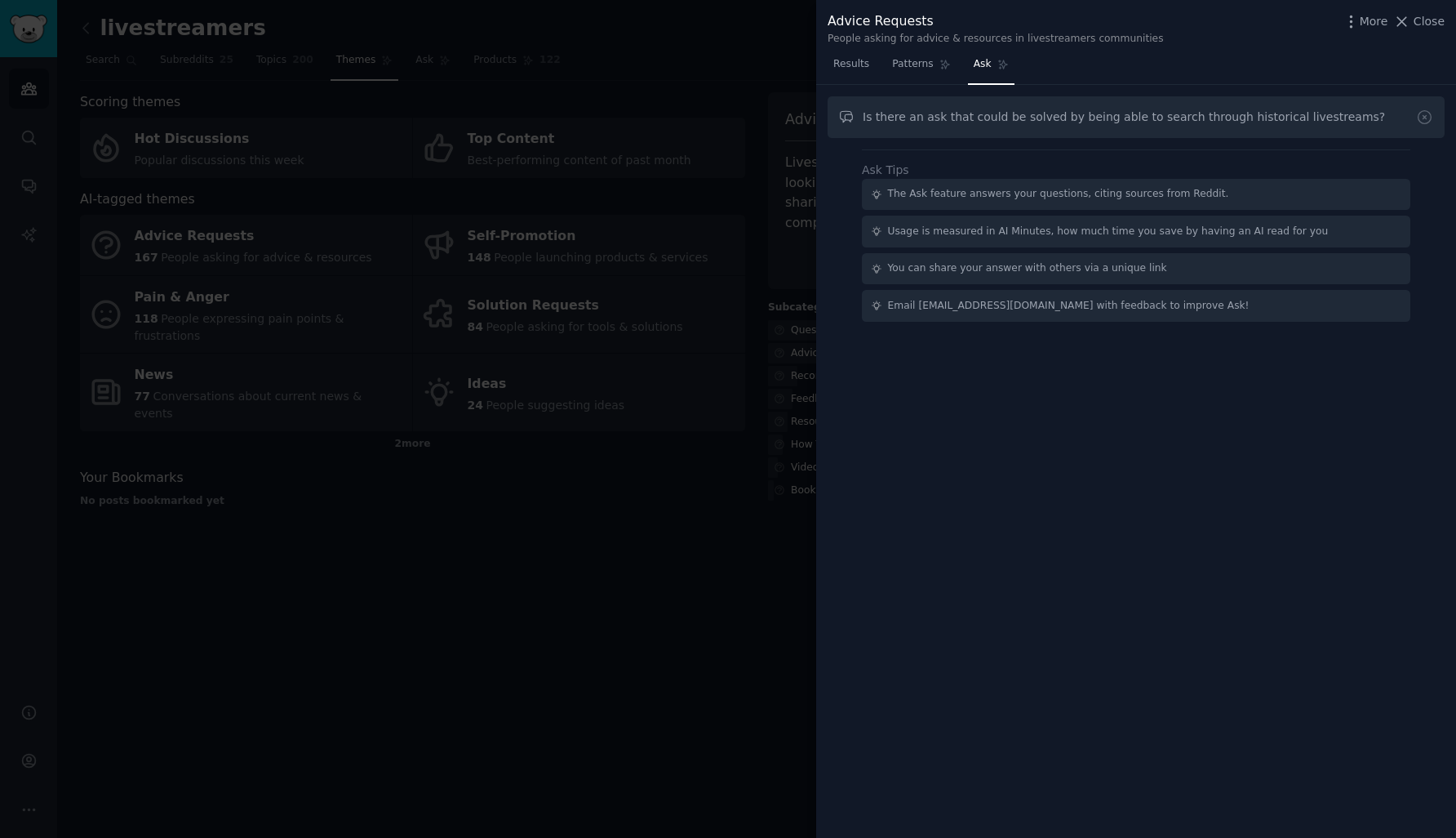
type input "Is there an ask that could be solved by being able to search through historical…"
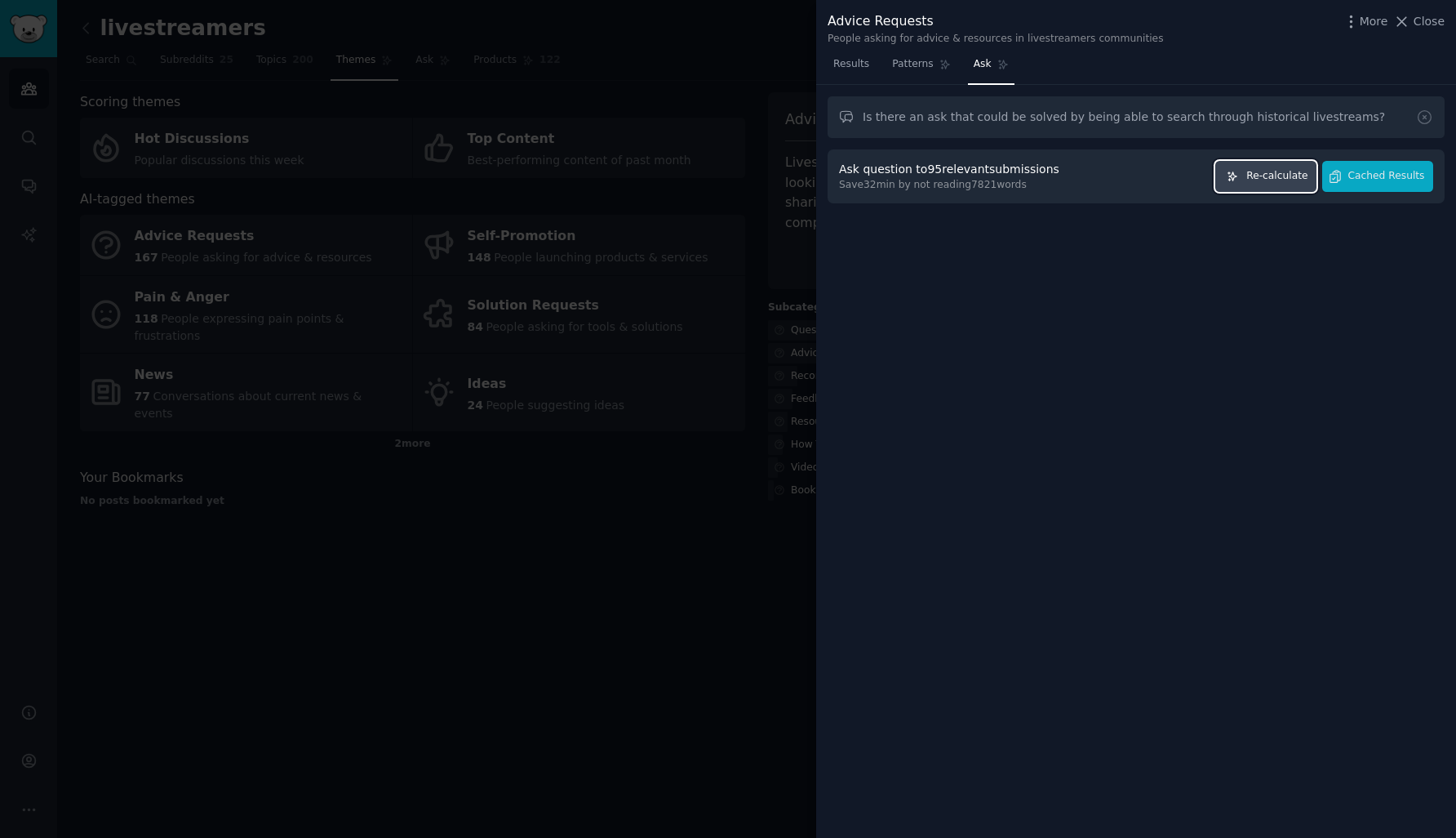
click at [1305, 168] on button "Re-calculate" at bounding box center [1266, 177] width 101 height 32
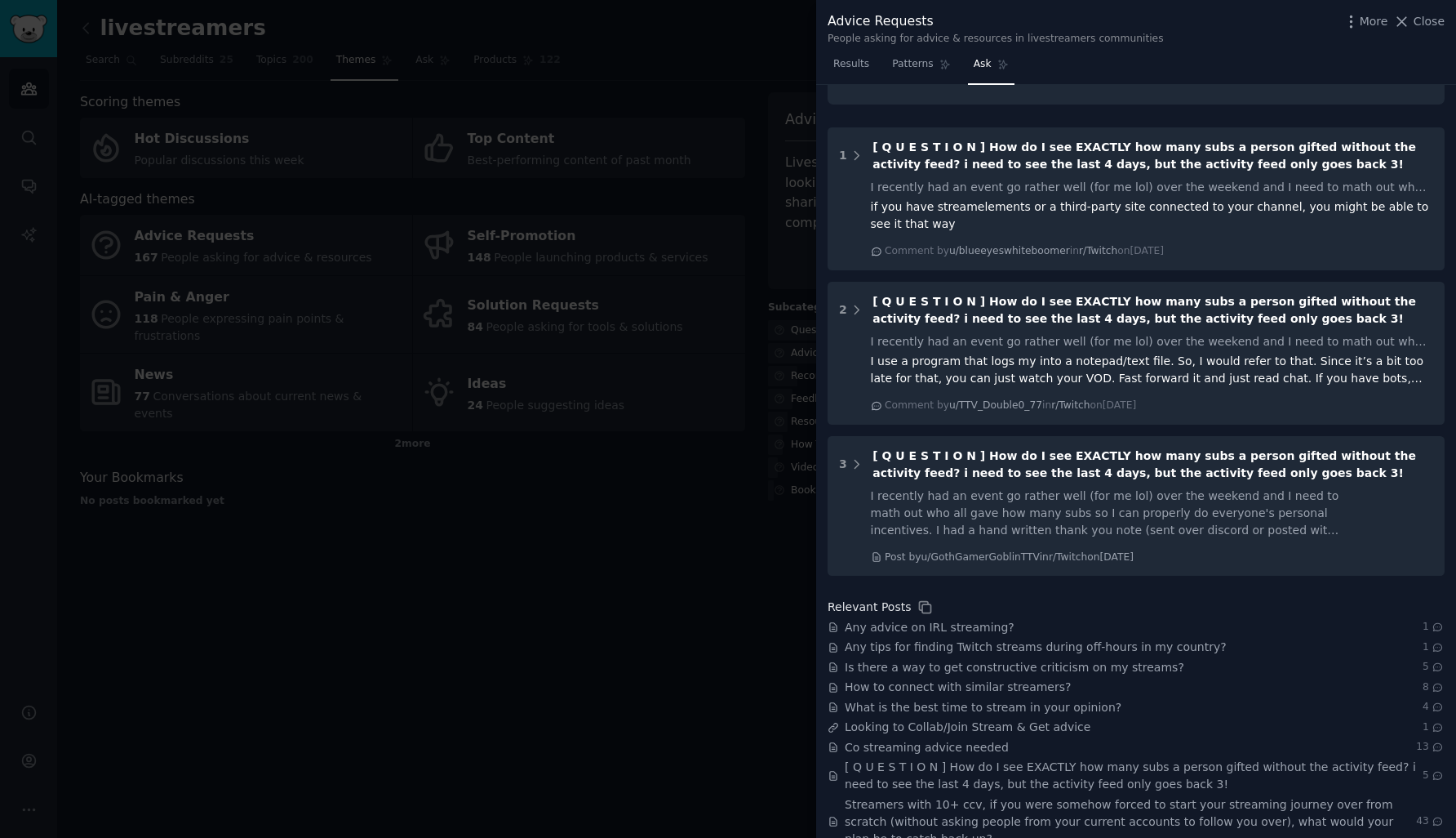
scroll to position [487, 0]
click at [653, 456] on div at bounding box center [728, 419] width 1456 height 838
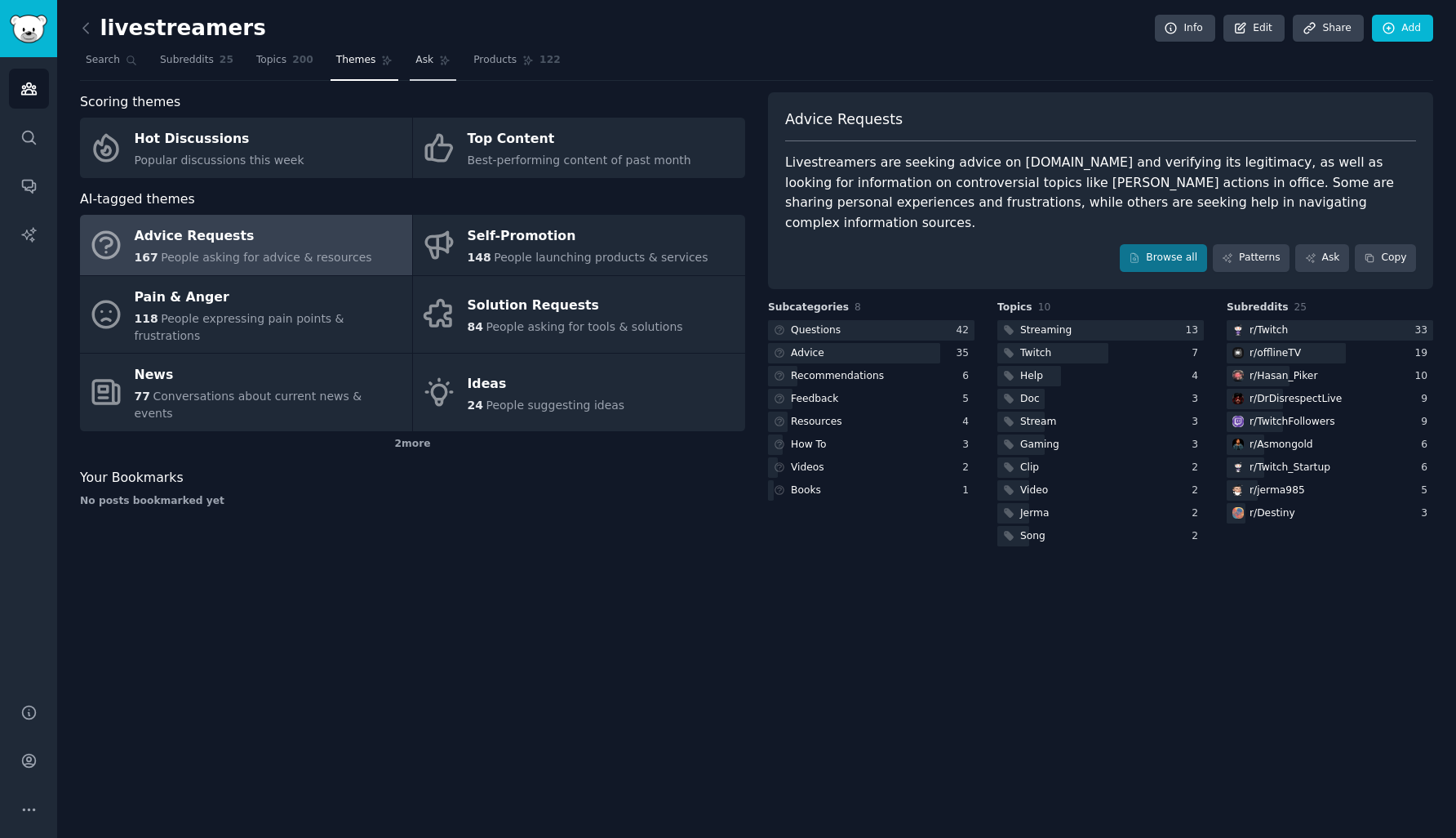
click at [425, 72] on link "Ask" at bounding box center [433, 64] width 46 height 34
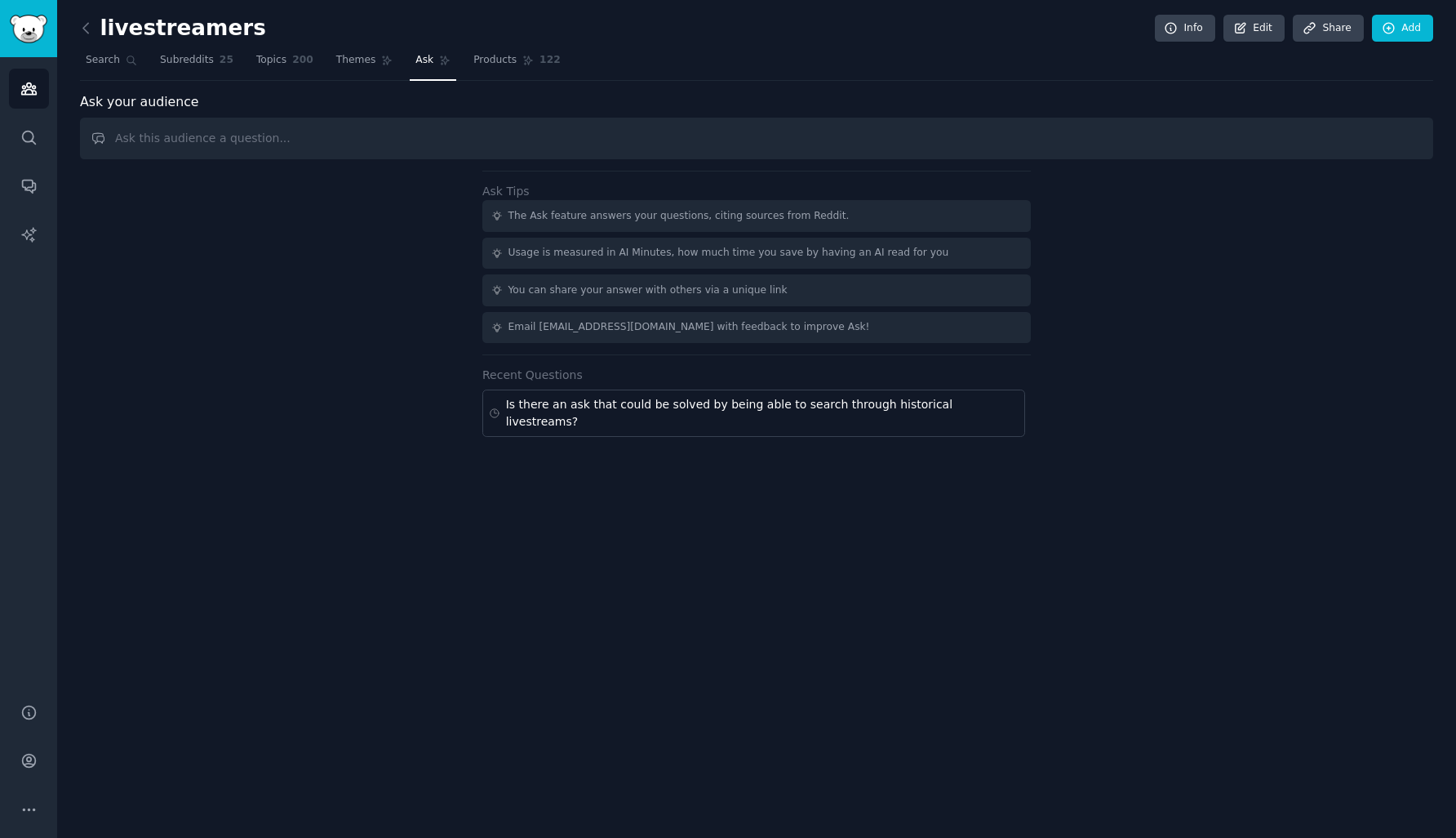
click at [477, 150] on input "text" at bounding box center [756, 138] width 1353 height 41
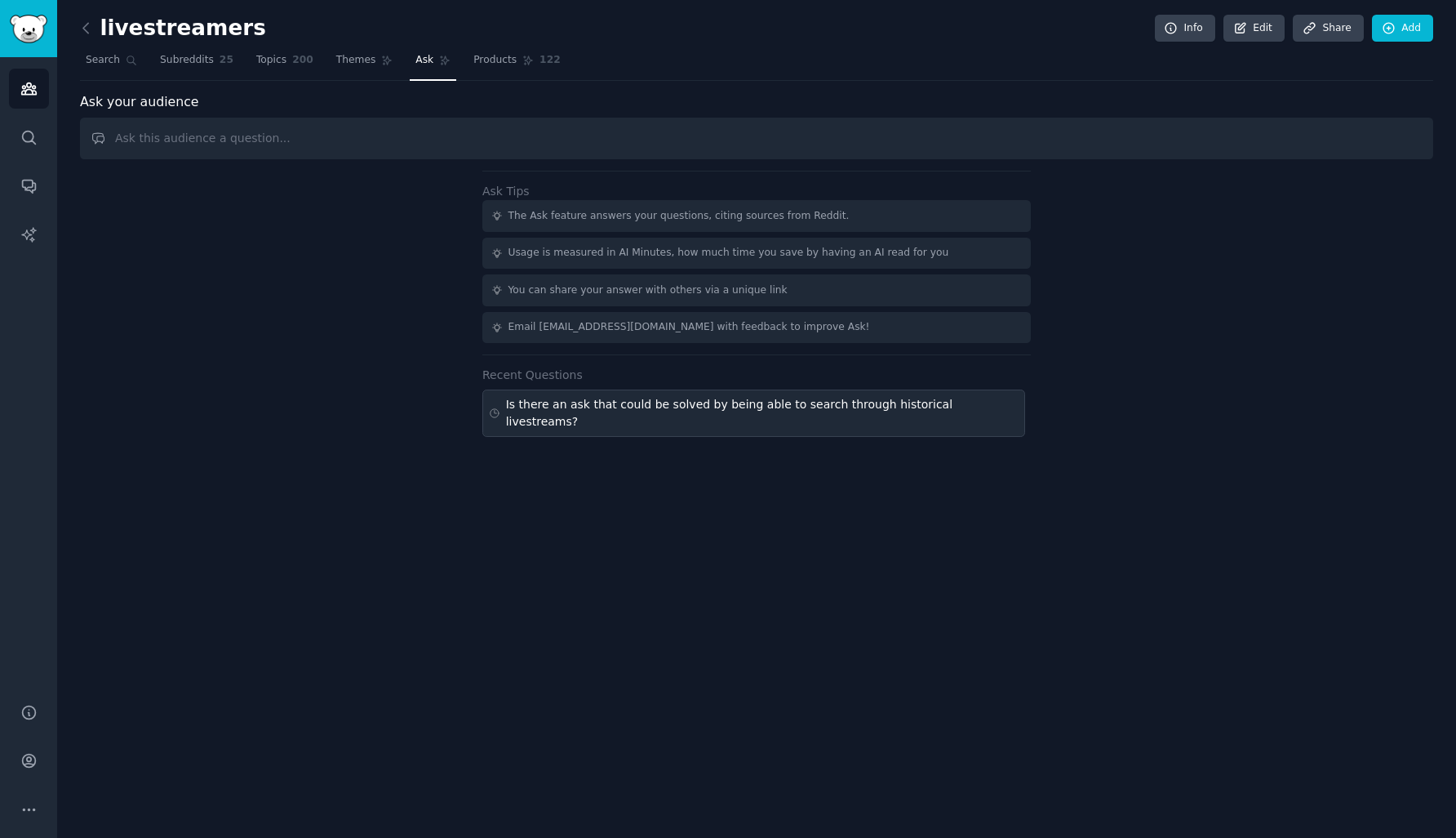
click at [650, 410] on div "Is there an ask that could be solved by being able to search through historical…" at bounding box center [762, 413] width 513 height 35
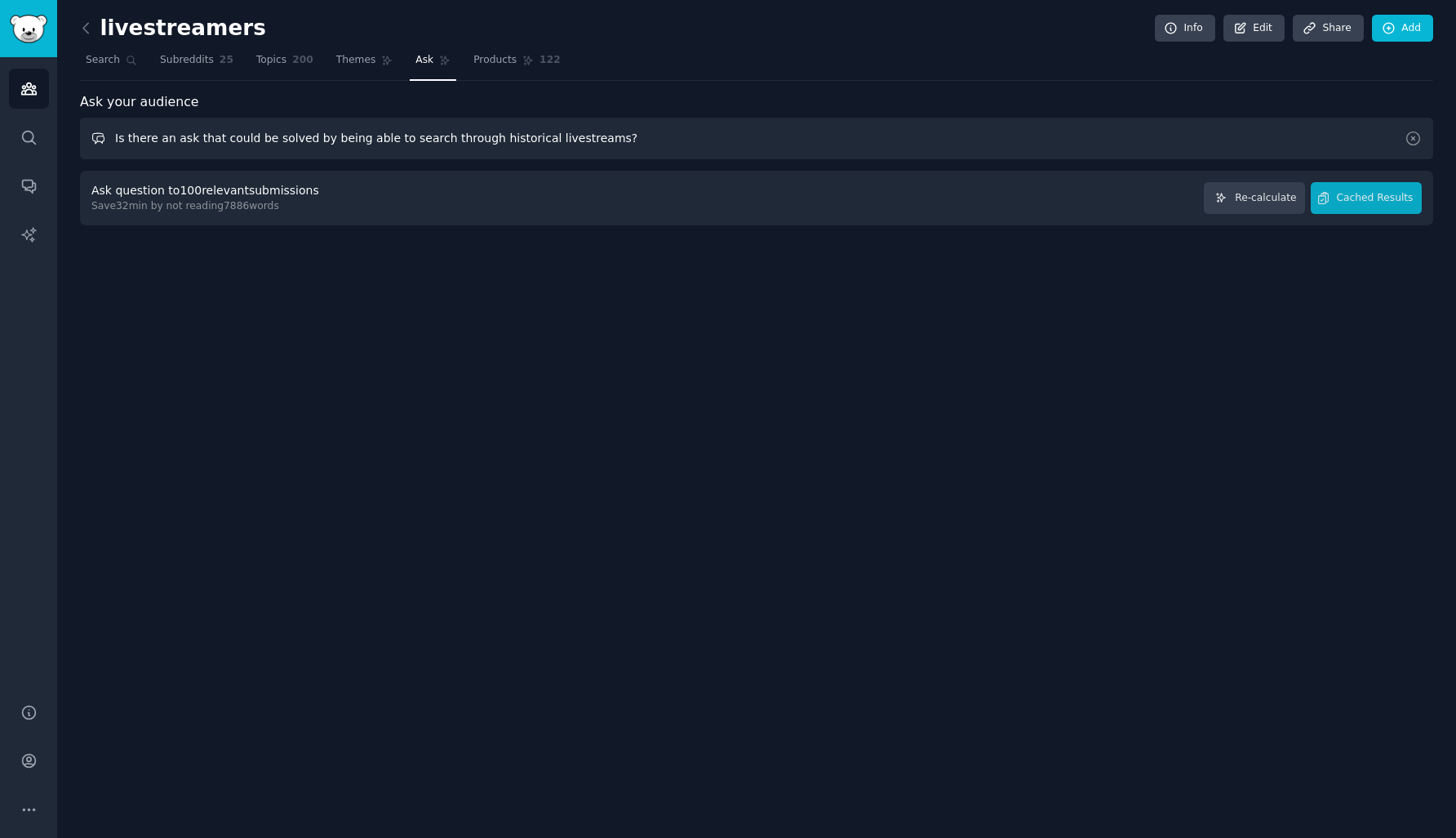
click at [456, 136] on input "Is there an ask that could be solved by being able to search through historical…" at bounding box center [756, 138] width 1353 height 41
drag, startPoint x: 675, startPoint y: 139, endPoint x: 607, endPoint y: 147, distance: 68.5
click at [611, 147] on input "Is there an ask that could be solved by being able to search through historical…" at bounding box center [756, 138] width 1353 height 41
type input "Is there an ask that could be solved by being able to search through historical…"
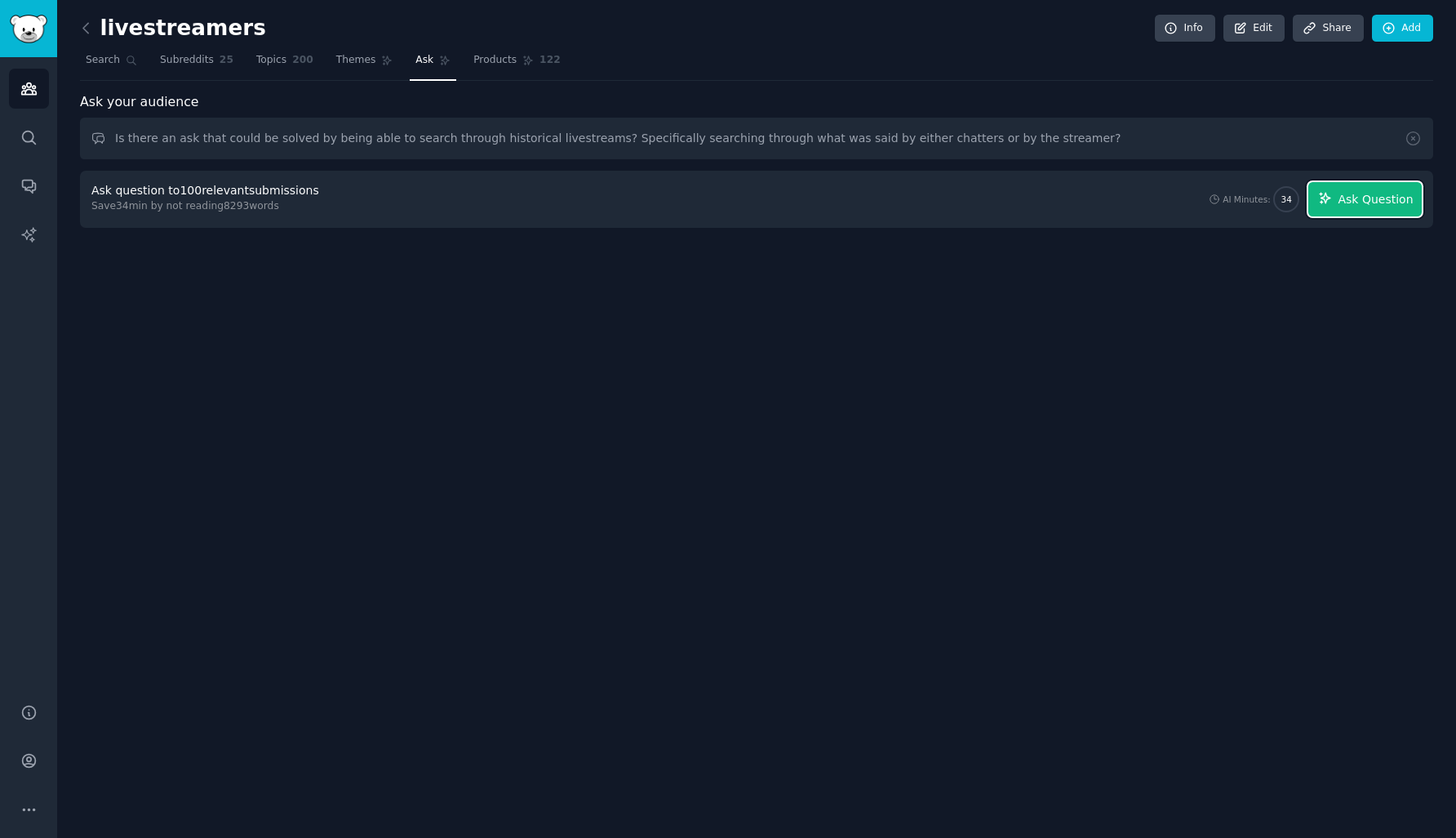
click at [1353, 201] on span "Ask Question" at bounding box center [1375, 200] width 75 height 17
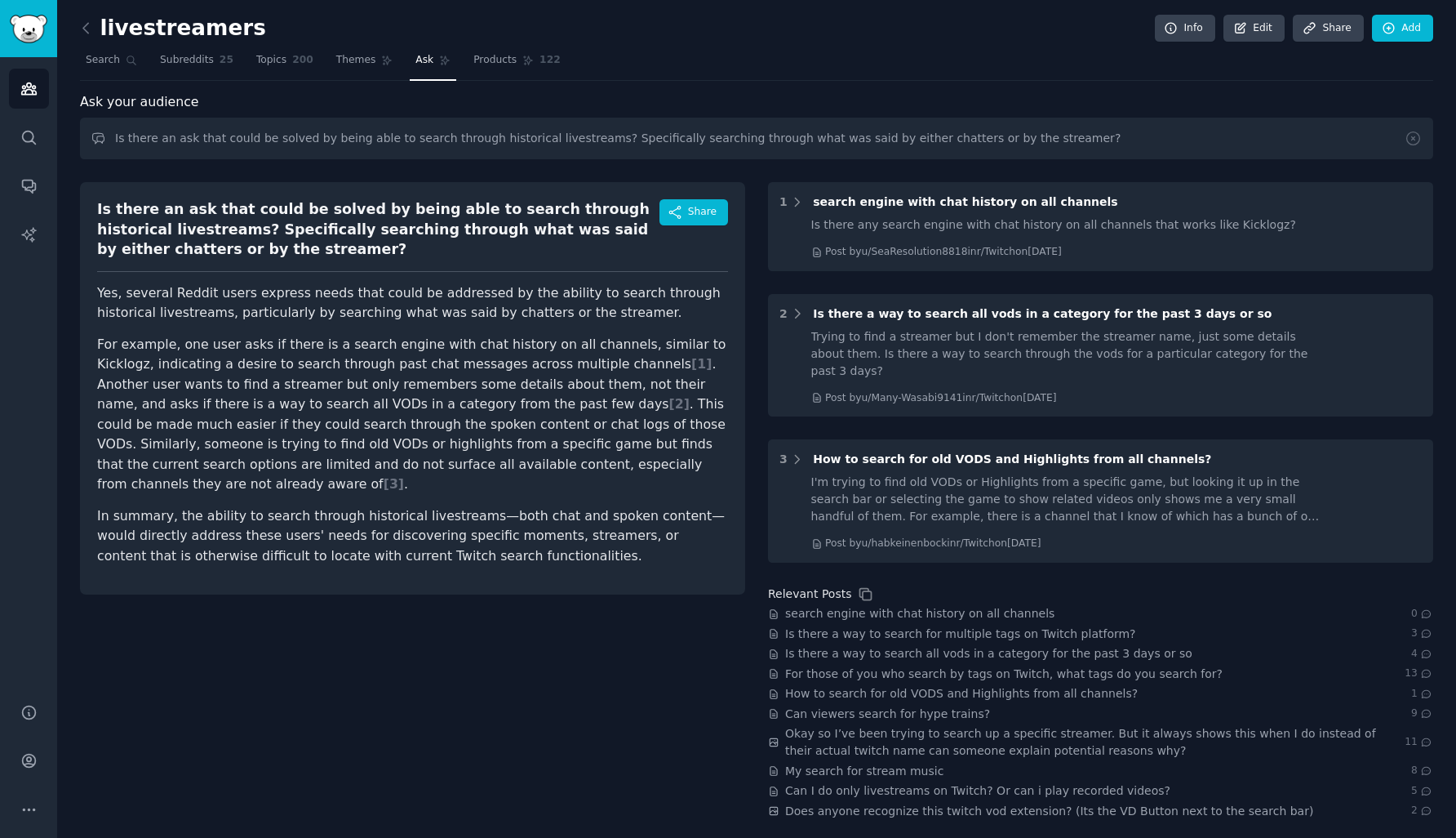
click at [686, 349] on p "For example, one user asks if there is a search engine with chat history on all…" at bounding box center [412, 414] width 631 height 160
copy p "Kicklogz"
click at [646, 351] on p "For example, one user asks if there is a search engine with chat history on all…" at bounding box center [412, 414] width 631 height 160
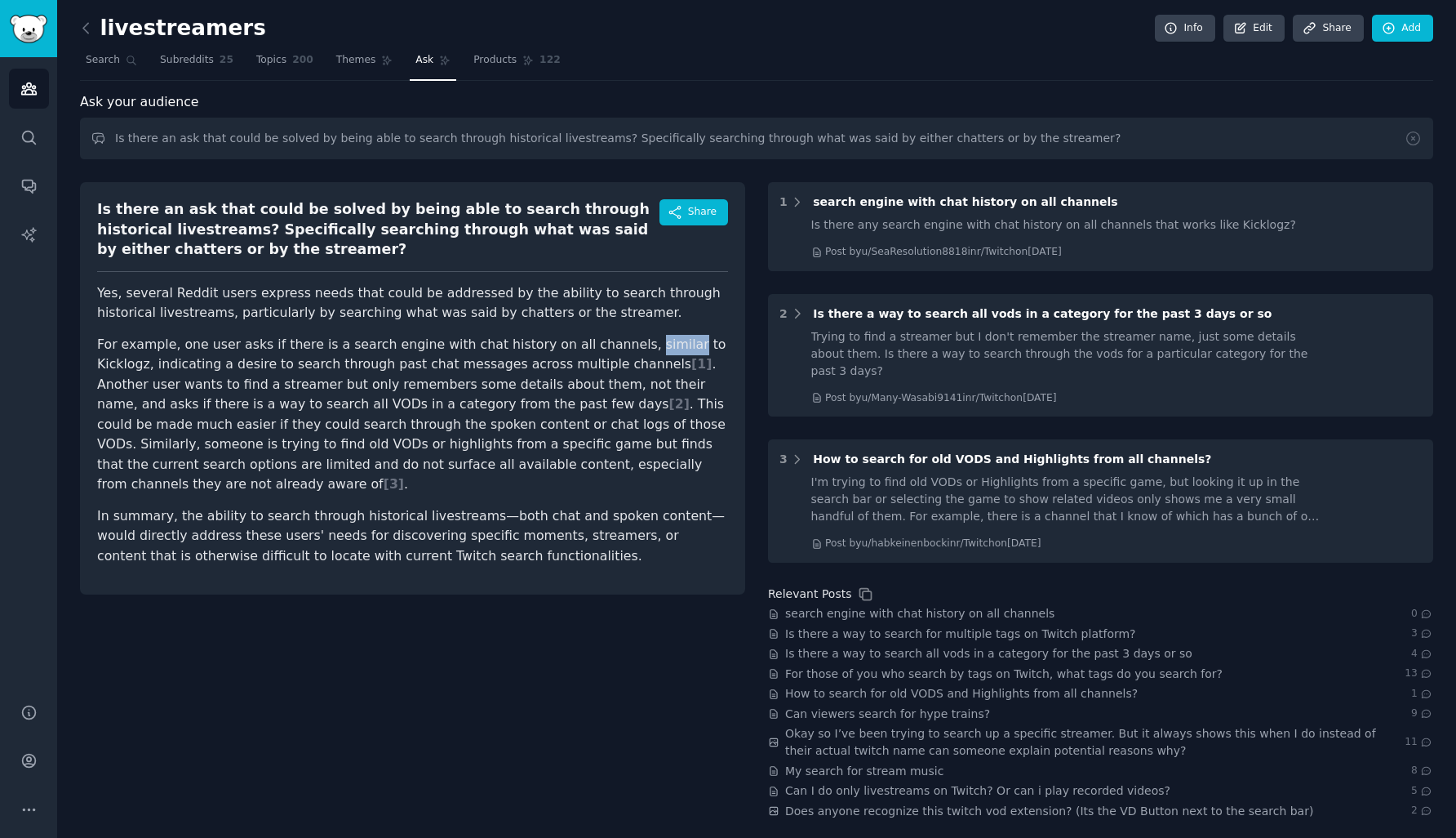
click at [646, 351] on p "For example, one user asks if there is a search engine with chat history on all…" at bounding box center [412, 414] width 631 height 160
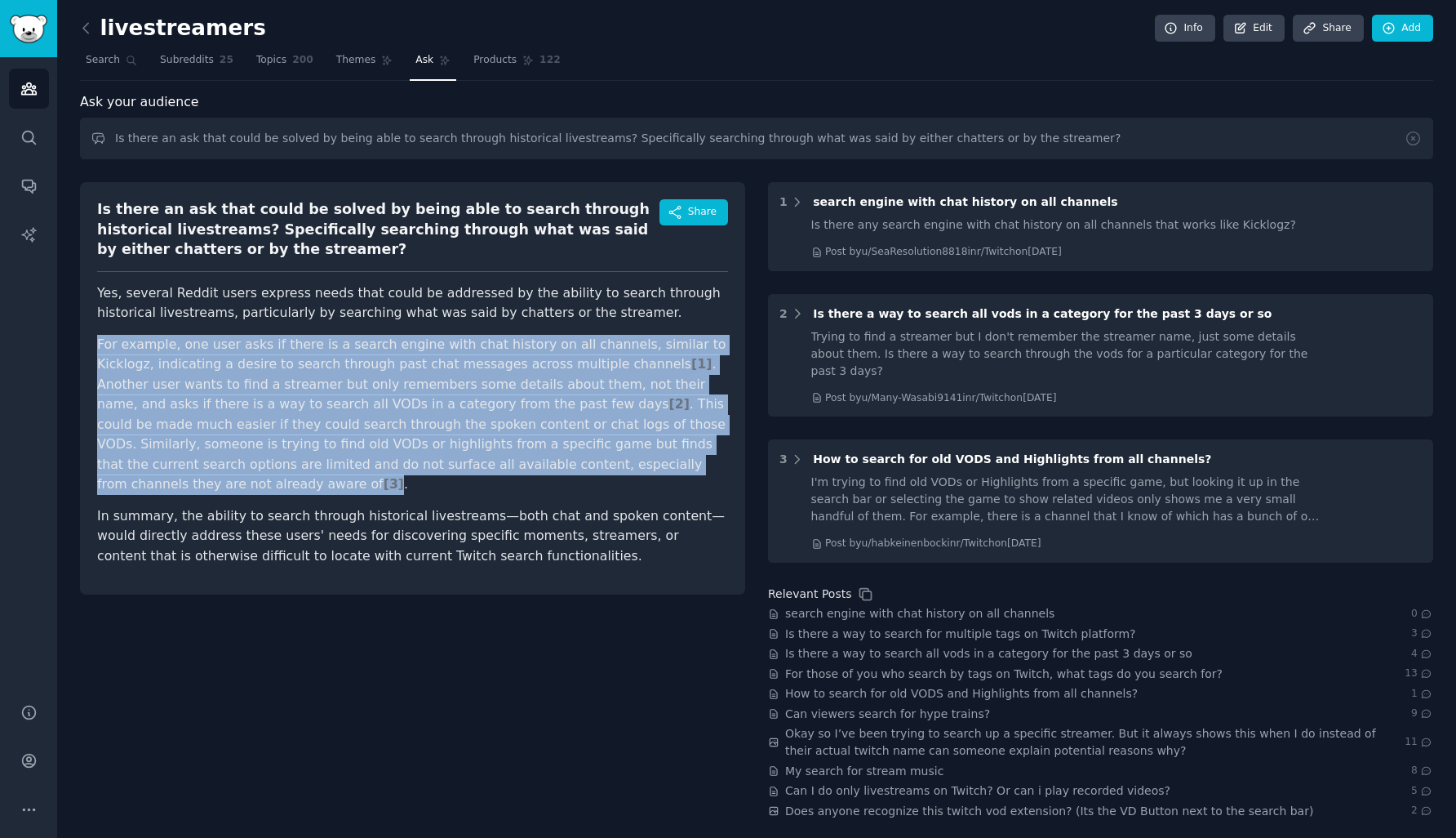
click at [646, 351] on p "For example, one user asks if there is a search engine with chat history on all…" at bounding box center [412, 414] width 631 height 160
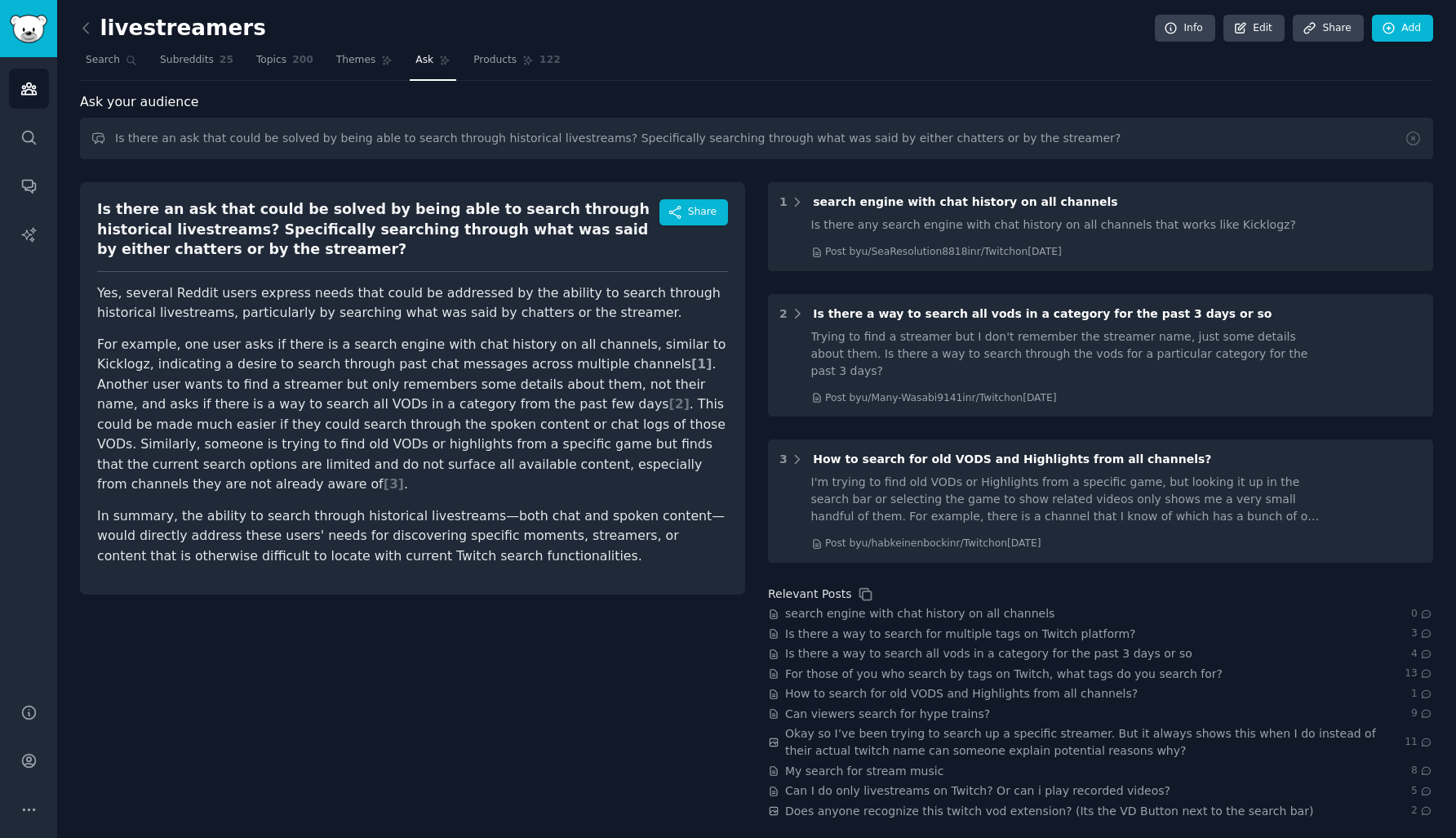
click at [691, 369] on span "[ 1 ]" at bounding box center [701, 364] width 20 height 15
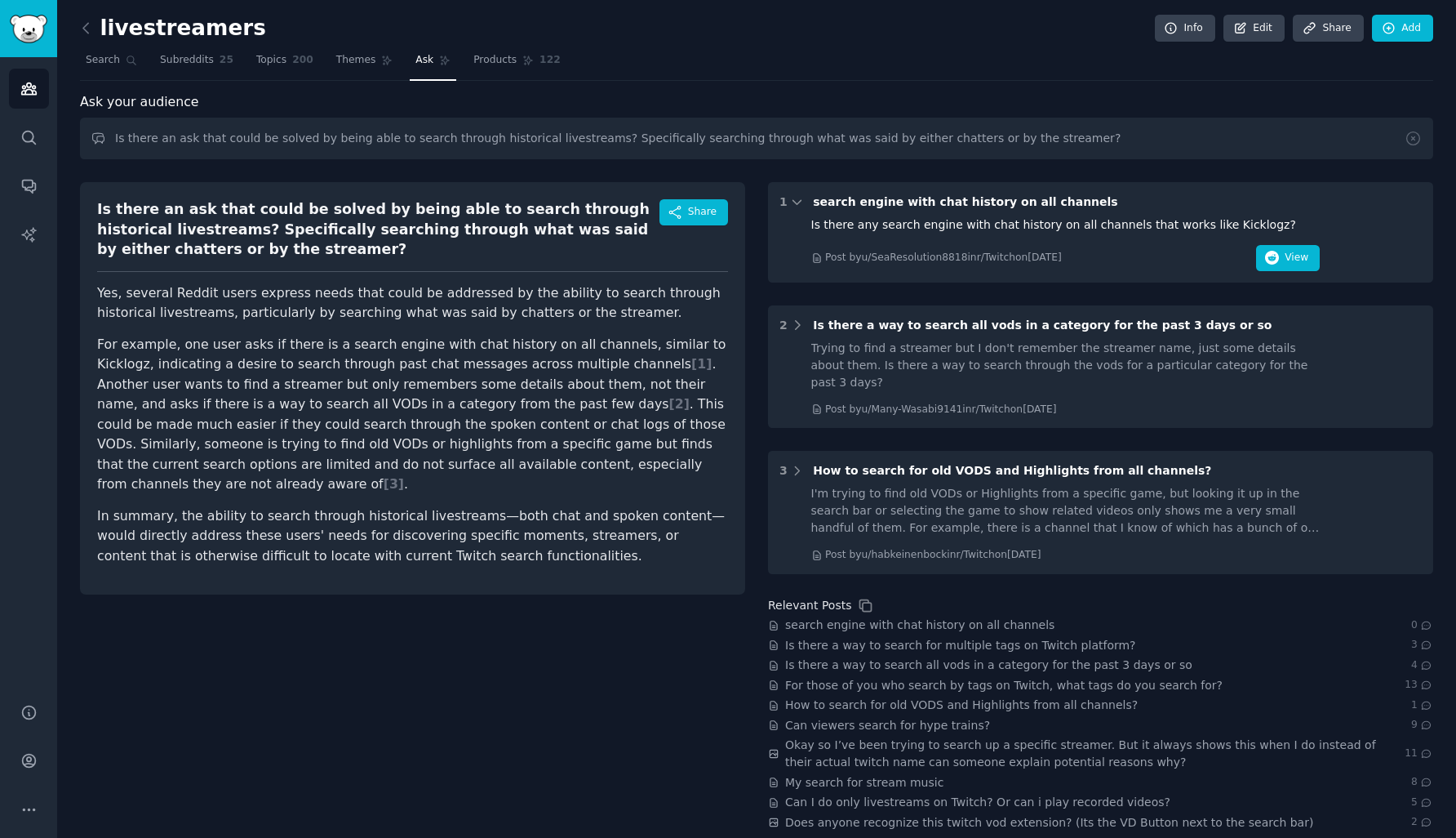
click at [691, 369] on span "[ 1 ]" at bounding box center [701, 364] width 20 height 15
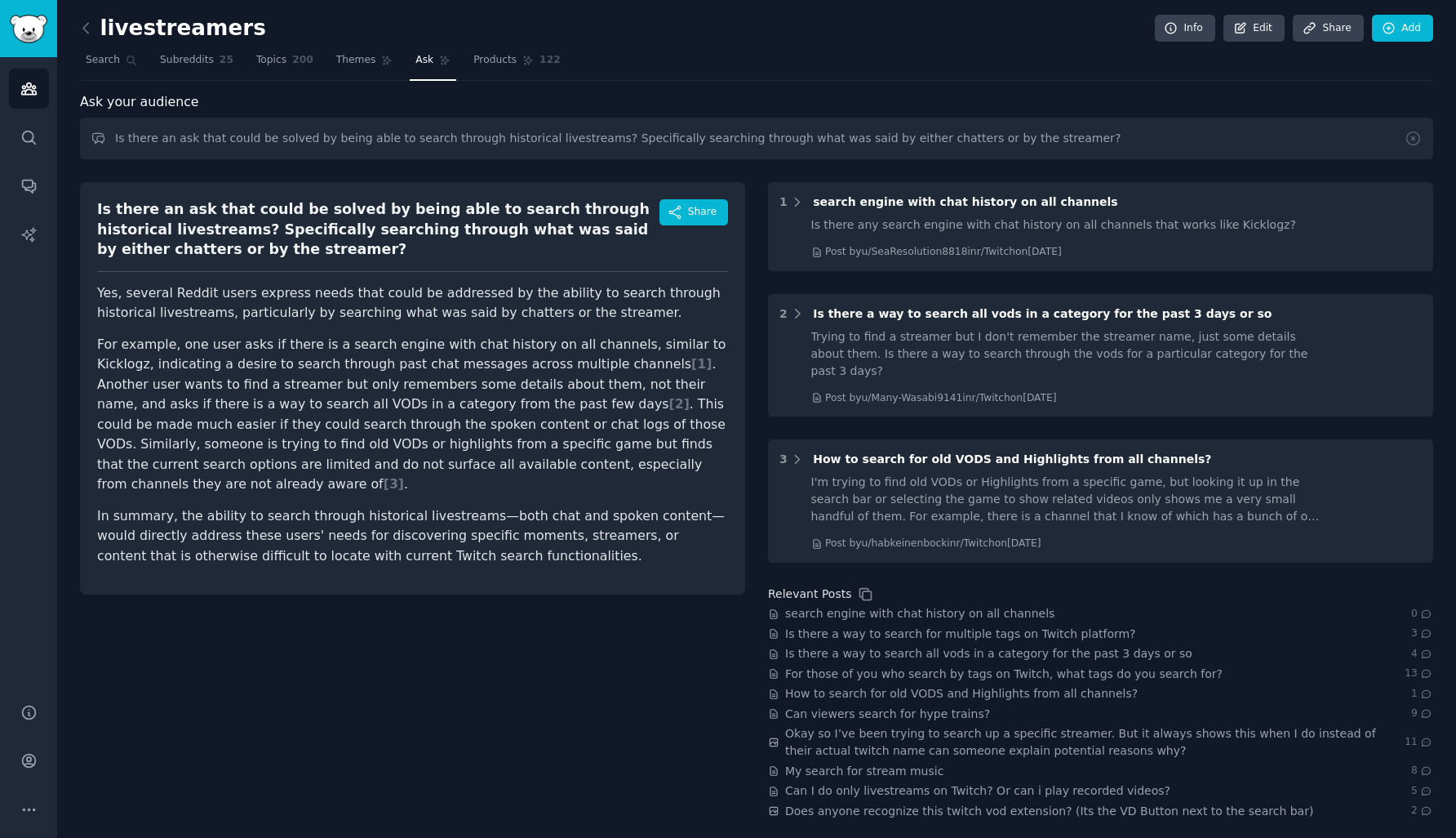
click at [691, 369] on span "[ 1 ]" at bounding box center [701, 364] width 20 height 15
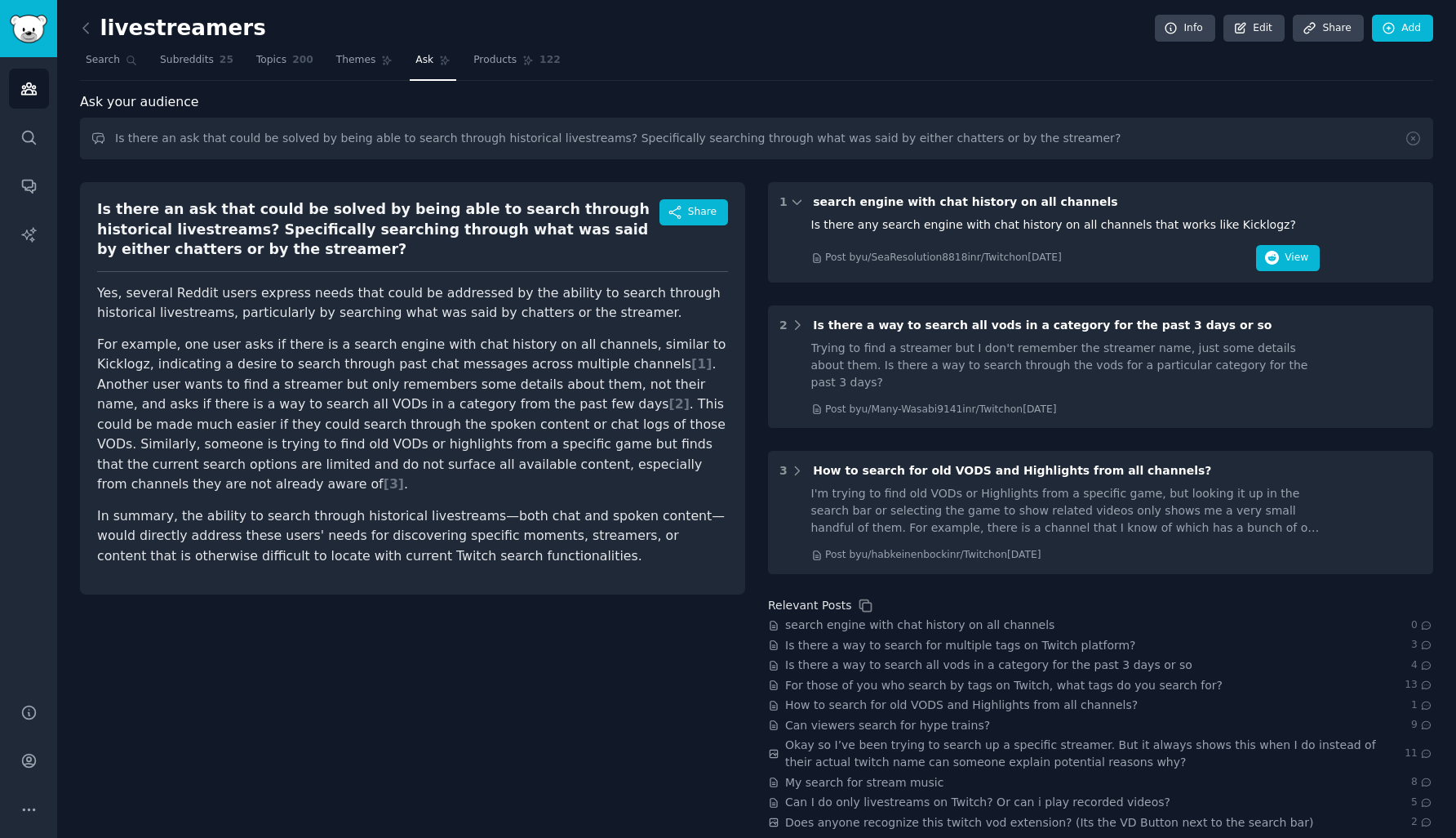
click at [691, 369] on span "[ 1 ]" at bounding box center [701, 364] width 20 height 15
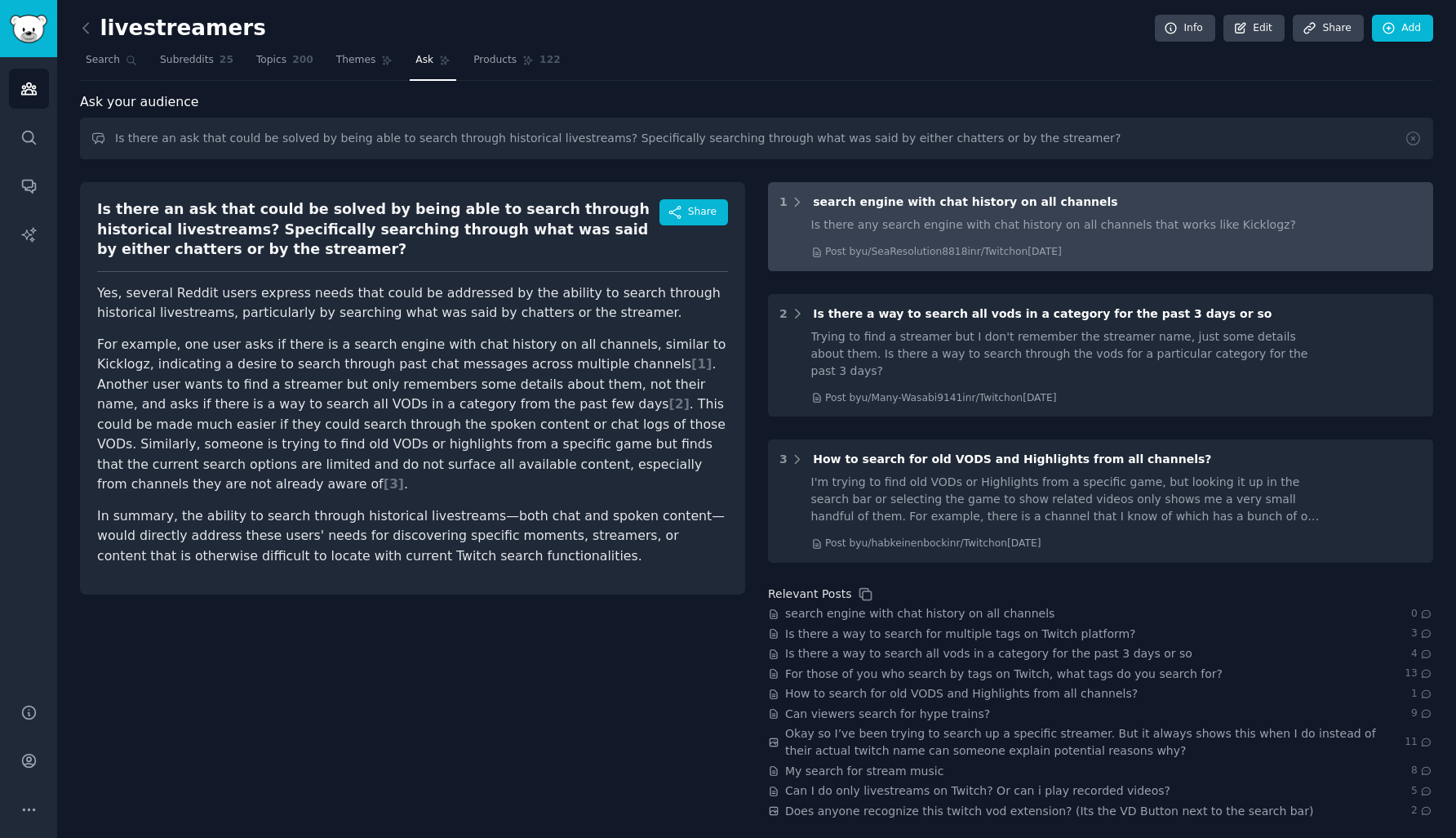
click at [917, 232] on div "Is there any search engine with chat history on all channels that works like Ki…" at bounding box center [1066, 225] width 509 height 17
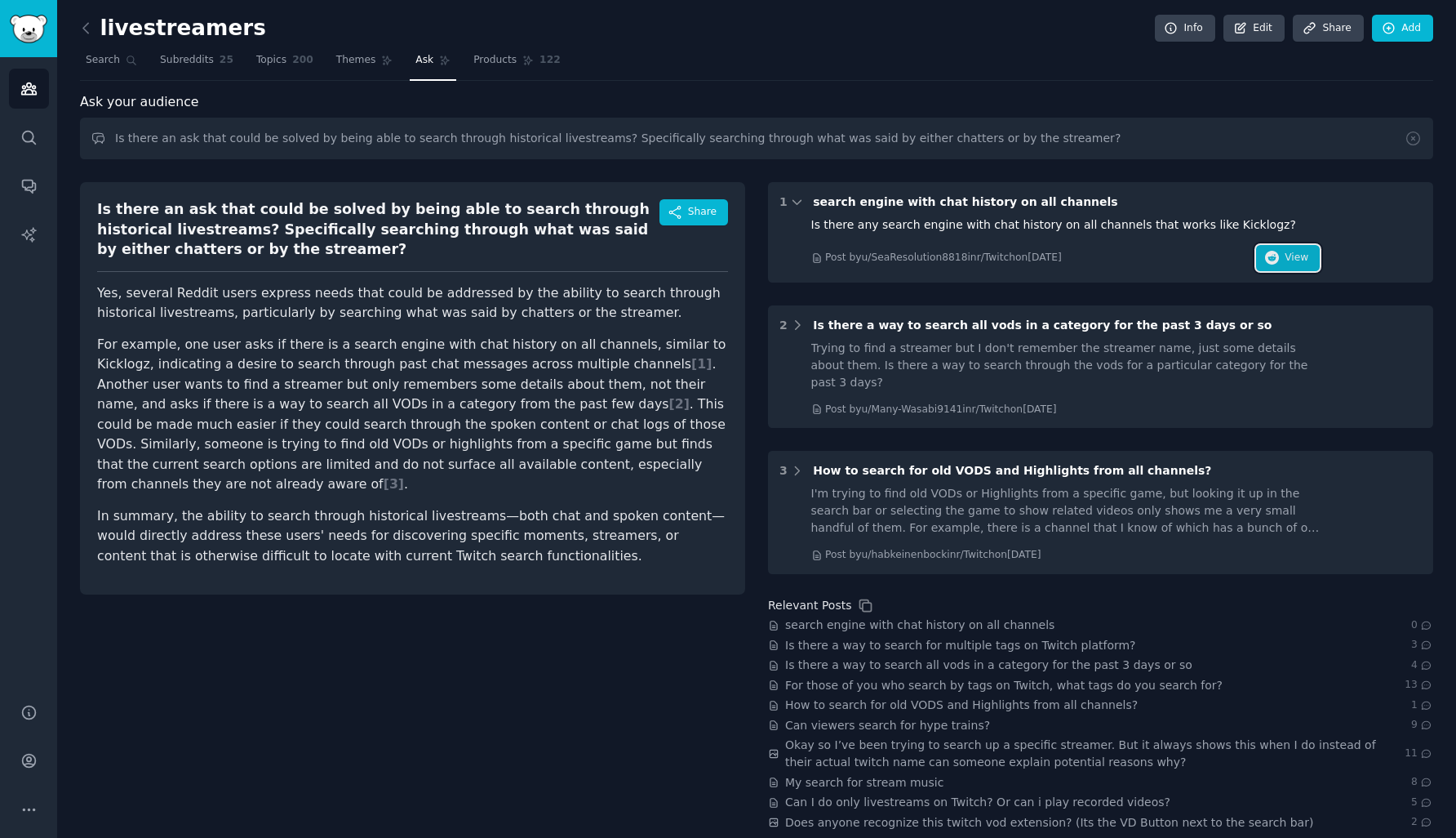
click at [1281, 255] on button "View" at bounding box center [1288, 258] width 64 height 26
